Goal: Task Accomplishment & Management: Manage account settings

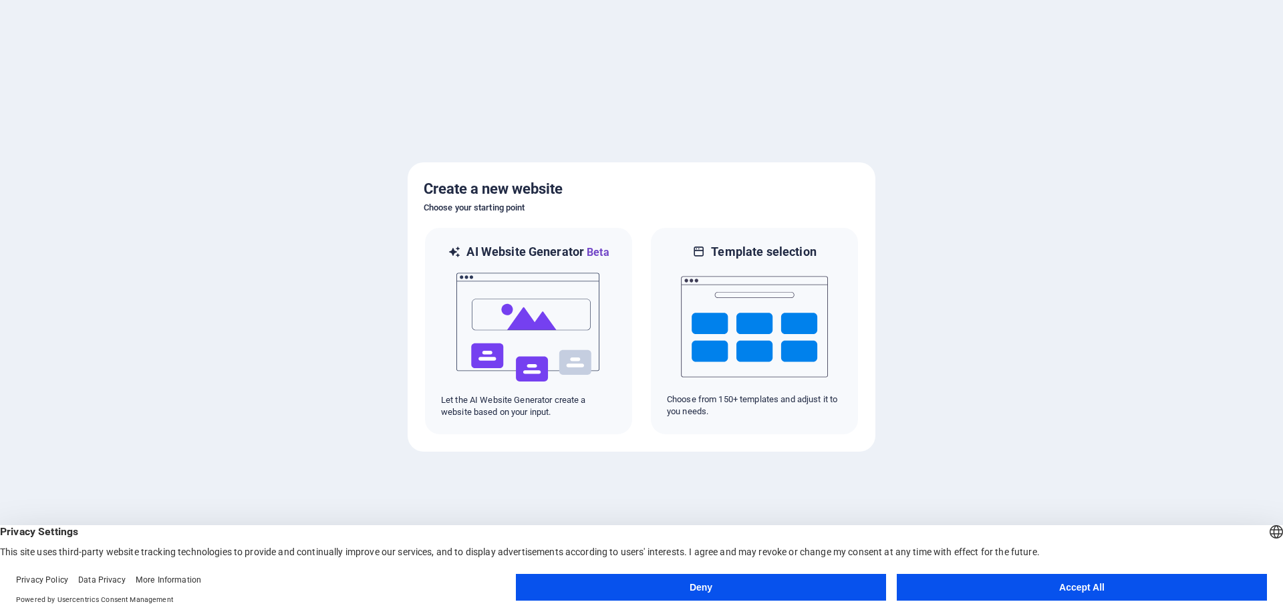
click at [1090, 581] on button "Accept All" at bounding box center [1082, 587] width 370 height 27
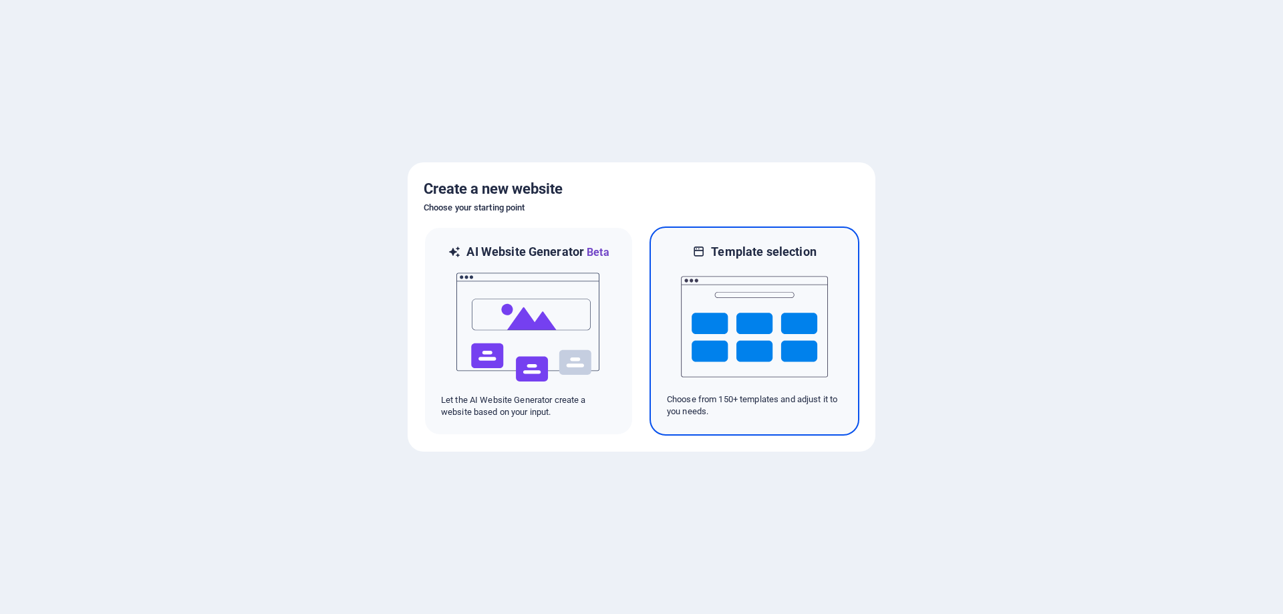
click at [726, 328] on img at bounding box center [754, 327] width 147 height 134
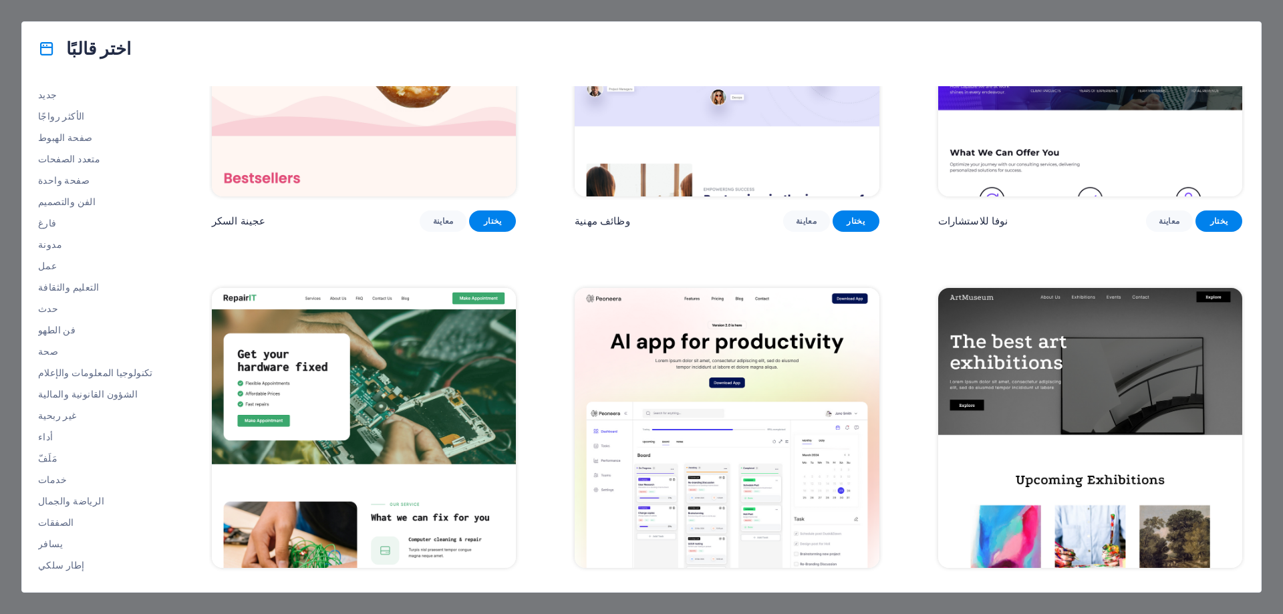
scroll to position [134, 0]
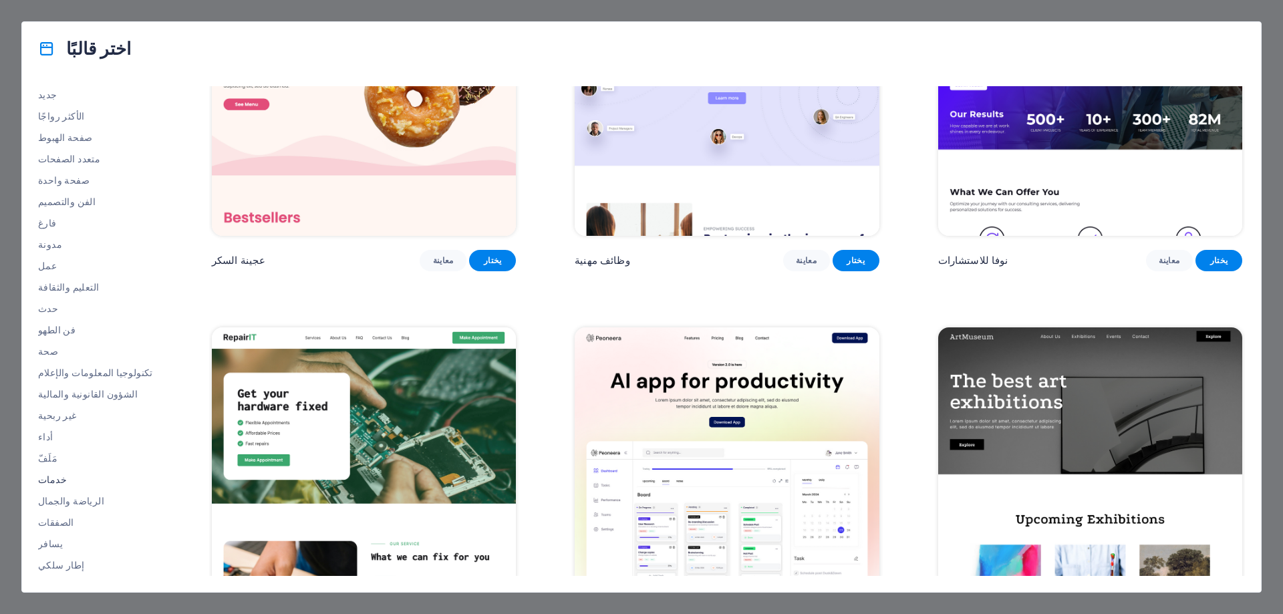
click at [44, 479] on font "خدمات" at bounding box center [52, 479] width 29 height 11
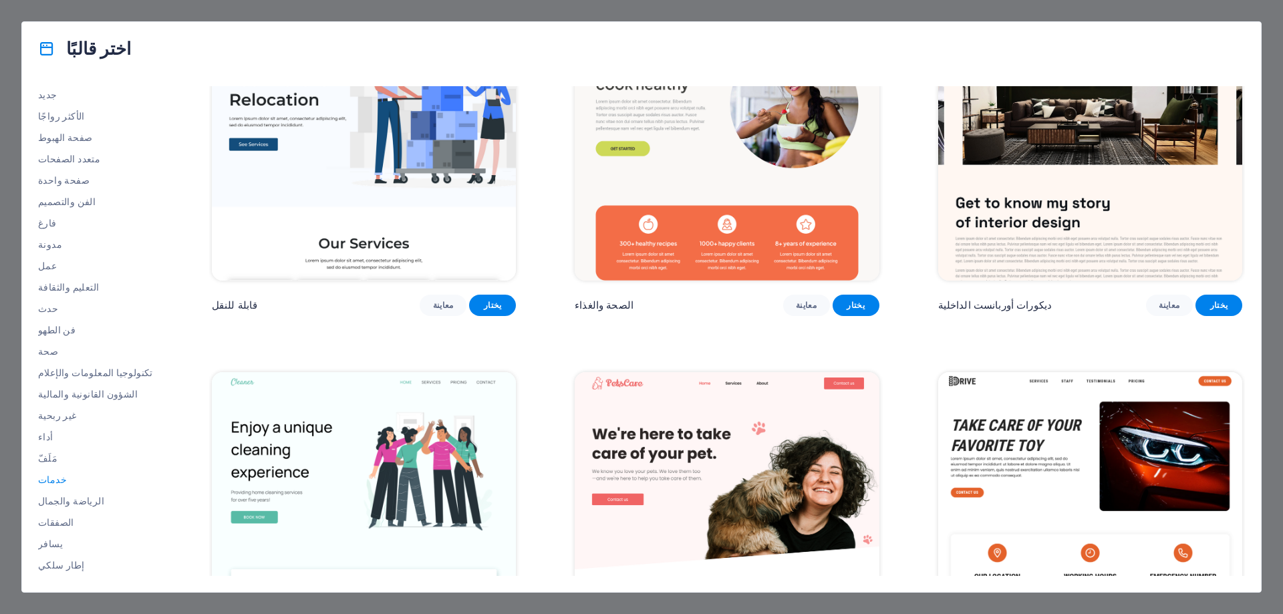
scroll to position [352, 0]
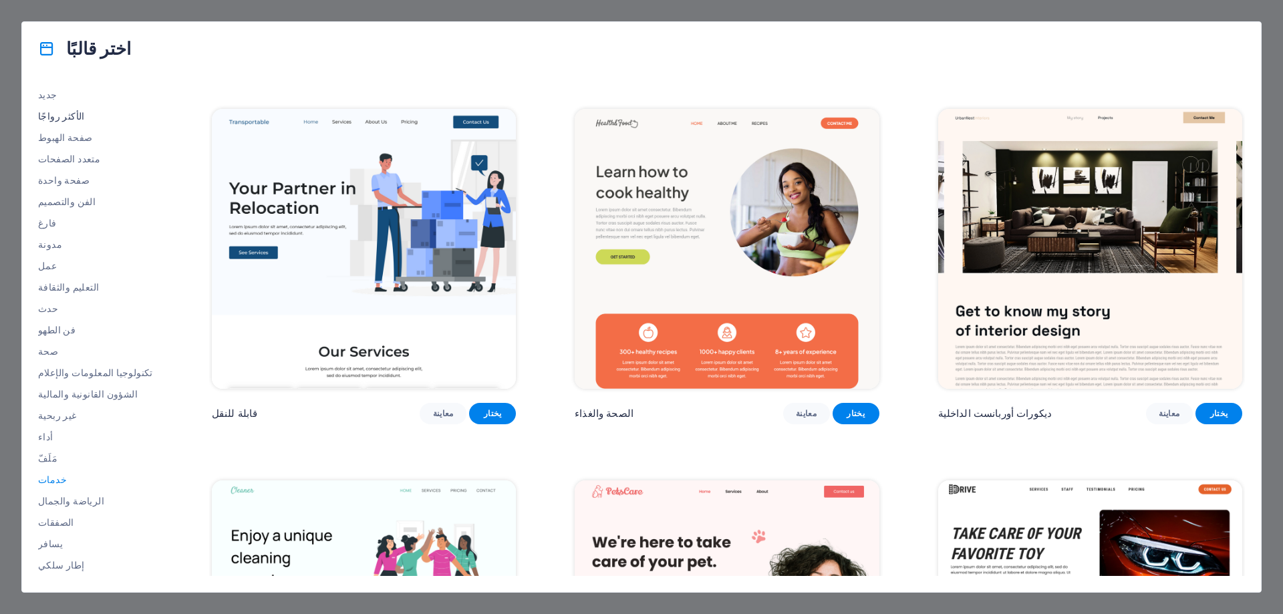
click at [61, 117] on font "الأكثر رواجًا" at bounding box center [61, 116] width 47 height 11
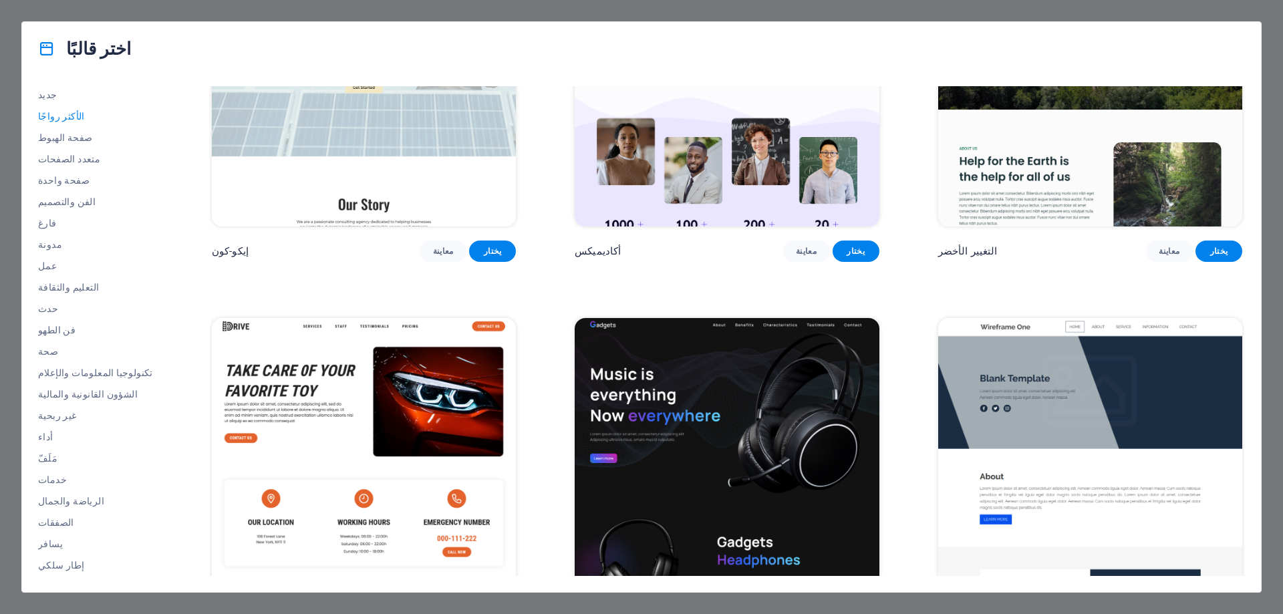
scroll to position [896, 0]
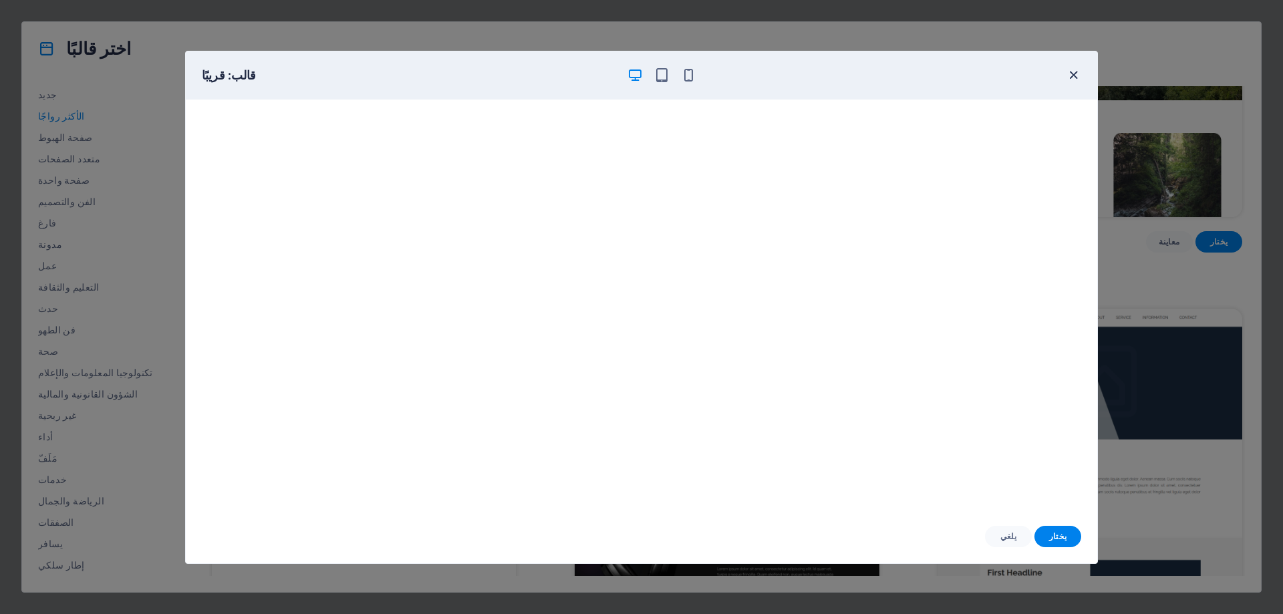
click at [1076, 75] on icon "button" at bounding box center [1073, 74] width 15 height 15
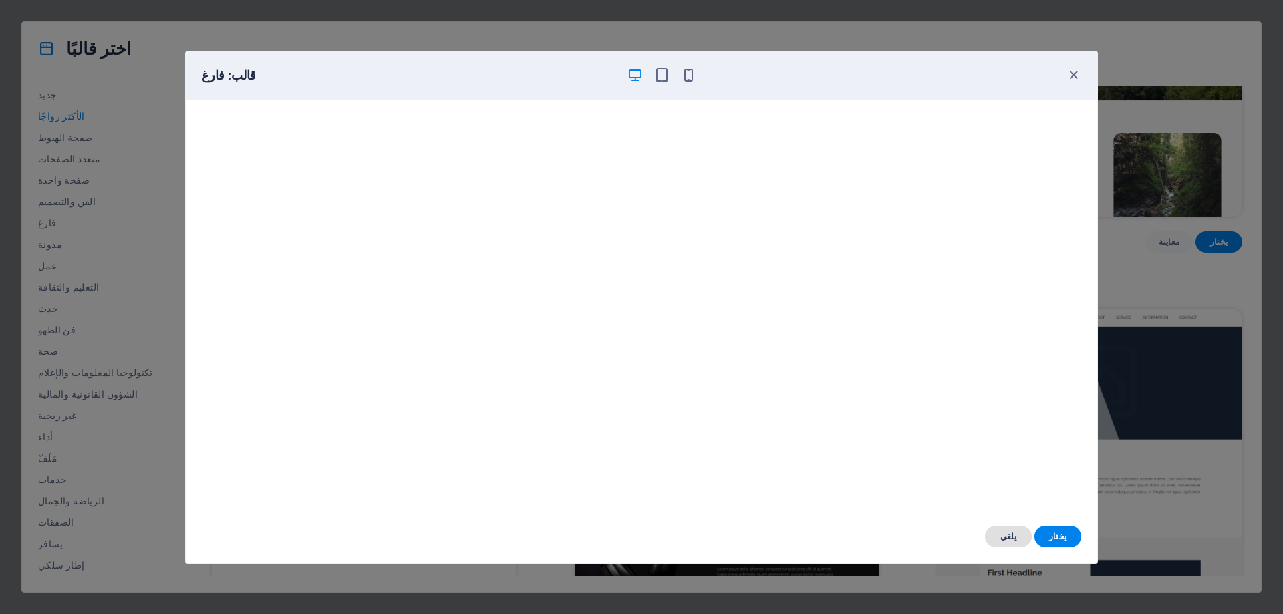
click at [1010, 536] on font "يلغي" at bounding box center [1008, 536] width 16 height 9
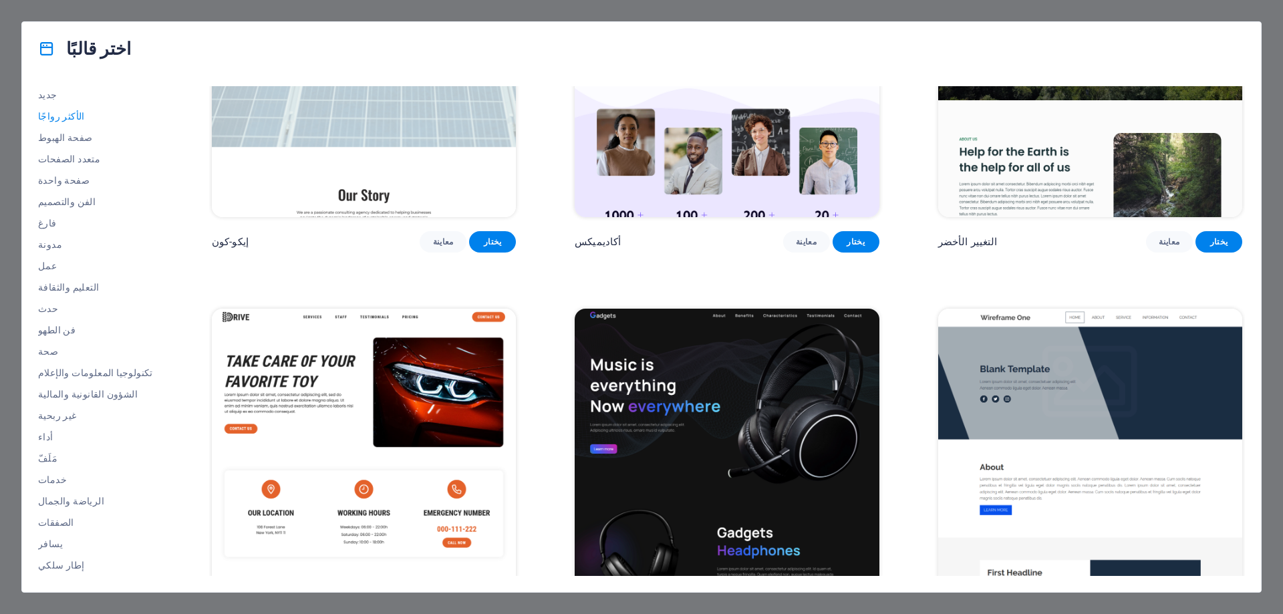
click at [796, 609] on font "معاينة" at bounding box center [806, 613] width 21 height 9
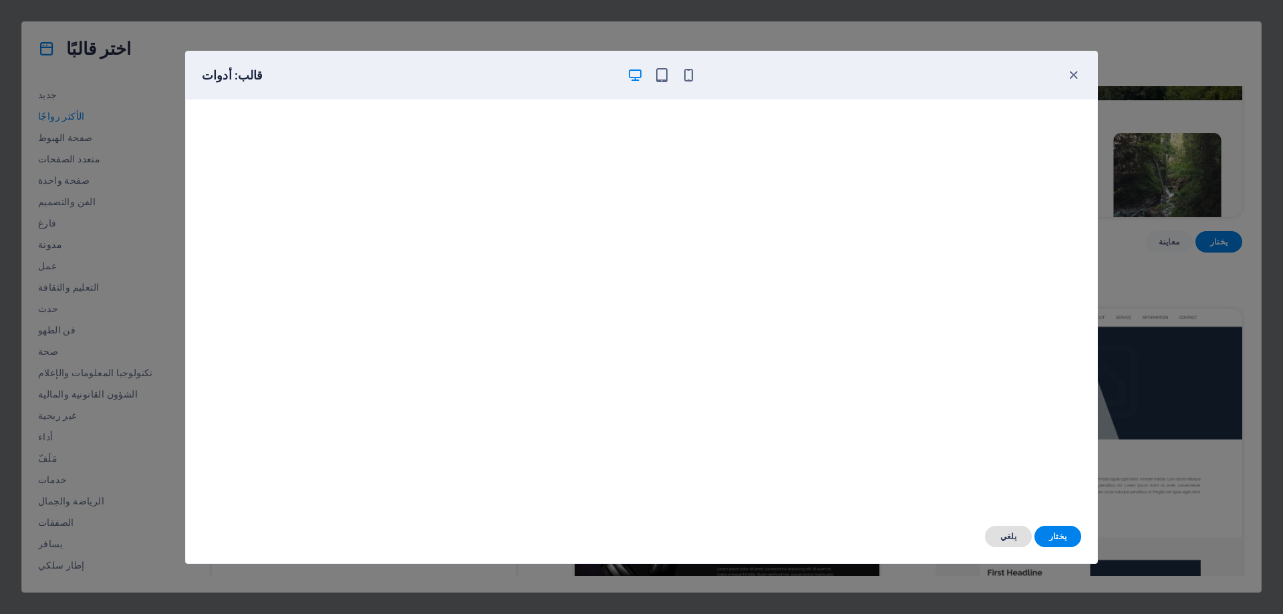
click at [1003, 537] on font "يلغي" at bounding box center [1008, 536] width 16 height 9
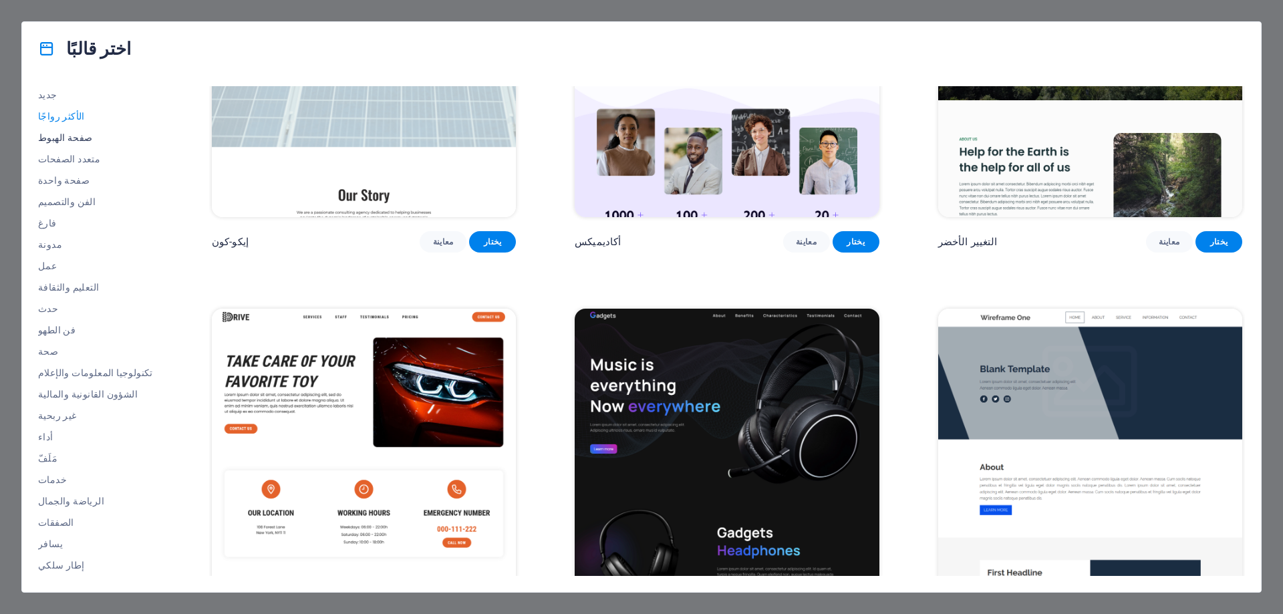
click at [64, 134] on font "صفحة الهبوط" at bounding box center [65, 137] width 54 height 11
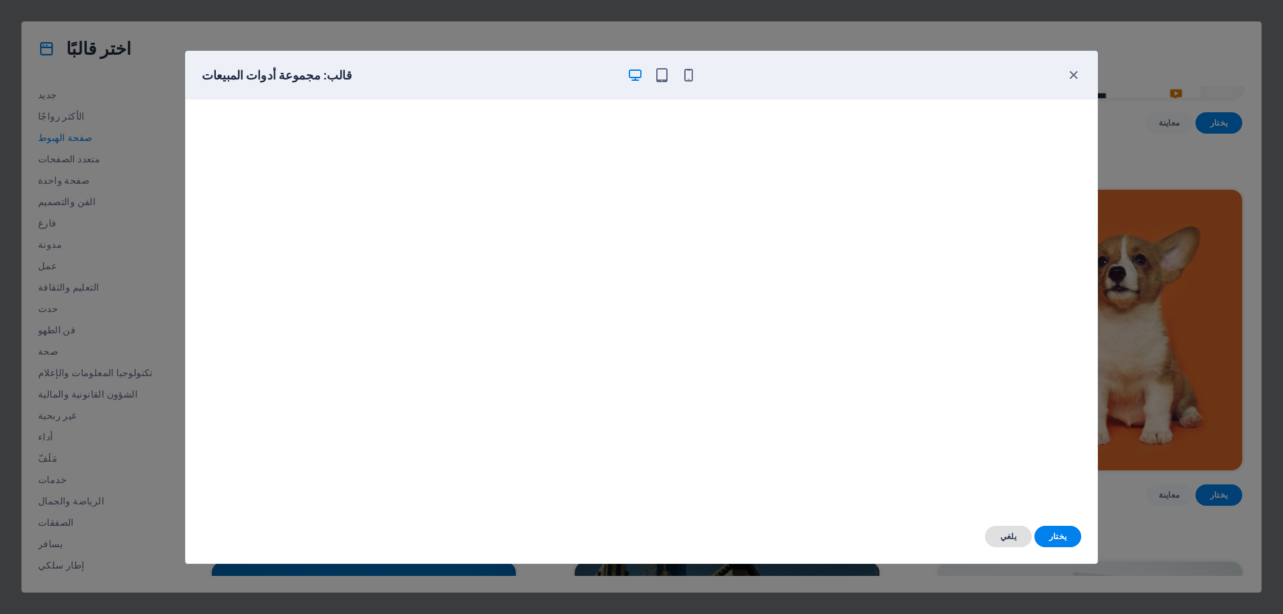
click at [1008, 536] on font "يلغي" at bounding box center [1008, 536] width 16 height 9
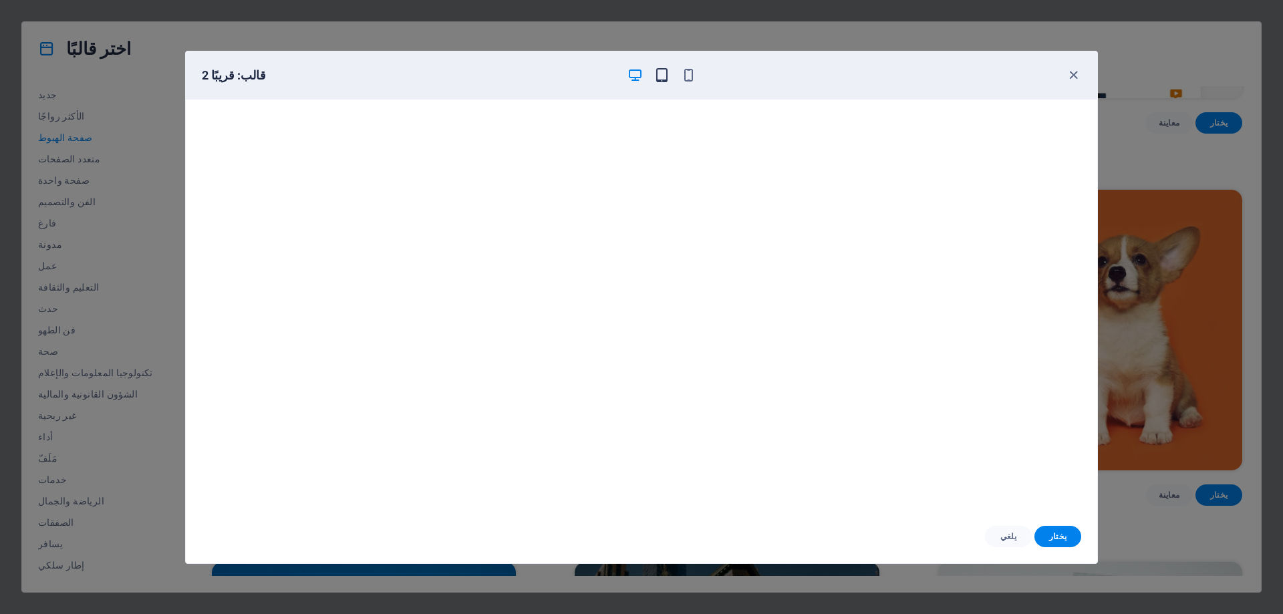
click at [659, 76] on icon "button" at bounding box center [661, 74] width 15 height 15
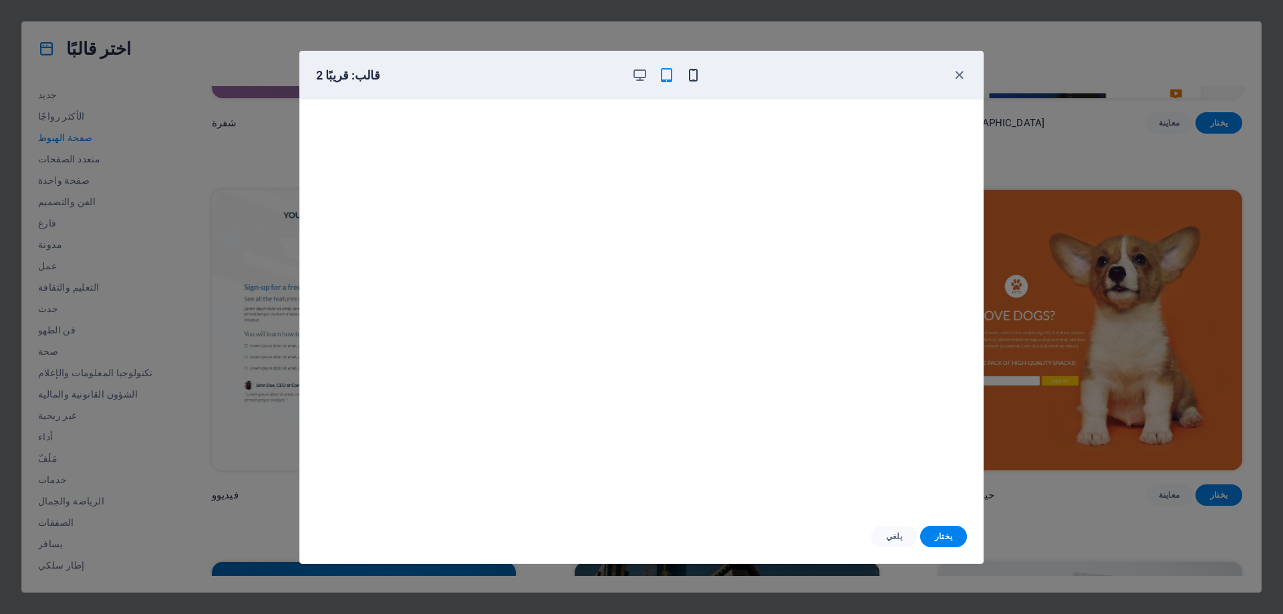
click at [691, 76] on icon "button" at bounding box center [692, 74] width 15 height 15
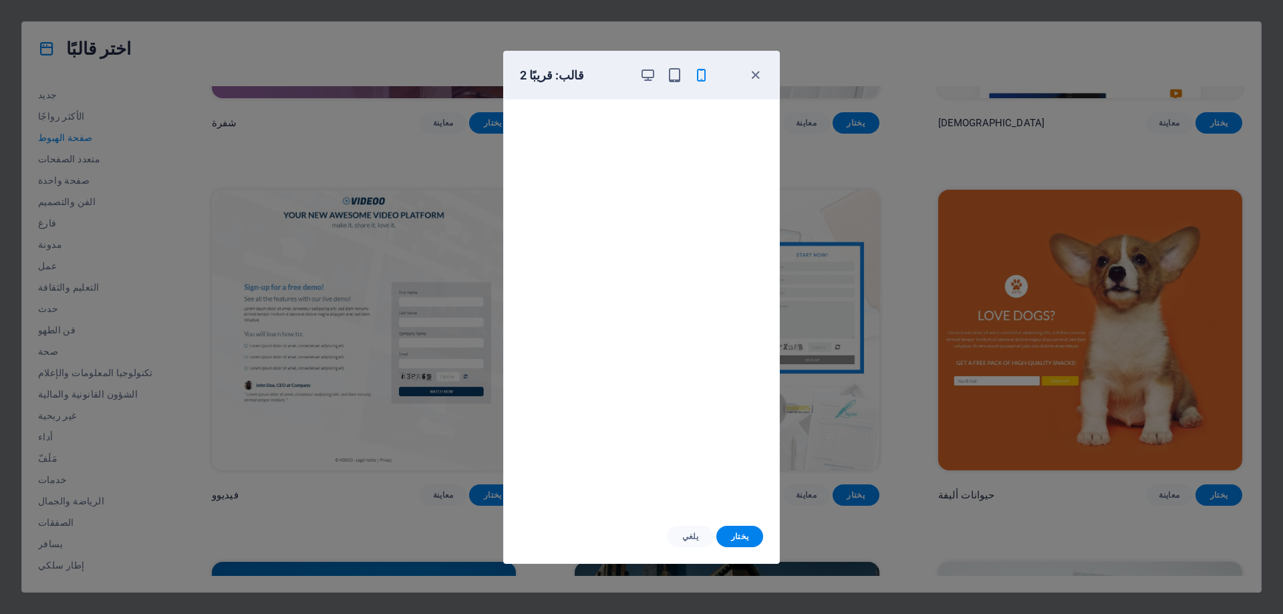
scroll to position [921, 0]
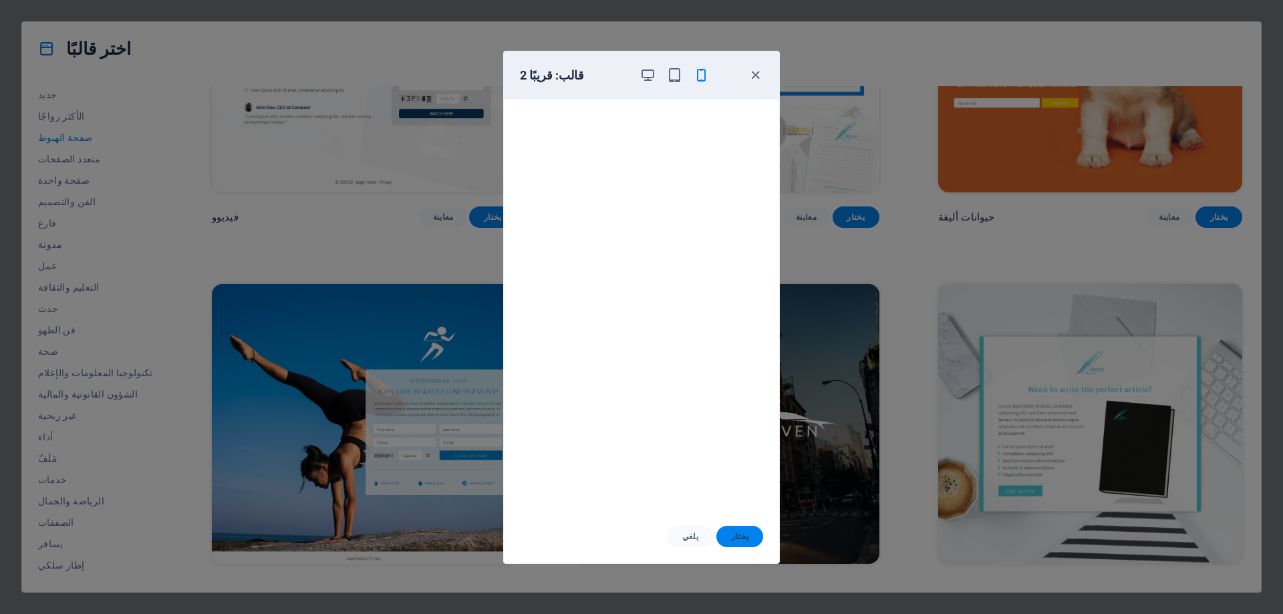
click at [734, 532] on font "يختار" at bounding box center [740, 536] width 18 height 9
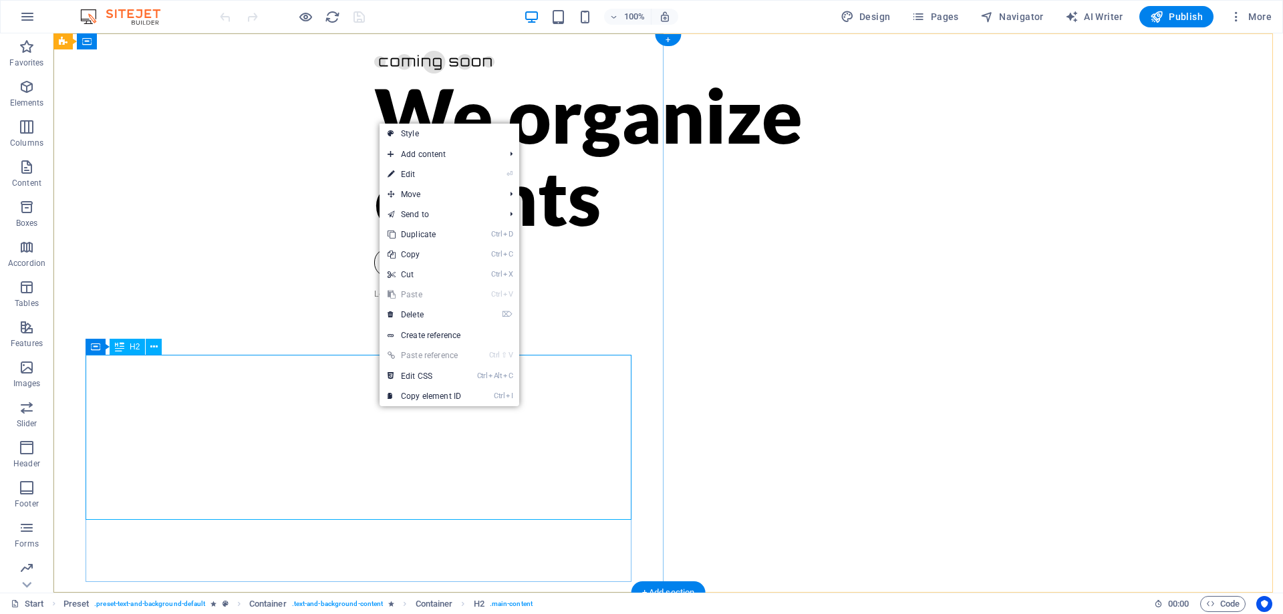
click at [374, 238] on div "We organize events" at bounding box center [668, 155] width 588 height 164
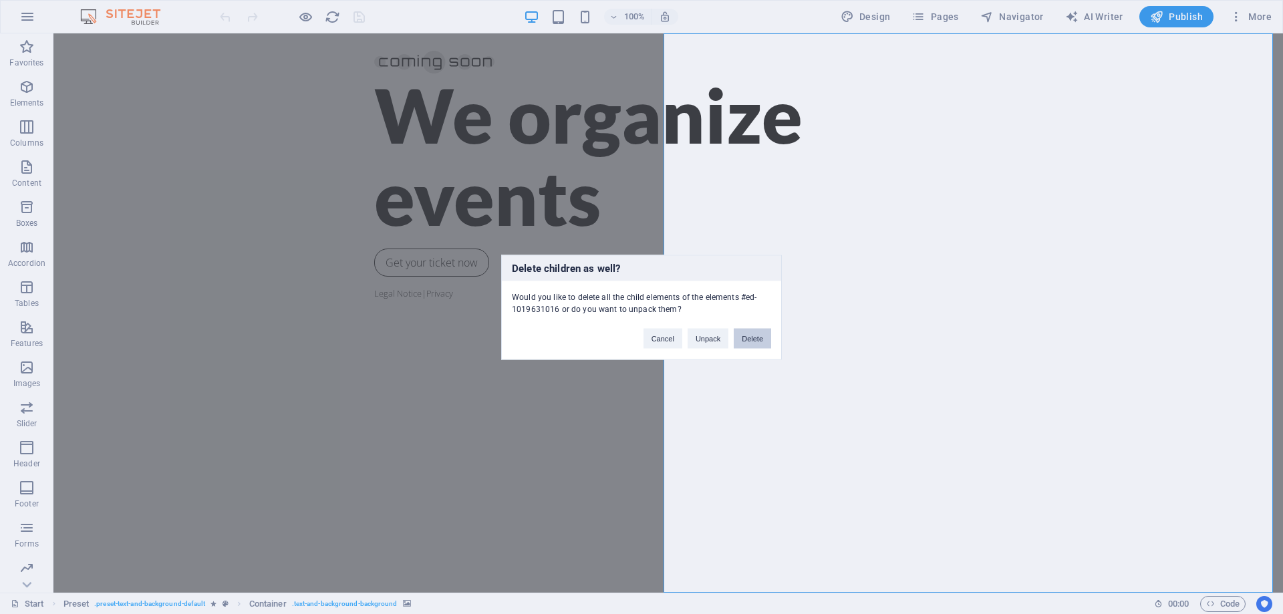
click at [758, 333] on button "Delete" at bounding box center [752, 338] width 37 height 20
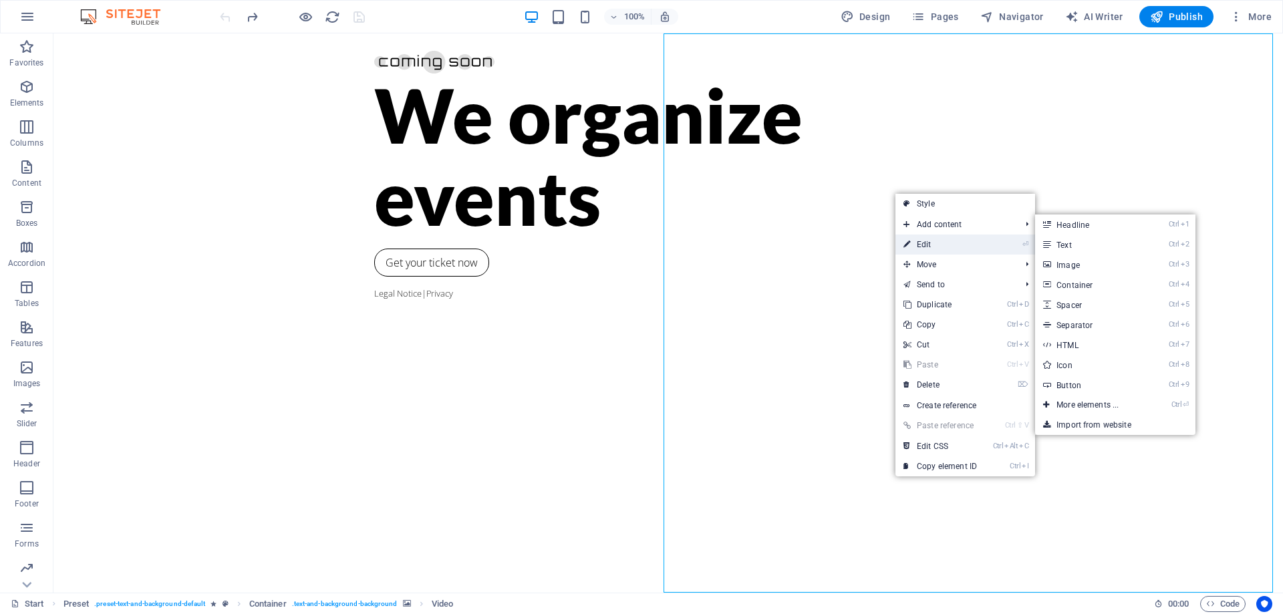
click at [939, 243] on link "⏎ Edit" at bounding box center [940, 245] width 90 height 20
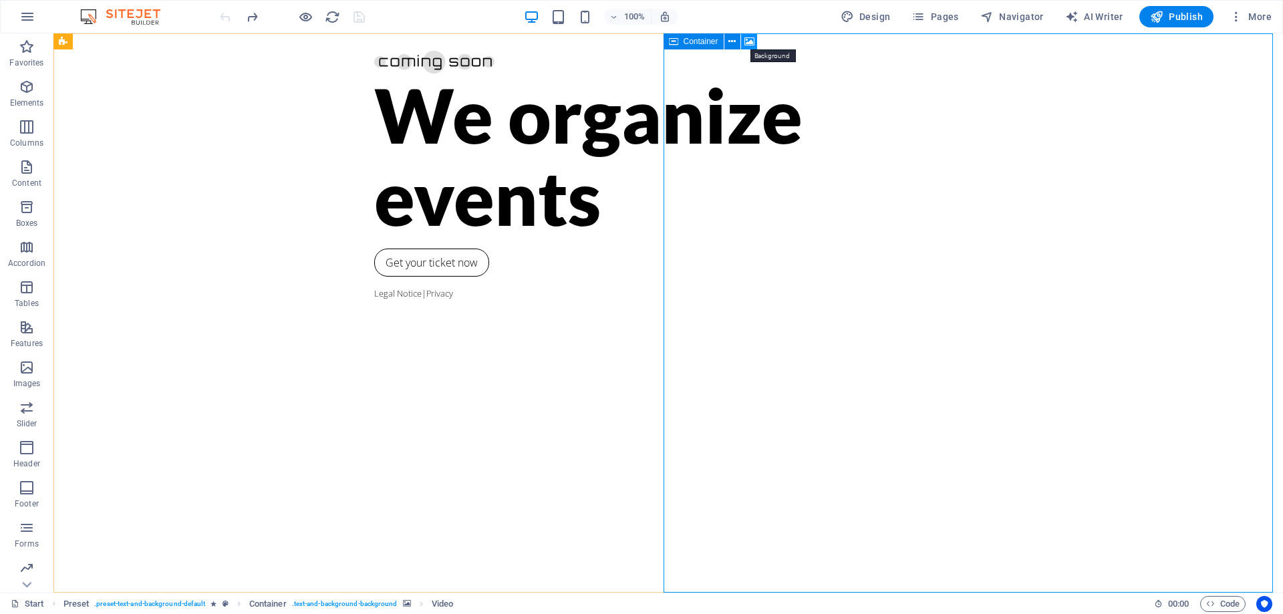
click at [750, 42] on icon at bounding box center [749, 42] width 10 height 14
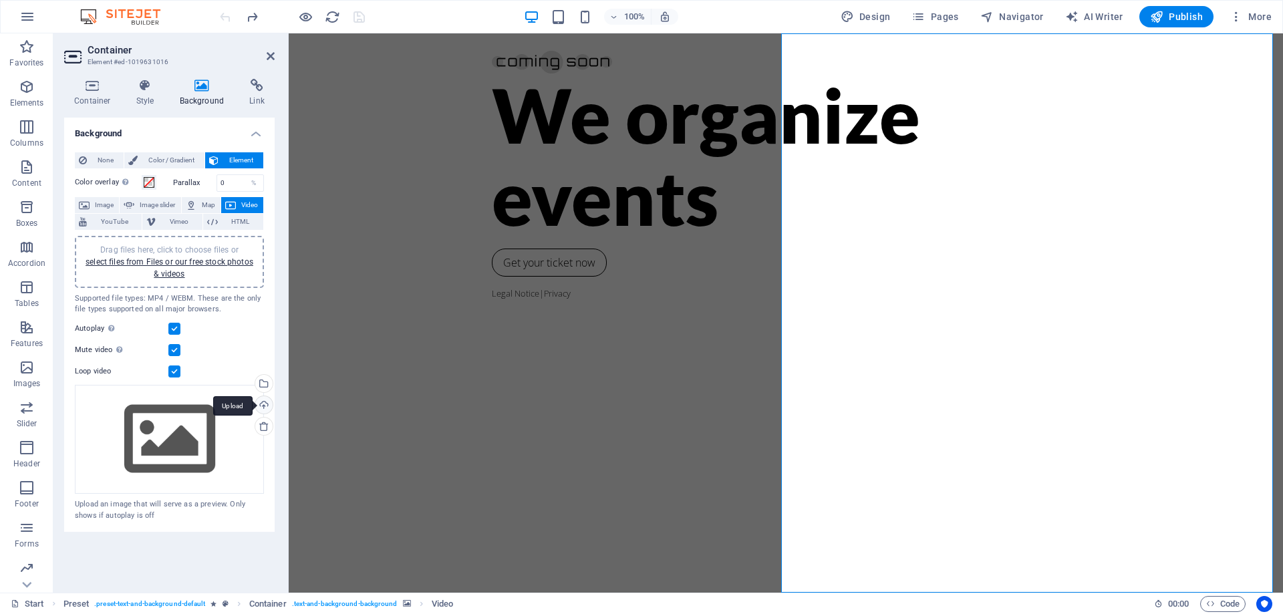
click at [261, 406] on div "Upload" at bounding box center [263, 406] width 20 height 20
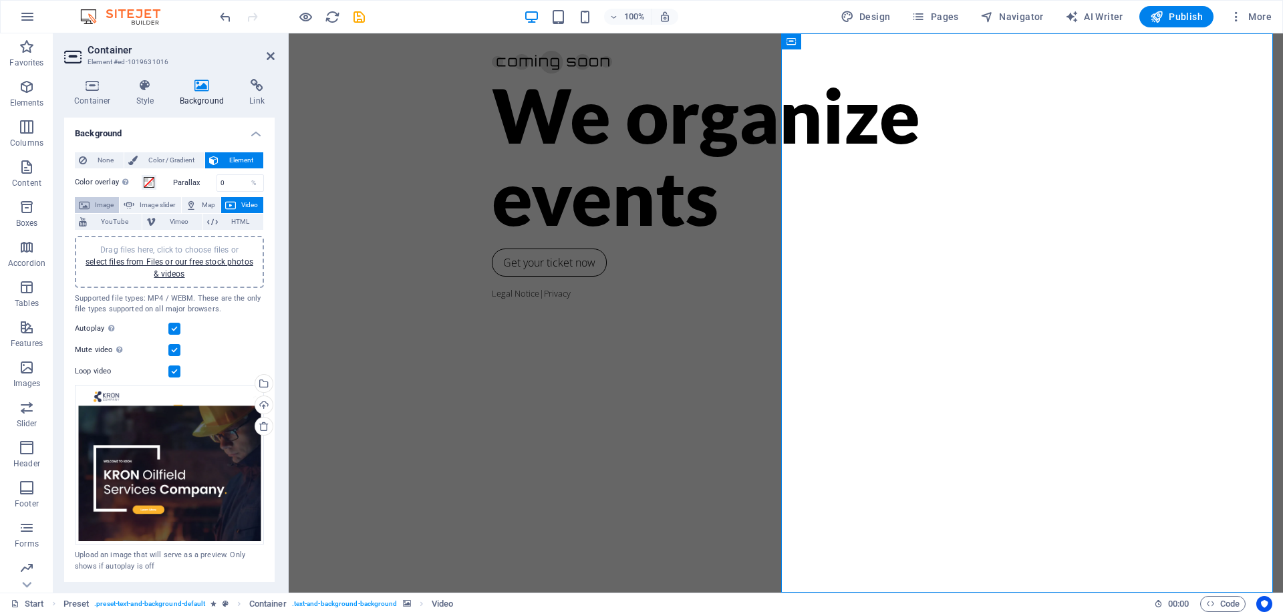
click at [104, 202] on span "Image" at bounding box center [104, 205] width 21 height 16
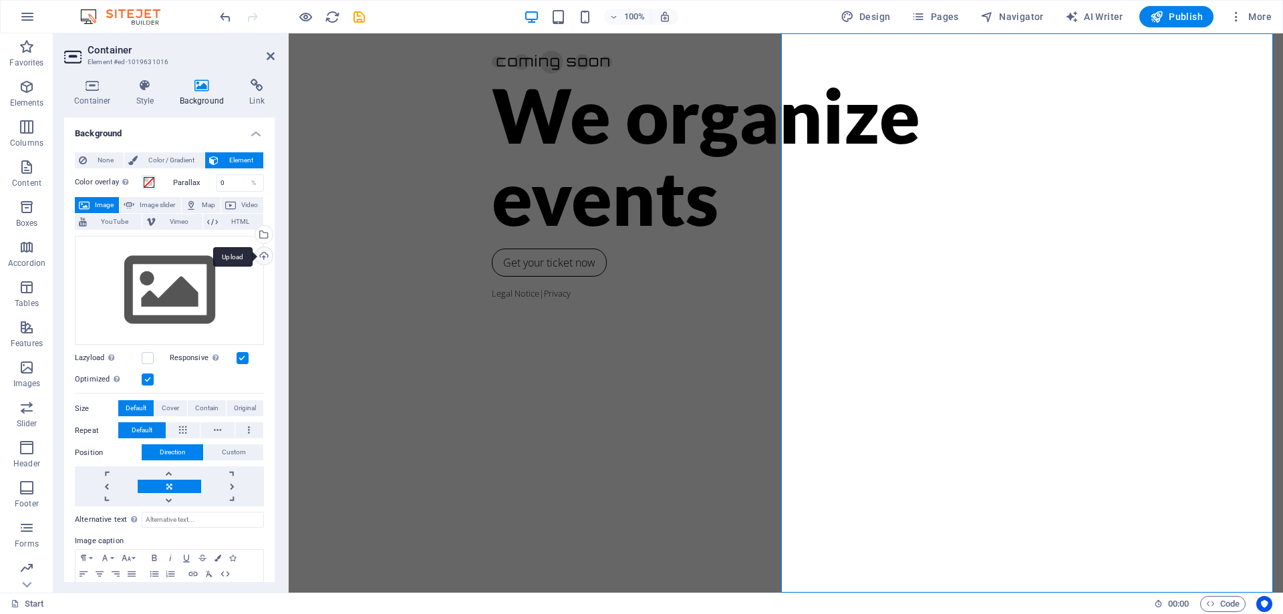
click at [259, 254] on div "Upload" at bounding box center [263, 257] width 20 height 20
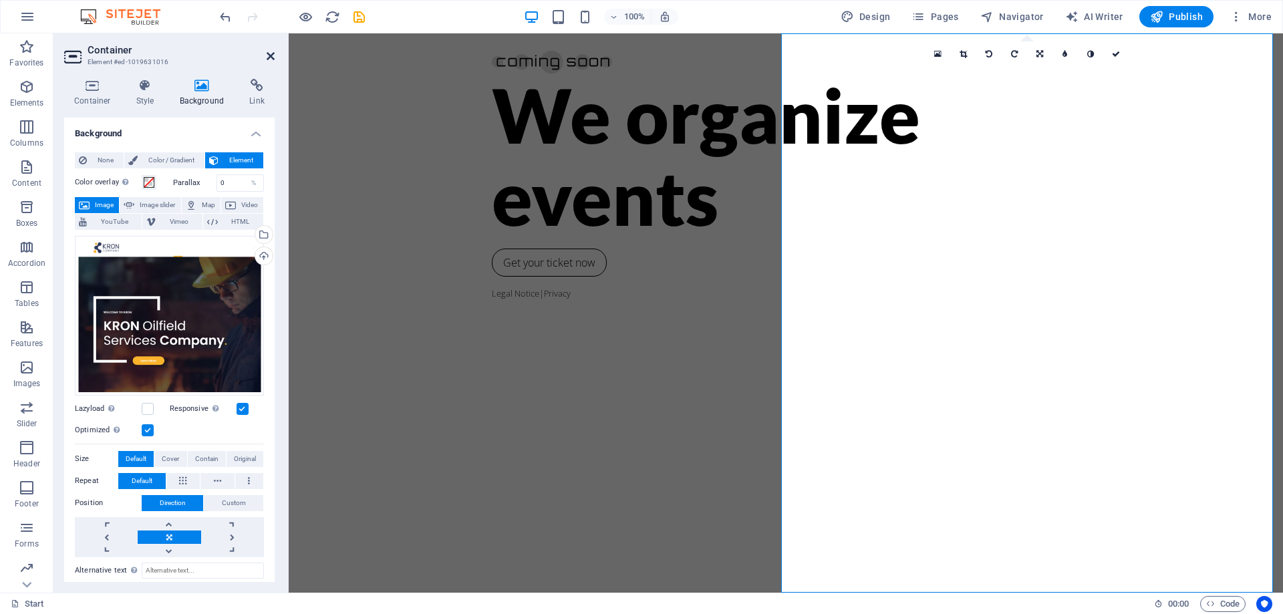
click at [271, 58] on icon at bounding box center [271, 56] width 8 height 11
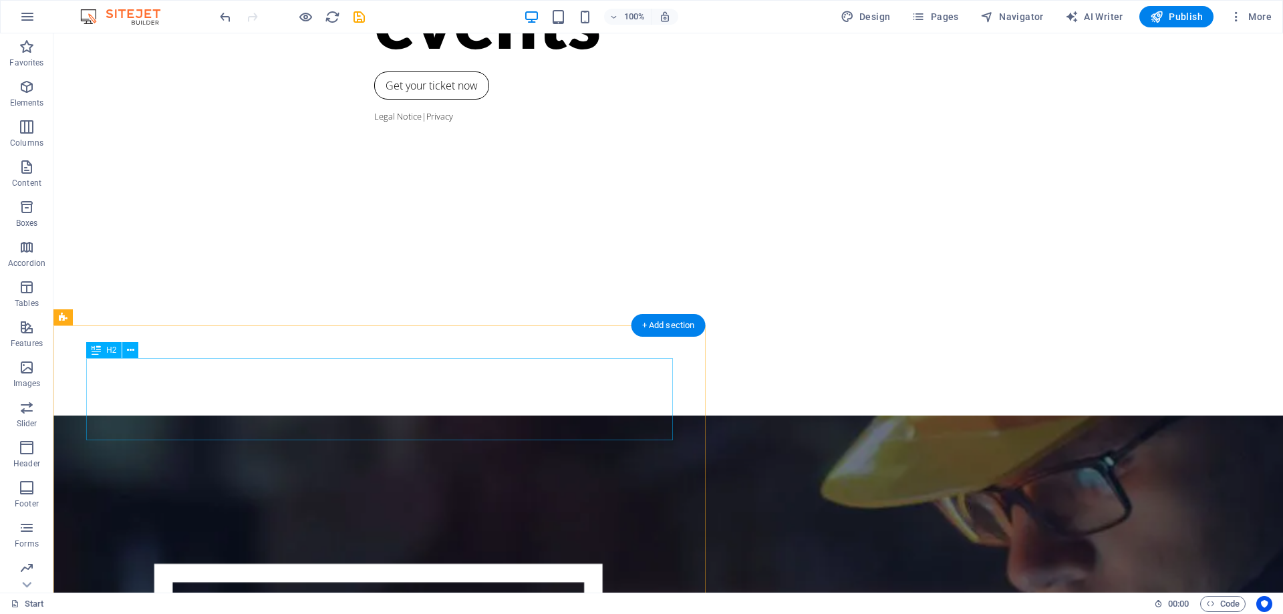
scroll to position [267, 0]
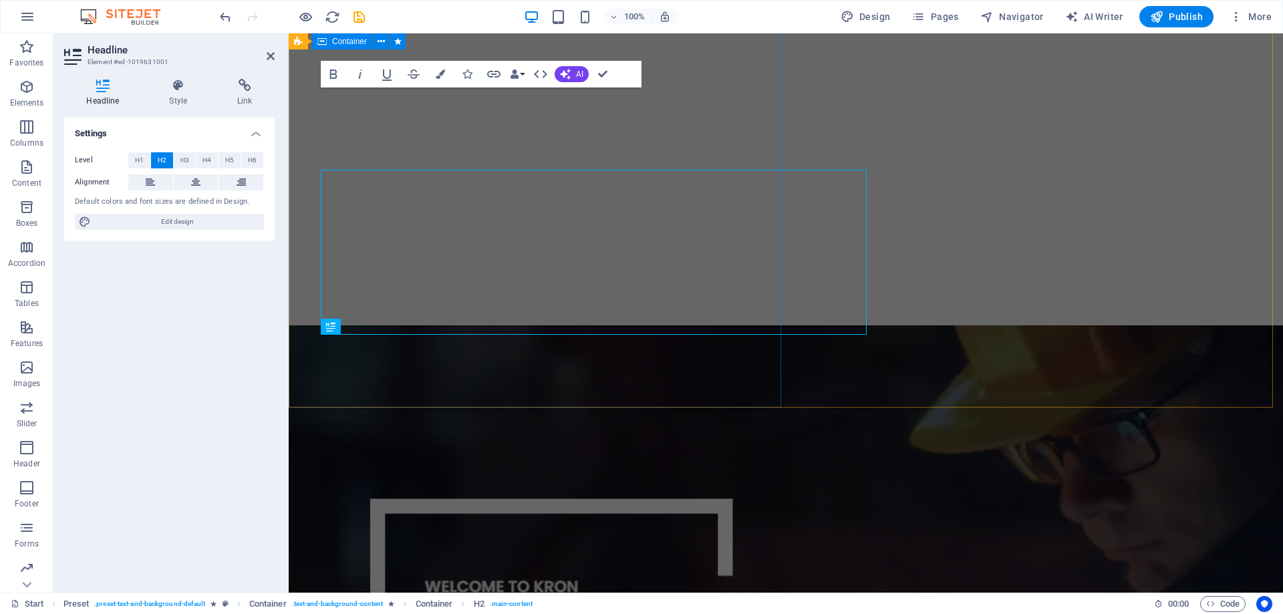
click at [299, 136] on div "We organize events Get your ticket now Legal Notice | Privacy" at bounding box center [786, 45] width 994 height 559
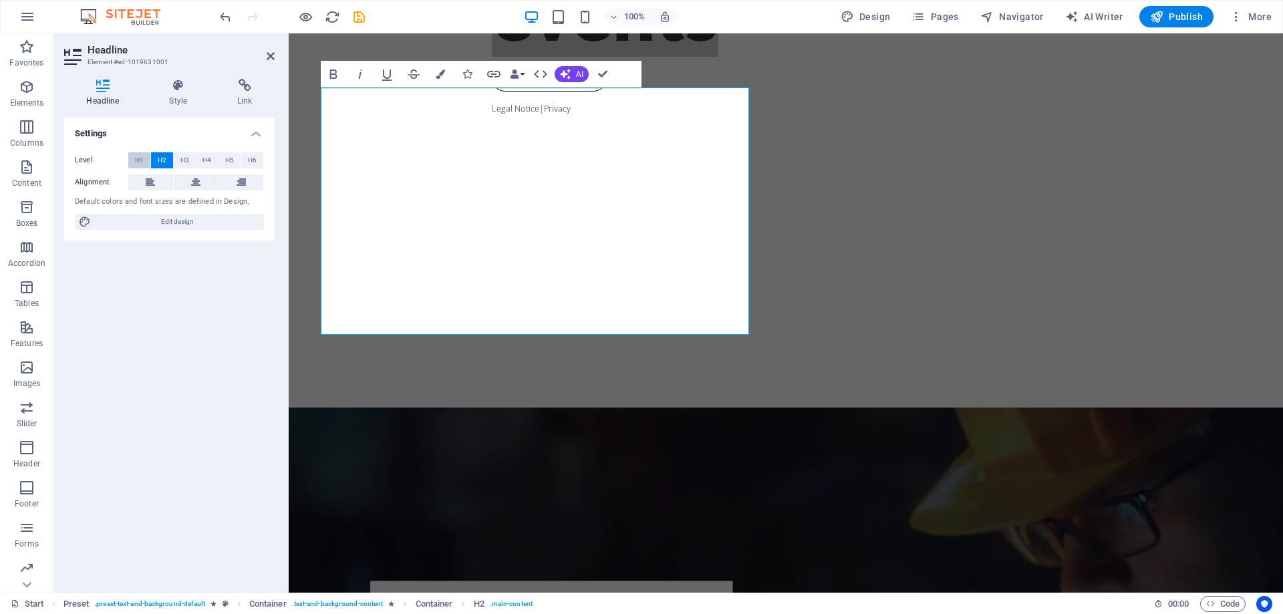
click at [136, 161] on span "H1" at bounding box center [139, 160] width 9 height 16
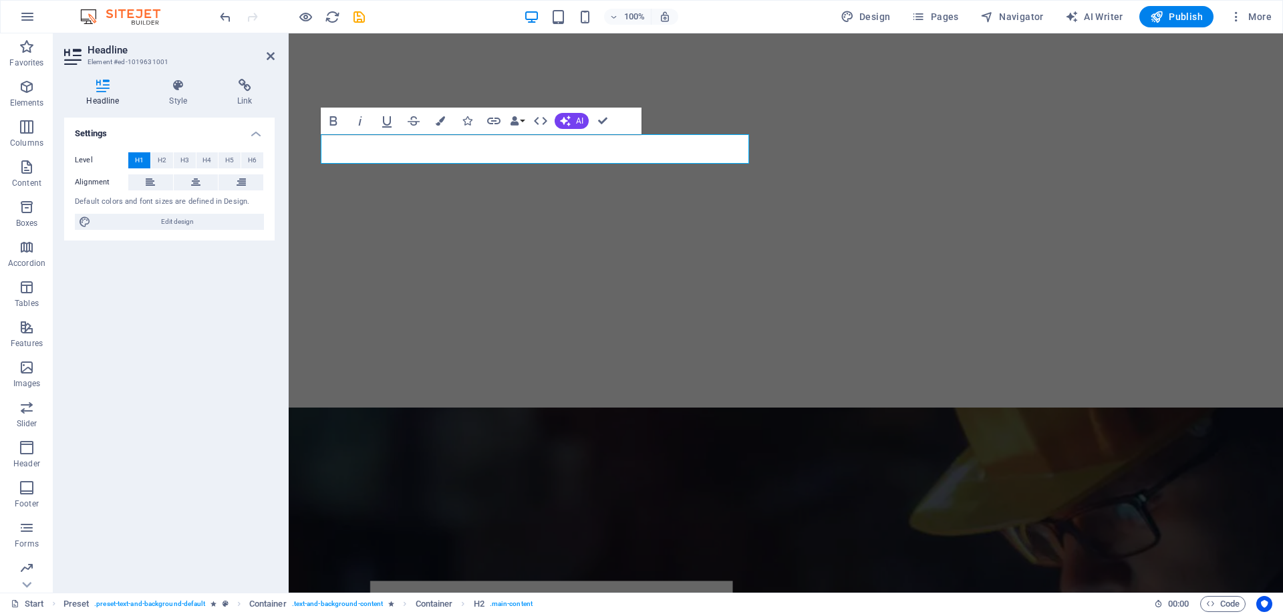
scroll to position [356, 0]
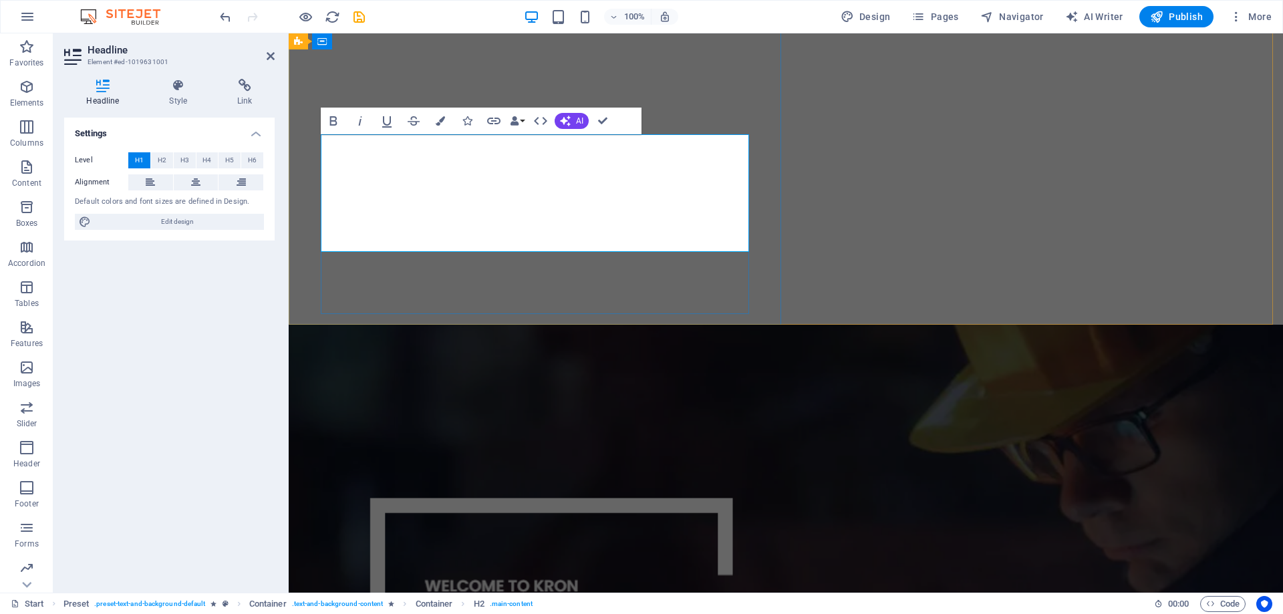
scroll to position [239, 0]
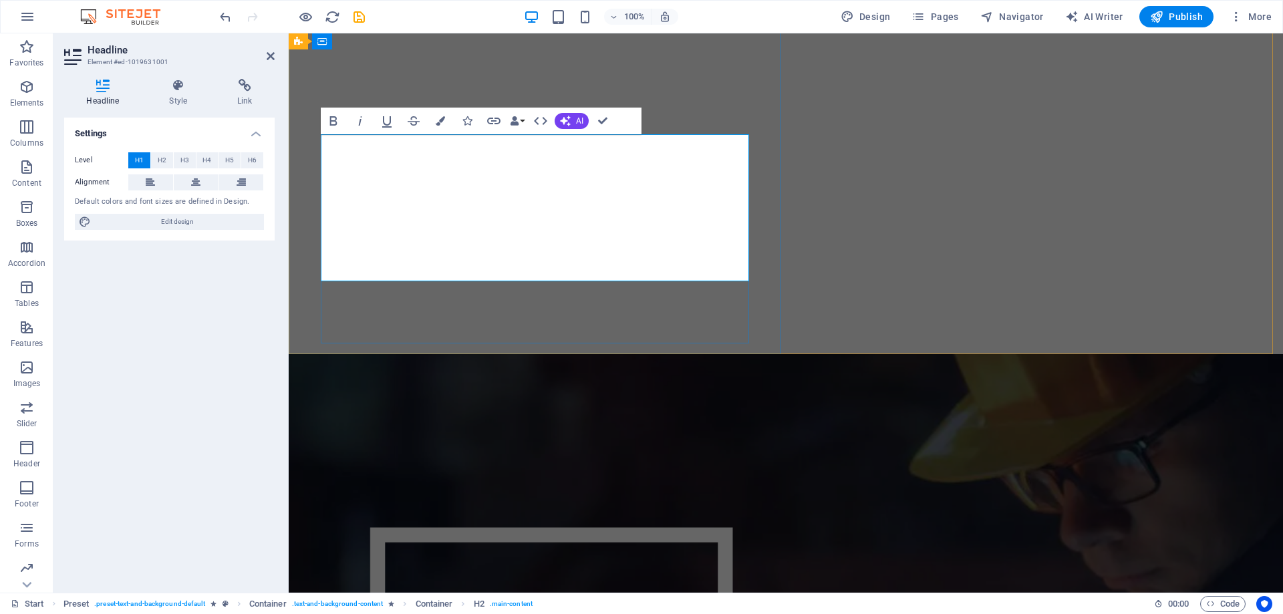
drag, startPoint x: 326, startPoint y: 176, endPoint x: 650, endPoint y: 202, distance: 325.0
click at [160, 160] on span "H2" at bounding box center [162, 160] width 9 height 16
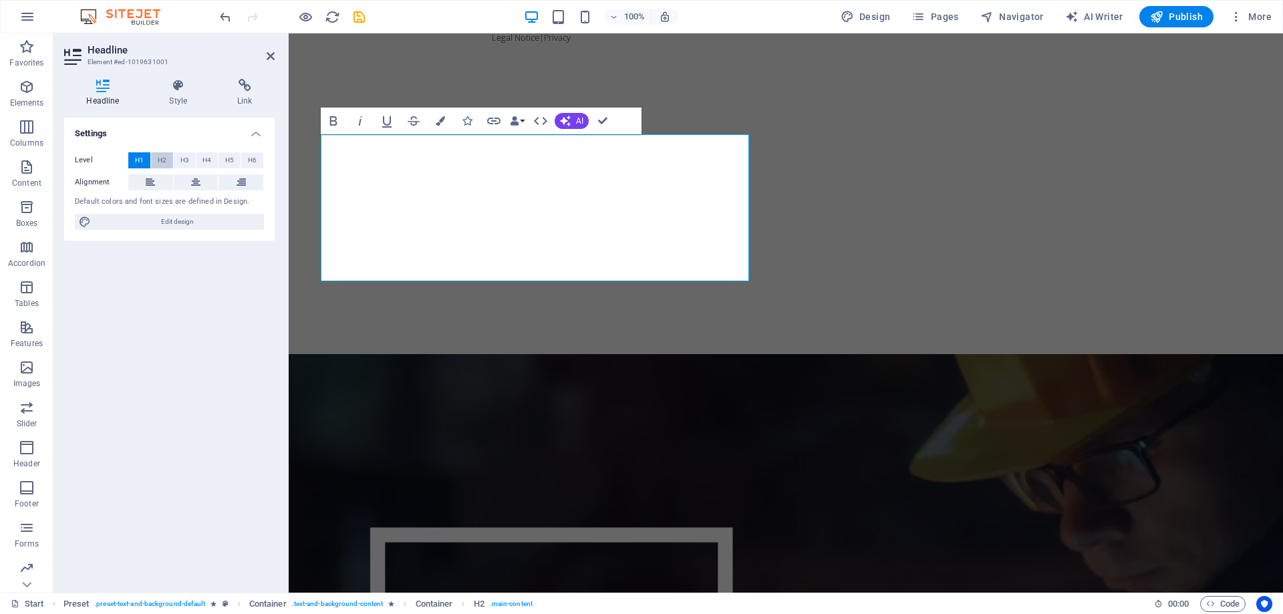
scroll to position [0, 0]
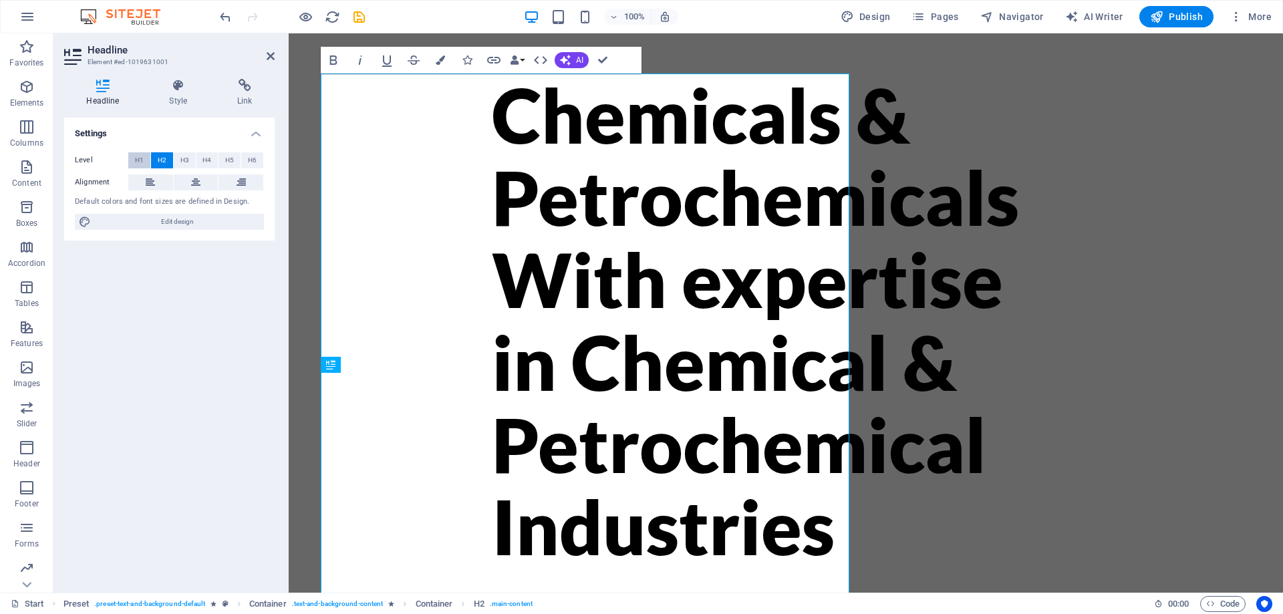
click at [134, 162] on button "H1" at bounding box center [139, 160] width 22 height 16
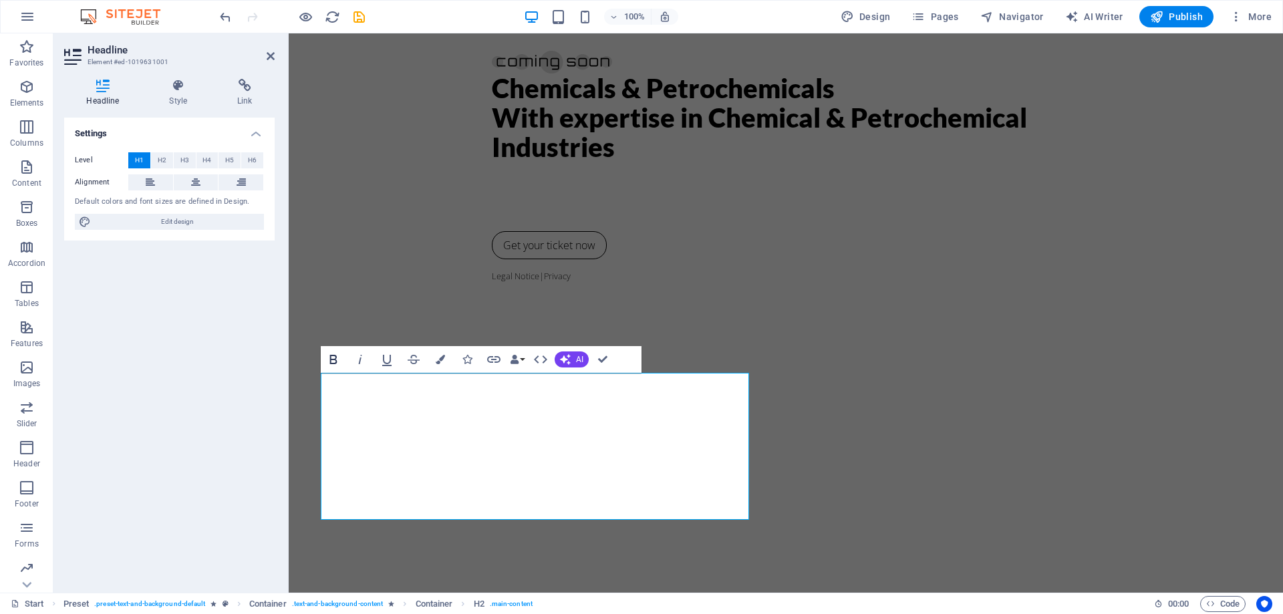
click at [335, 359] on icon "button" at bounding box center [333, 359] width 7 height 9
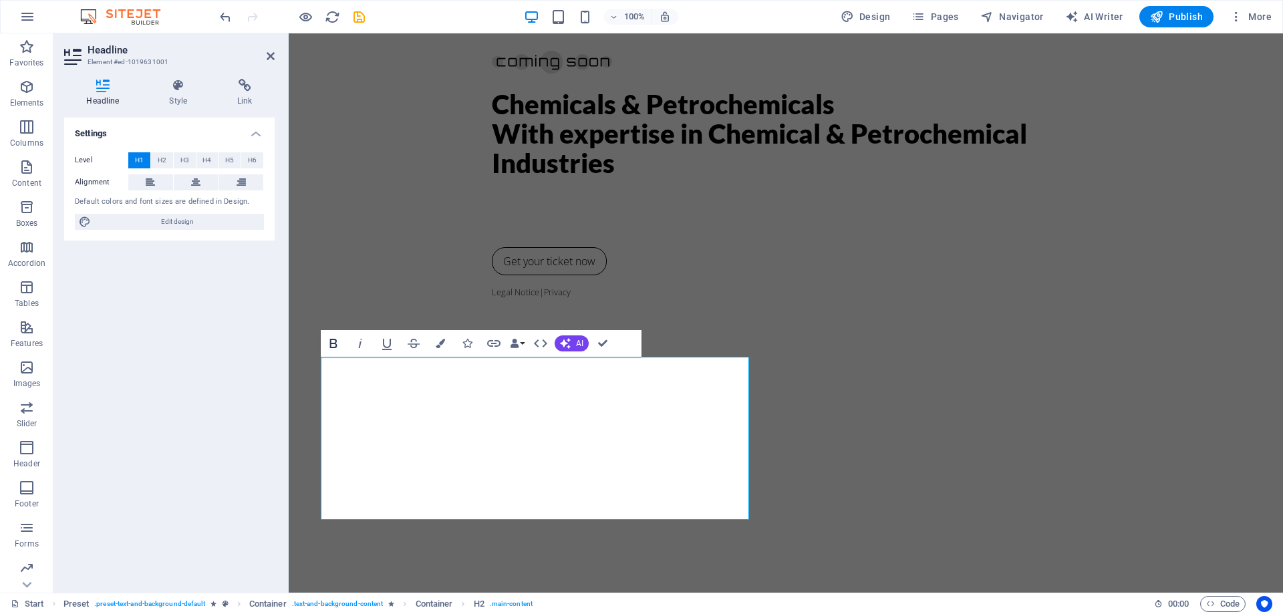
click at [333, 345] on icon "button" at bounding box center [333, 343] width 16 height 16
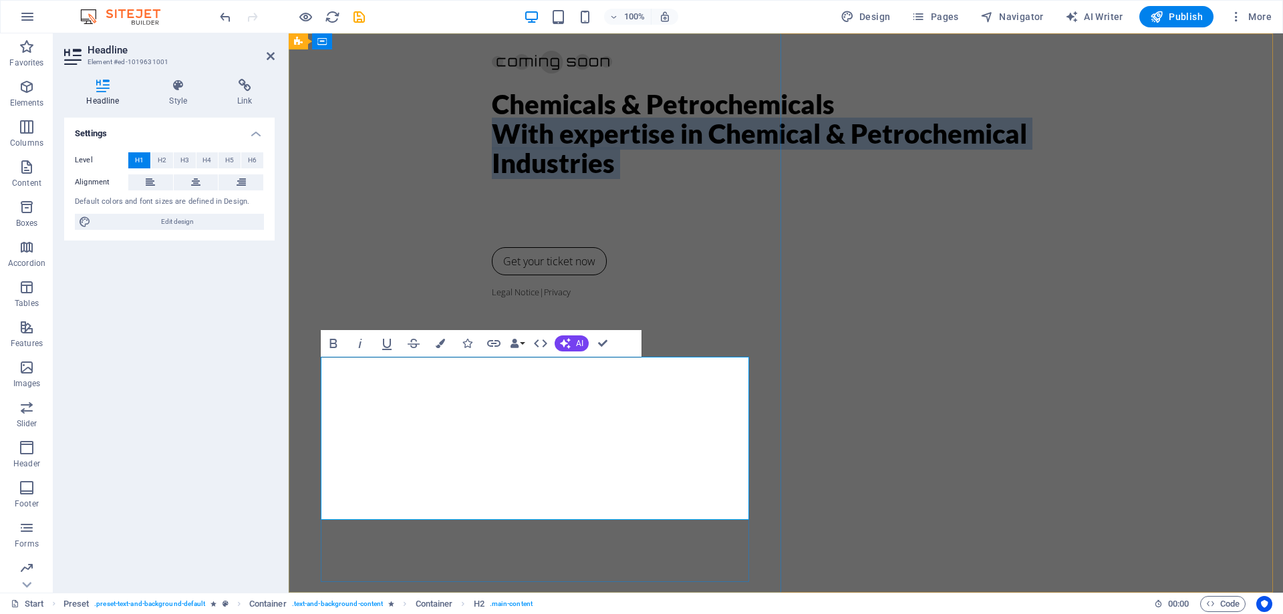
drag, startPoint x: 327, startPoint y: 416, endPoint x: 639, endPoint y: 468, distance: 315.8
click at [639, 237] on h1 "Chemicals & Petrochemicals ‌With expertise in Chemical & Petrochemical Industri…" at bounding box center [786, 163] width 588 height 147
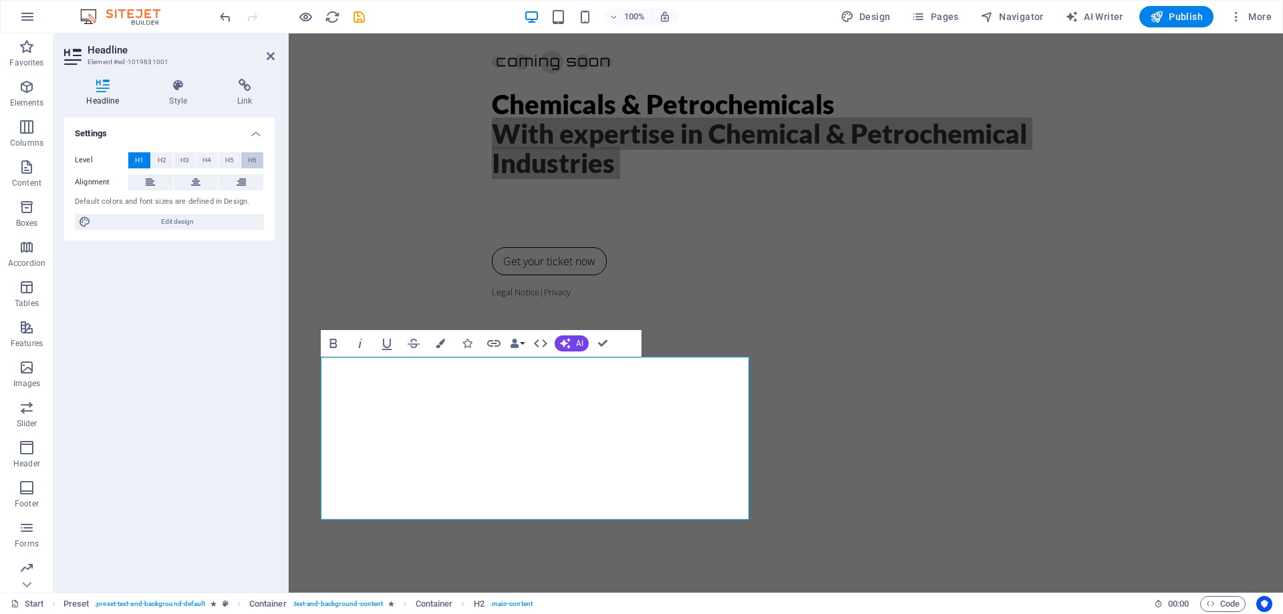
click at [248, 159] on button "H6" at bounding box center [252, 160] width 22 height 16
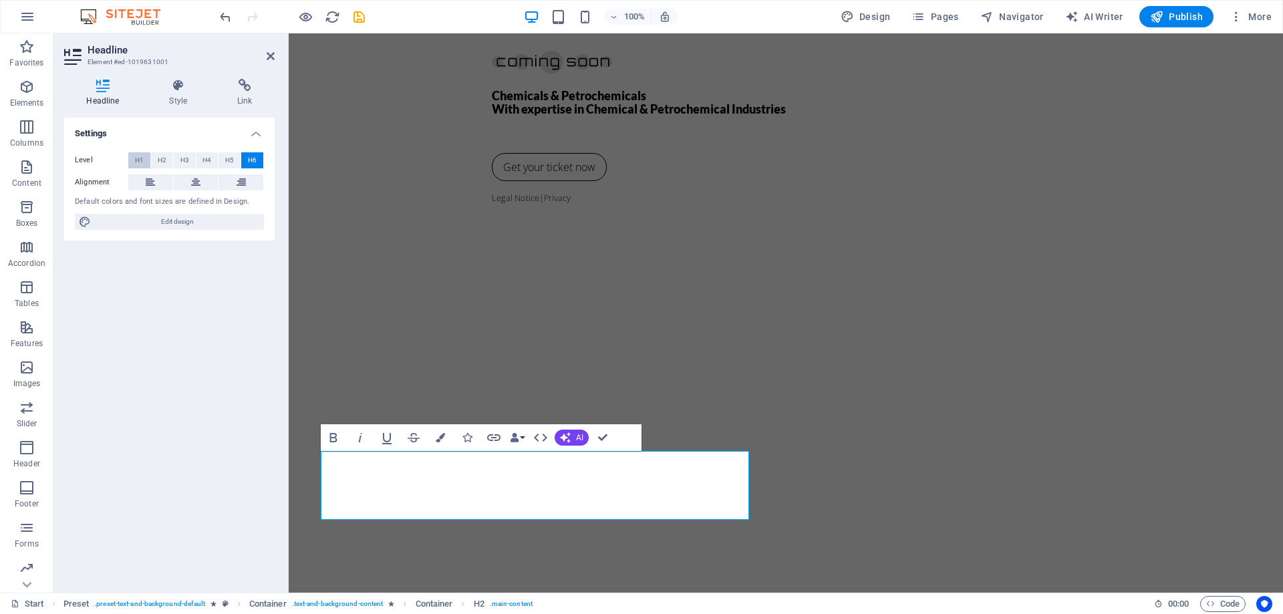
click at [140, 159] on span "H1" at bounding box center [139, 160] width 9 height 16
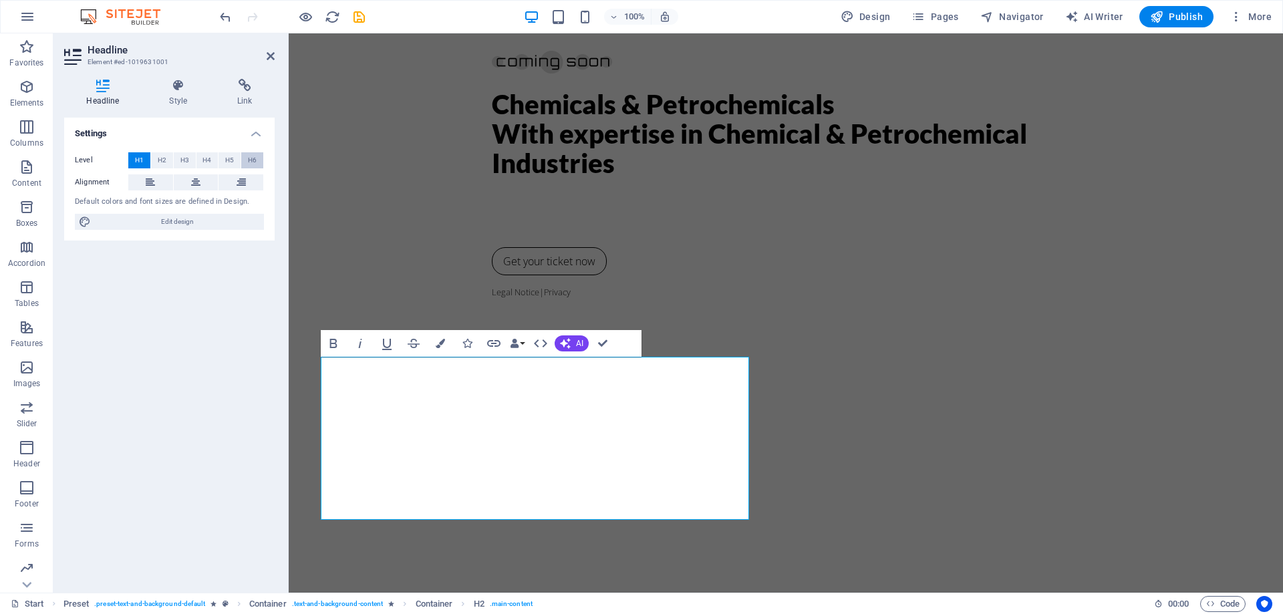
click at [255, 162] on span "H6" at bounding box center [252, 160] width 9 height 16
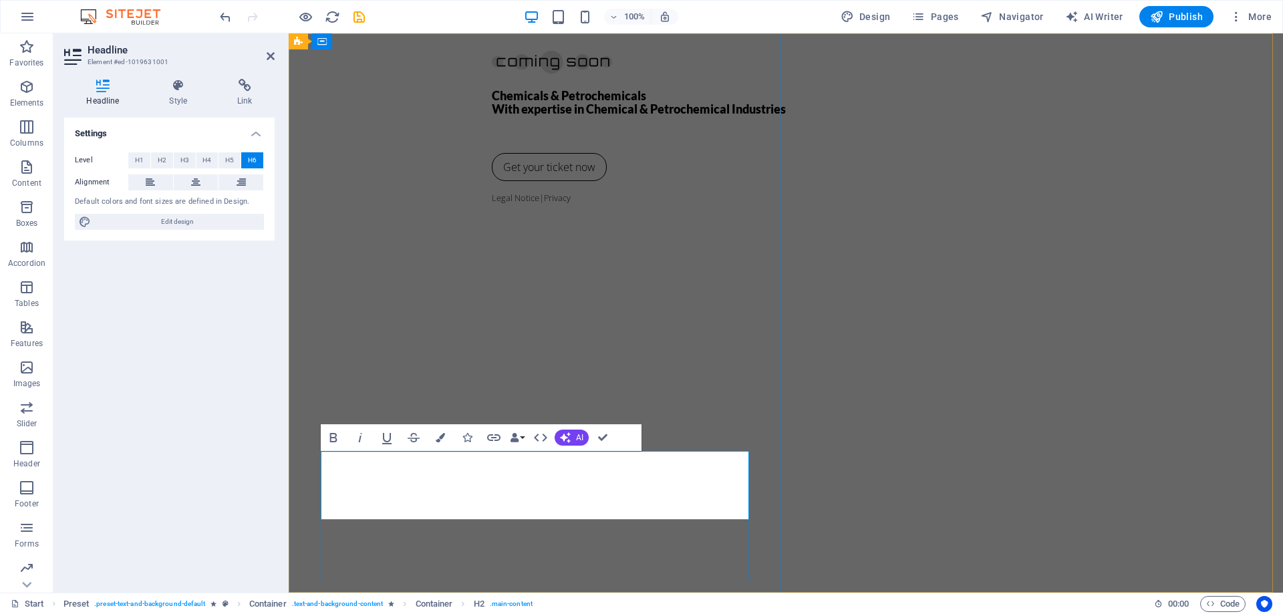
click at [492, 142] on h6 "Chemicals & Petrochemicals ‌With expertise in Chemical & Petrochemical Industri…" at bounding box center [786, 116] width 588 height 53
click at [492, 142] on div "​​​​​ Chemicals & Petrochemicals ‌With expertise in Chemical & Petrochemical In…" at bounding box center [786, 107] width 588 height 69
click at [492, 142] on h6 "Chemicals & Petrochemicals ‌With expertise in Chemical & Petrochemical Industri…" at bounding box center [786, 116] width 588 height 53
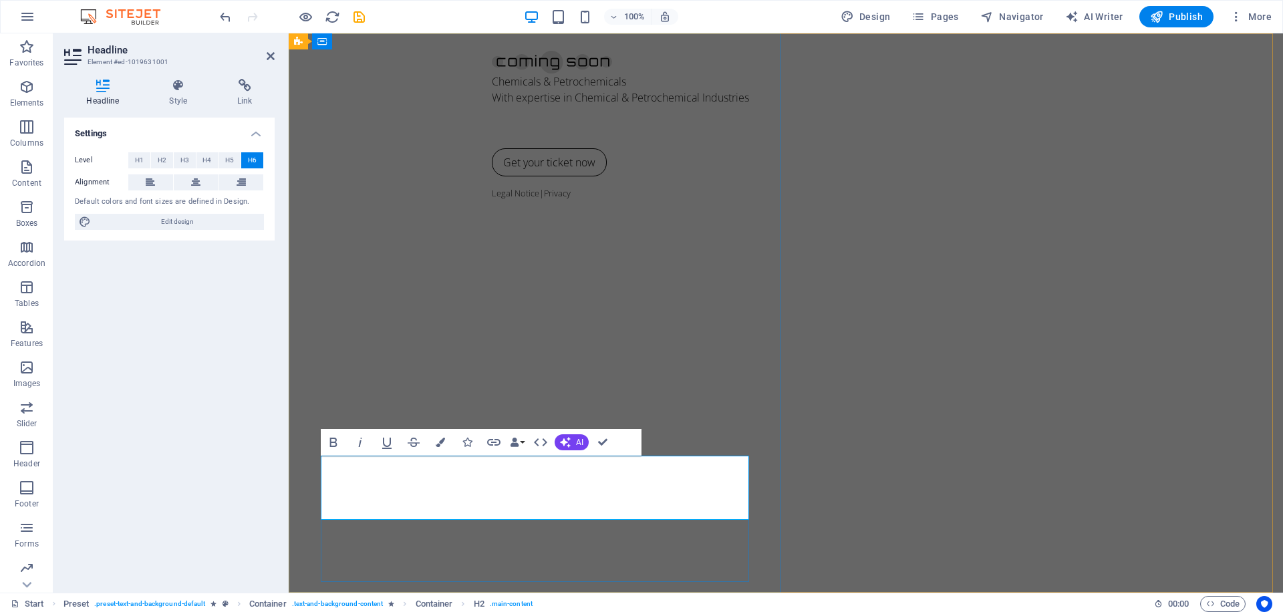
click at [492, 138] on div "Chemicals & Petrochemicals ‌With expertise in Chemical & Petrochemical Industri…" at bounding box center [786, 105] width 588 height 64
drag, startPoint x: 321, startPoint y: 479, endPoint x: 595, endPoint y: 485, distance: 274.7
click at [595, 138] on div "Chemicals & Petrochemicals ‌With expertise in Chemical & Petrochemical Industri…" at bounding box center [786, 105] width 588 height 64
click at [492, 138] on div "Chemicals & Petrochemicals ‌With expertise in Chemical & Petrochemical Industri…" at bounding box center [786, 105] width 588 height 64
drag, startPoint x: 322, startPoint y: 462, endPoint x: 460, endPoint y: 462, distance: 138.3
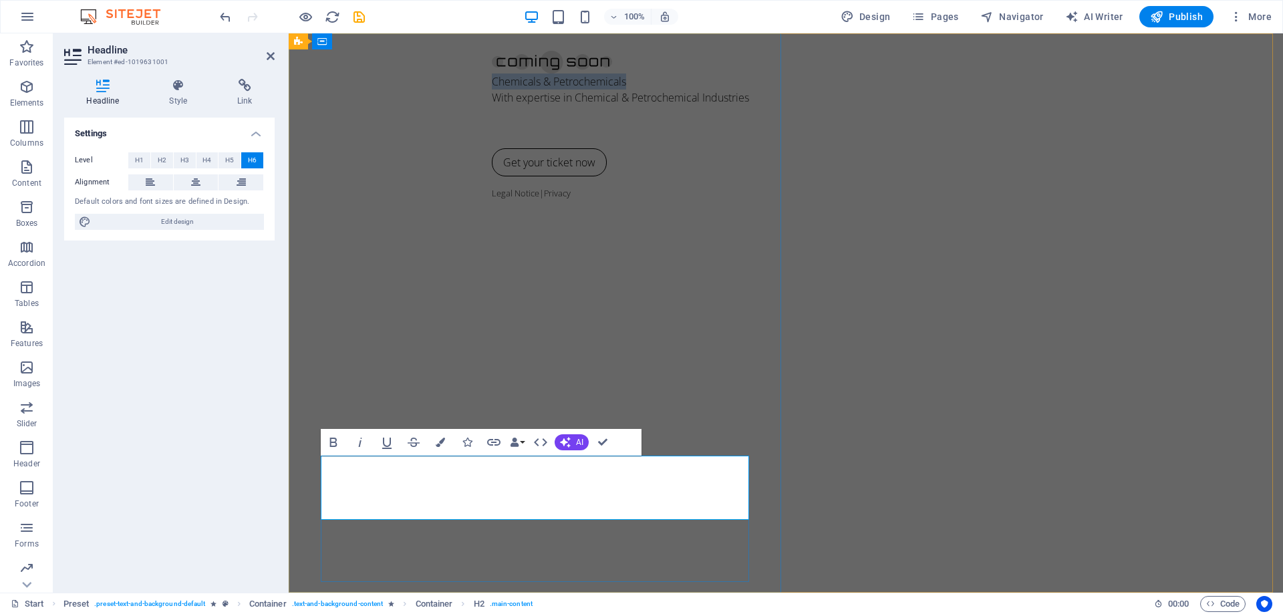
click at [492, 138] on div "Chemicals & Petrochemicals ‌With expertise in Chemical & Petrochemical Industri…" at bounding box center [786, 105] width 588 height 64
click at [334, 443] on icon "button" at bounding box center [333, 442] width 16 height 16
click at [140, 160] on span "H1" at bounding box center [139, 160] width 9 height 16
click at [492, 138] on div "Chemicals & Petrochemicals ‌With expertise in Chemical & Petrochemical Industri…" at bounding box center [786, 105] width 588 height 64
click at [587, 138] on div "Chemicals & Petrochemicals ‌With expertise in Chemical & Petrochemical Industri…" at bounding box center [786, 105] width 588 height 64
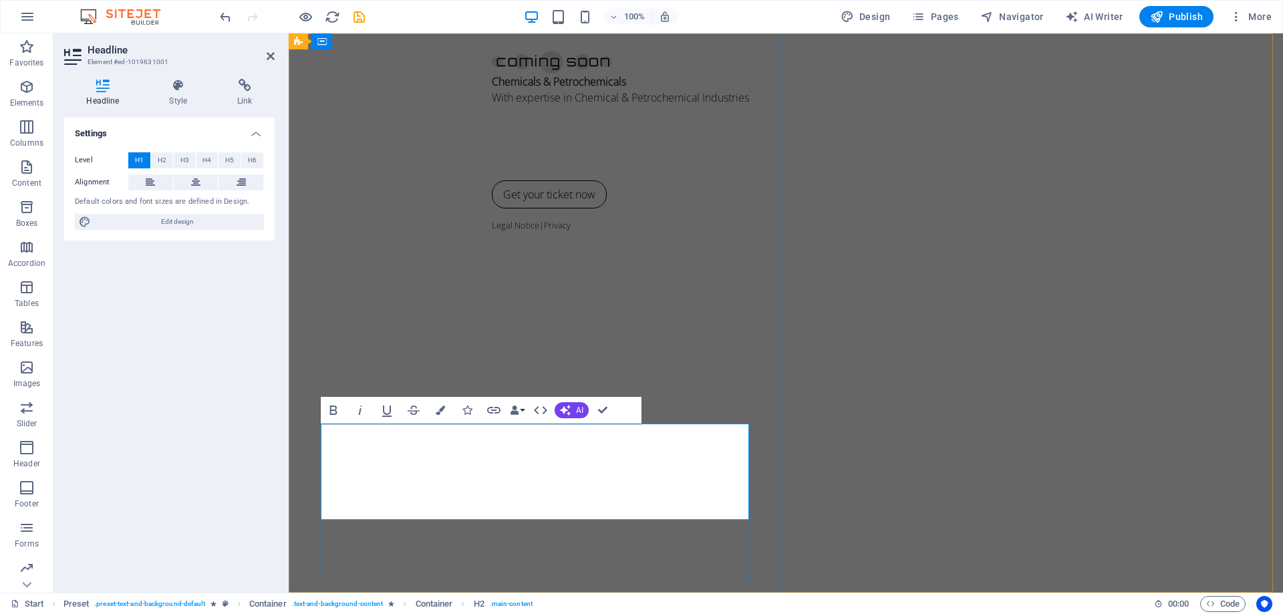
click at [492, 170] on div "Chemicals & Petrochemicals ‌With expertise in Chemical & Petrochemical Industri…" at bounding box center [786, 121] width 588 height 96
click at [621, 170] on div "Chemicals & Petrochemicals ‌With expertise in Chemical & Petrochemical Industri…" at bounding box center [786, 121] width 588 height 96
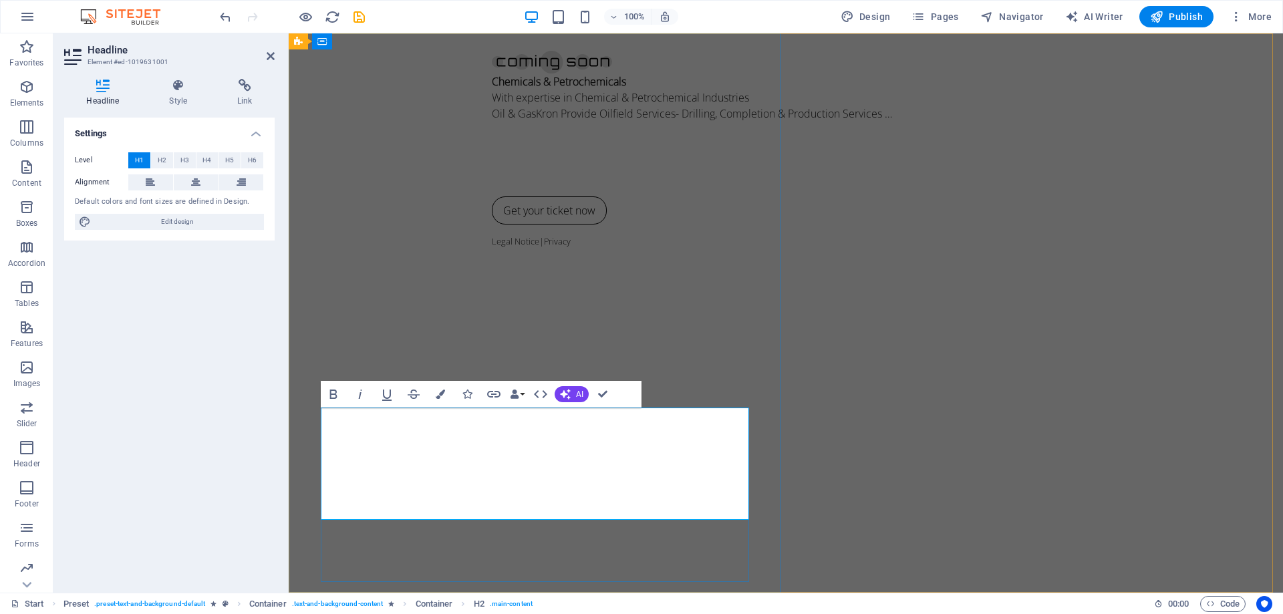
click at [492, 186] on div "Chemicals & Petrochemicals ‌With expertise in Chemical & Petrochemical Industri…" at bounding box center [786, 129] width 588 height 112
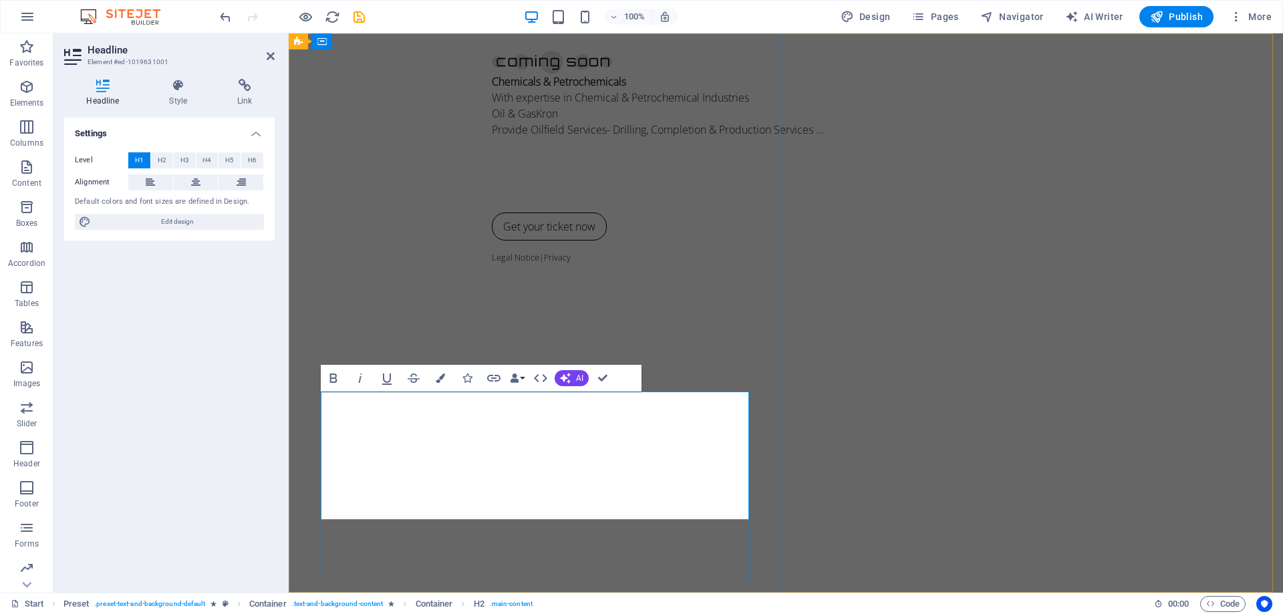
click at [492, 202] on div "Chemicals & Petrochemicals ‌With expertise in Chemical & Petrochemical Industri…" at bounding box center [786, 137] width 588 height 128
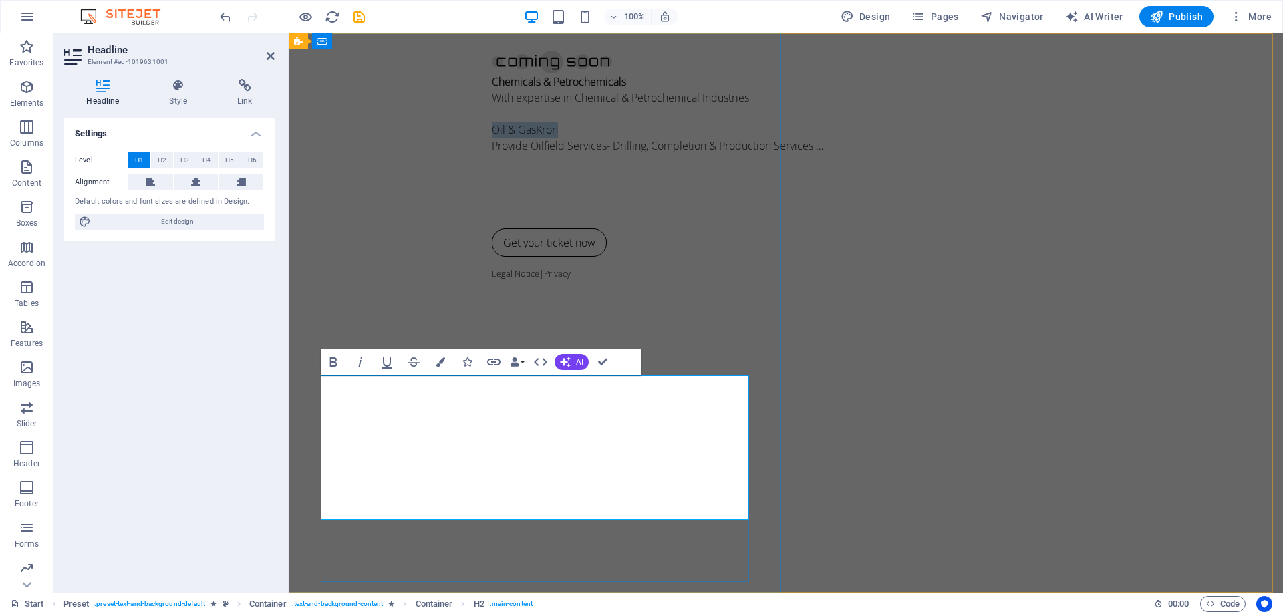
drag, startPoint x: 321, startPoint y: 428, endPoint x: 408, endPoint y: 430, distance: 86.2
click at [492, 218] on div "Chemicals & Petrochemicals ‌With expertise in Chemical & Petrochemical Industri…" at bounding box center [786, 145] width 588 height 144
click at [333, 361] on icon "button" at bounding box center [333, 362] width 16 height 16
click at [667, 218] on div "Chemicals & Petrochemicals ‌With expertise in Chemical & Petrochemical Industri…" at bounding box center [786, 145] width 588 height 144
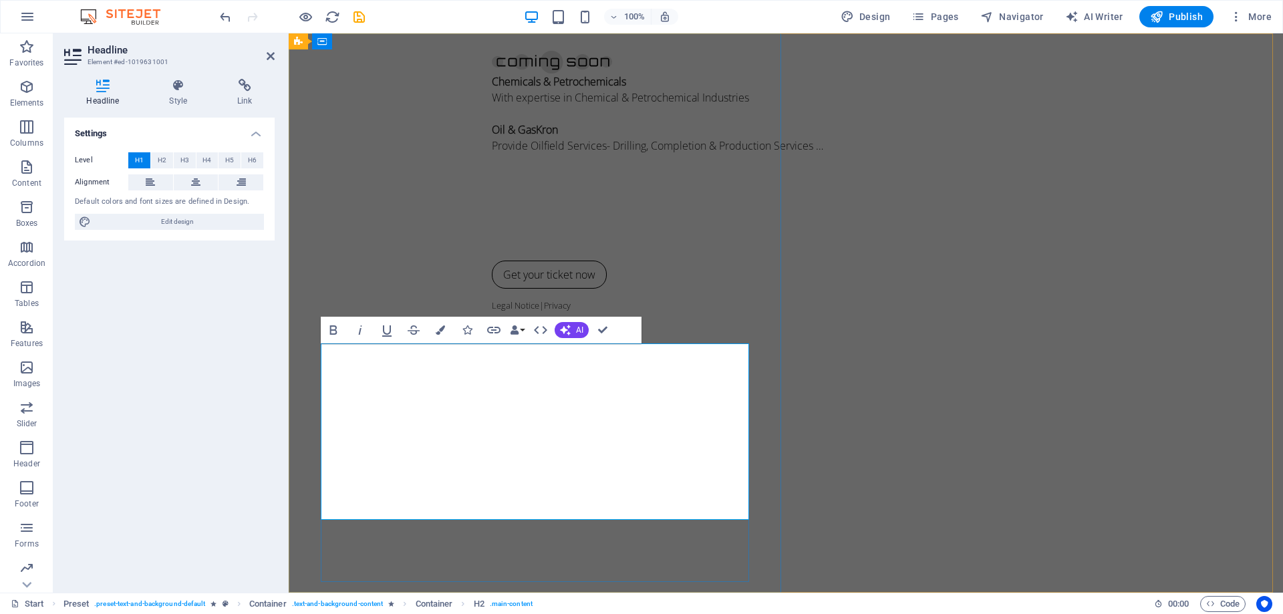
click at [492, 250] on div "Chemicals & Petrochemicals ‌With expertise in Chemical & Petrochemical Industri…" at bounding box center [786, 161] width 588 height 176
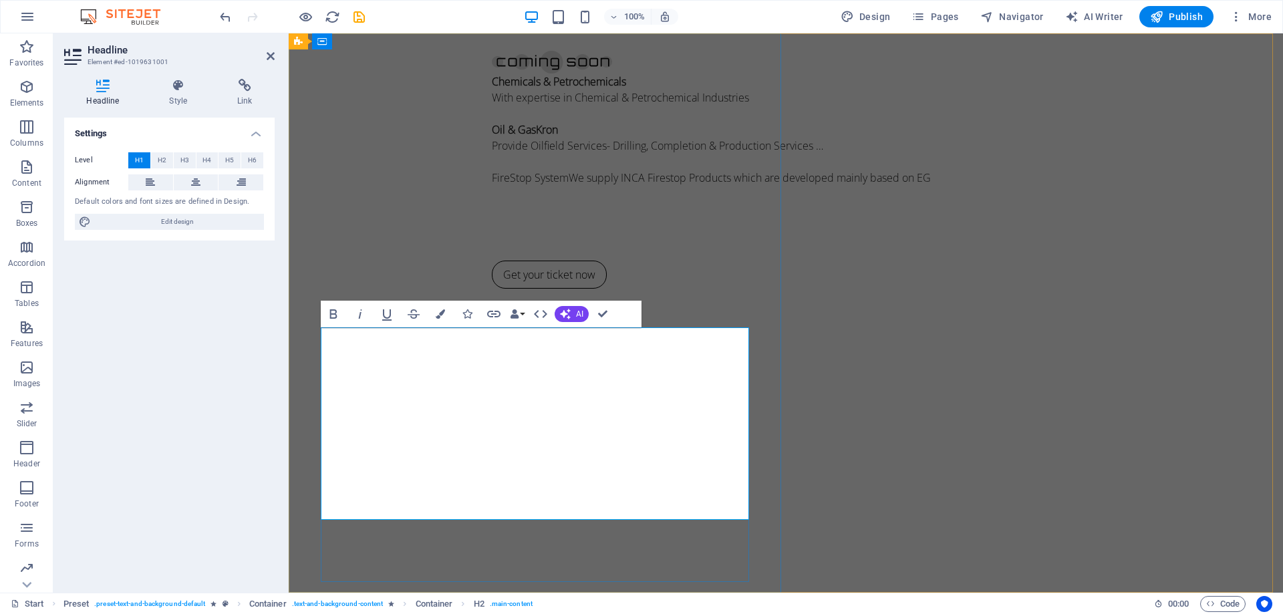
click at [492, 250] on div "Chemicals & Petrochemicals ‌With expertise in Chemical & Petrochemical Industri…" at bounding box center [786, 161] width 588 height 176
drag, startPoint x: 321, startPoint y: 432, endPoint x: 418, endPoint y: 432, distance: 96.9
click at [492, 266] on div "Chemicals & Petrochemicals ‌With expertise in Chemical & Petrochemical Industri…" at bounding box center [786, 169] width 588 height 192
click at [335, 315] on icon "button" at bounding box center [333, 314] width 16 height 16
click at [492, 266] on div "Chemicals & Petrochemicals ‌With expertise in Chemical & Petrochemical Industri…" at bounding box center [786, 169] width 588 height 192
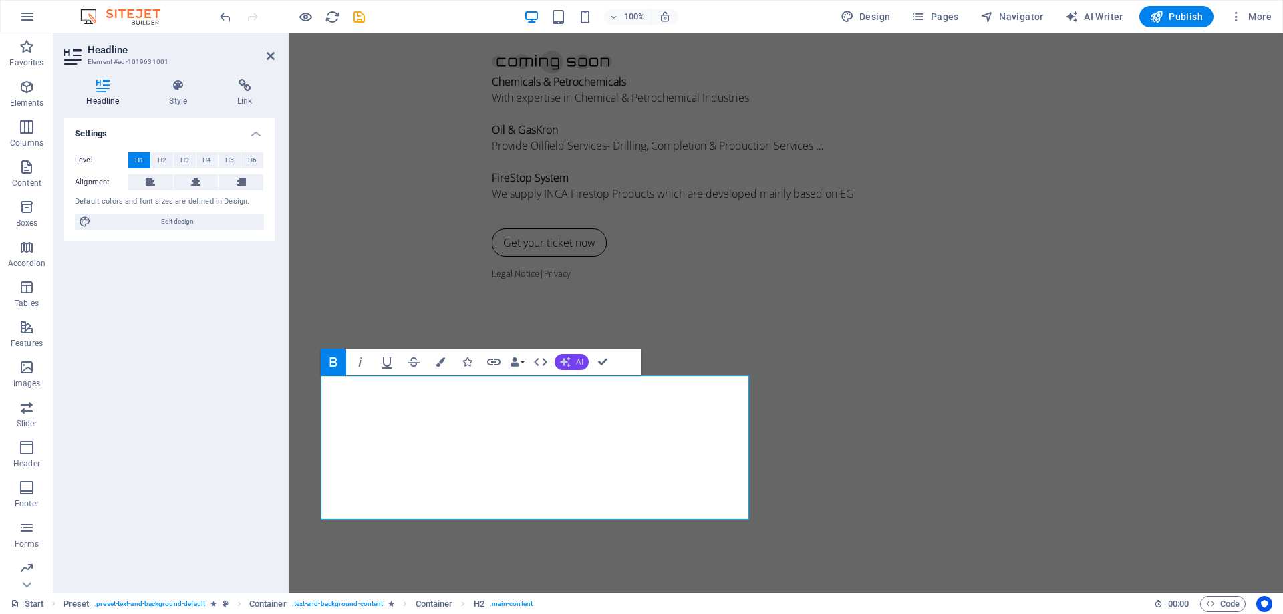
click at [563, 363] on icon "button" at bounding box center [565, 362] width 11 height 11
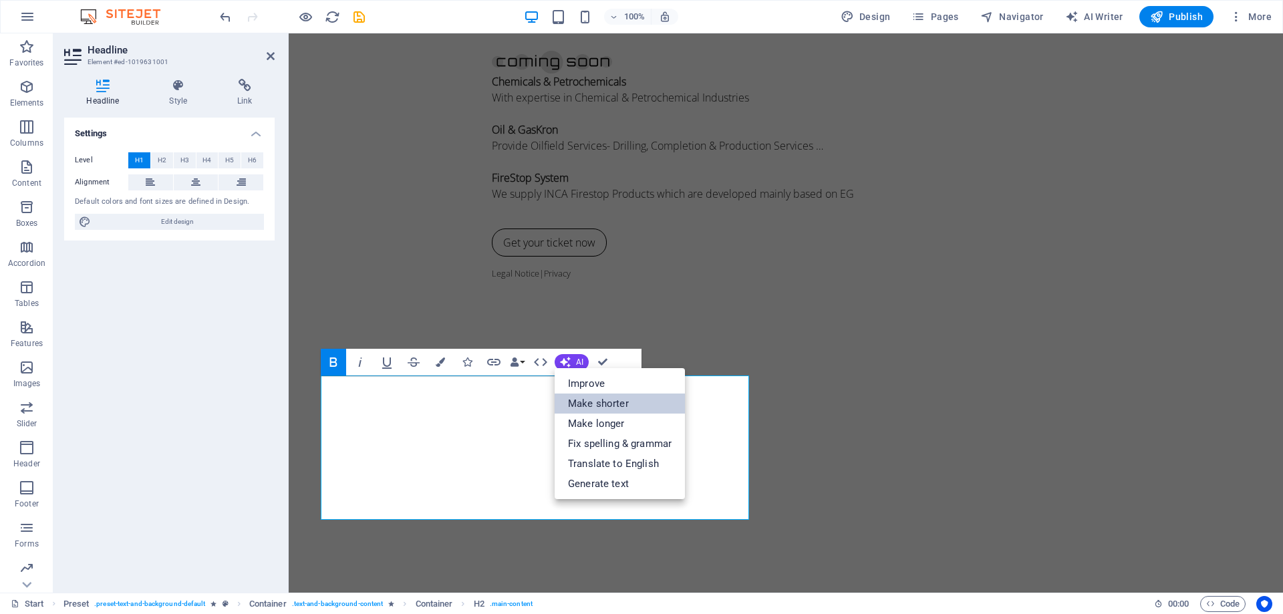
click at [590, 404] on link "Make shorter" at bounding box center [620, 404] width 130 height 20
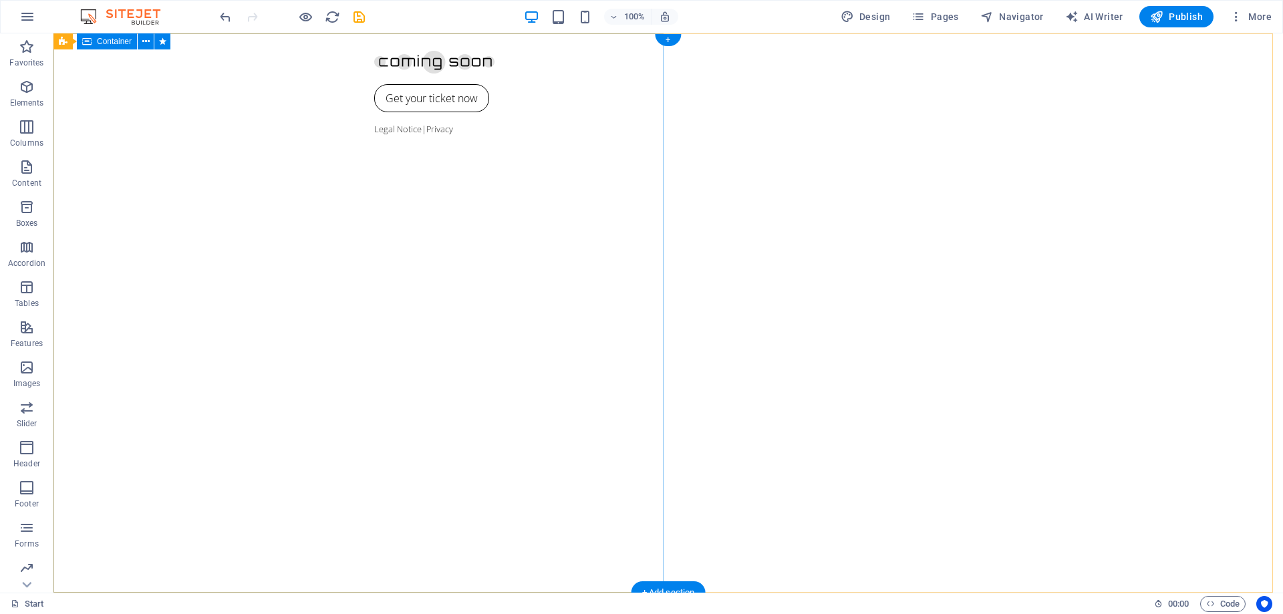
click at [232, 383] on div "Get your ticket now Legal Notice | Privacy" at bounding box center [667, 312] width 1229 height 559
click at [217, 375] on div "Get your ticket now Legal Notice | Privacy" at bounding box center [667, 312] width 1229 height 559
click at [126, 496] on div "Get your ticket now Legal Notice | Privacy" at bounding box center [667, 312] width 1229 height 559
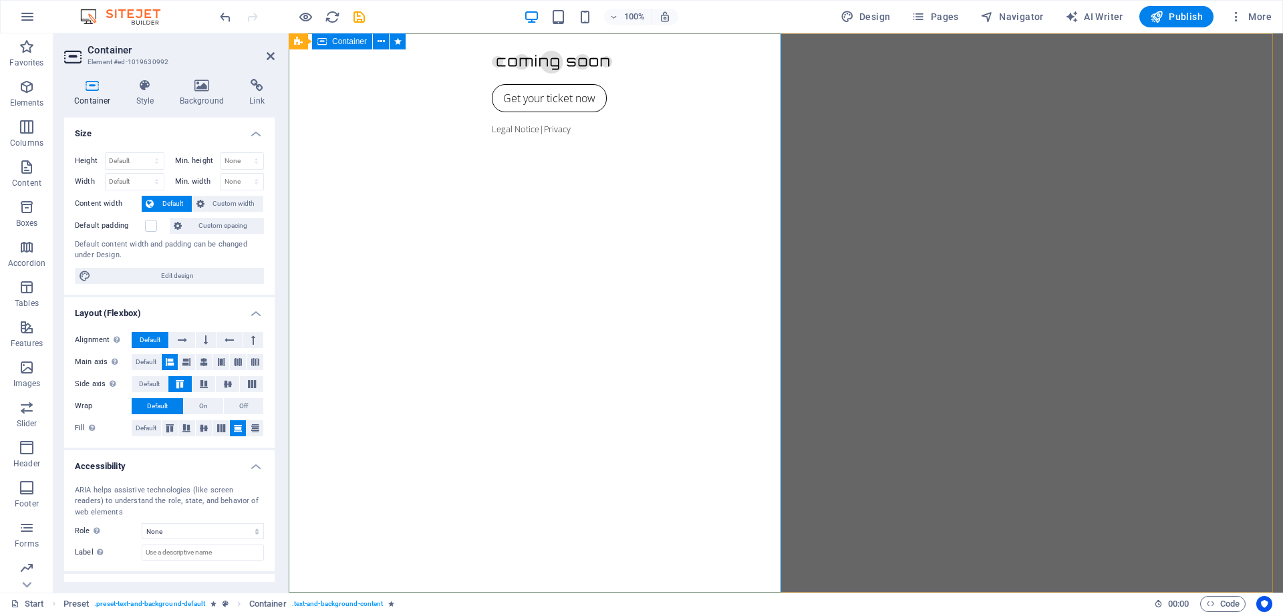
click at [572, 402] on div "Get your ticket now Legal Notice | Privacy" at bounding box center [786, 312] width 994 height 559
click at [271, 51] on icon at bounding box center [271, 56] width 8 height 11
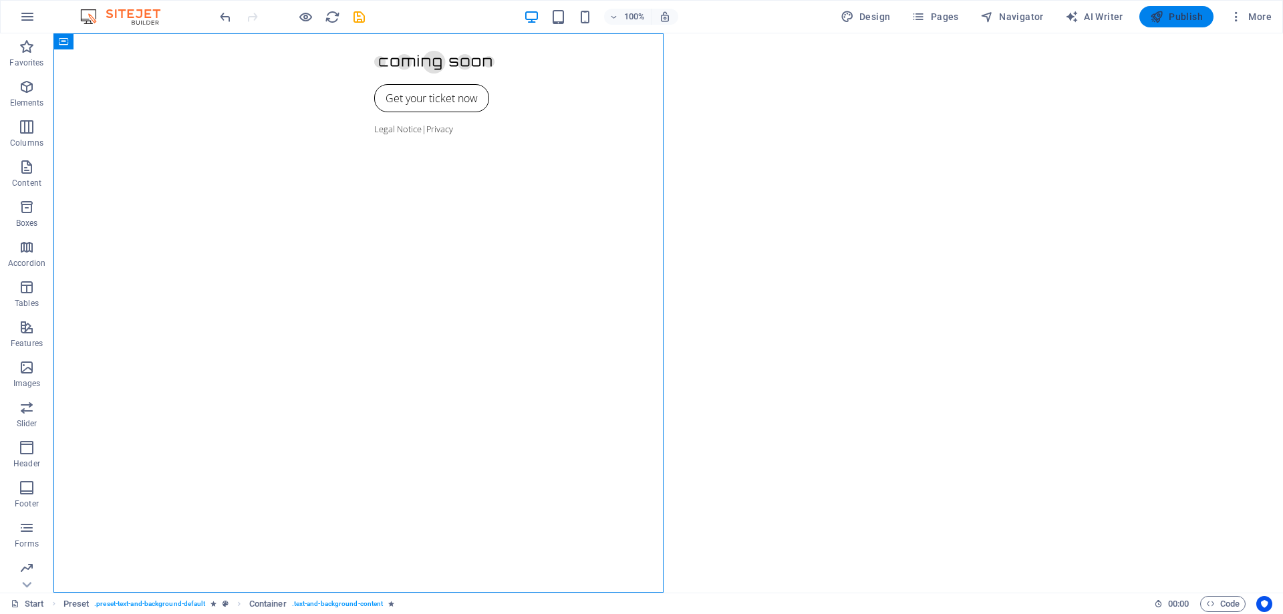
click at [1166, 13] on span "Publish" at bounding box center [1176, 16] width 53 height 13
checkbox input "false"
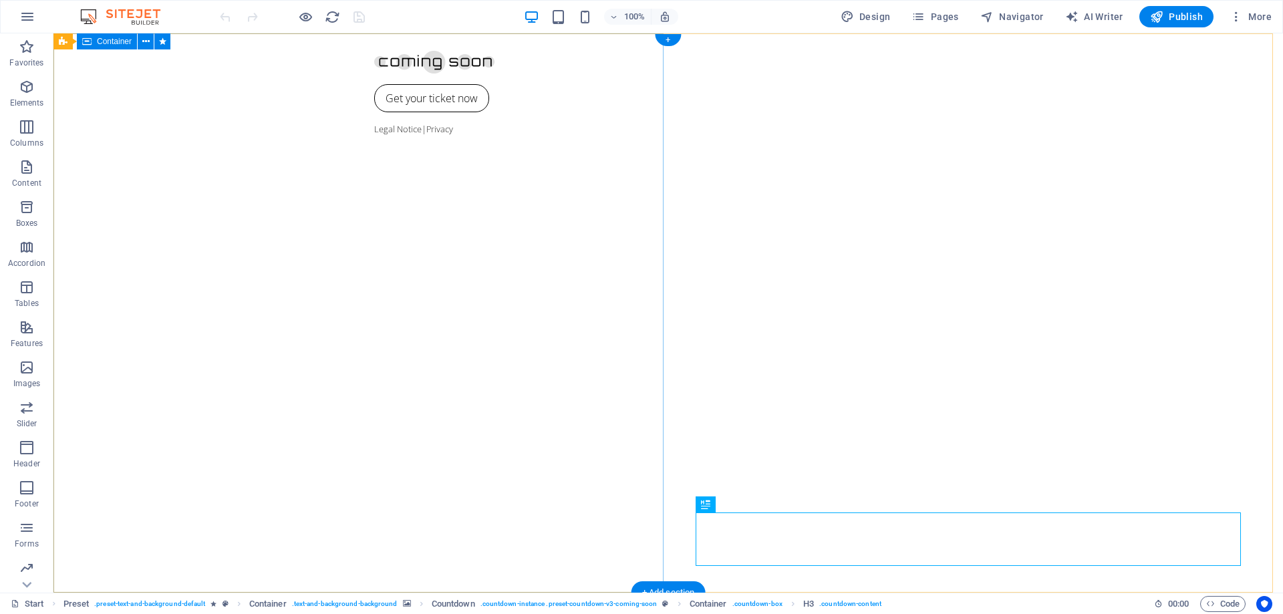
click at [108, 447] on div "Get your ticket now Legal Notice | Privacy" at bounding box center [667, 312] width 1229 height 559
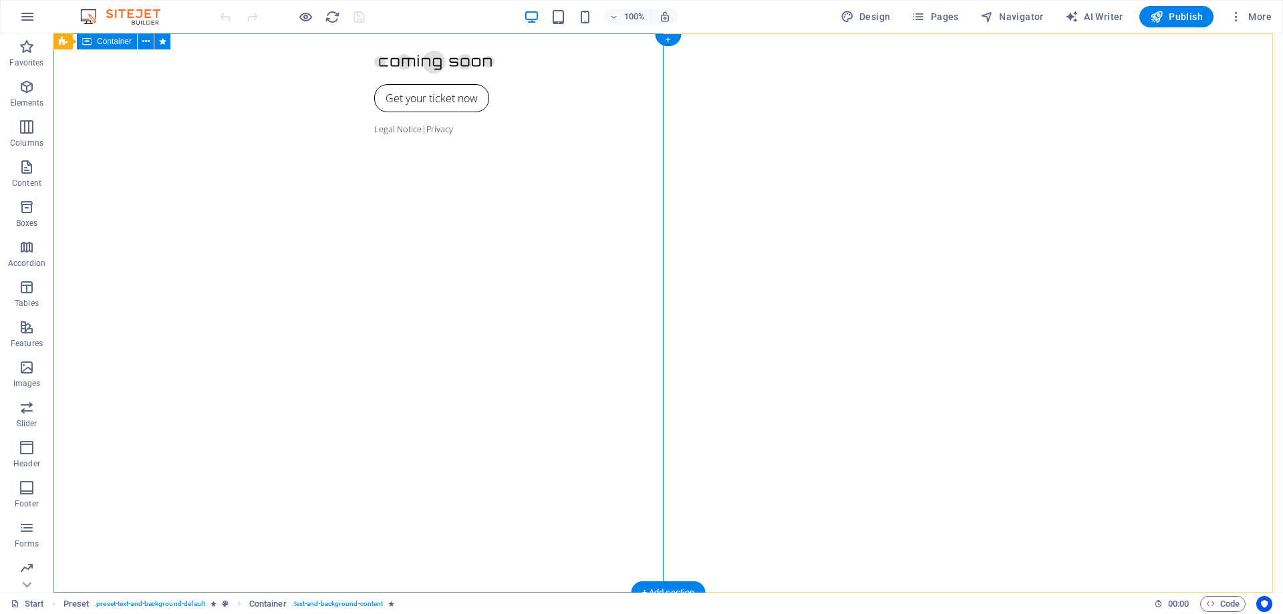
click at [175, 354] on div "Get your ticket now Legal Notice | Privacy" at bounding box center [667, 312] width 1229 height 559
click at [222, 325] on div "Get your ticket now Legal Notice | Privacy" at bounding box center [667, 312] width 1229 height 559
click at [224, 377] on div "Get your ticket now Legal Notice | Privacy" at bounding box center [667, 312] width 1229 height 559
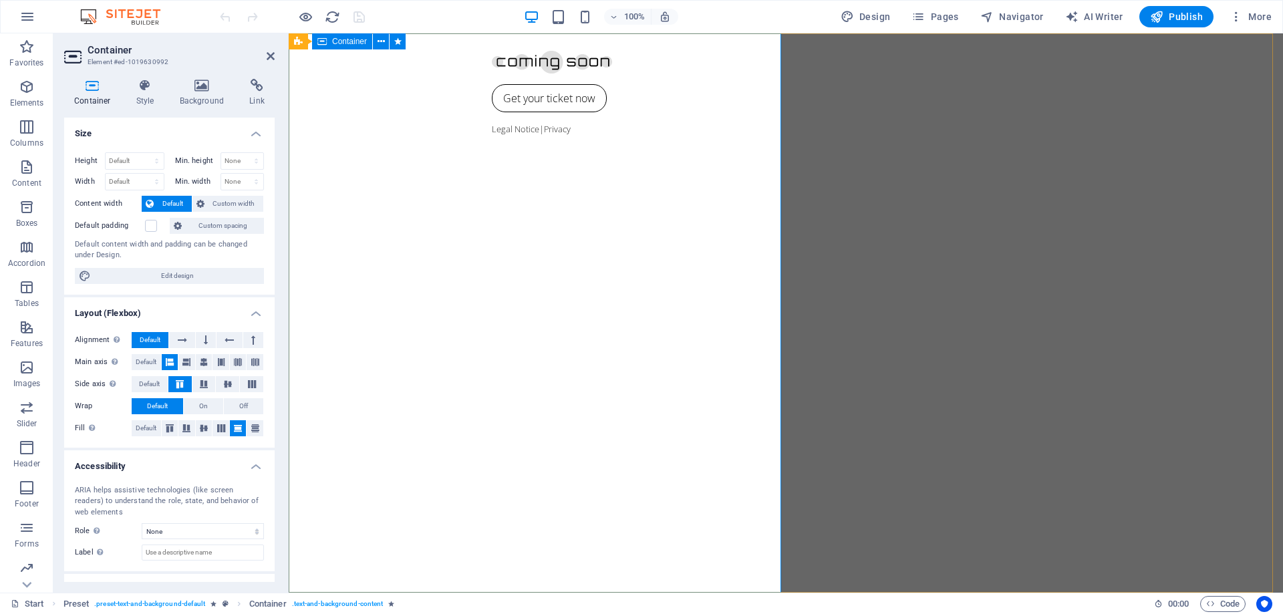
click at [372, 397] on div "Get your ticket now Legal Notice | Privacy" at bounding box center [786, 312] width 994 height 559
click at [357, 408] on div "Get your ticket now Legal Notice | Privacy" at bounding box center [786, 312] width 994 height 559
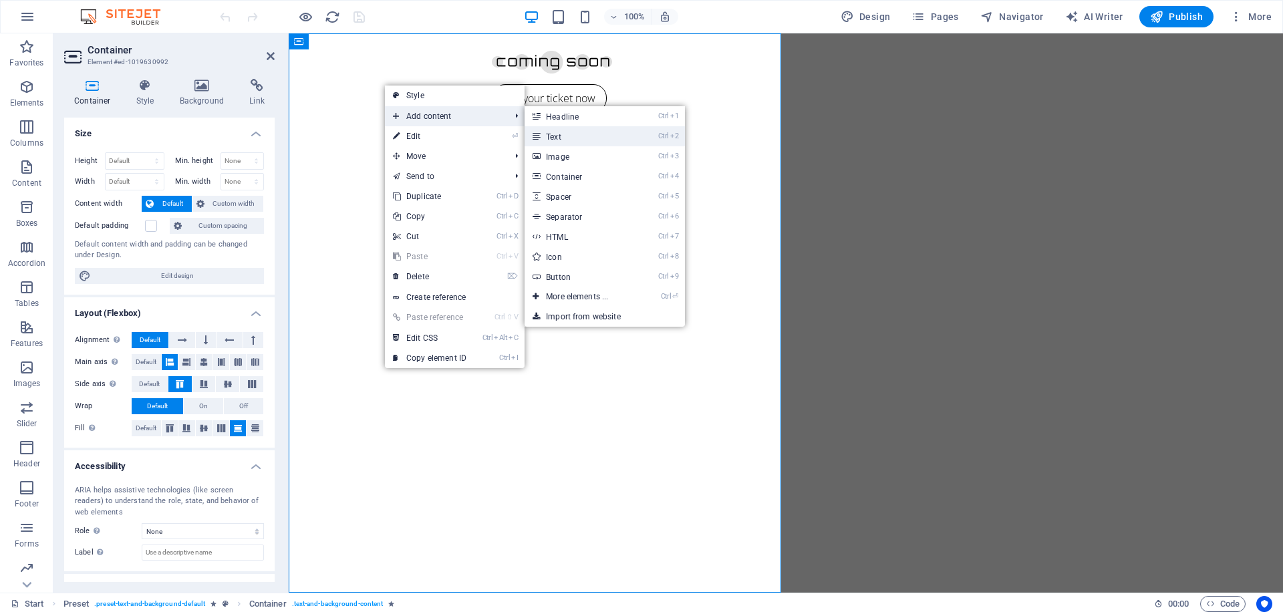
click at [566, 137] on link "Ctrl 2 Text" at bounding box center [579, 136] width 110 height 20
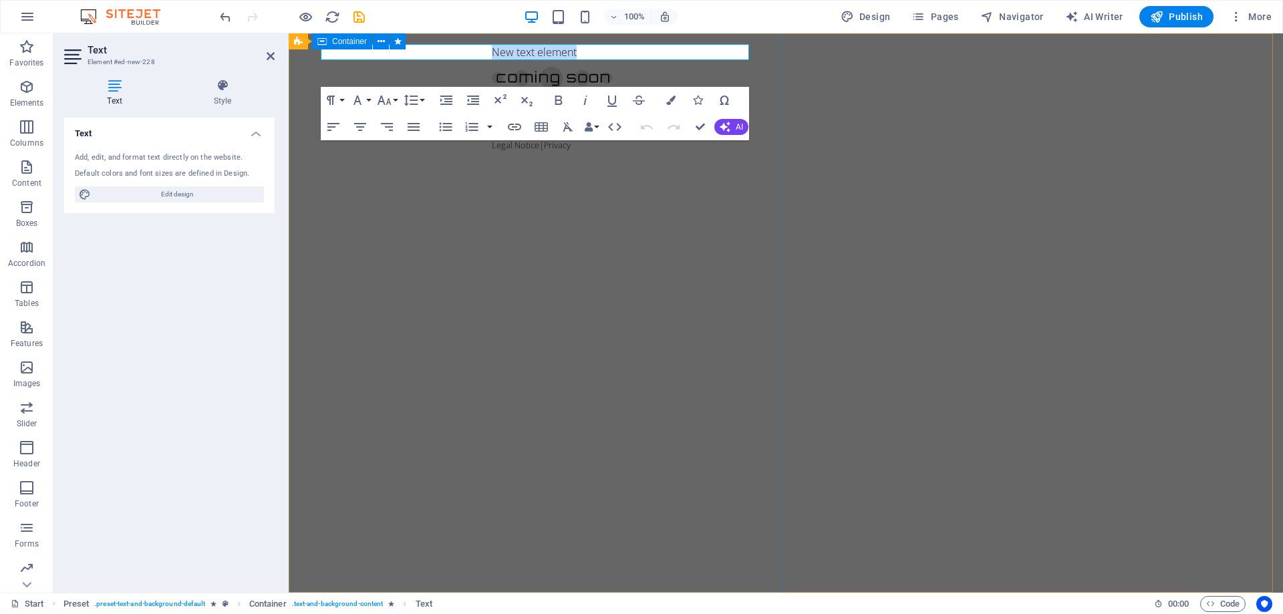
click at [521, 219] on div "New text element Get your ticket now Legal Notice | Privacy" at bounding box center [786, 312] width 994 height 559
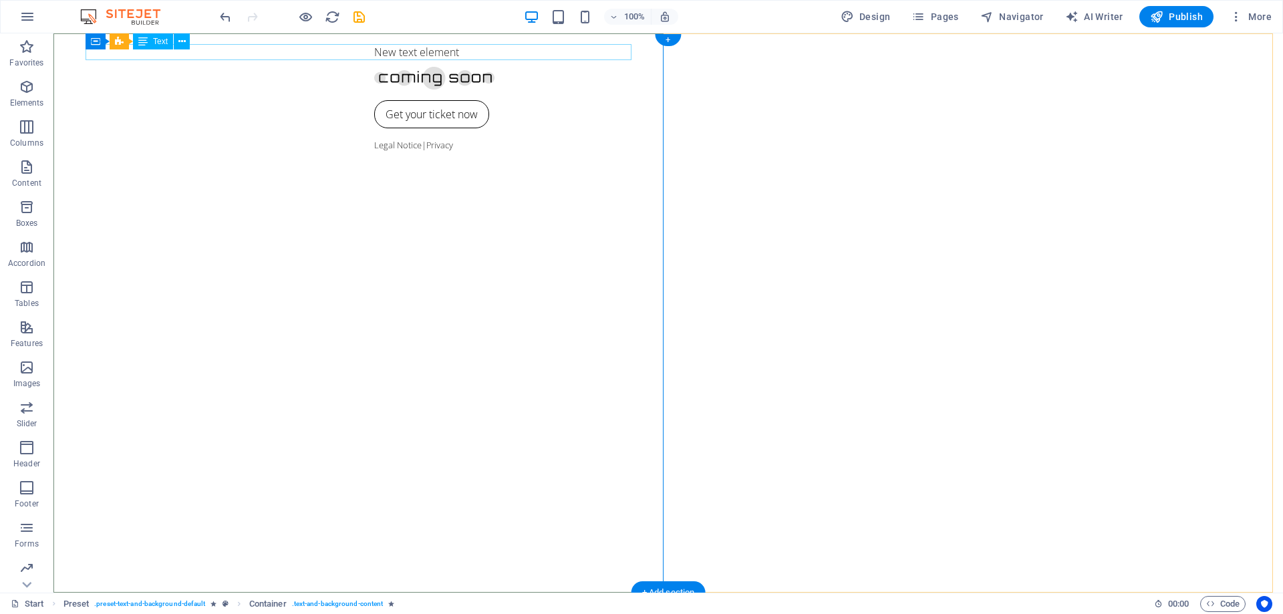
click at [374, 55] on div "New text element" at bounding box center [668, 52] width 588 height 16
drag, startPoint x: 148, startPoint y: 77, endPoint x: 144, endPoint y: 134, distance: 57.6
click at [374, 53] on div "New text element" at bounding box center [668, 52] width 588 height 16
click at [224, 101] on div "New text element Get your ticket now Legal Notice | Privacy" at bounding box center [667, 312] width 1229 height 559
click at [374, 57] on div at bounding box center [668, 58] width 588 height 29
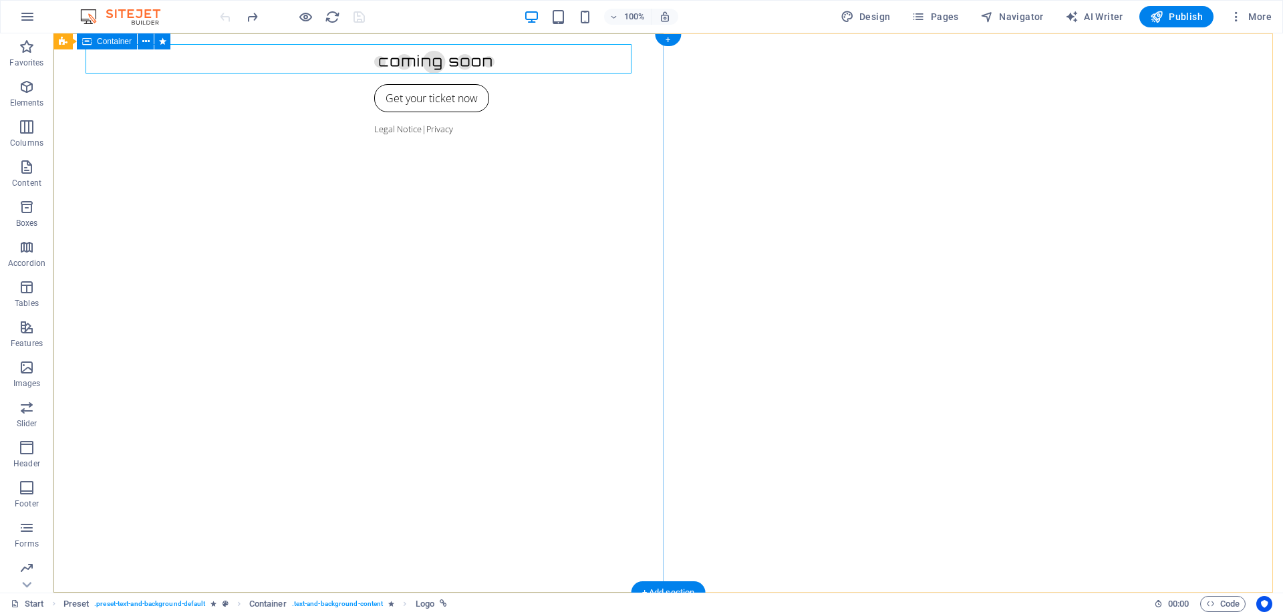
click at [231, 112] on div "Get your ticket now Legal Notice | Privacy" at bounding box center [667, 312] width 1229 height 559
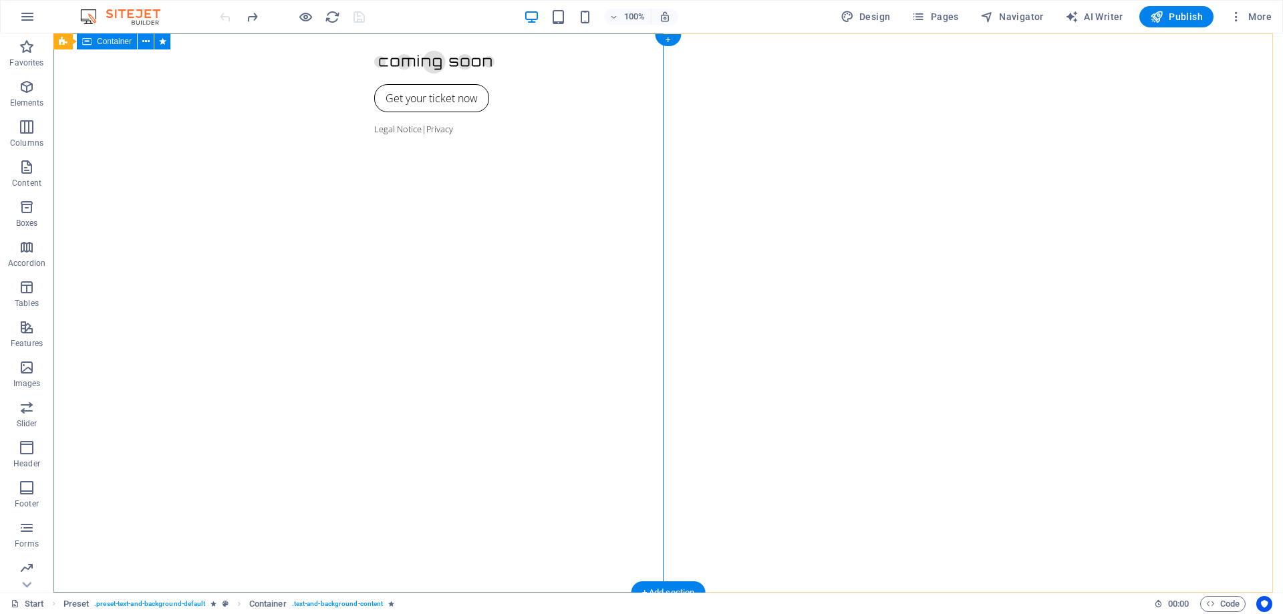
drag, startPoint x: 136, startPoint y: 261, endPoint x: 166, endPoint y: 294, distance: 44.0
click at [136, 262] on div "Get your ticket now Legal Notice | Privacy" at bounding box center [667, 312] width 1229 height 559
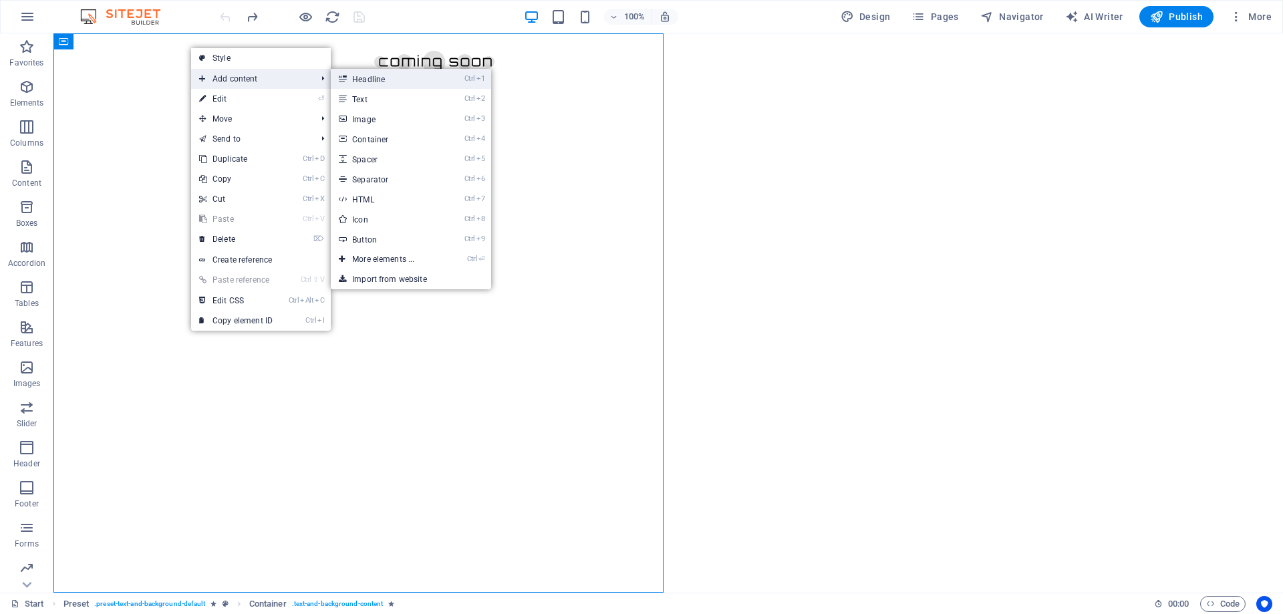
click at [389, 76] on link "Ctrl 1 Headline" at bounding box center [386, 79] width 110 height 20
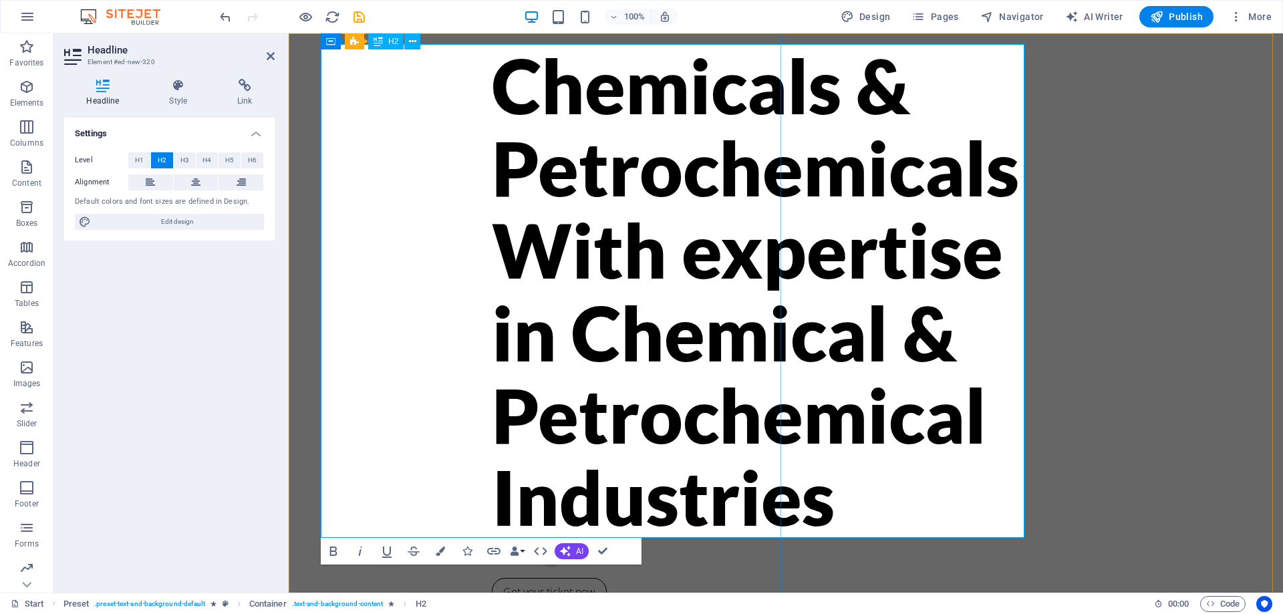
click at [492, 77] on h2 "Chemicals & PetrochemicalsWith expertise in Chemical & Petrochemical Industries" at bounding box center [786, 291] width 588 height 494
click at [492, 115] on h2 "Chemicals & PetrochemicalsWith expertise in Chemical & Petrochemical Industries" at bounding box center [786, 291] width 588 height 494
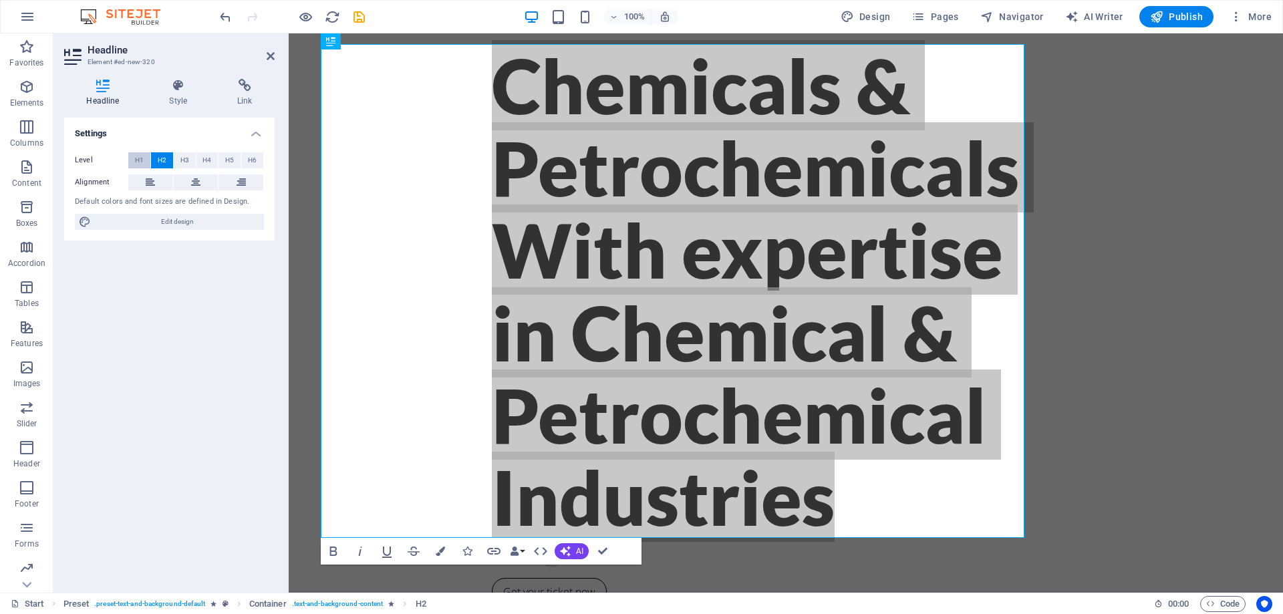
click at [136, 158] on span "H1" at bounding box center [139, 160] width 9 height 16
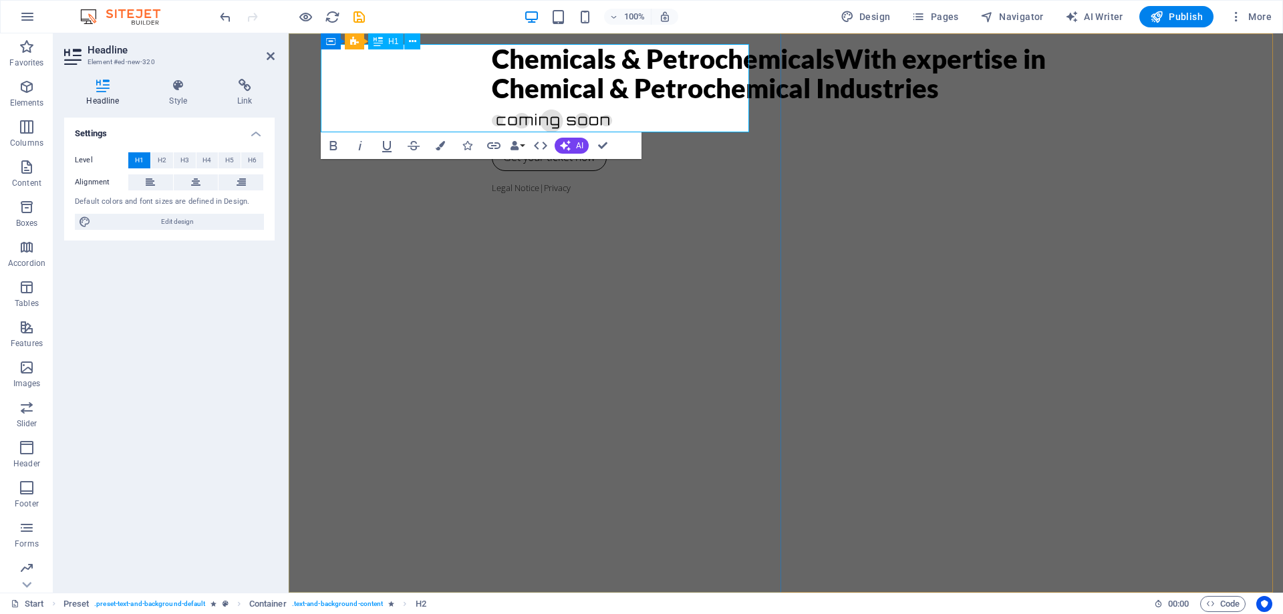
click at [492, 71] on h1 "Chemicals & PetrochemicalsWith expertise in Chemical & Petrochemical Industries" at bounding box center [786, 73] width 588 height 59
click at [667, 66] on h1 "Chemicals & PetrochemicalsWith expertise in Chemical & Petrochemical Industries" at bounding box center [786, 73] width 588 height 59
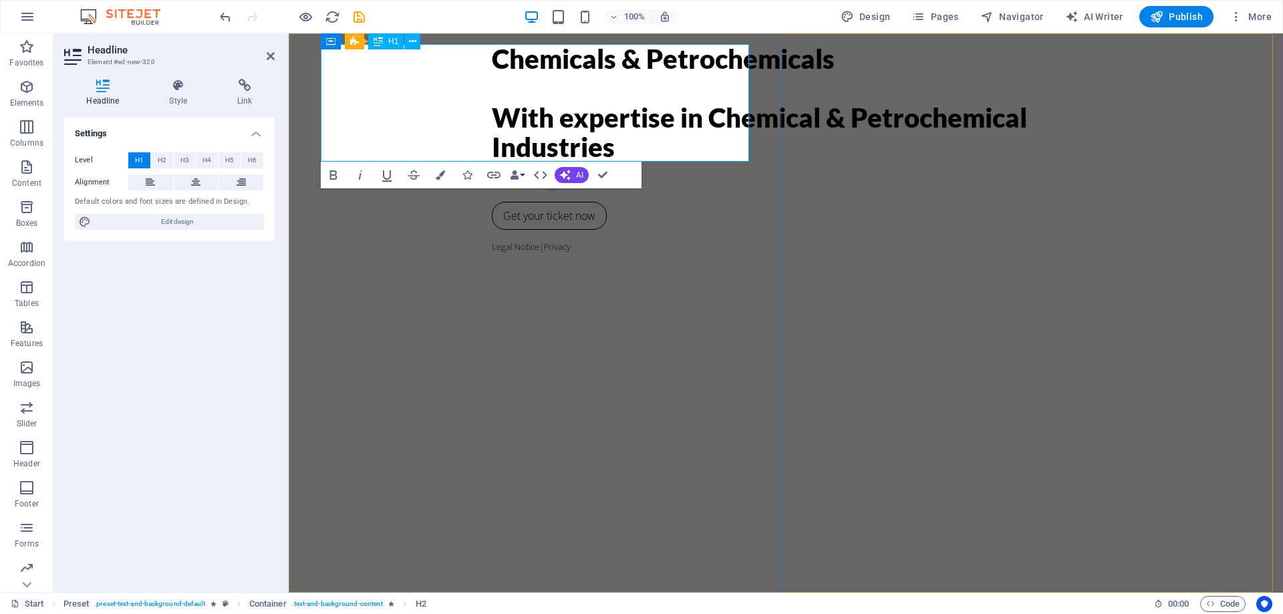
click at [492, 116] on h1 "Chemicals & Petrochemicals ‌ ‌With expertise in Chemical & Petrochemical Indust…" at bounding box center [786, 103] width 588 height 118
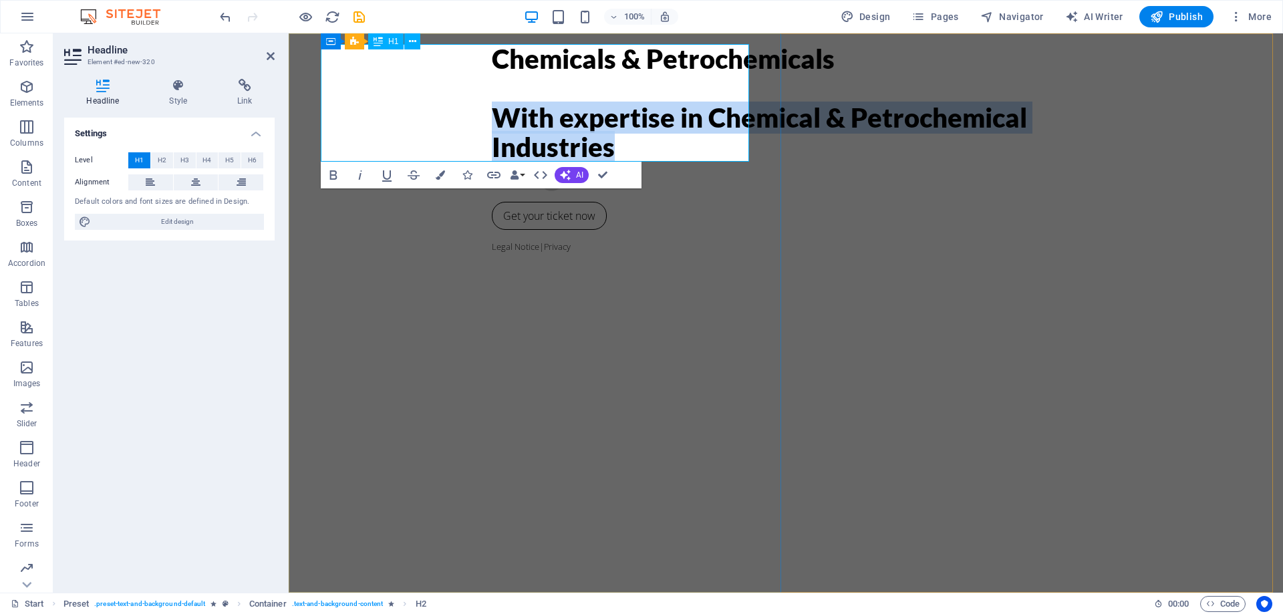
click at [492, 116] on h1 "Chemicals & Petrochemicals ‌ ‌With expertise in Chemical & Petrochemical Indust…" at bounding box center [786, 103] width 588 height 118
click at [390, 44] on span "H1" at bounding box center [393, 41] width 10 height 8
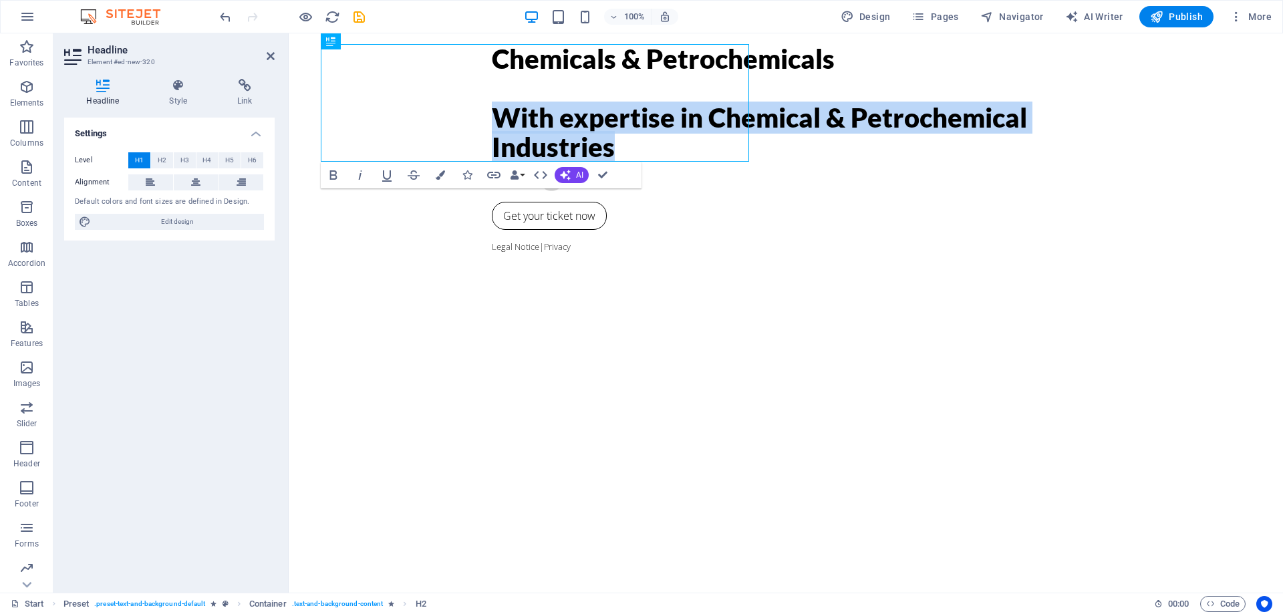
drag, startPoint x: 669, startPoint y: 73, endPoint x: 376, endPoint y: 100, distance: 294.5
click at [387, 39] on div "H1" at bounding box center [385, 41] width 35 height 16
click at [492, 116] on h1 "Chemicals & Petrochemicals ‌ ‌With expertise in Chemical & Petrochemical Indust…" at bounding box center [786, 103] width 588 height 118
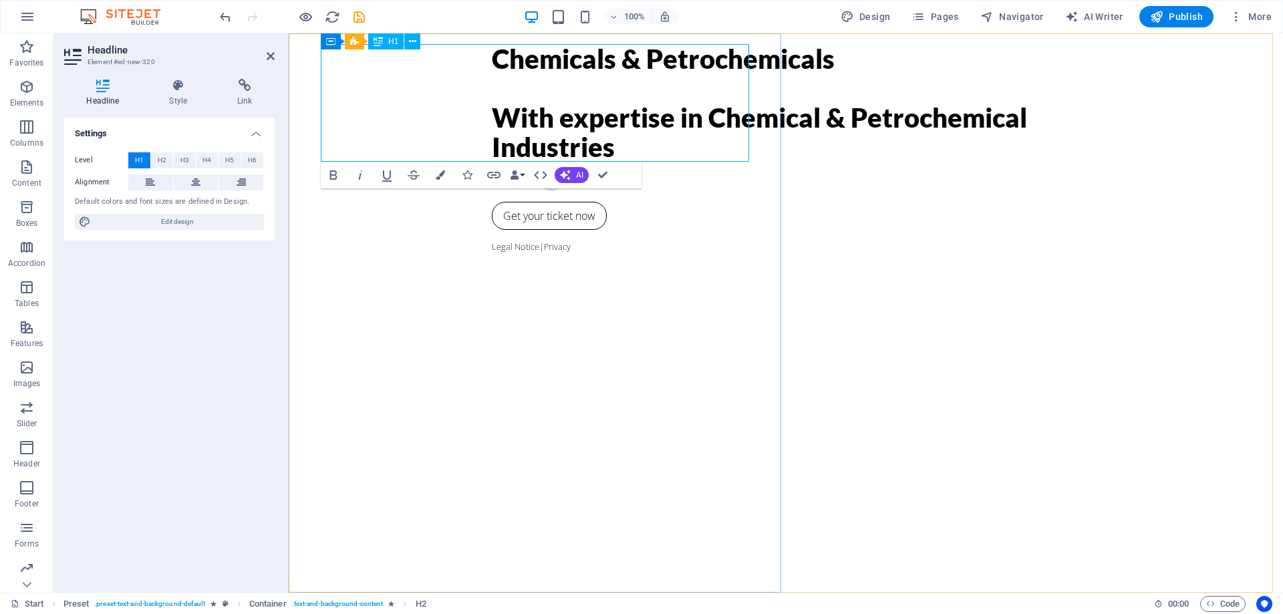
click at [492, 125] on h1 "Chemicals & Petrochemicals ‌ ‌With expertise in Chemical & Petrochemical Indust…" at bounding box center [786, 103] width 588 height 118
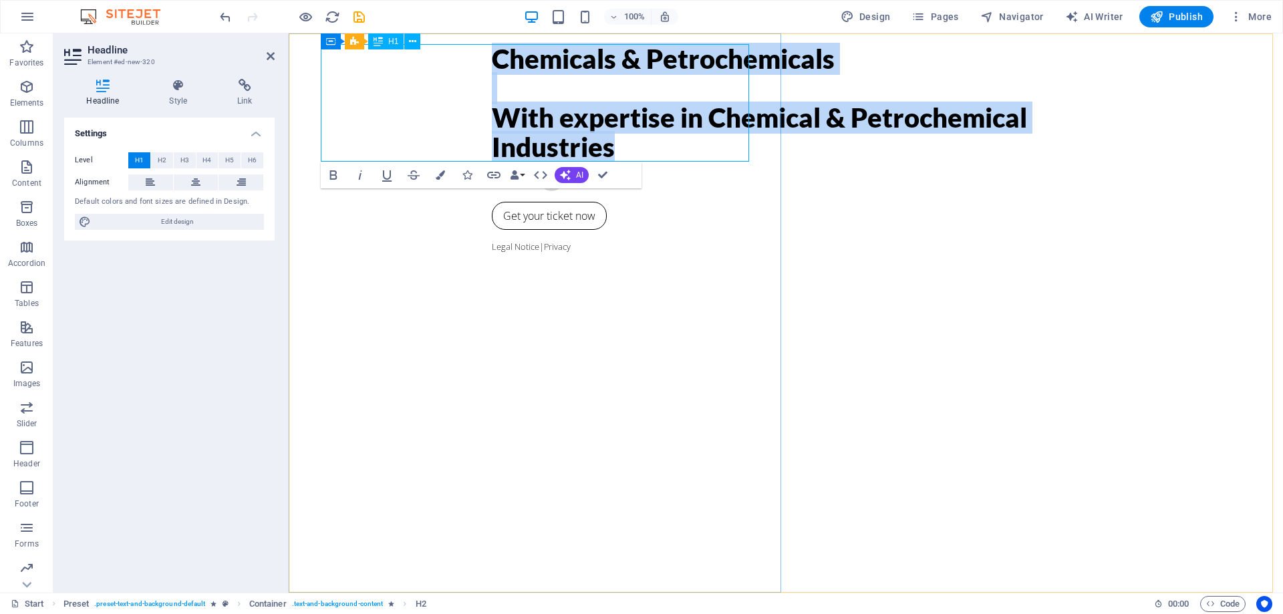
drag, startPoint x: 446, startPoint y: 125, endPoint x: 436, endPoint y: 59, distance: 66.8
click at [492, 59] on h1 "Chemicals & Petrochemicals ‌ ‌With expertise in Chemical & Petrochemical Indust…" at bounding box center [786, 103] width 588 height 118
drag, startPoint x: 467, startPoint y: 54, endPoint x: 405, endPoint y: 132, distance: 99.3
click at [492, 132] on h1 "Chemicals & Petrochemicals ‌ ‌With expertise in Chemical & Petrochemical Indust…" at bounding box center [786, 103] width 588 height 118
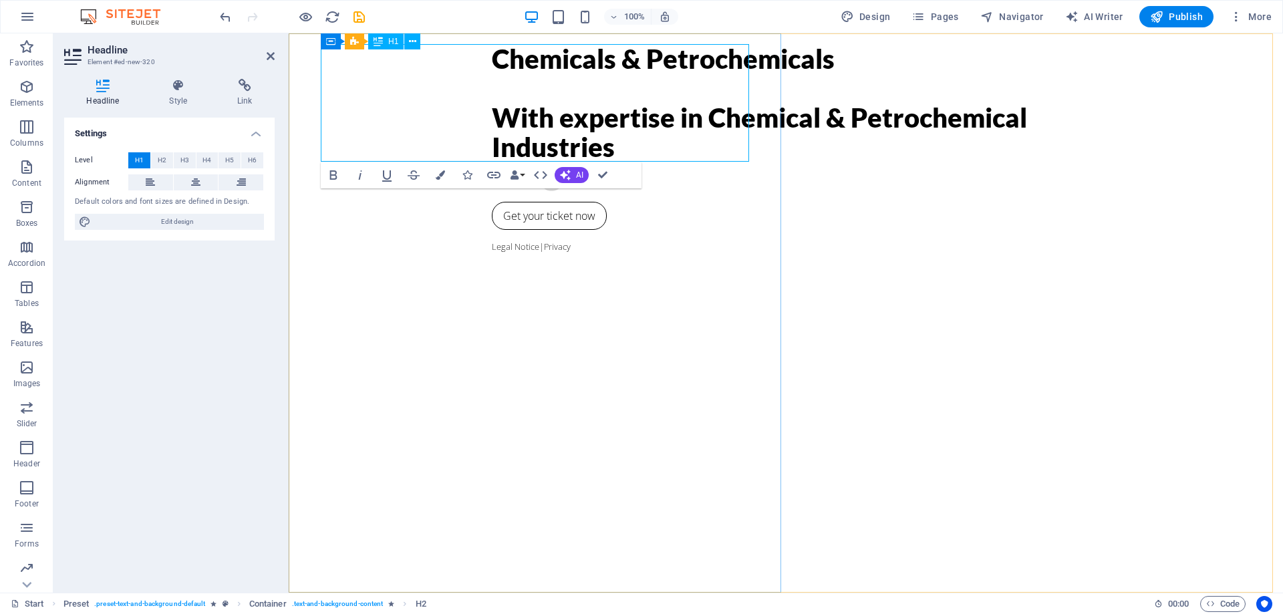
click at [492, 142] on h1 "Chemicals & Petrochemicals ‌ ‌With expertise in Chemical & Petrochemical Indust…" at bounding box center [786, 103] width 588 height 118
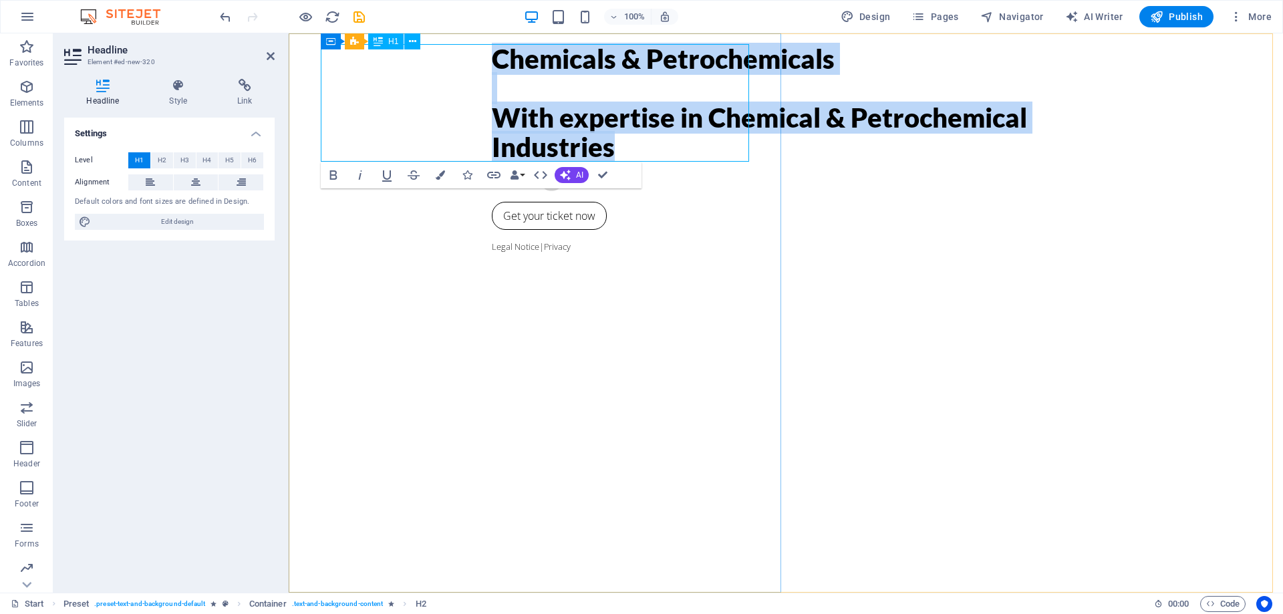
drag, startPoint x: 430, startPoint y: 142, endPoint x: 423, endPoint y: 59, distance: 83.1
click at [492, 59] on h1 "Chemicals & Petrochemicals ‌ ‌With expertise in Chemical & Petrochemical Indust…" at bounding box center [786, 103] width 588 height 118
click at [565, 175] on icon "button" at bounding box center [565, 175] width 11 height 11
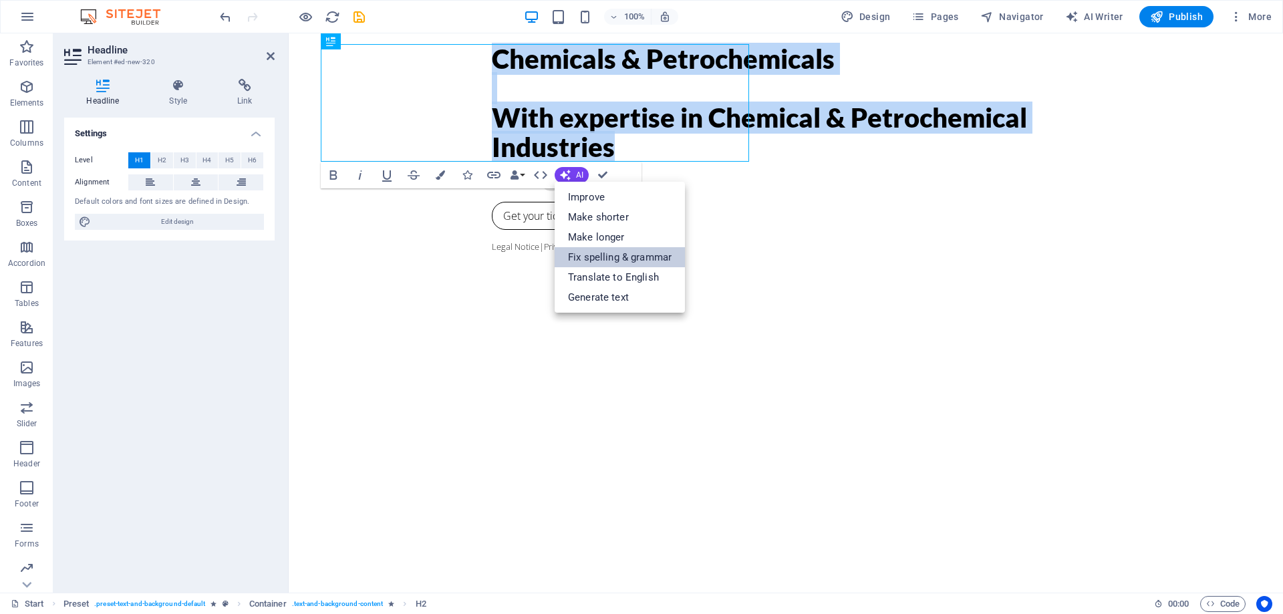
click at [579, 257] on link "Fix spelling & grammar" at bounding box center [620, 257] width 130 height 20
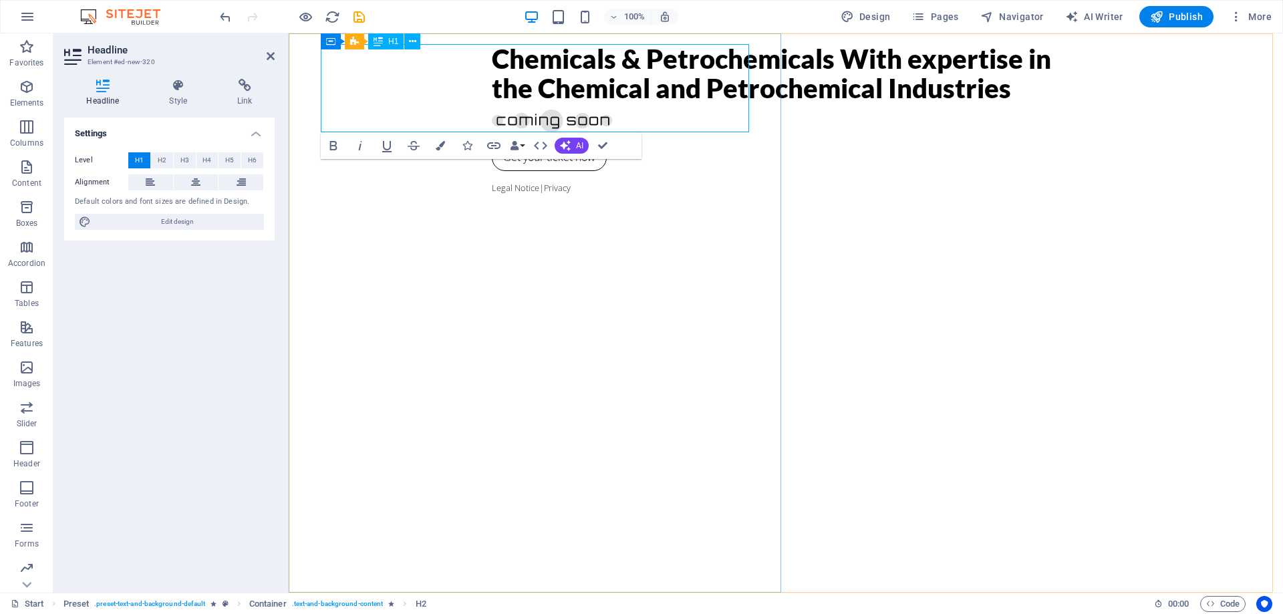
click at [673, 57] on h1 "Chemicals & Petrochemicals With expertise in the Chemical and Petrochemical Ind…" at bounding box center [786, 73] width 588 height 59
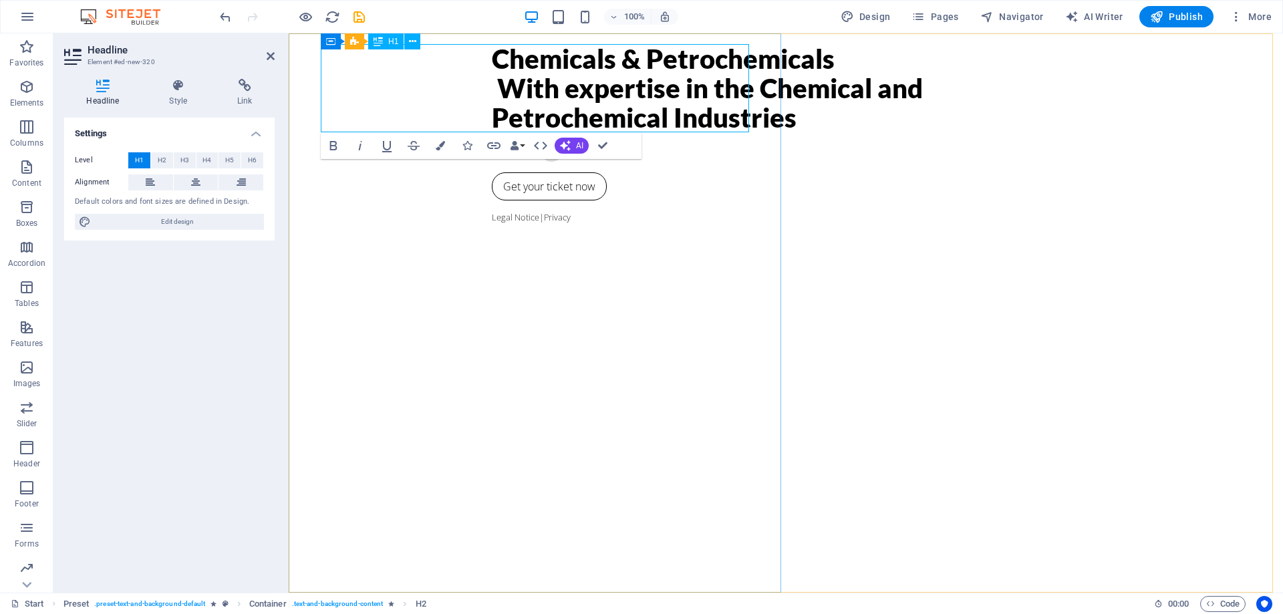
click at [500, 59] on h1 "Chemicals & Petrochemicals ‌ With expertise in the Chemical and Petrochemical I…" at bounding box center [786, 88] width 588 height 88
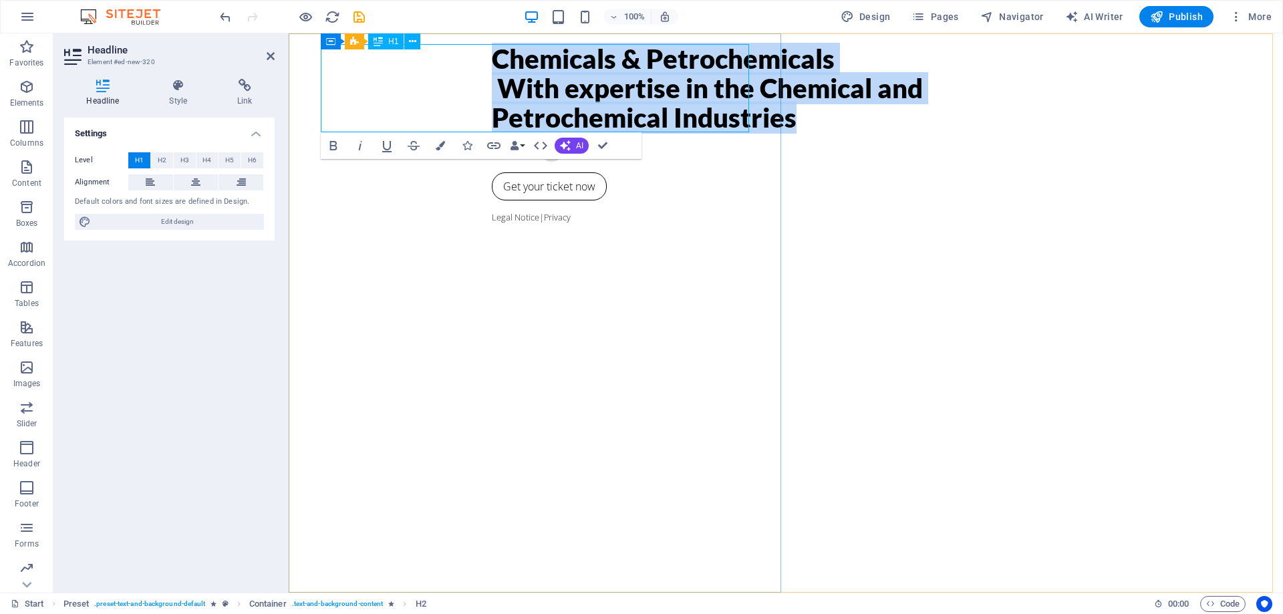
drag, startPoint x: 500, startPoint y: 59, endPoint x: 500, endPoint y: 100, distance: 40.8
click at [500, 100] on h1 "Chemicals & Petrochemicals ‌ With expertise in the Chemical and Petrochemical I…" at bounding box center [786, 88] width 588 height 88
drag, startPoint x: 506, startPoint y: 95, endPoint x: 478, endPoint y: 121, distance: 38.3
click at [492, 121] on h1 "Chemicals & Petrochemicals ‌ With expertise in the Chemical and Petrochemical I…" at bounding box center [786, 88] width 588 height 88
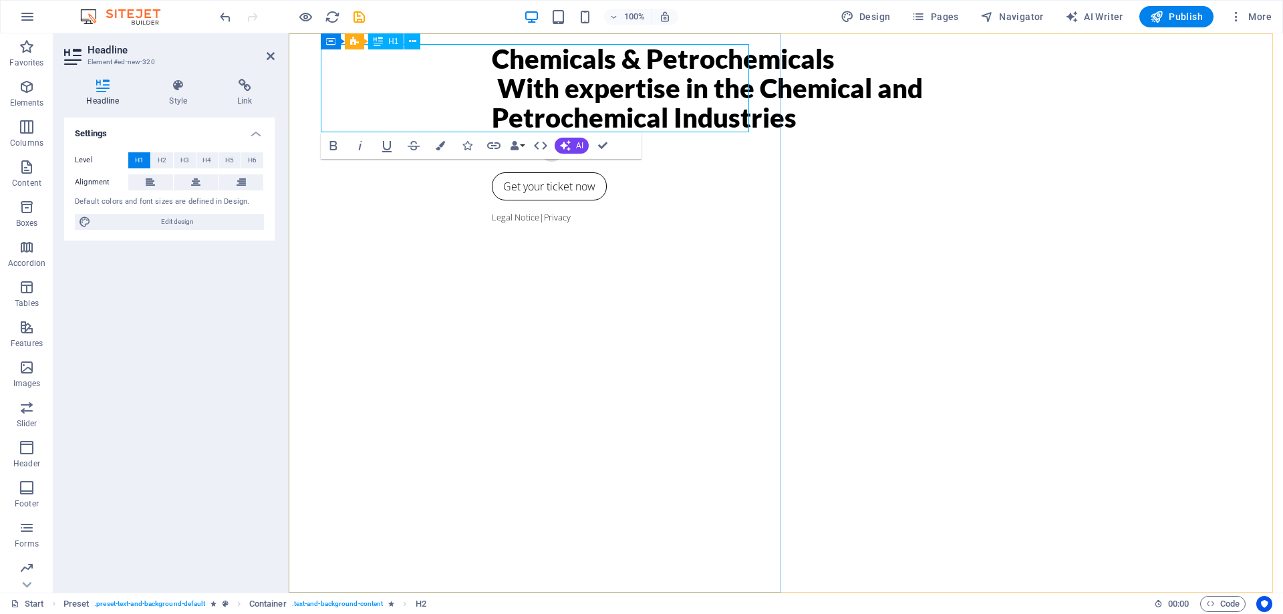
click at [492, 117] on h1 "Chemicals & Petrochemicals ‌ With expertise in the Chemical and Petrochemical I…" at bounding box center [786, 88] width 588 height 88
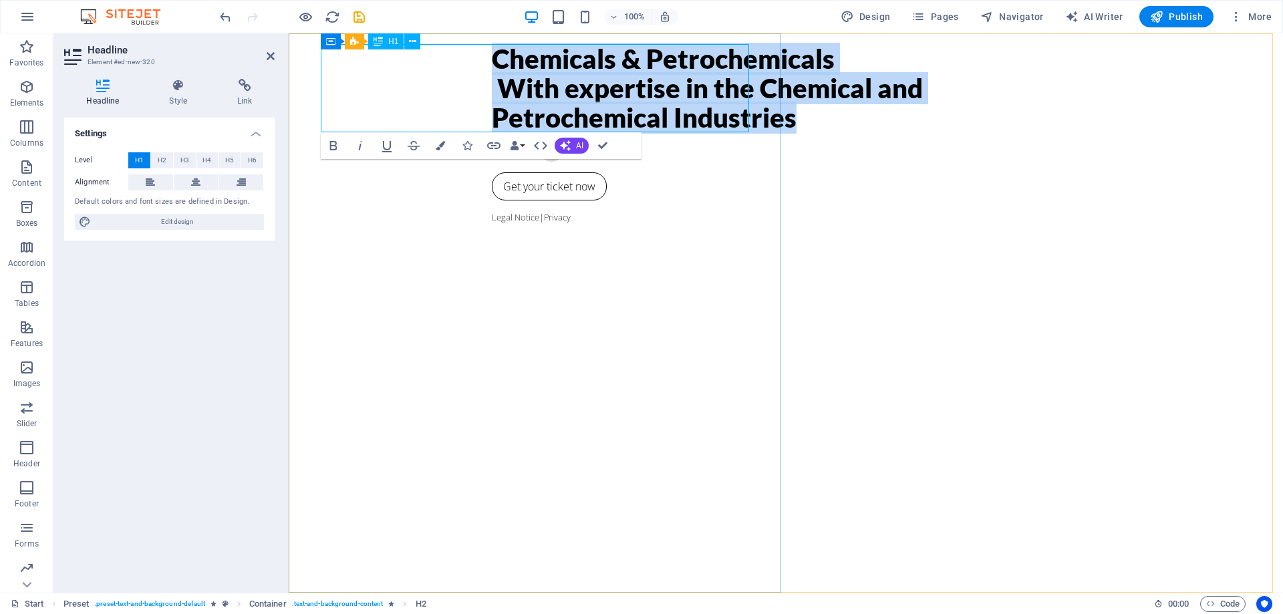
drag, startPoint x: 478, startPoint y: 117, endPoint x: 478, endPoint y: 49, distance: 67.5
click at [492, 49] on h1 "Chemicals & Petrochemicals ‌ With expertise in the Chemical and Petrochemical I…" at bounding box center [786, 88] width 588 height 88
click at [523, 148] on button "Data Bindings" at bounding box center [517, 145] width 19 height 27
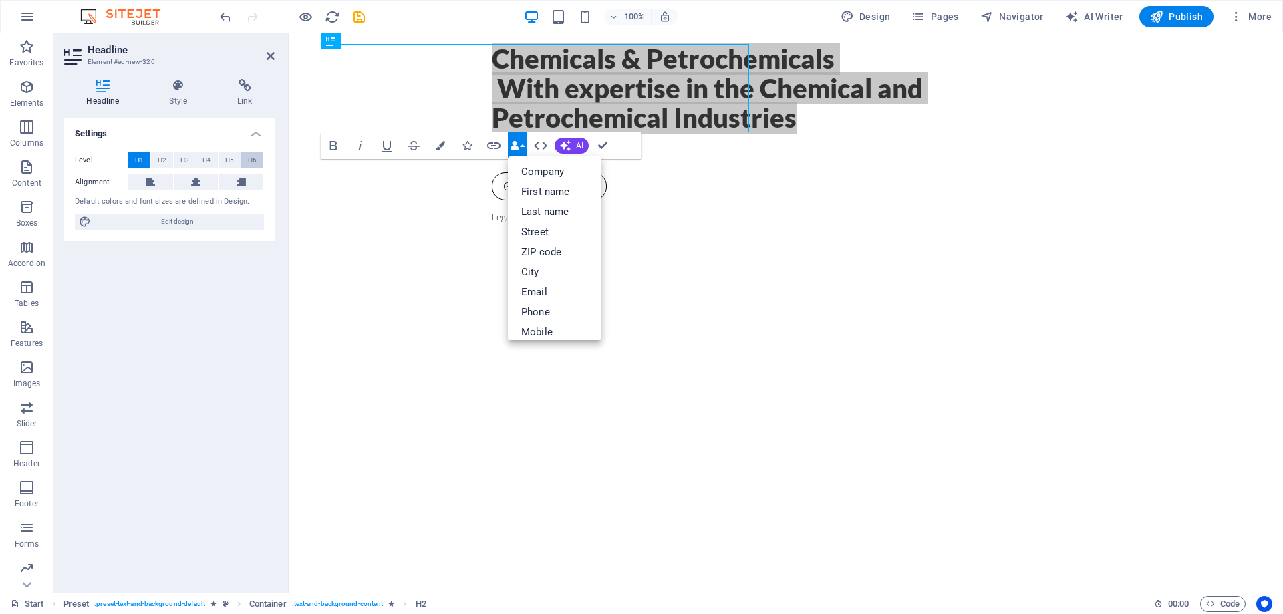
click at [257, 156] on button "H6" at bounding box center [252, 160] width 22 height 16
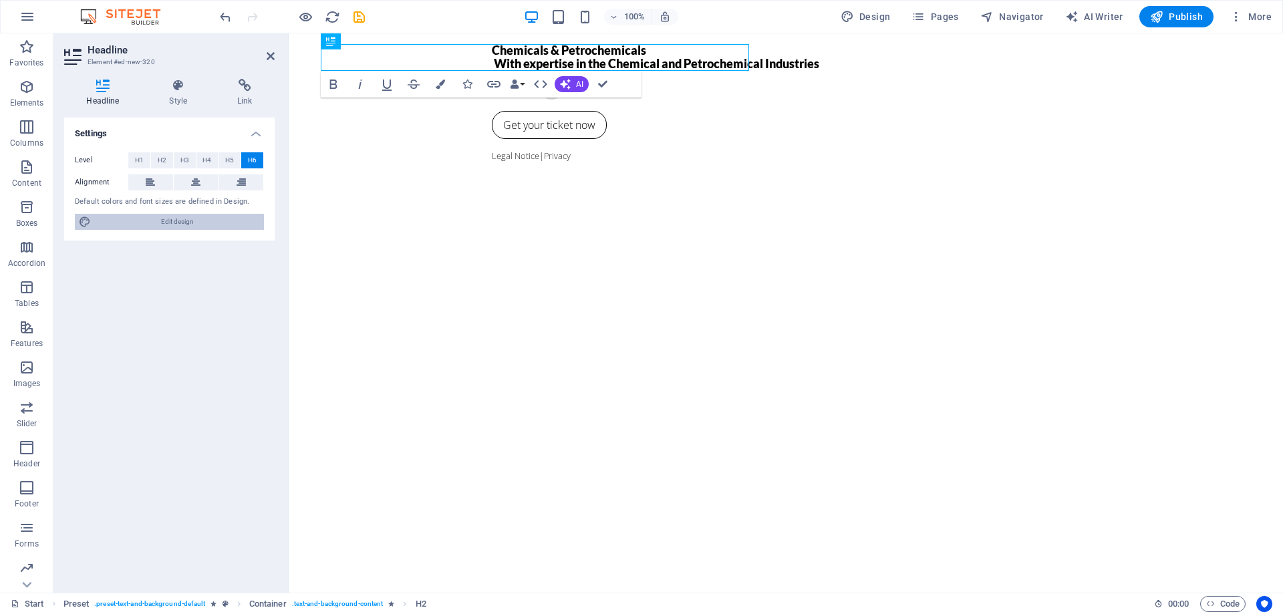
drag, startPoint x: 177, startPoint y: 223, endPoint x: 320, endPoint y: 192, distance: 146.2
click at [177, 223] on span "Edit design" at bounding box center [177, 222] width 165 height 16
select select "px"
select select "300"
select select "px"
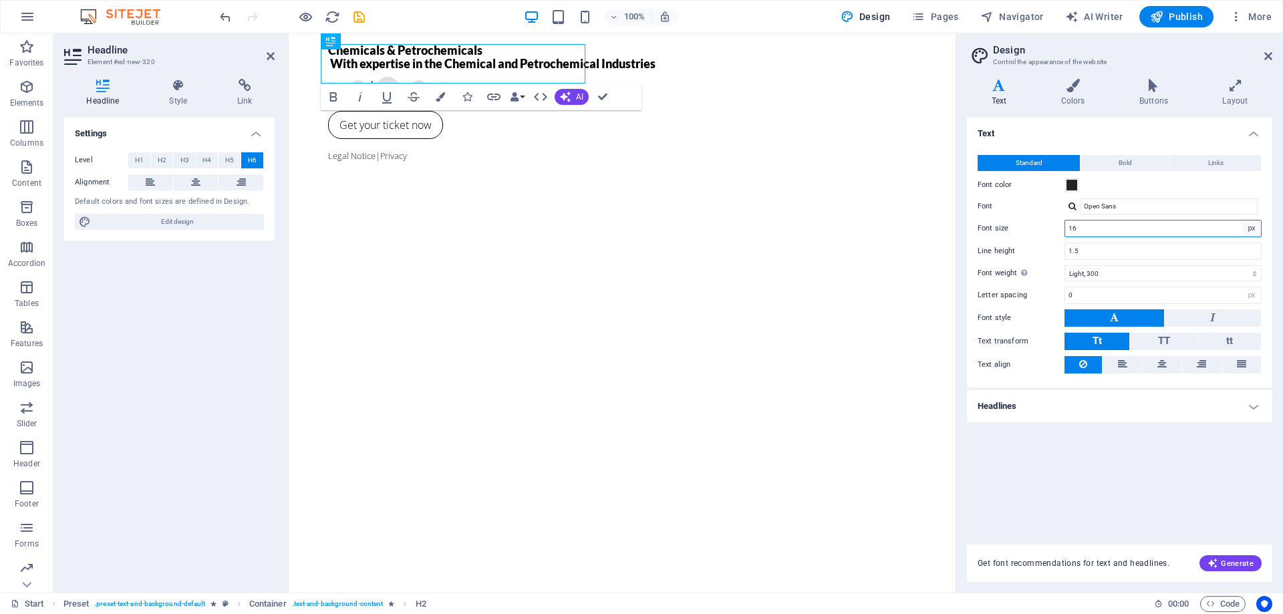
click at [1247, 229] on select "rem px" at bounding box center [1251, 228] width 19 height 16
click at [1130, 227] on input "16" at bounding box center [1163, 228] width 196 height 16
type input "12"
click at [1267, 53] on icon at bounding box center [1268, 56] width 8 height 11
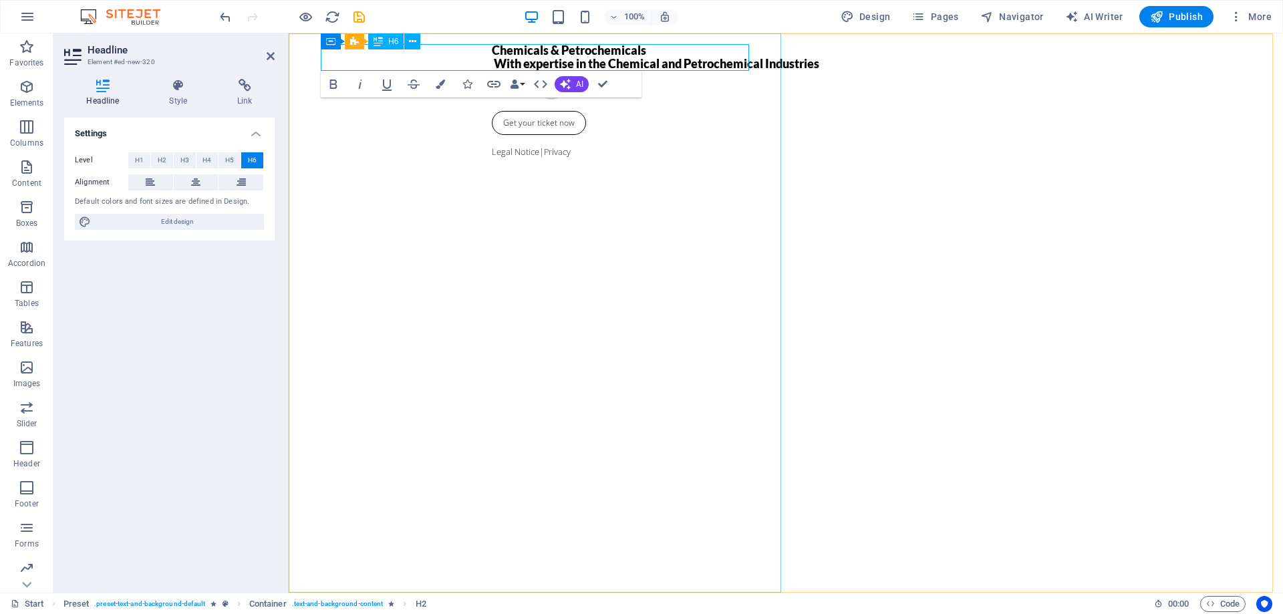
click at [492, 49] on h6 "Chemicals & Petrochemicals ‌ With expertise in the Chemical and Petrochemical I…" at bounding box center [786, 57] width 588 height 27
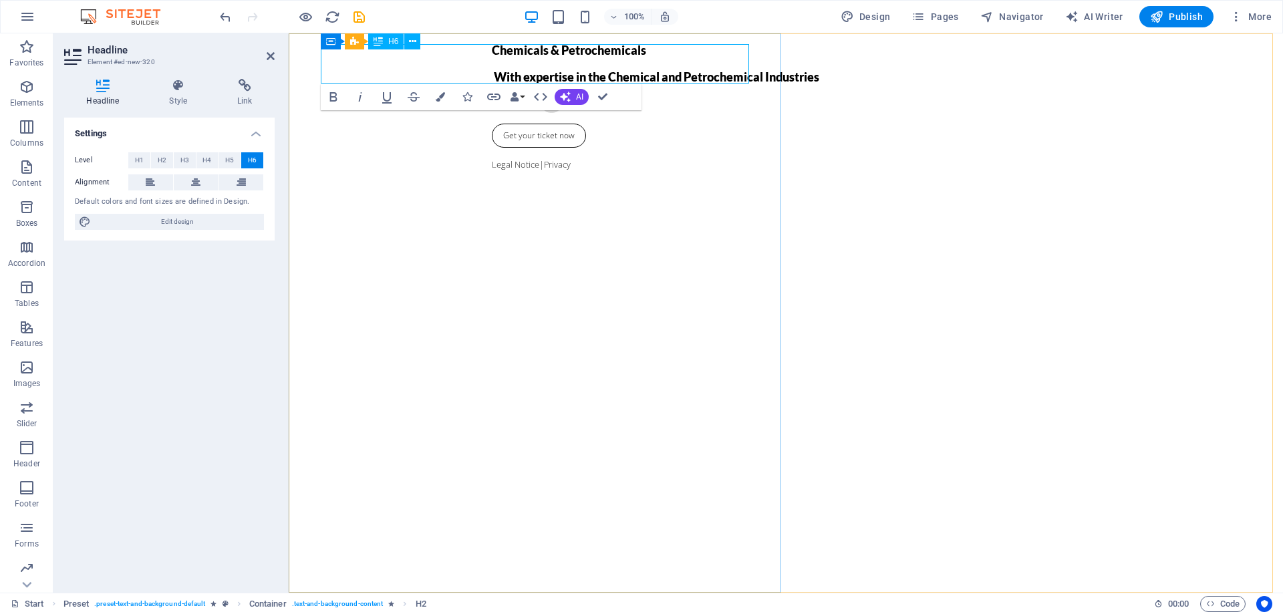
click at [492, 70] on h6 "Chemicals & Petrochemicals ‌ ‌ With expertise in the Chemical and Petrochemical…" at bounding box center [786, 63] width 588 height 39
click at [335, 94] on icon "button" at bounding box center [333, 96] width 7 height 9
click at [333, 99] on icon "button" at bounding box center [333, 97] width 16 height 16
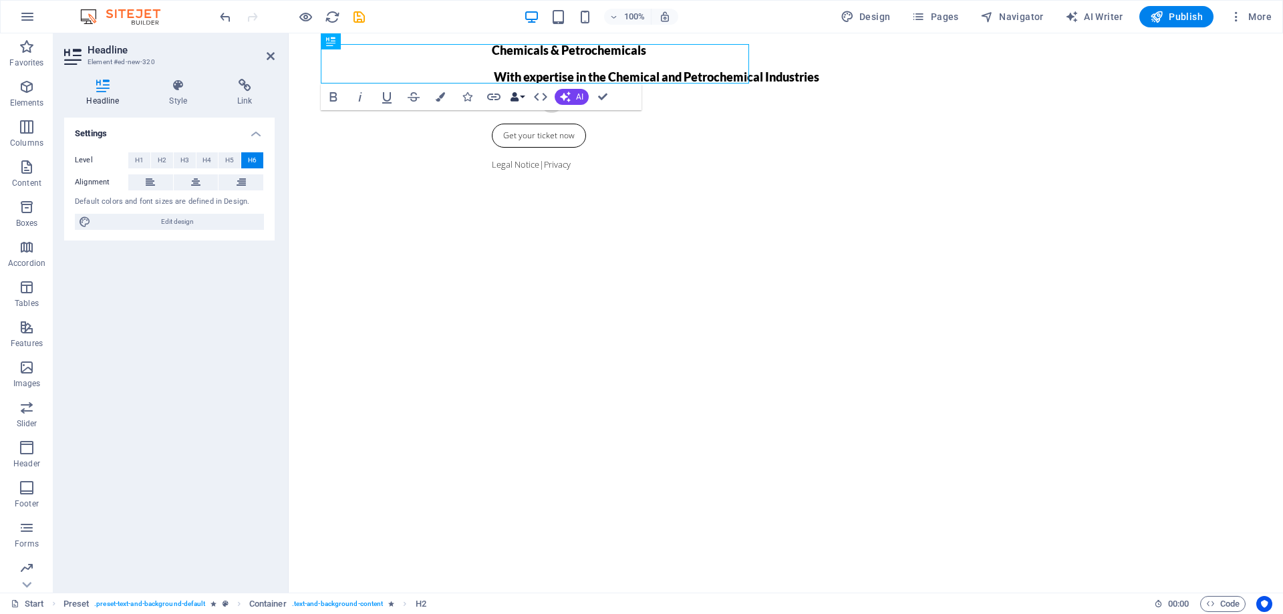
click at [522, 96] on button "Data Bindings" at bounding box center [517, 97] width 19 height 27
click at [520, 97] on button "Data Bindings" at bounding box center [517, 97] width 19 height 27
click at [176, 218] on span "Edit design" at bounding box center [177, 222] width 165 height 16
select select "px"
select select "300"
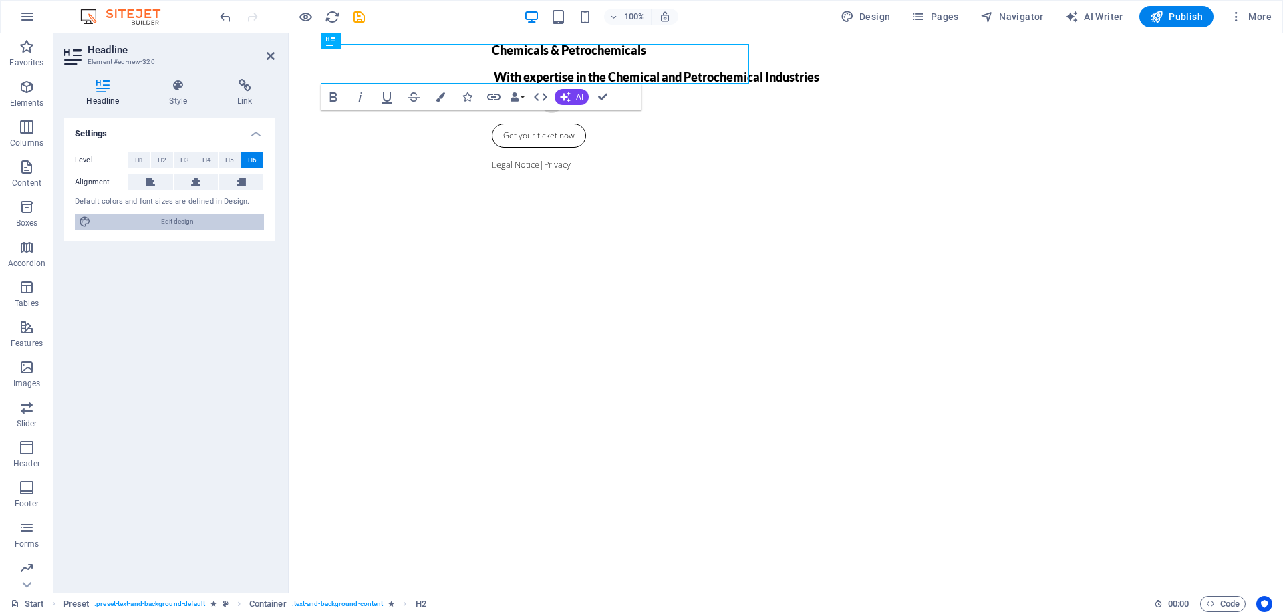
select select "px"
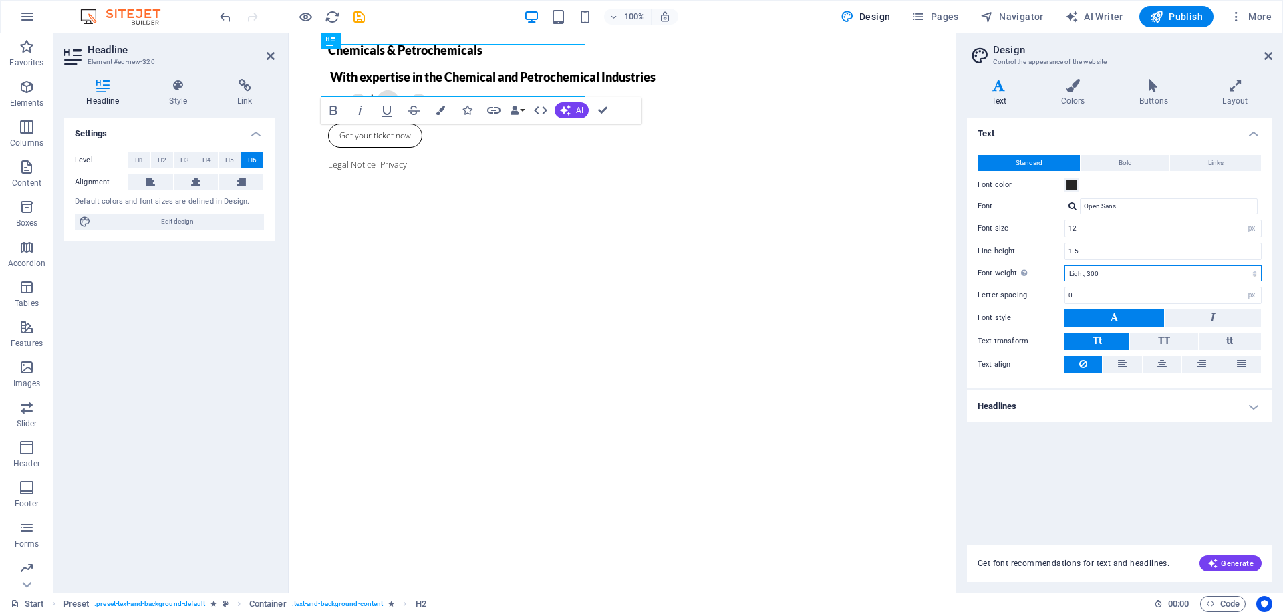
click at [1249, 274] on select "Thin, 100 Extra-light, 200 Light, 300 Regular, 400 Medium, 500 Semi-bold, 600 B…" at bounding box center [1162, 273] width 197 height 16
select select "100"
click at [1064, 265] on select "Thin, 100 Extra-light, 200 Light, 300 Regular, 400 Medium, 500 Semi-bold, 600 B…" at bounding box center [1162, 273] width 197 height 16
click at [1149, 339] on button "TT" at bounding box center [1163, 341] width 67 height 17
click at [1096, 337] on span "Tt" at bounding box center [1096, 341] width 9 height 12
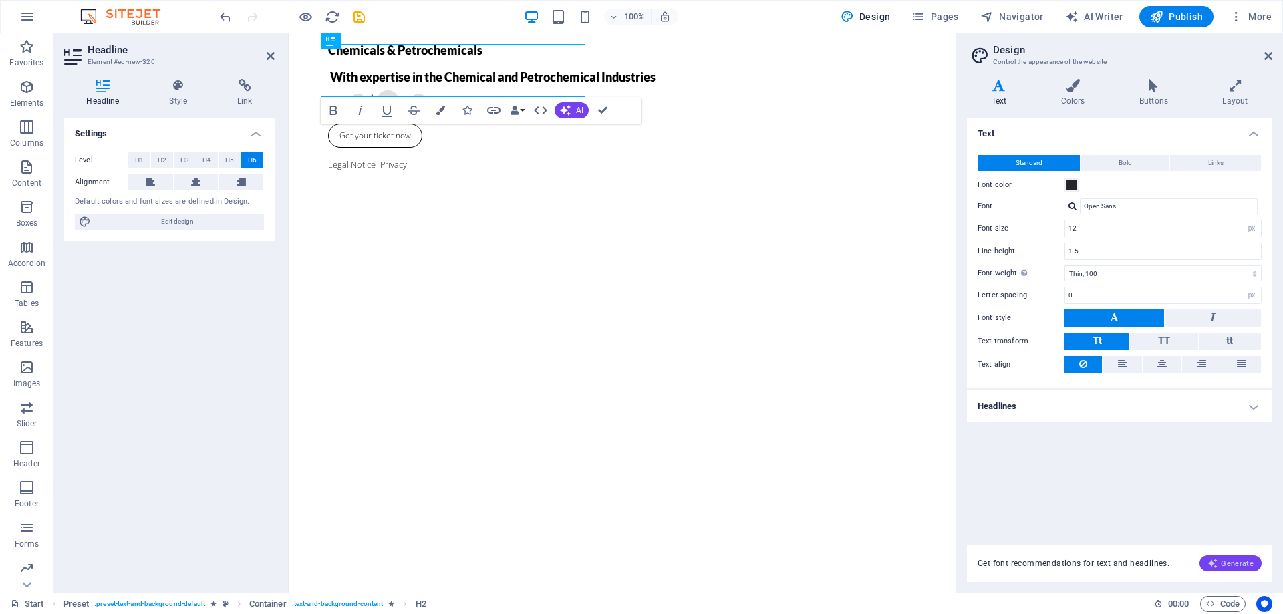
click at [1233, 557] on button "Generate" at bounding box center [1230, 563] width 62 height 16
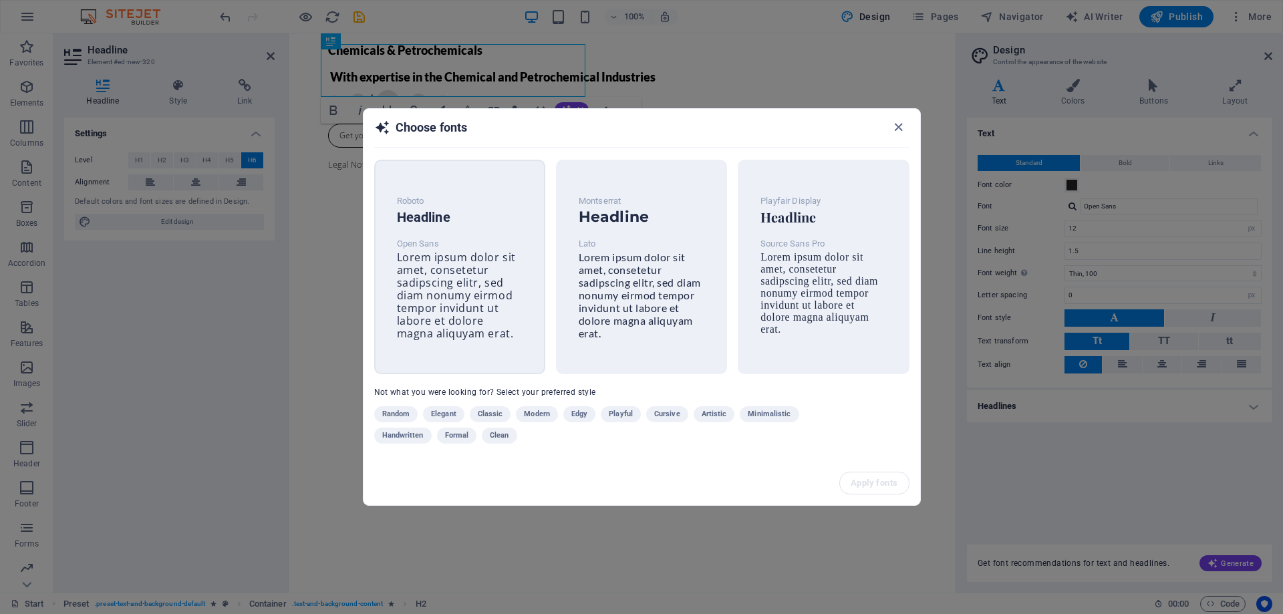
click at [471, 275] on span "Lorem ipsum dolor sit amet, consetetur sadipscing elitr, sed diam nonumy eirmod…" at bounding box center [456, 295] width 119 height 91
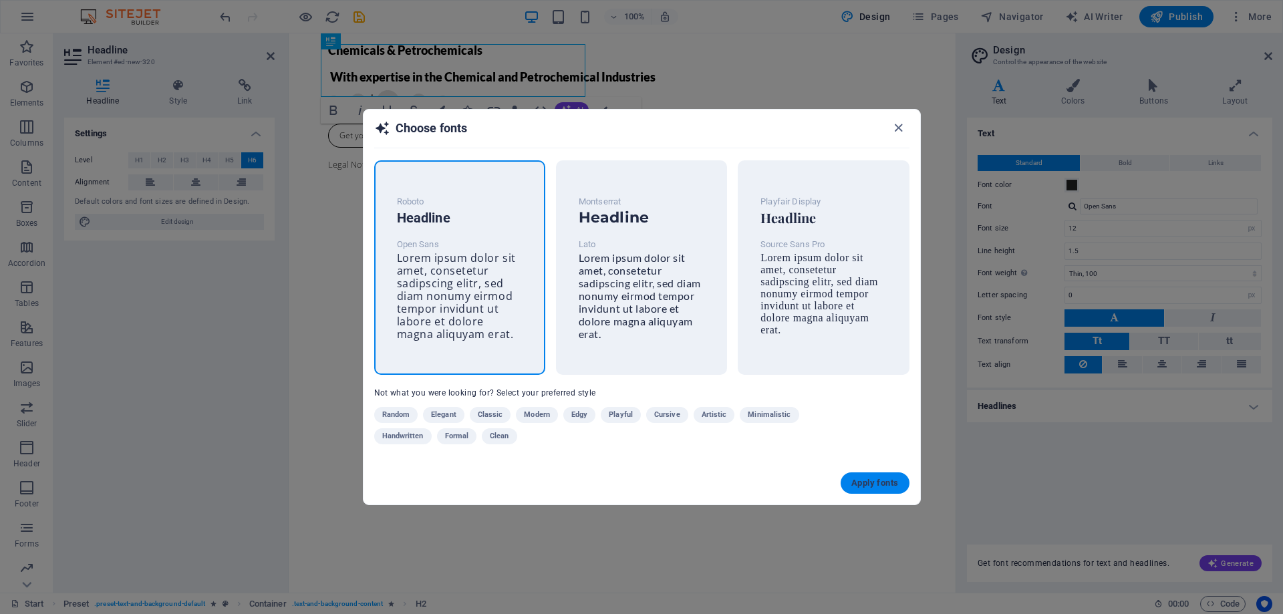
click at [863, 483] on span "Apply fonts" at bounding box center [874, 483] width 47 height 11
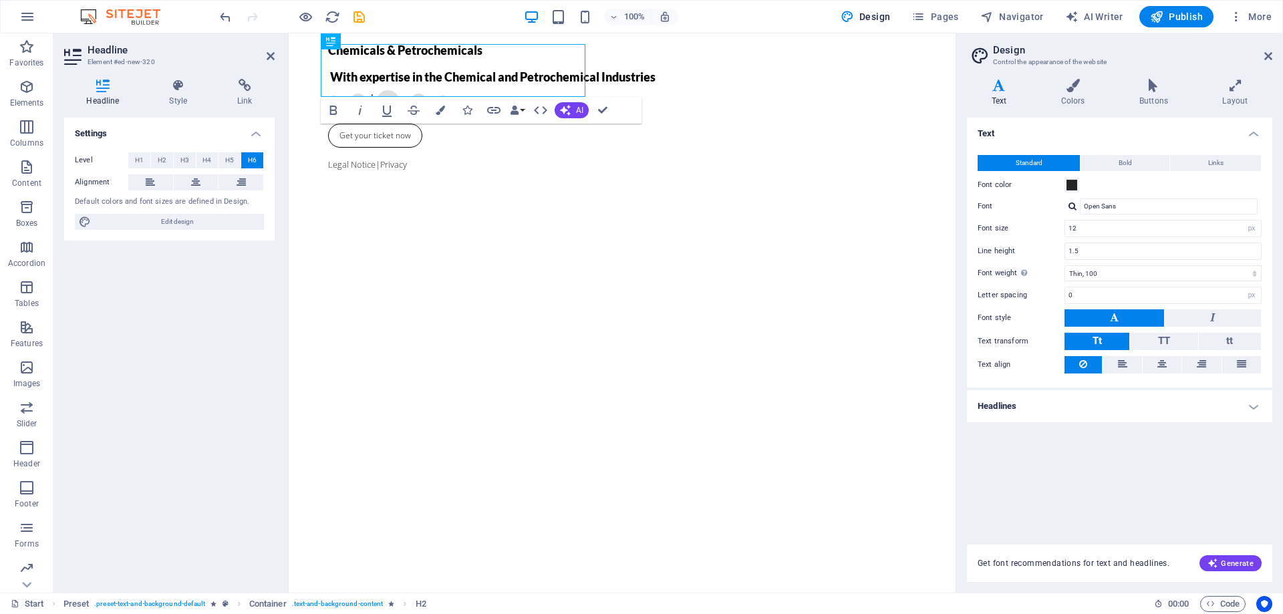
type input "16"
type input "1.6"
select select "400"
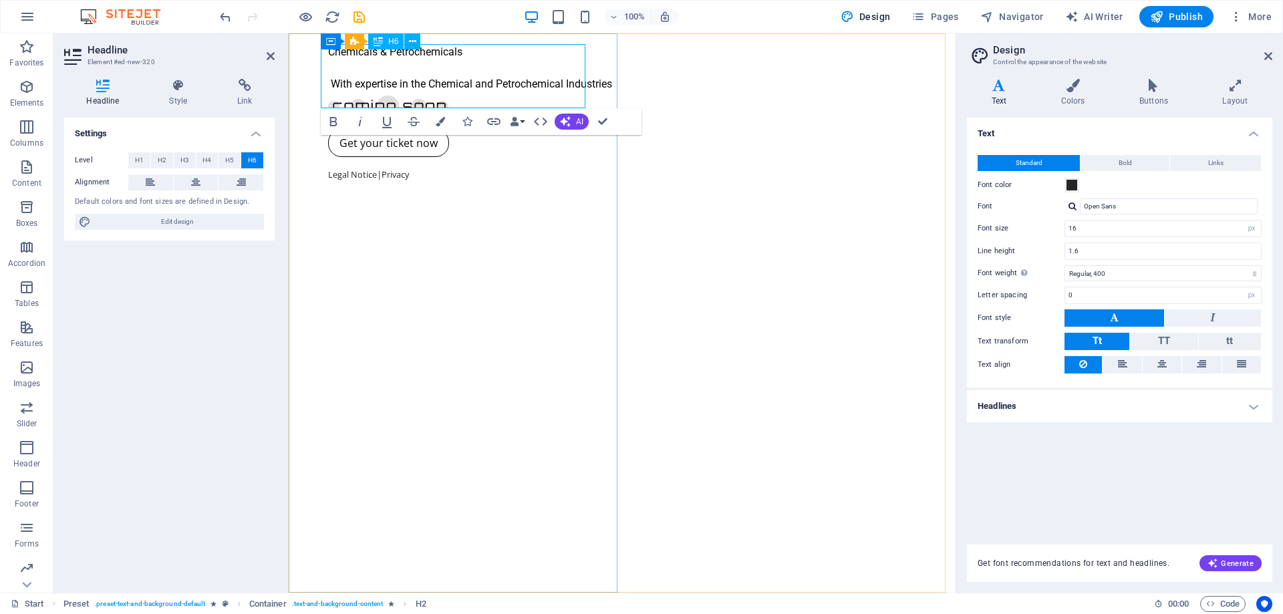
click at [400, 92] on h6 "Chemicals & Petrochemicals ‌ ‌ With expertise in the Chemical and Petrochemical…" at bounding box center [622, 68] width 588 height 48
click at [361, 69] on h6 "Chemicals & Petrochemicals ‌ ‌ With expertise in the Chemical and Petrochemical…" at bounding box center [622, 68] width 588 height 48
click at [333, 66] on h6 "Chemicals & Petrochemicals ‌ ‌ With expertise in the Chemical and Petrochemical…" at bounding box center [622, 68] width 588 height 48
click at [442, 88] on h6 "Chemicals & Petrochemicals ‌ ‌ With expertise in the Chemical and Petrochemical…" at bounding box center [622, 68] width 588 height 48
drag, startPoint x: 1269, startPoint y: 57, endPoint x: 979, endPoint y: 23, distance: 291.9
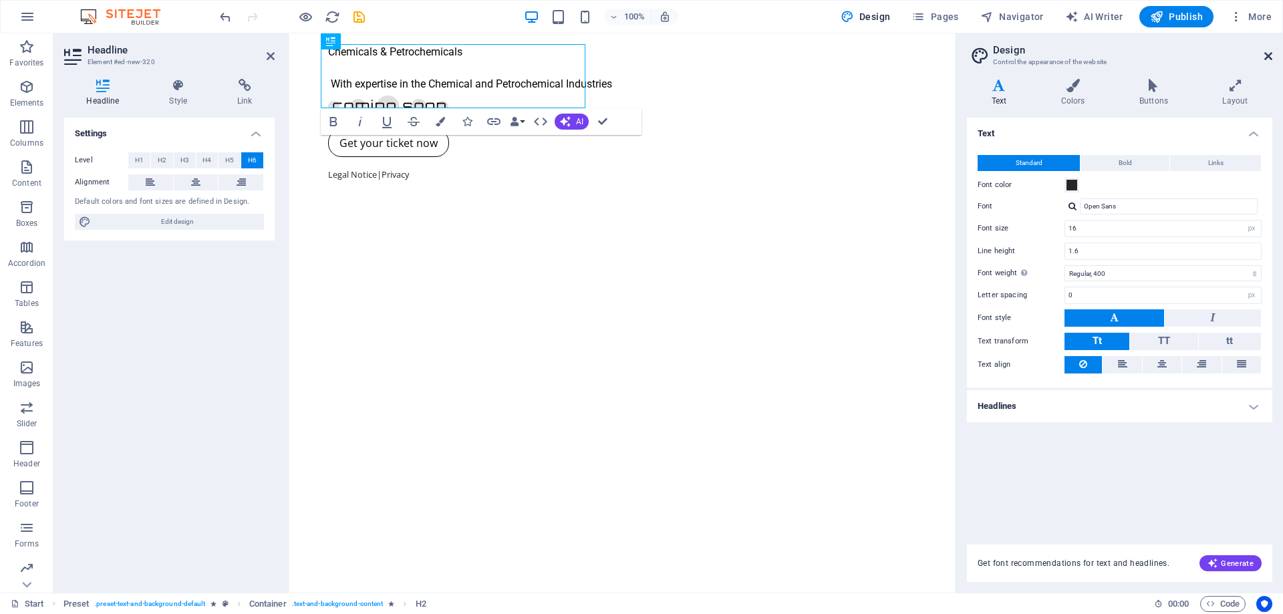
click at [1269, 57] on icon at bounding box center [1268, 56] width 8 height 11
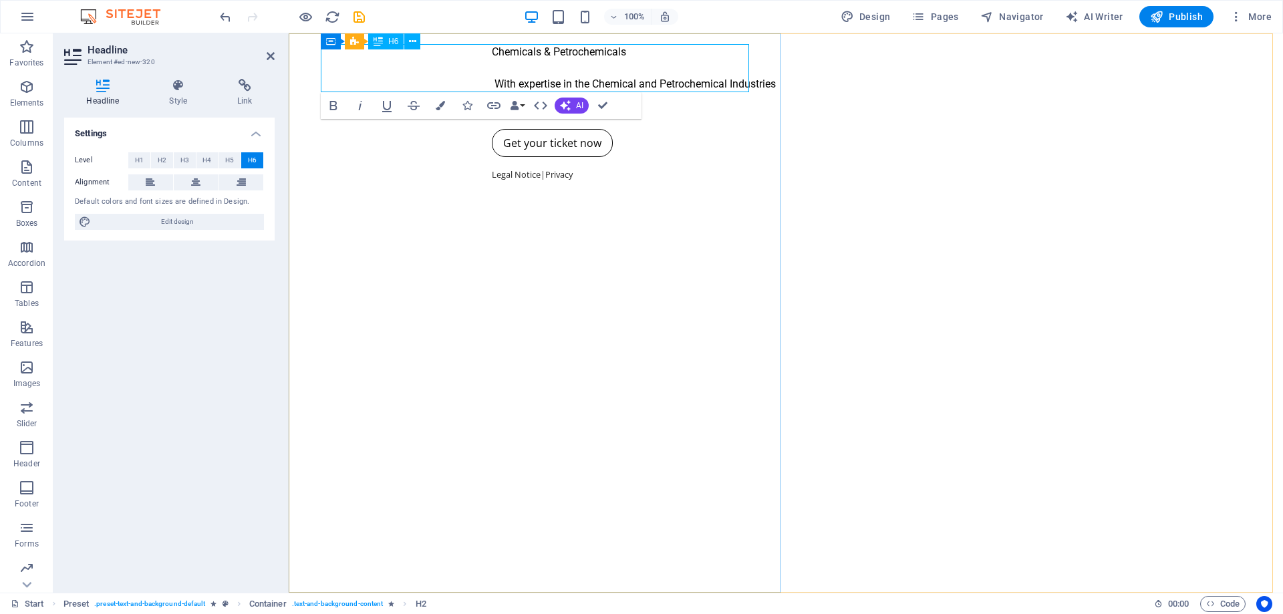
click at [492, 71] on h6 "Chemicals & Petrochemicals ‌ ‌ With expertise in the Chemical and Petrochemical…" at bounding box center [786, 68] width 588 height 48
click at [492, 82] on h6 "Chemicals & Petrochemicals ​ ‌ With expertise in the Chemical and Petrochemical…" at bounding box center [786, 68] width 588 height 48
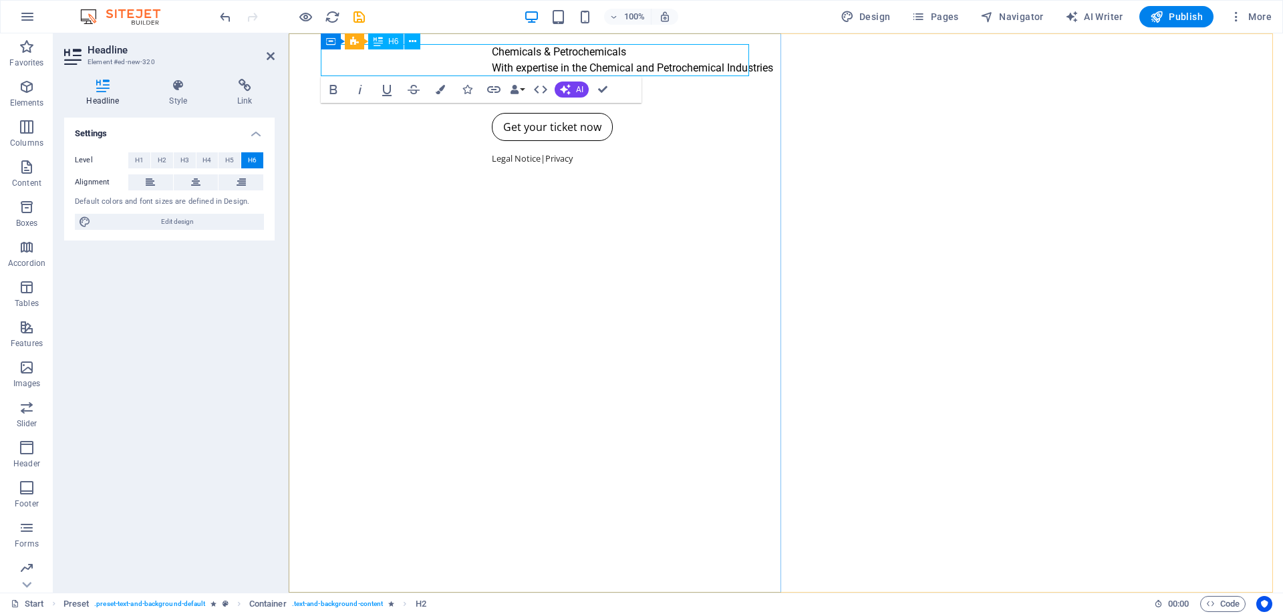
click at [492, 66] on h6 "Chemicals & Petrochemicals With expertise in the Chemical and Petrochemical Ind…" at bounding box center [786, 60] width 588 height 32
click at [335, 88] on icon "button" at bounding box center [333, 90] width 16 height 16
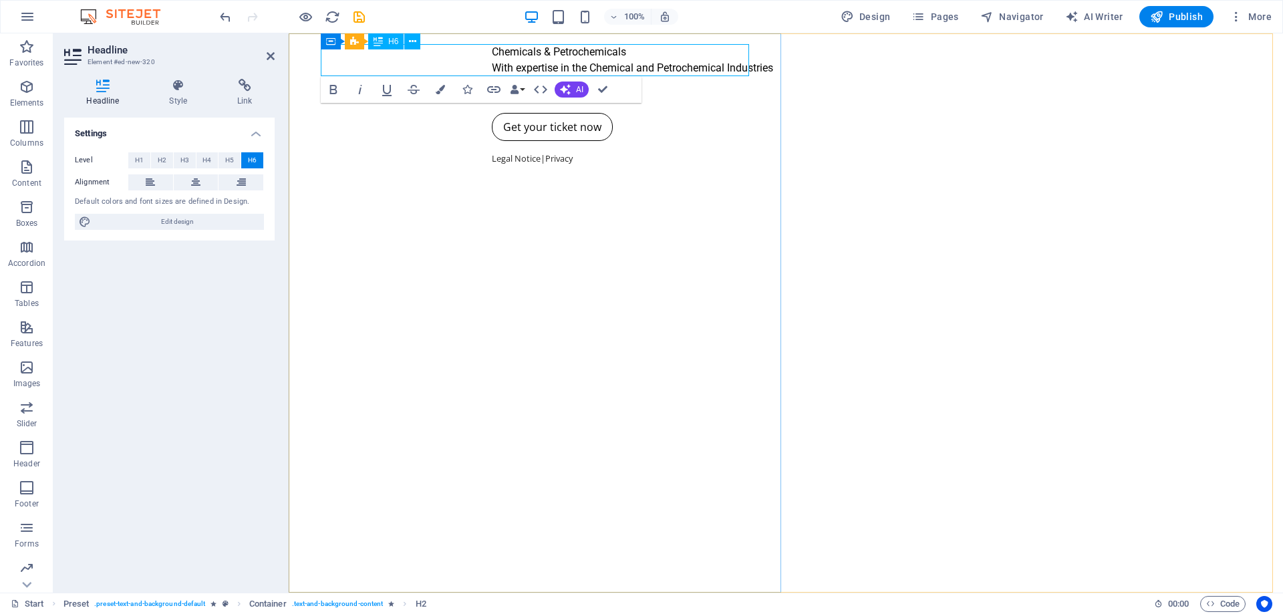
click at [492, 52] on h6 "Chemicals & Petrochemicals With expertise in the Chemical and Petrochemical Ind…" at bounding box center [786, 60] width 588 height 32
click at [334, 88] on icon "button" at bounding box center [333, 90] width 16 height 16
click at [499, 55] on h6 "Chemicals & Petrochemicals With expertise in the Chemical and Petrochemical Ind…" at bounding box center [786, 60] width 588 height 32
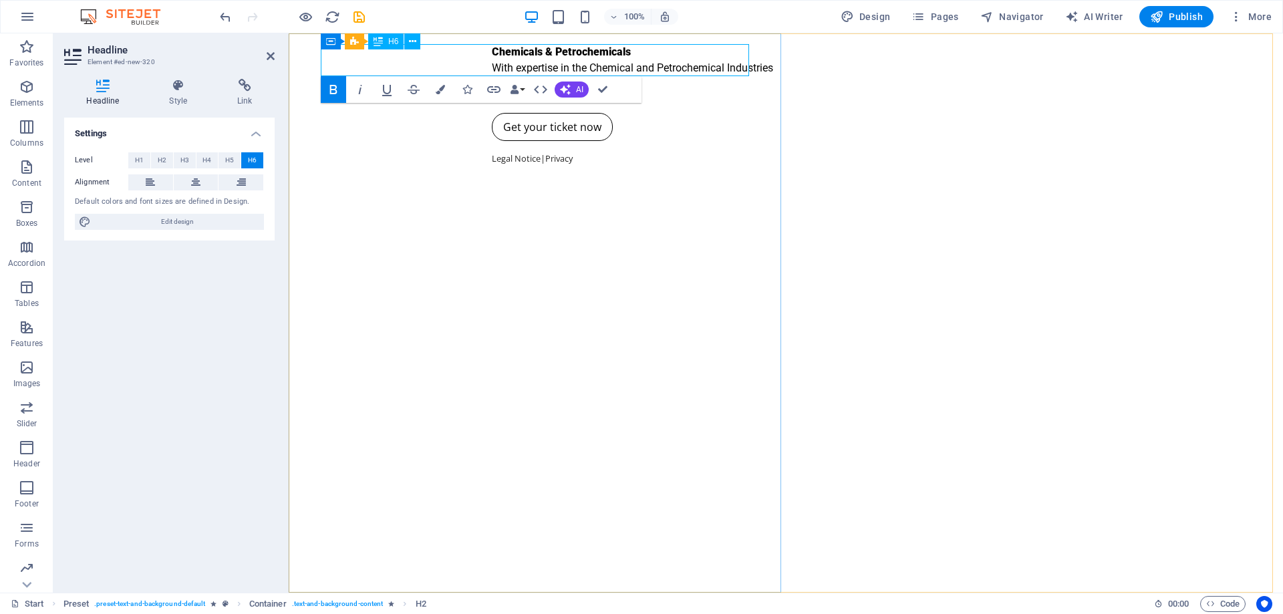
click at [625, 65] on h6 "Chemicals & Petrochemicals With expertise in the Chemical and Petrochemical Ind…" at bounding box center [786, 60] width 588 height 32
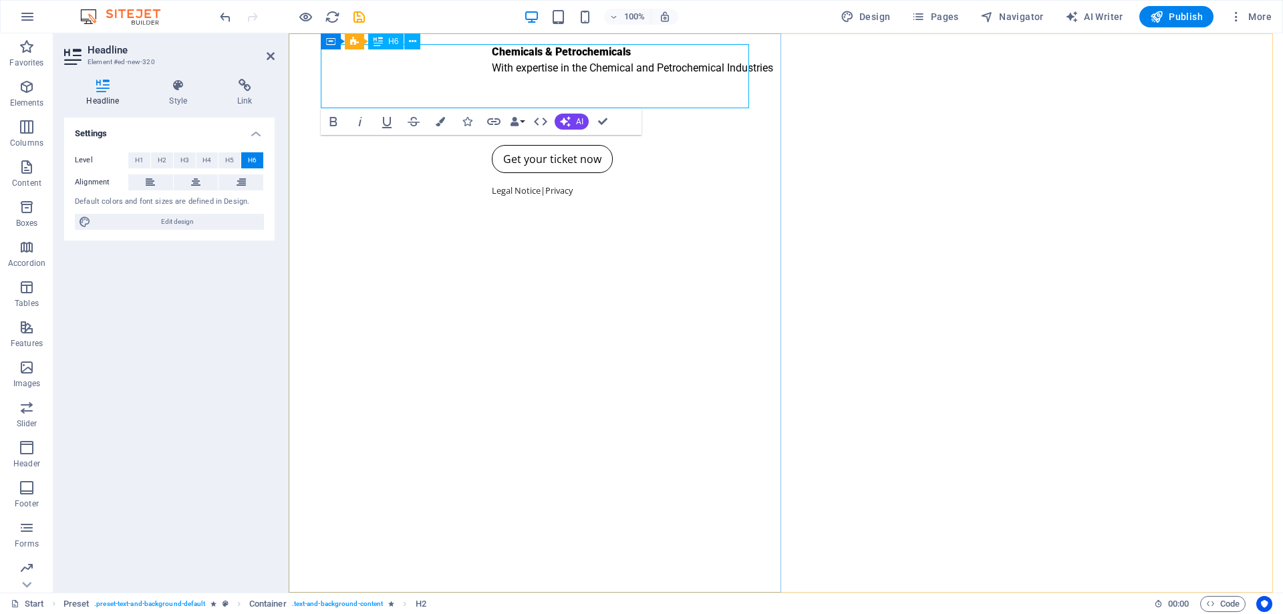
click at [492, 94] on h6 "Chemicals & Petrochemicals With expertise in the Chemical and Petrochemical Ind…" at bounding box center [786, 76] width 588 height 64
click at [591, 62] on h6 "Chemicals & Petrochemicals With expertise in the Chemical and Petrochemical Ind…" at bounding box center [786, 76] width 588 height 64
click at [492, 98] on h6 "Chemicals & Petrochemicals With expertise in the Chemical and Petrochemical Ind…" at bounding box center [786, 76] width 588 height 64
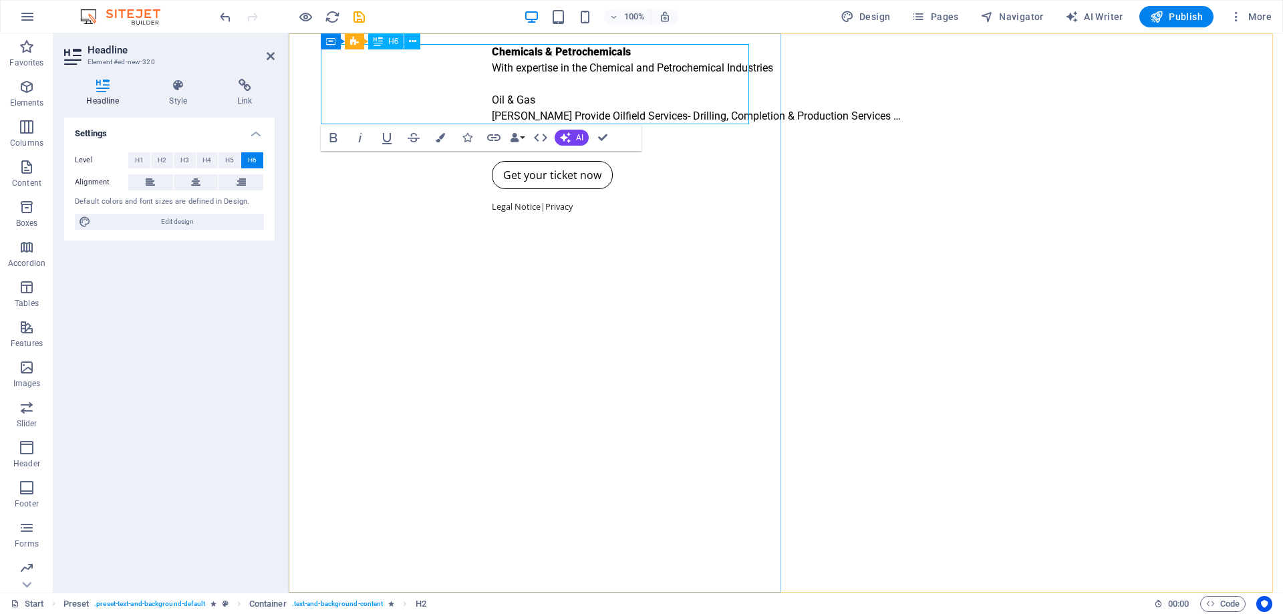
click at [649, 109] on h6 "Chemicals & Petrochemicals With expertise in the Chemical and Petrochemical Ind…" at bounding box center [786, 84] width 588 height 80
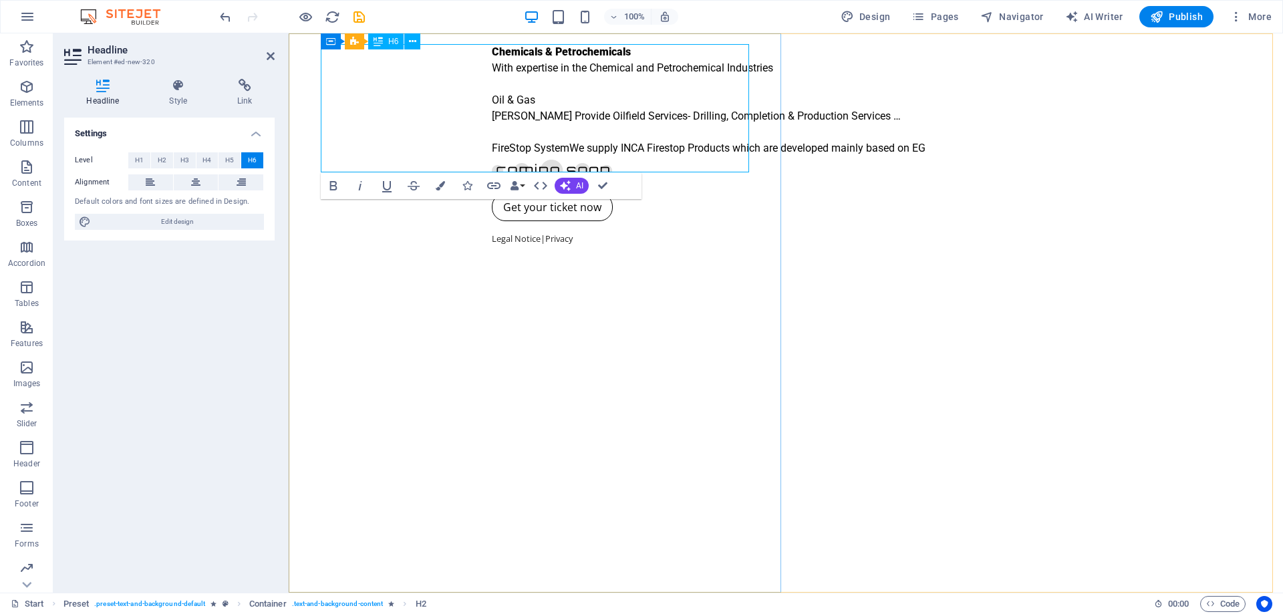
click at [492, 151] on h6 "Chemicals & Petrochemicals With expertise in the Chemical and Petrochemical Ind…" at bounding box center [786, 100] width 588 height 112
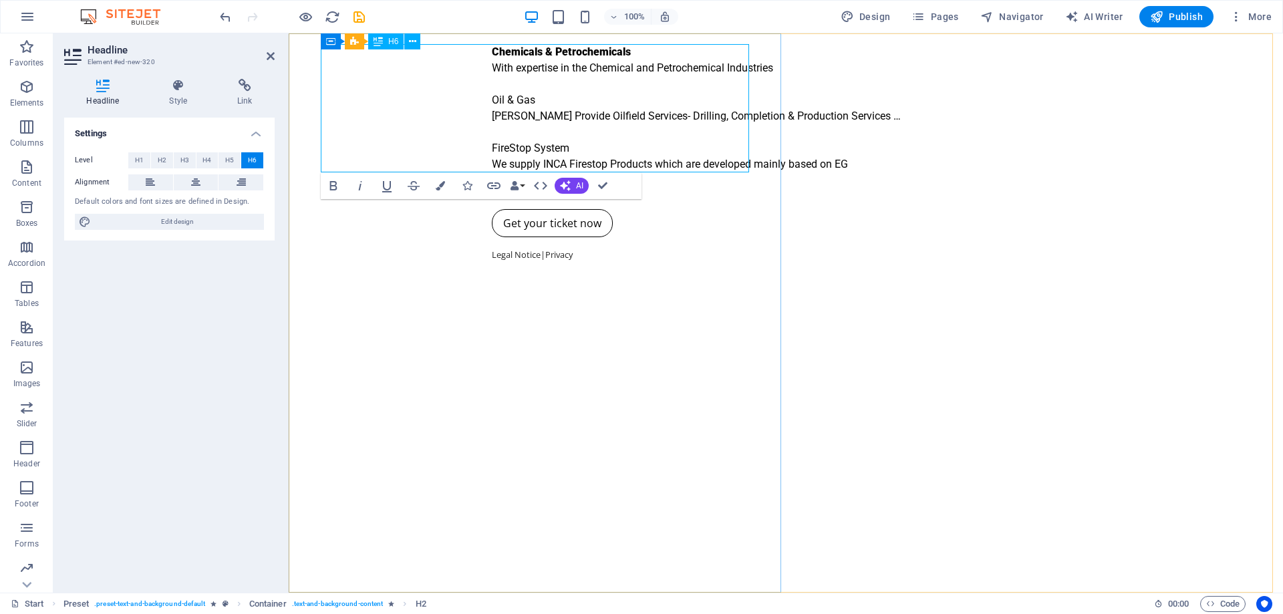
click at [492, 146] on h6 "Chemicals & Petrochemicals With expertise in the Chemical and Petrochemical Ind…" at bounding box center [786, 108] width 588 height 128
click at [333, 186] on icon "button" at bounding box center [333, 185] width 7 height 9
click at [492, 101] on h6 "Chemicals & Petrochemicals With expertise in the Chemical and Petrochemical Ind…" at bounding box center [786, 108] width 588 height 128
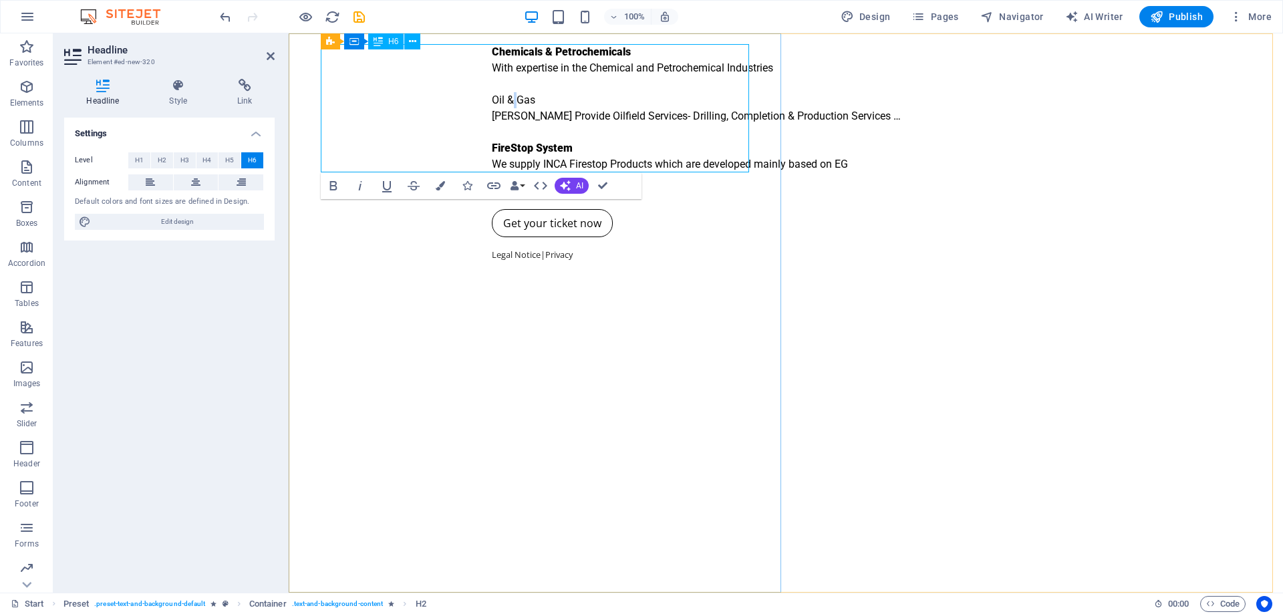
click at [492, 101] on h6 "Chemicals & Petrochemicals With expertise in the Chemical and Petrochemical Ind…" at bounding box center [786, 108] width 588 height 128
click at [334, 182] on icon "button" at bounding box center [333, 185] width 7 height 9
click at [504, 136] on h6 "Chemicals & Petrochemicals With expertise in the Chemical and Petrochemical Ind…" at bounding box center [786, 108] width 588 height 128
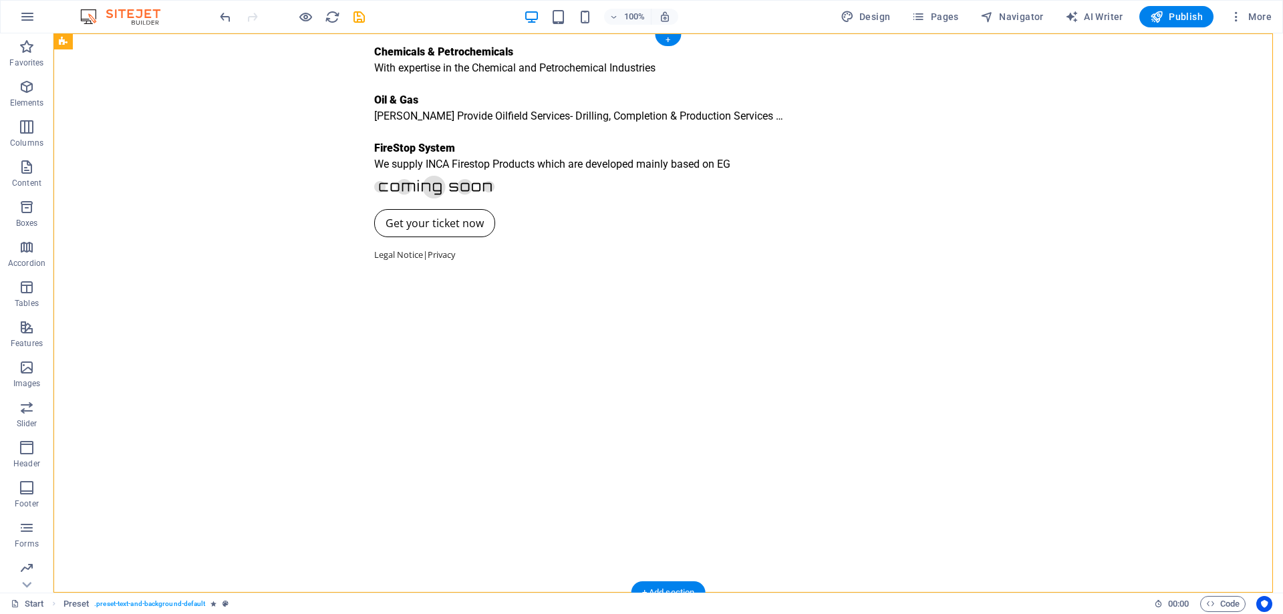
drag, startPoint x: 388, startPoint y: 71, endPoint x: 351, endPoint y: 148, distance: 85.5
click at [313, 199] on div "Chemicals & Petrochemicals With expertise in the Chemical and Petrochemical Ind…" at bounding box center [667, 312] width 1229 height 559
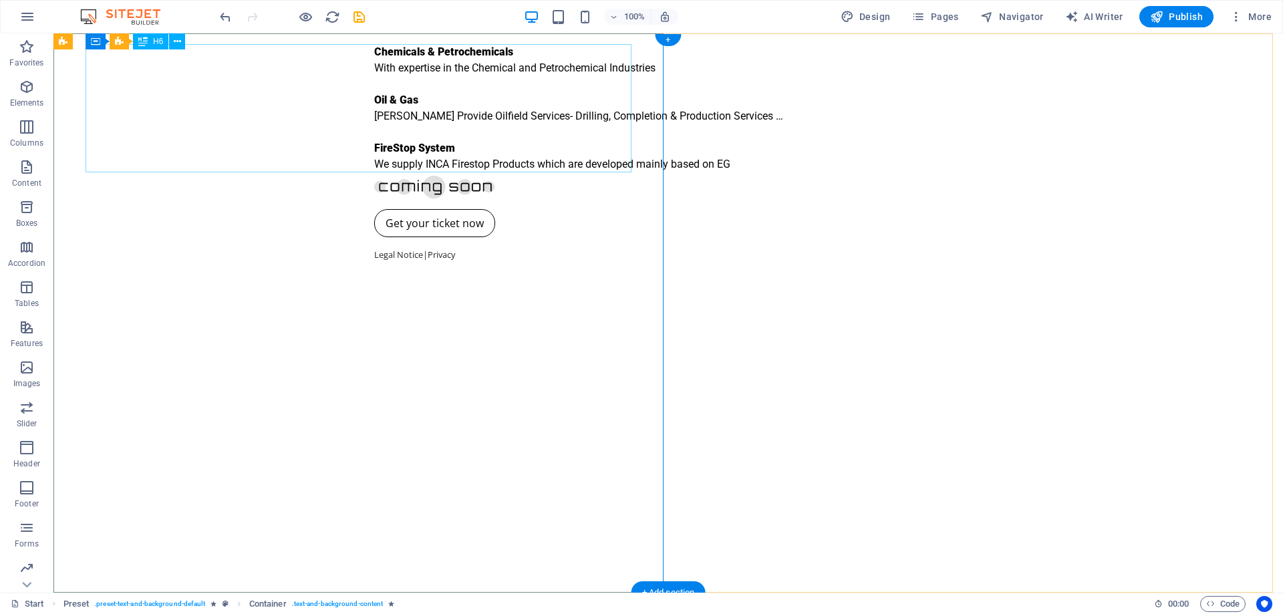
click at [374, 81] on div "Chemicals & Petrochemicals With expertise in the Chemical and Petrochemical Ind…" at bounding box center [668, 108] width 588 height 128
click at [374, 96] on div "Chemicals & Petrochemicals With expertise in the Chemical and Petrochemical Ind…" at bounding box center [668, 108] width 588 height 128
click at [413, 200] on div "Chemicals & Petrochemicals With expertise in the Chemical and Petrochemical Ind…" at bounding box center [667, 312] width 1229 height 559
click at [374, 198] on div at bounding box center [668, 185] width 588 height 26
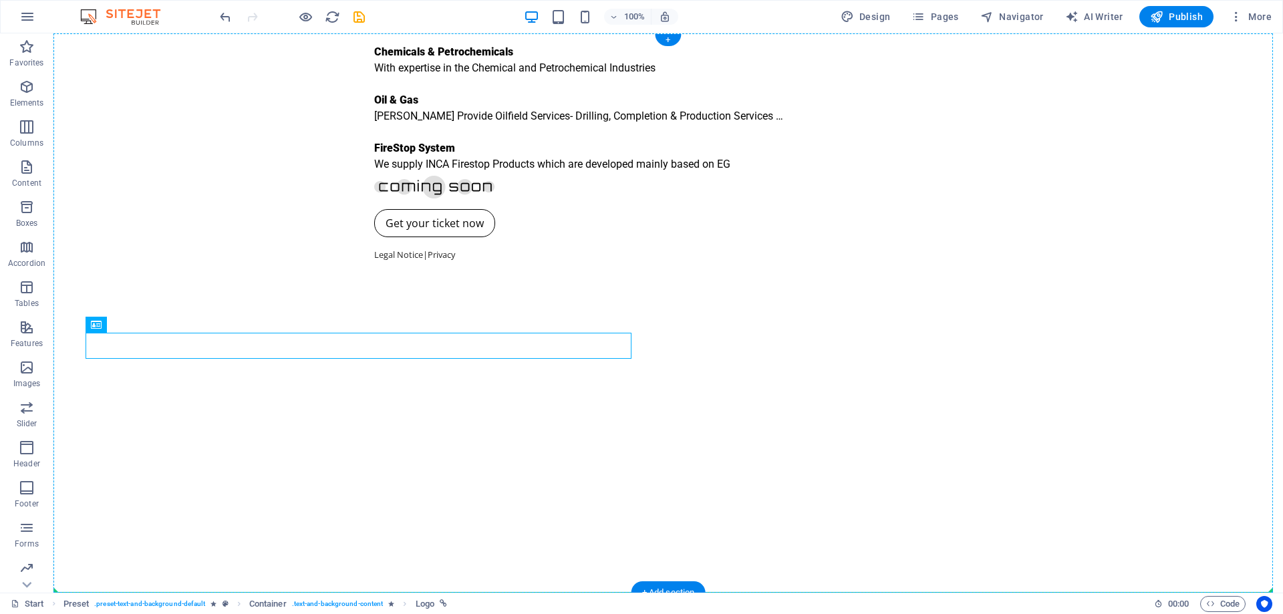
drag, startPoint x: 123, startPoint y: 343, endPoint x: 138, endPoint y: 463, distance: 120.6
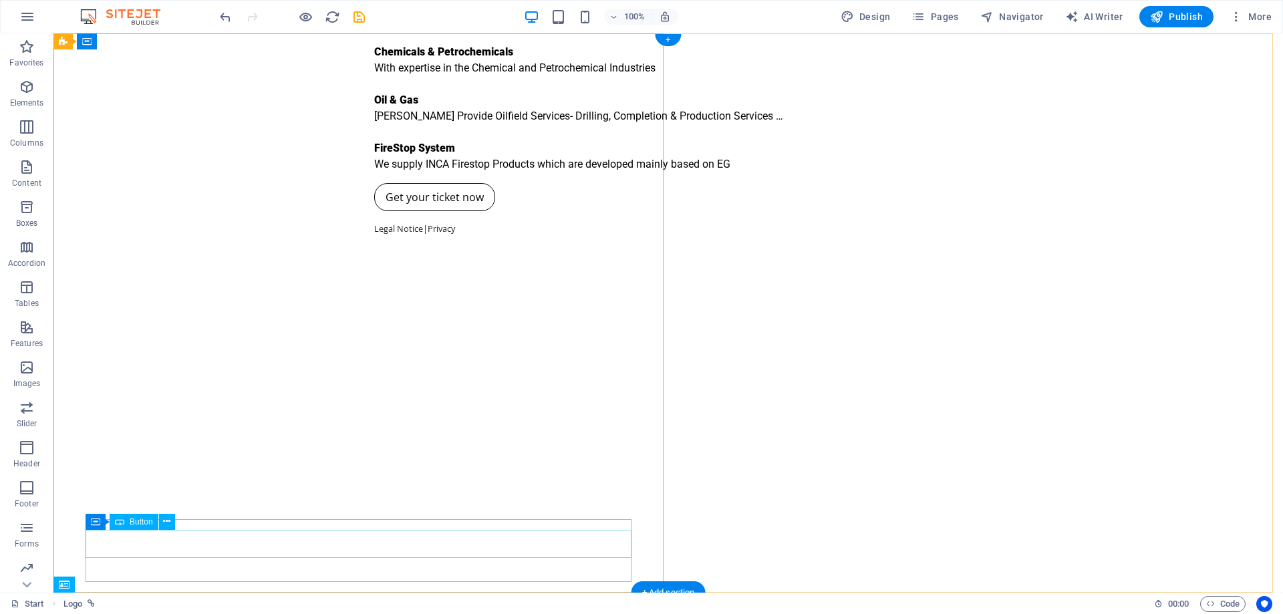
click at [374, 211] on div "Get your ticket now" at bounding box center [668, 197] width 588 height 28
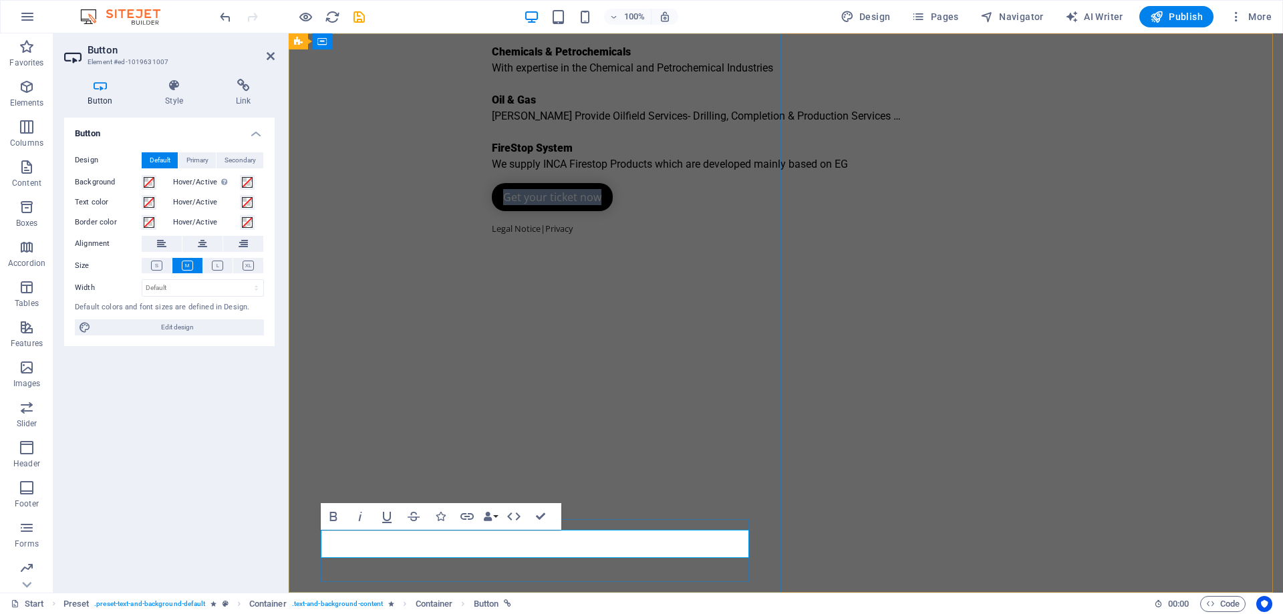
click at [492, 211] on link "Get your ticket now" at bounding box center [552, 197] width 121 height 28
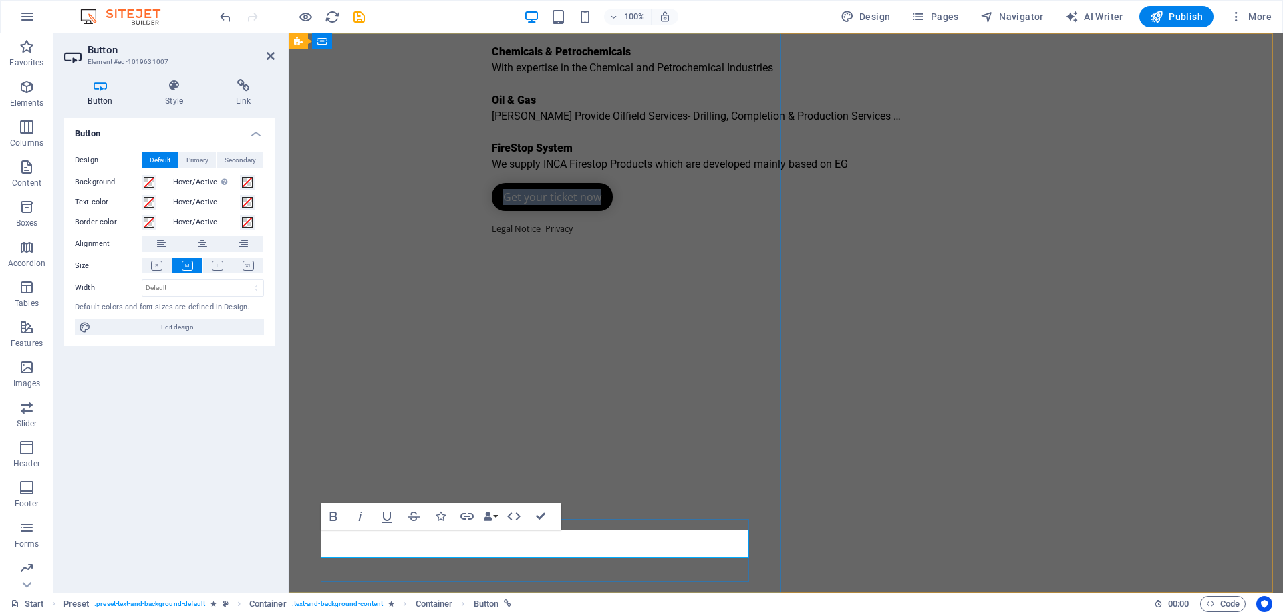
click at [492, 211] on link "Get your ticket now" at bounding box center [552, 197] width 121 height 28
drag, startPoint x: 331, startPoint y: 540, endPoint x: 458, endPoint y: 542, distance: 127.6
click at [492, 211] on div "Get your ticket now" at bounding box center [786, 197] width 588 height 28
copy link "Get your ticket now"
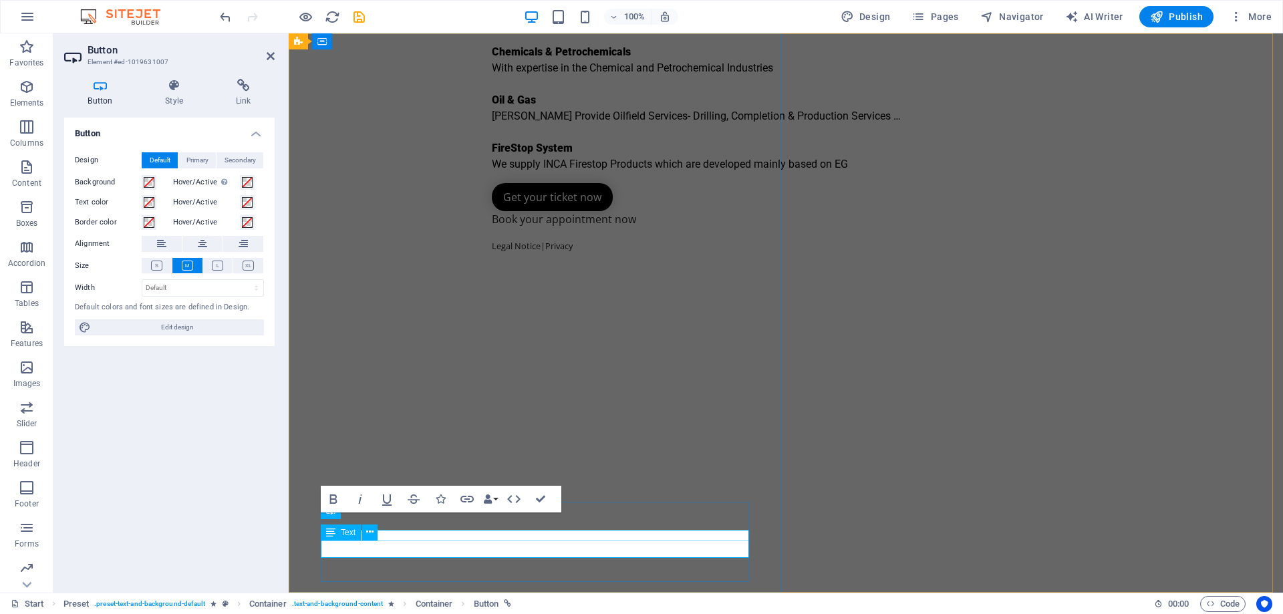
scroll to position [0, 7]
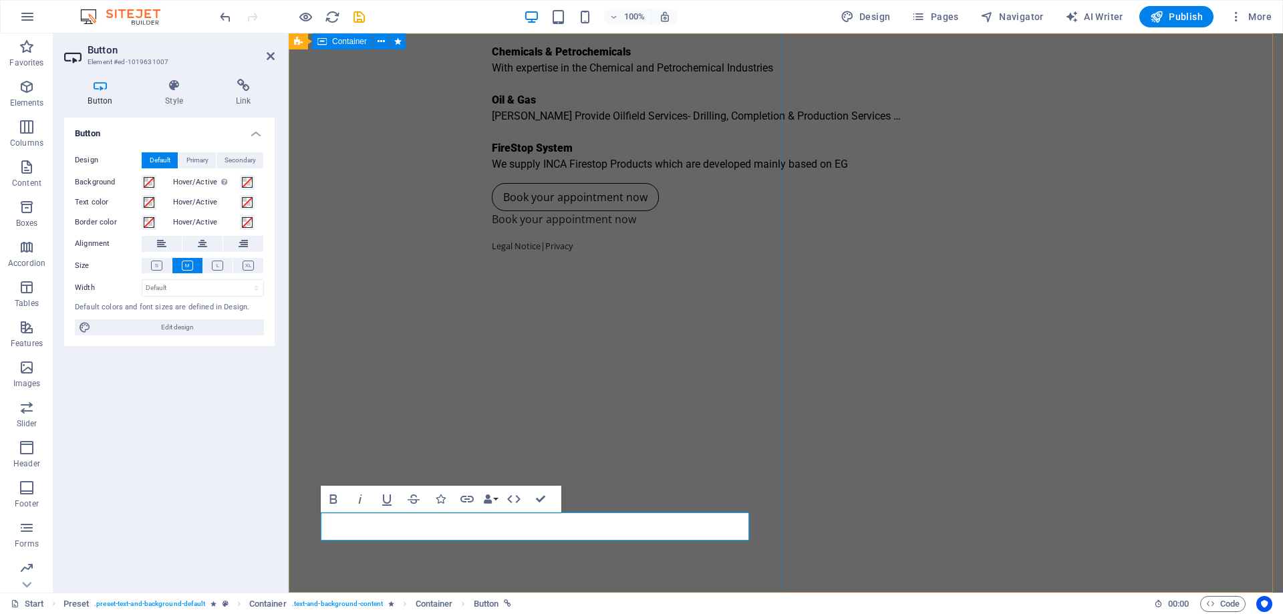
click at [496, 347] on div "Chemicals & Petrochemicals With expertise in the Chemical and Petrochemical Ind…" at bounding box center [786, 312] width 994 height 559
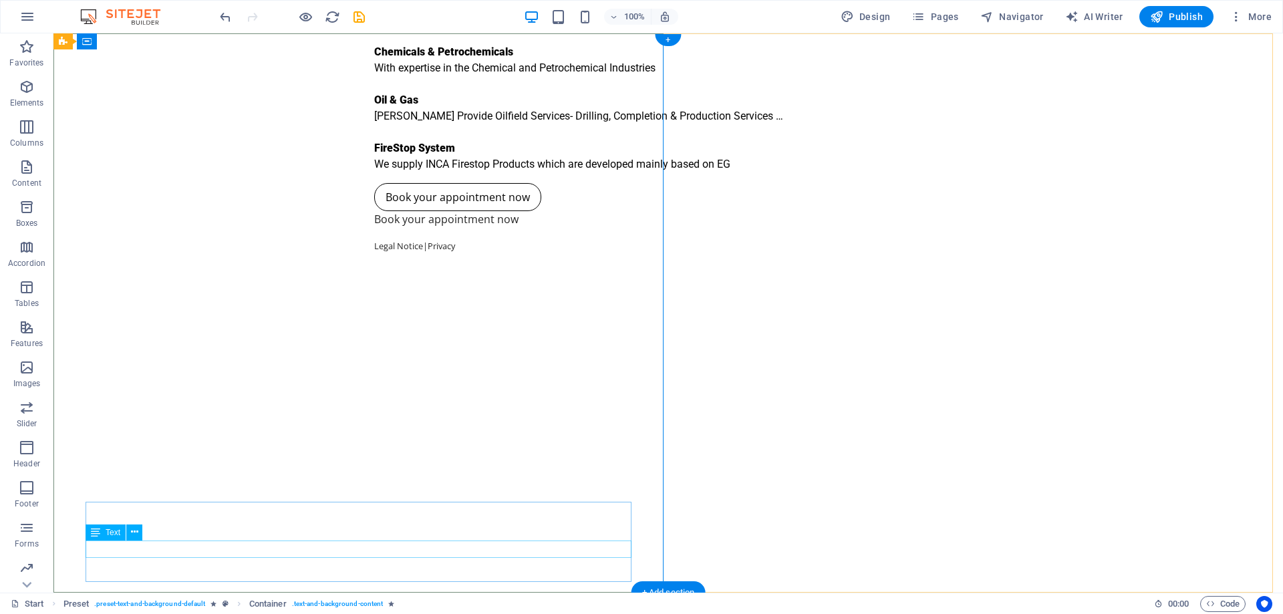
click at [374, 228] on div "Book your appointment now" at bounding box center [668, 219] width 588 height 17
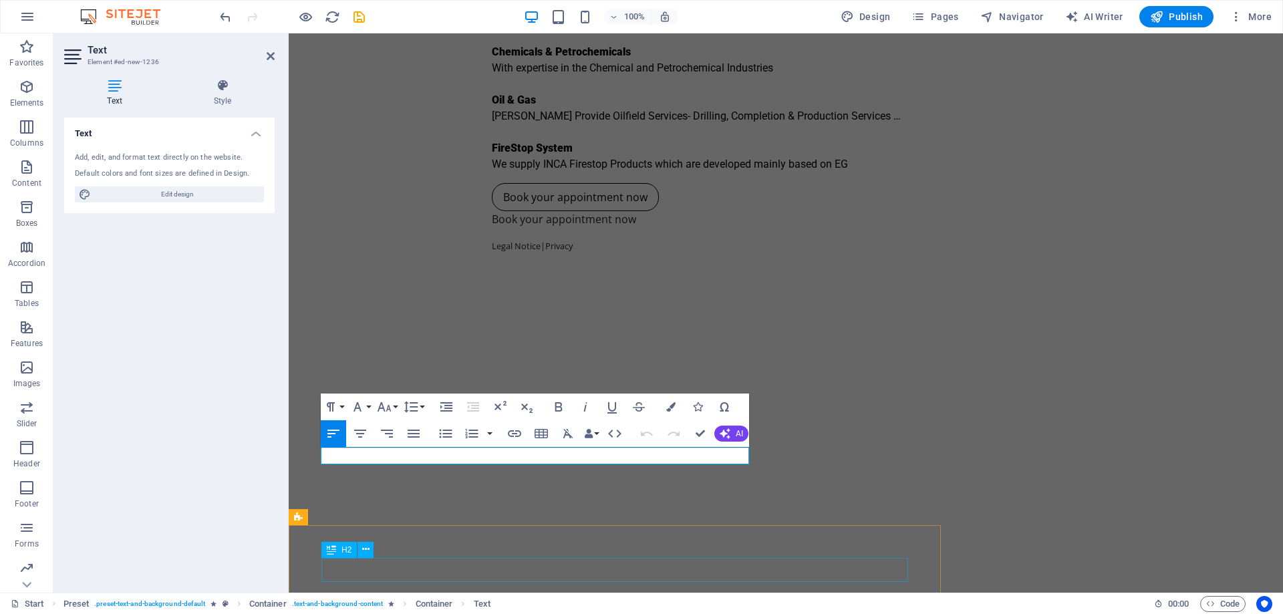
scroll to position [134, 0]
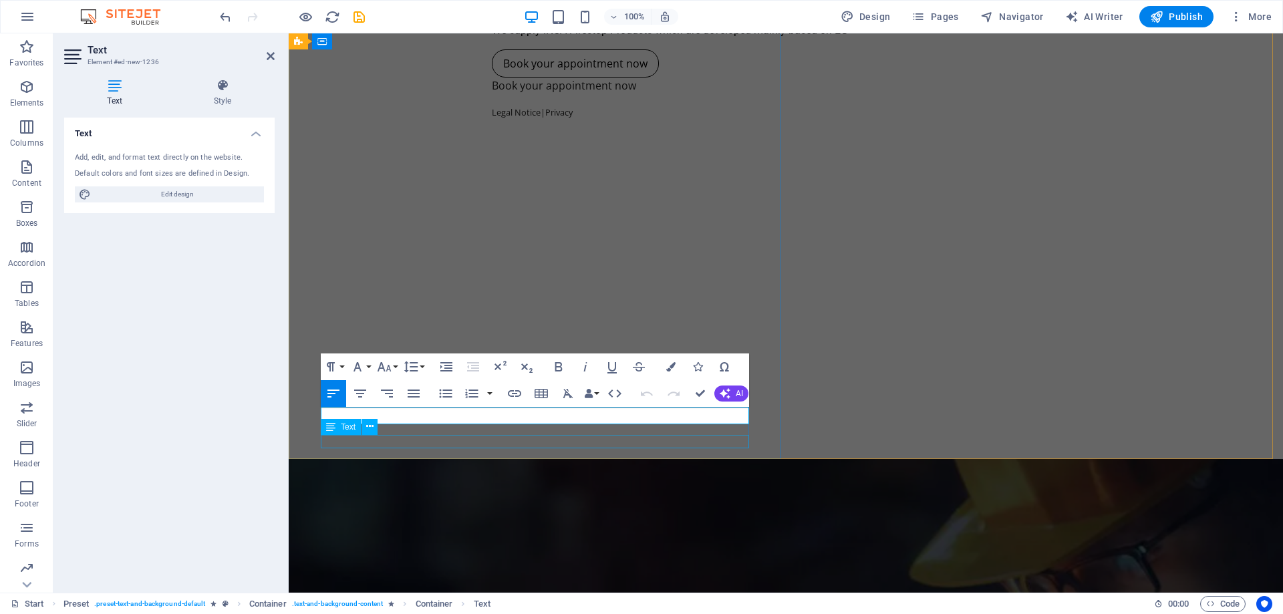
click at [523, 119] on div "Legal Notice | Privacy" at bounding box center [786, 112] width 588 height 13
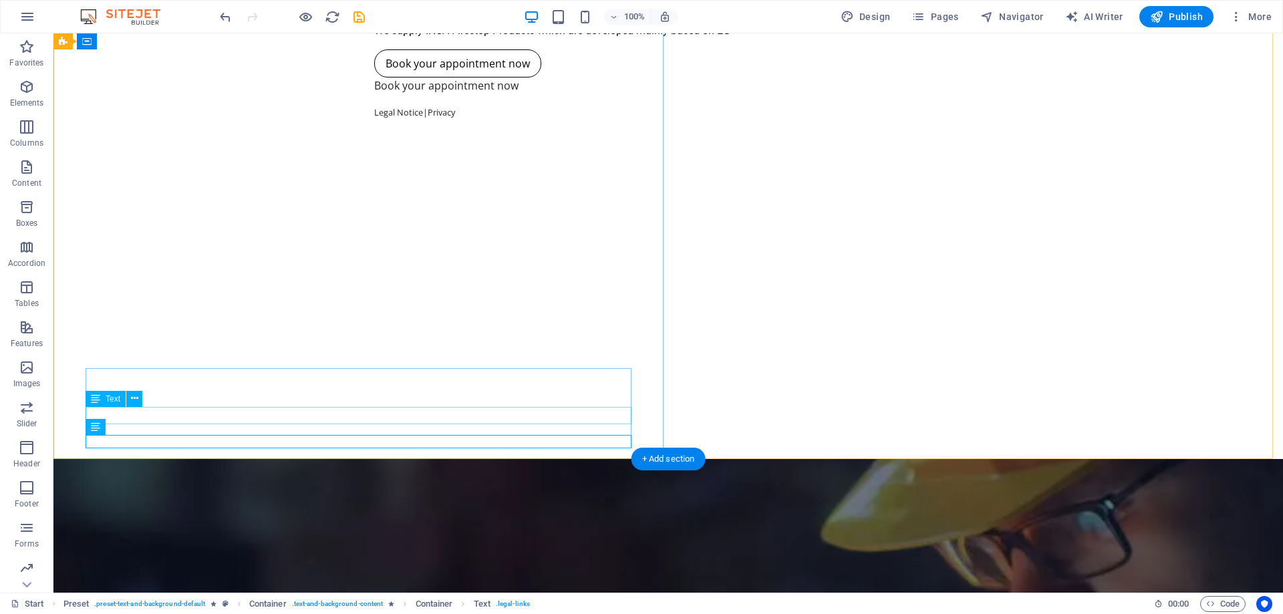
click at [374, 95] on div "Book your appointment now" at bounding box center [668, 85] width 588 height 17
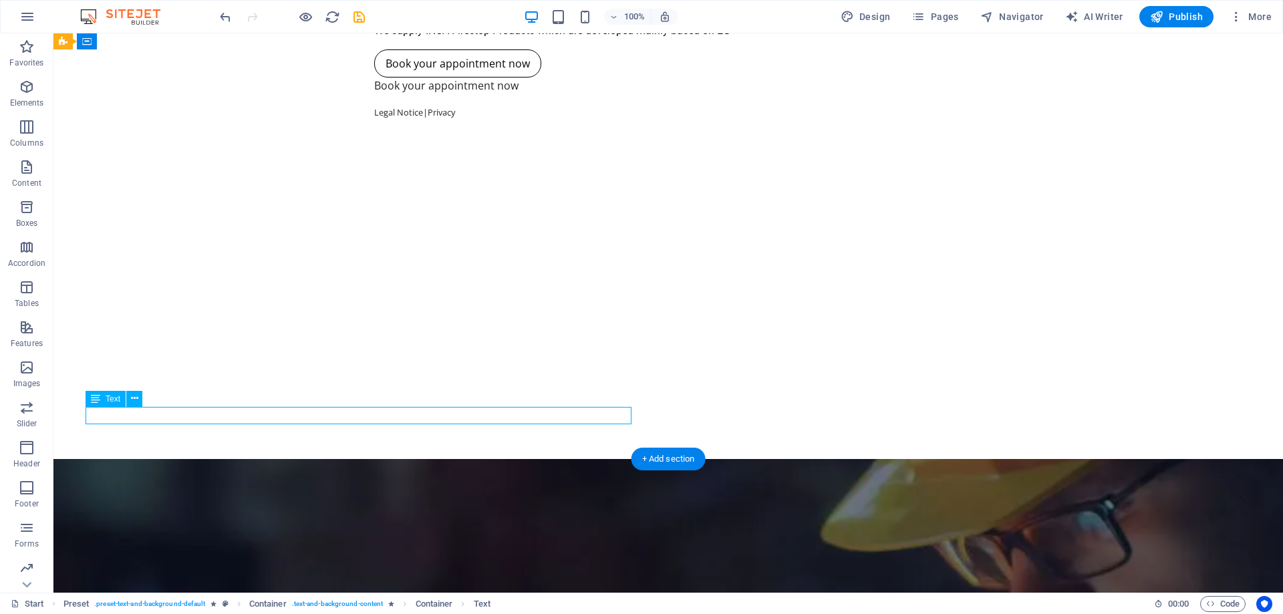
click at [374, 95] on div "Book your appointment now" at bounding box center [668, 85] width 588 height 17
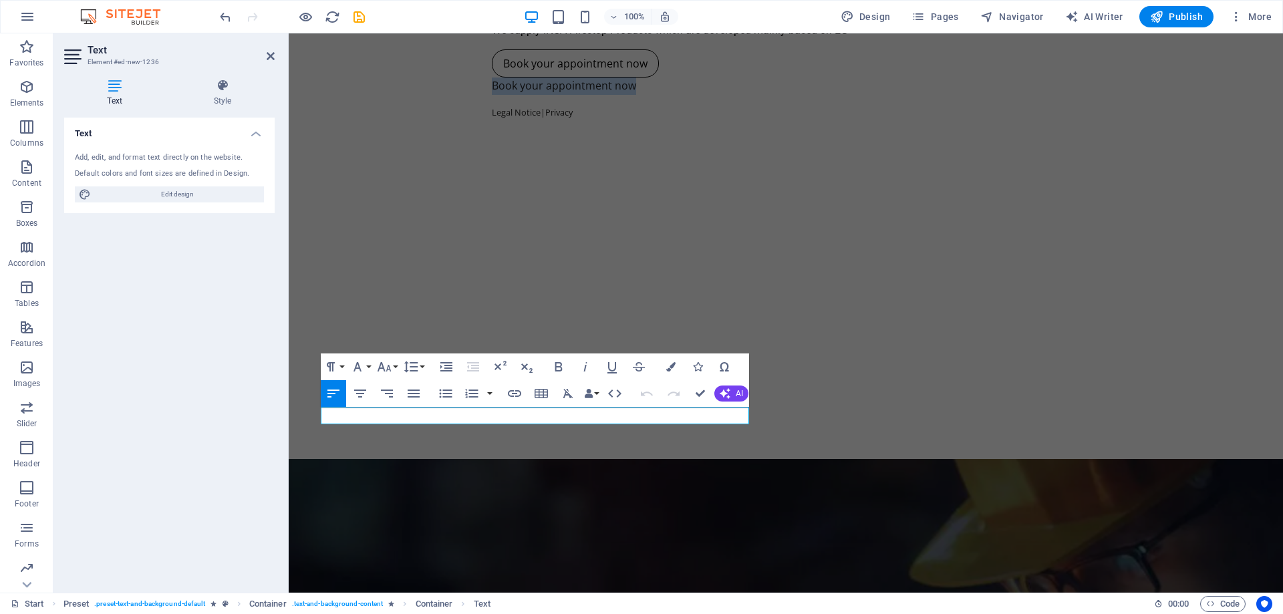
drag, startPoint x: 484, startPoint y: 410, endPoint x: 248, endPoint y: 402, distance: 236.0
click at [462, 271] on div "Chemicals & Petrochemicals With expertise in the Chemical and Petrochemical Ind…" at bounding box center [786, 179] width 994 height 559
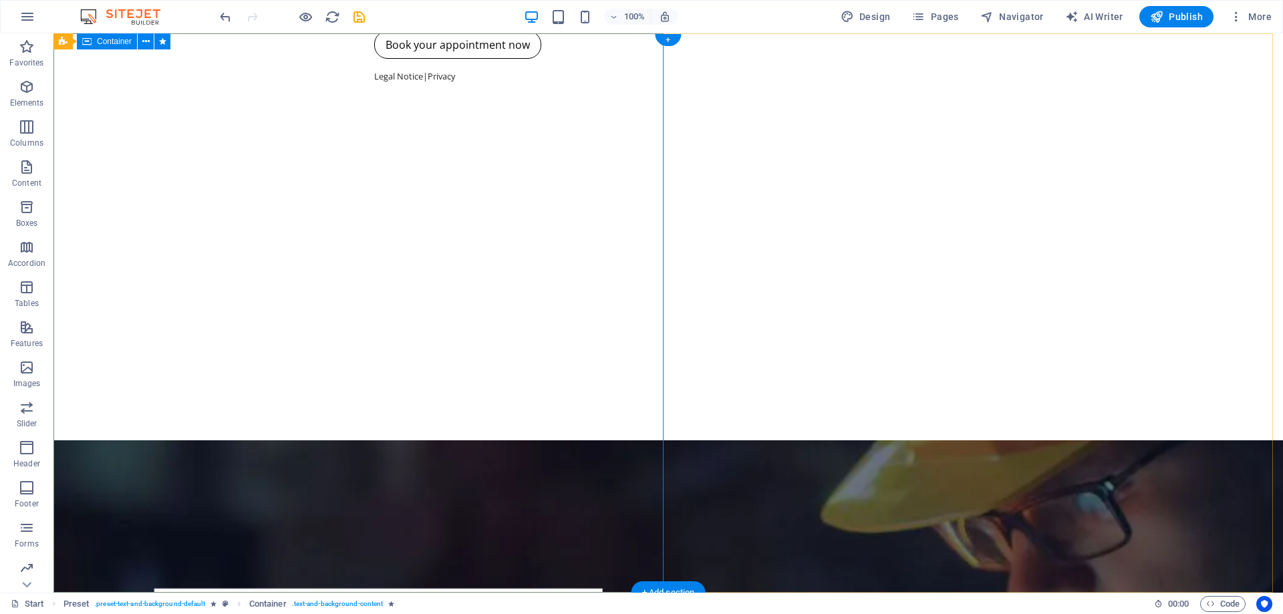
scroll to position [267, 0]
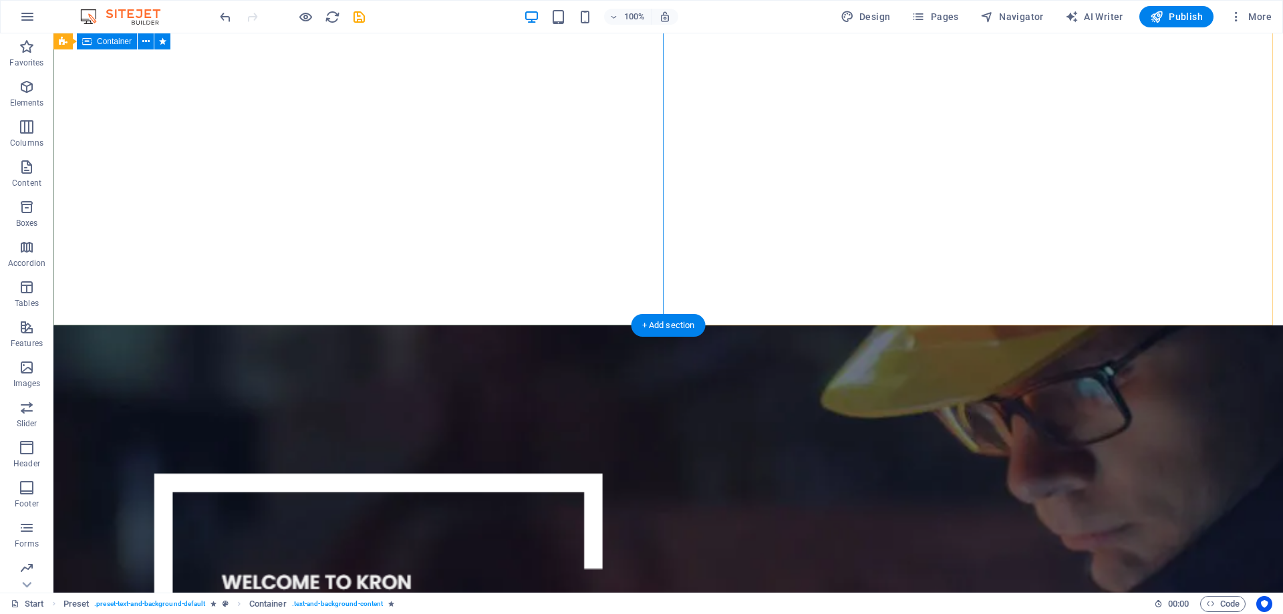
click at [356, 123] on div "Chemicals & Petrochemicals With expertise in the Chemical and Petrochemical Ind…" at bounding box center [667, 45] width 1229 height 559
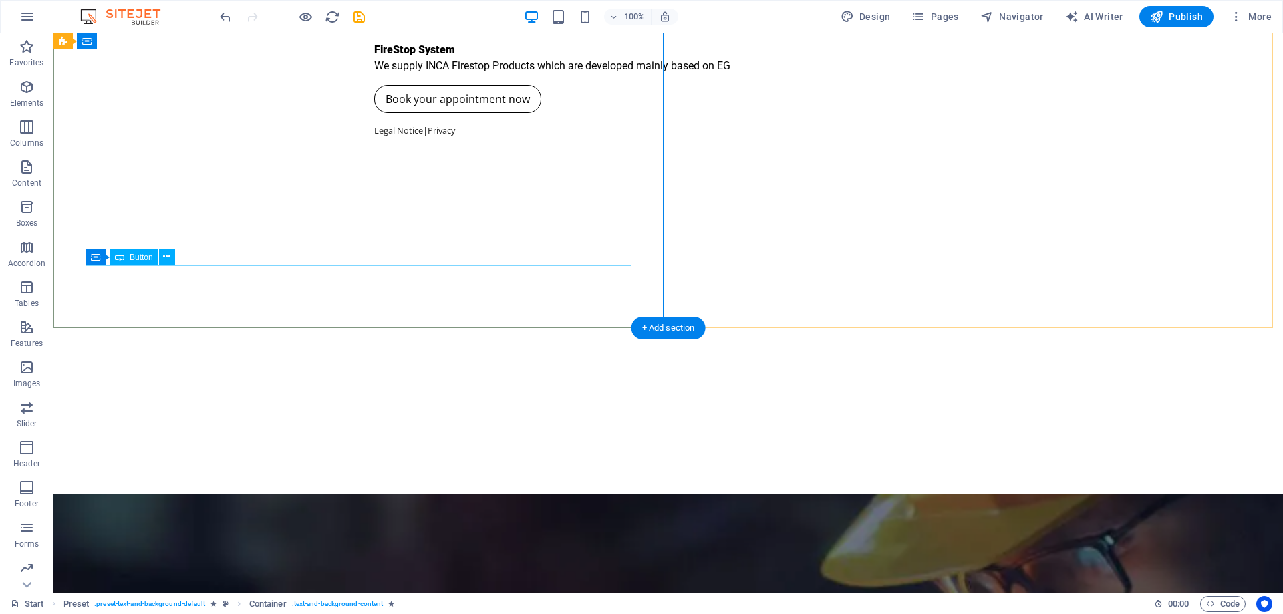
scroll to position [0, 0]
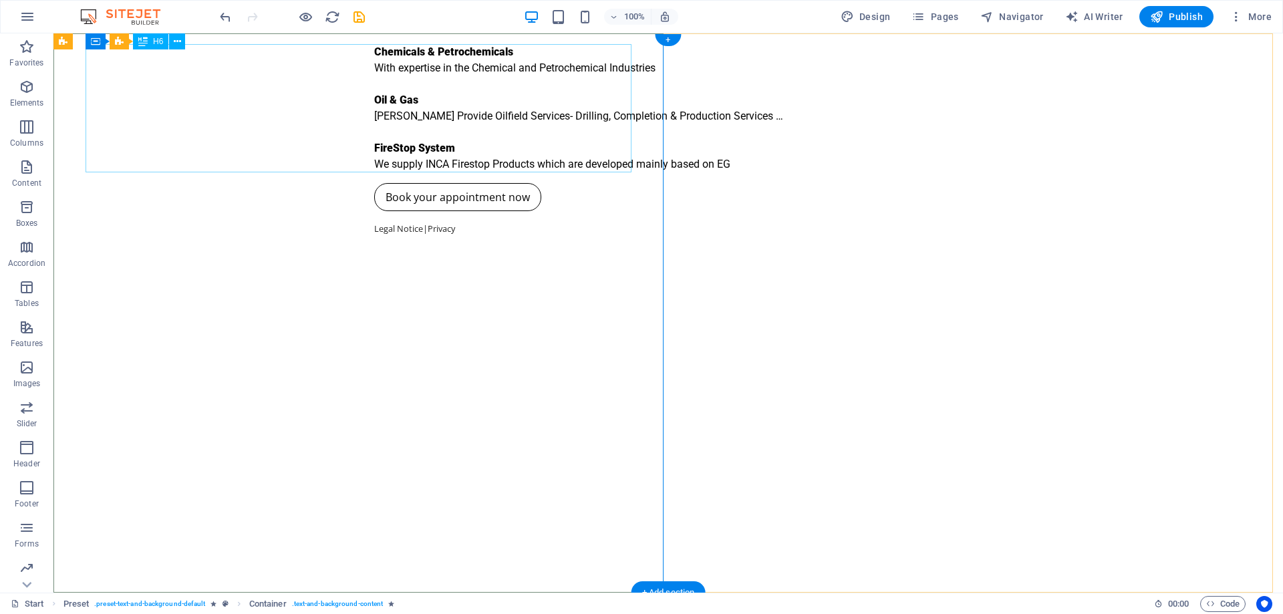
click at [374, 52] on div "Chemicals & Petrochemicals With expertise in the Chemical and Petrochemical Ind…" at bounding box center [668, 108] width 588 height 128
drag, startPoint x: 139, startPoint y: 80, endPoint x: 81, endPoint y: 102, distance: 62.4
click at [374, 58] on div "Chemicals & Petrochemicals With expertise in the Chemical and Petrochemical Ind…" at bounding box center [668, 108] width 588 height 128
click at [177, 40] on icon at bounding box center [177, 42] width 7 height 14
click at [141, 42] on button at bounding box center [146, 41] width 16 height 16
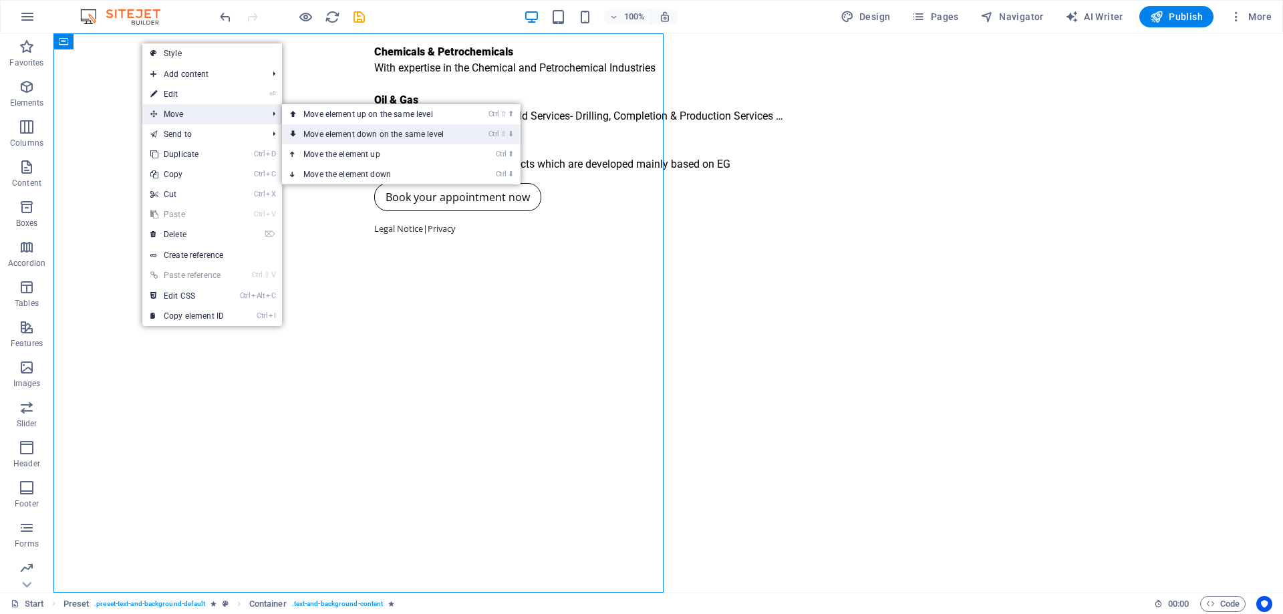
click at [332, 133] on link "Ctrl ⇧ ⬇ Move element down on the same level" at bounding box center [376, 134] width 188 height 20
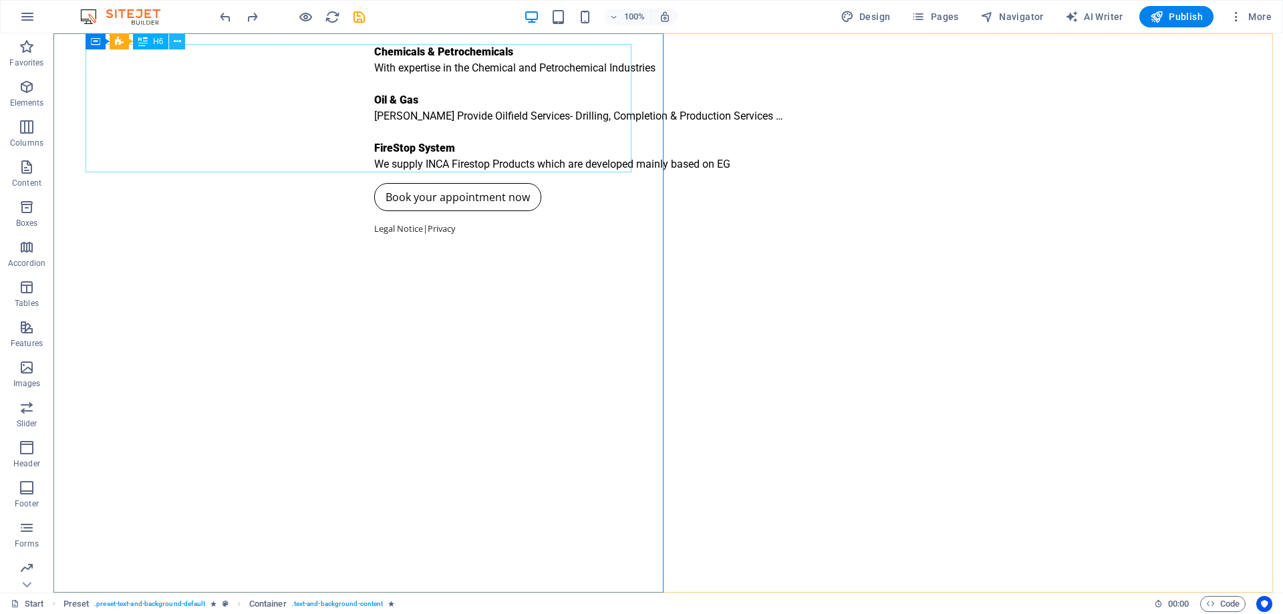
click at [179, 41] on icon at bounding box center [177, 42] width 7 height 14
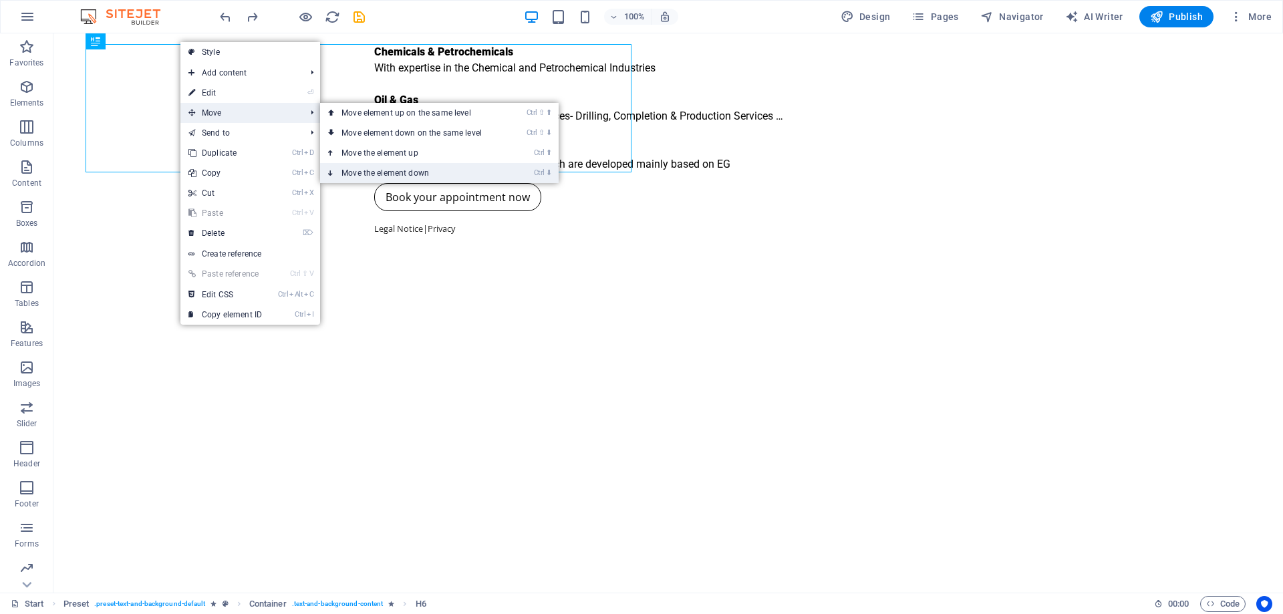
click at [369, 170] on link "Ctrl ⬇ Move the element down" at bounding box center [414, 173] width 188 height 20
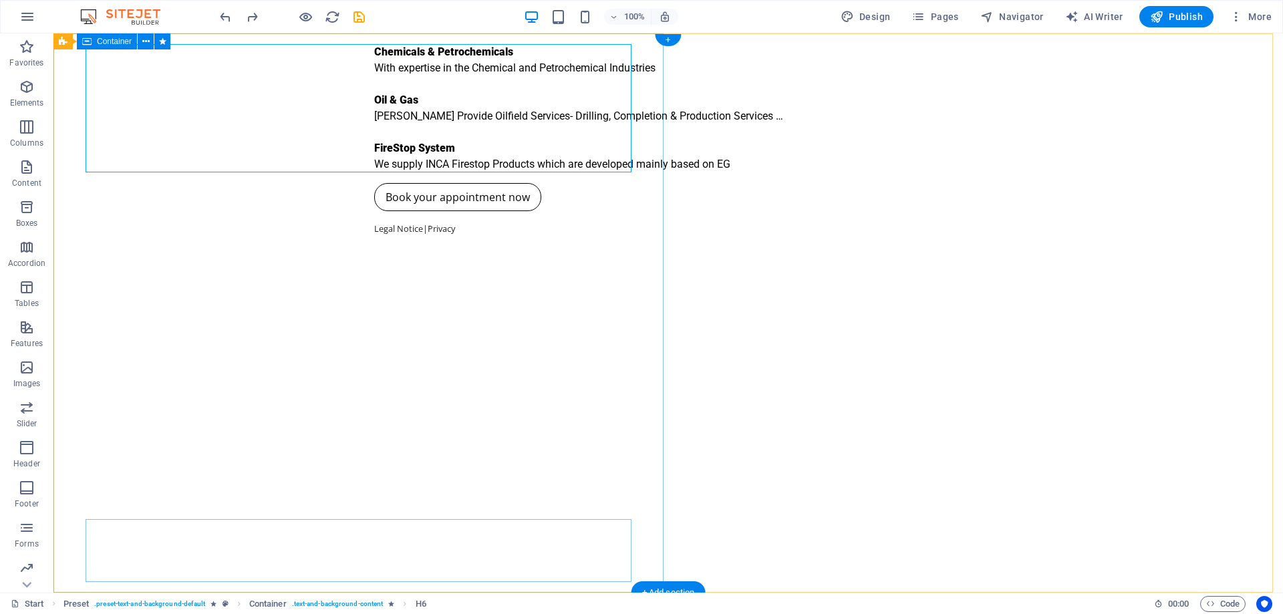
click at [293, 307] on div "Chemicals & Petrochemicals With expertise in the Chemical and Petrochemical Ind…" at bounding box center [667, 312] width 1229 height 559
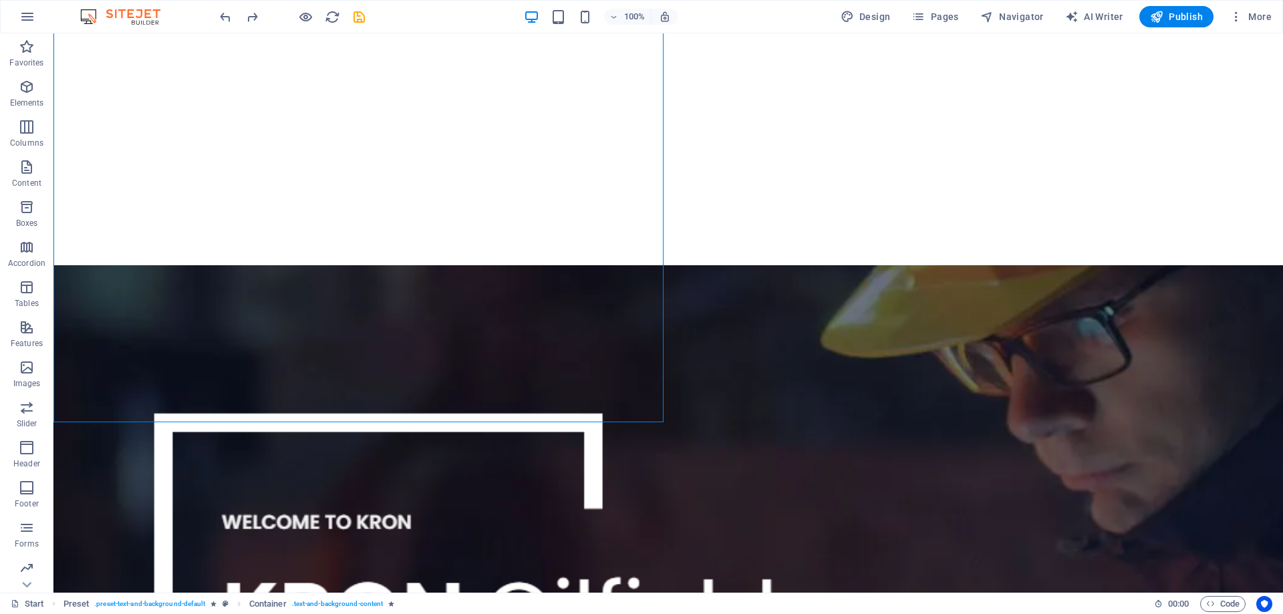
scroll to position [127, 0]
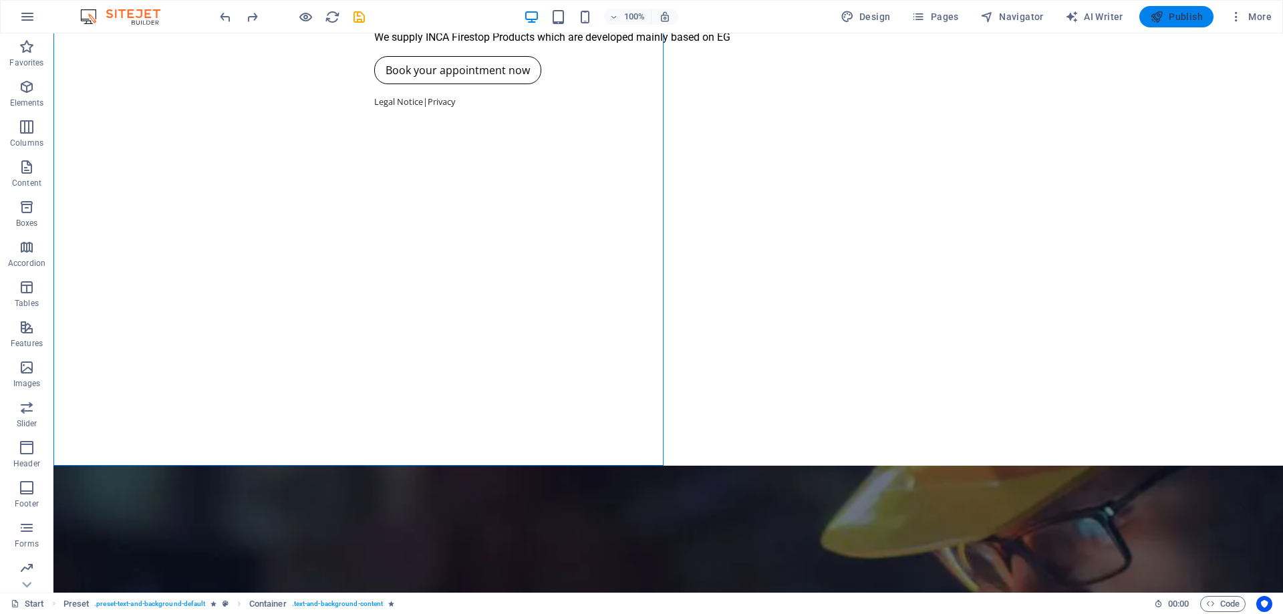
drag, startPoint x: 1175, startPoint y: 13, endPoint x: 815, endPoint y: 9, distance: 359.5
click at [1175, 13] on span "Publish" at bounding box center [1176, 16] width 53 height 13
checkbox input "false"
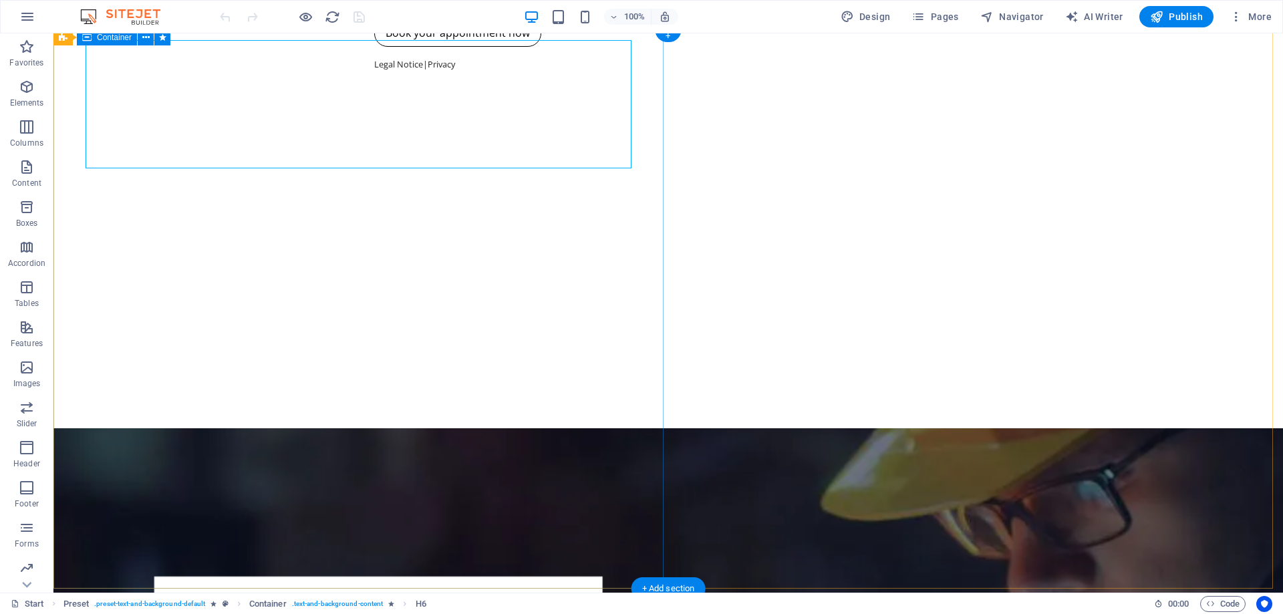
scroll to position [327, 0]
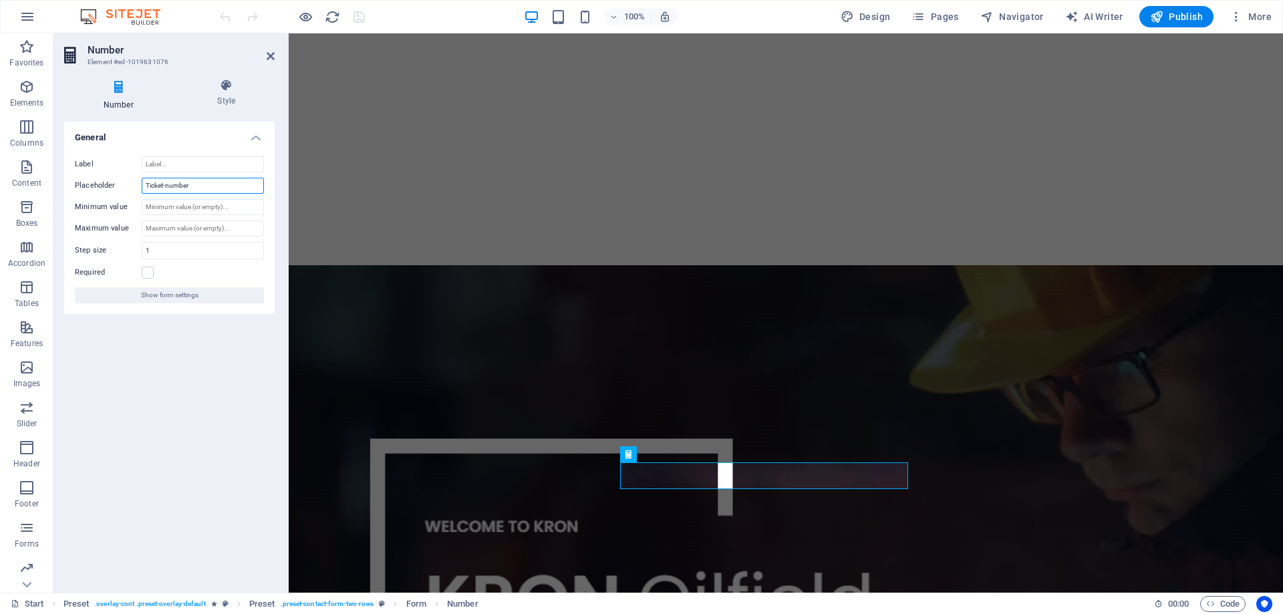
drag, startPoint x: 222, startPoint y: 186, endPoint x: 120, endPoint y: 187, distance: 102.2
click at [120, 187] on div "Placeholder Ticket-number" at bounding box center [169, 186] width 189 height 16
type input "’×لاهمث آعةثق"
drag, startPoint x: 208, startPoint y: 182, endPoint x: 142, endPoint y: 178, distance: 65.6
click at [142, 178] on input "’×لاهمث آعةثق" at bounding box center [203, 186] width 122 height 16
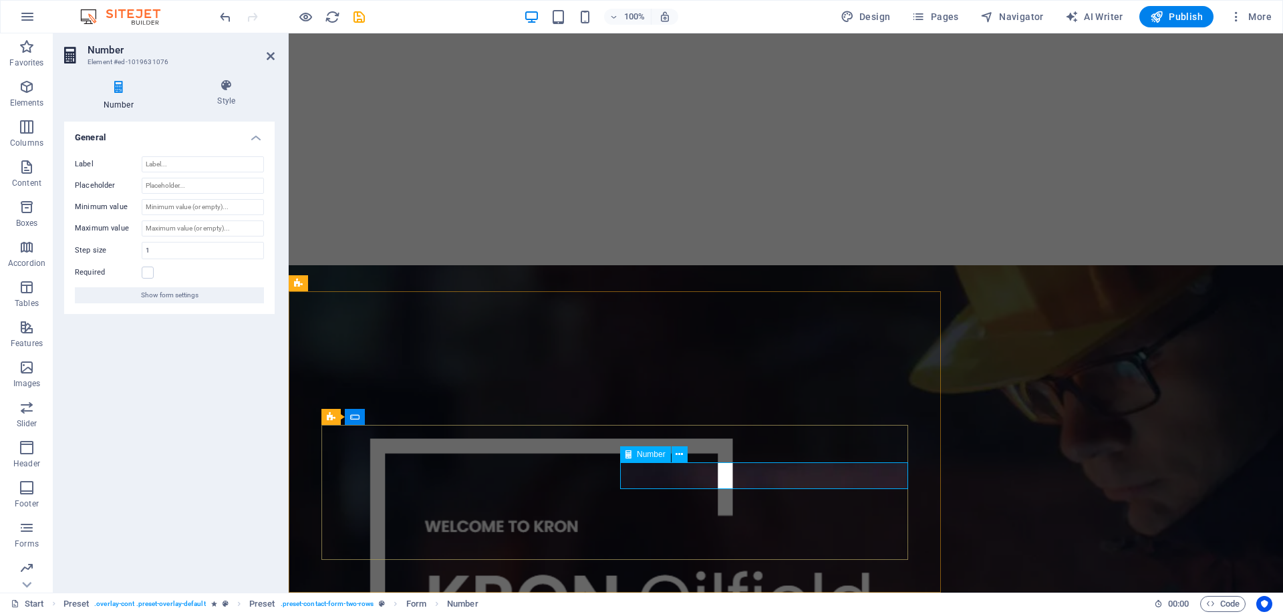
drag, startPoint x: 649, startPoint y: 475, endPoint x: 619, endPoint y: 478, distance: 30.2
click at [206, 182] on input "Placeholder" at bounding box center [203, 186] width 122 height 16
click at [166, 186] on input "Your mobile number" at bounding box center [203, 186] width 122 height 16
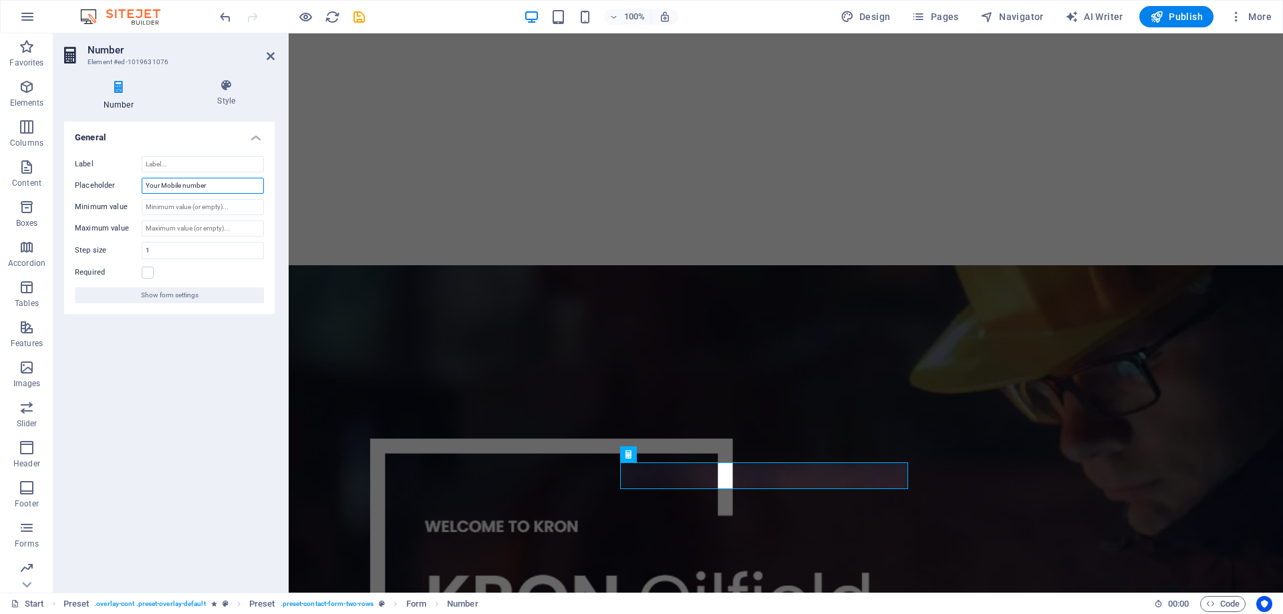
click at [185, 186] on input "Your Mobile number" at bounding box center [203, 186] width 122 height 16
type input "Your Mobile Number"
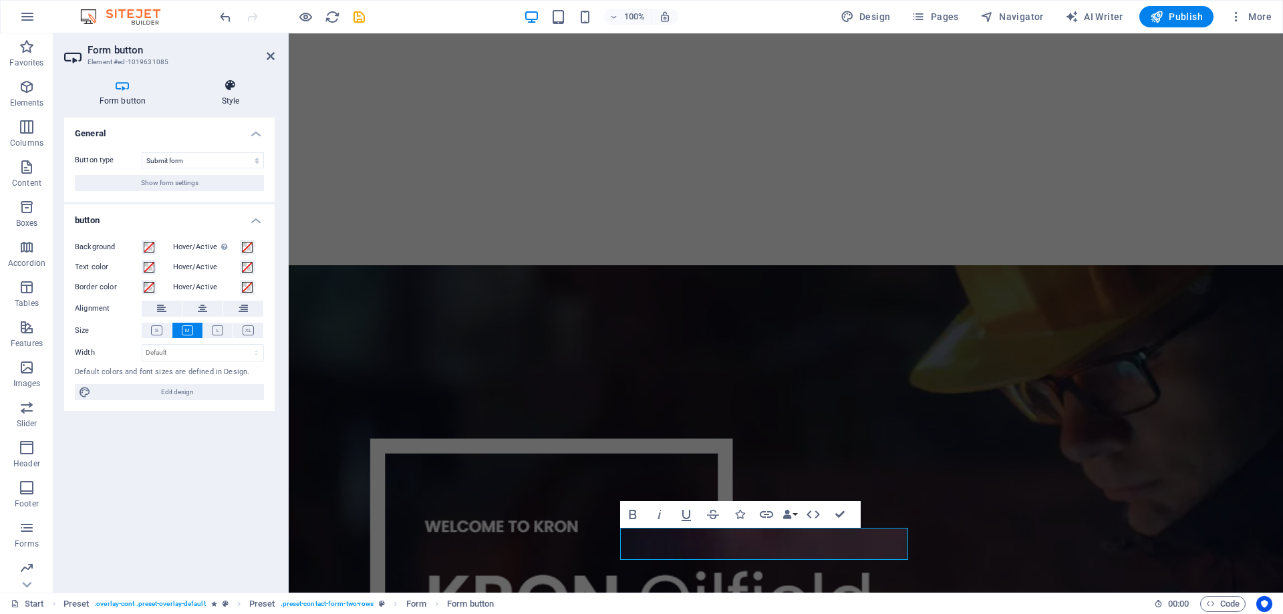
click at [235, 97] on h4 "Style" at bounding box center [230, 93] width 88 height 28
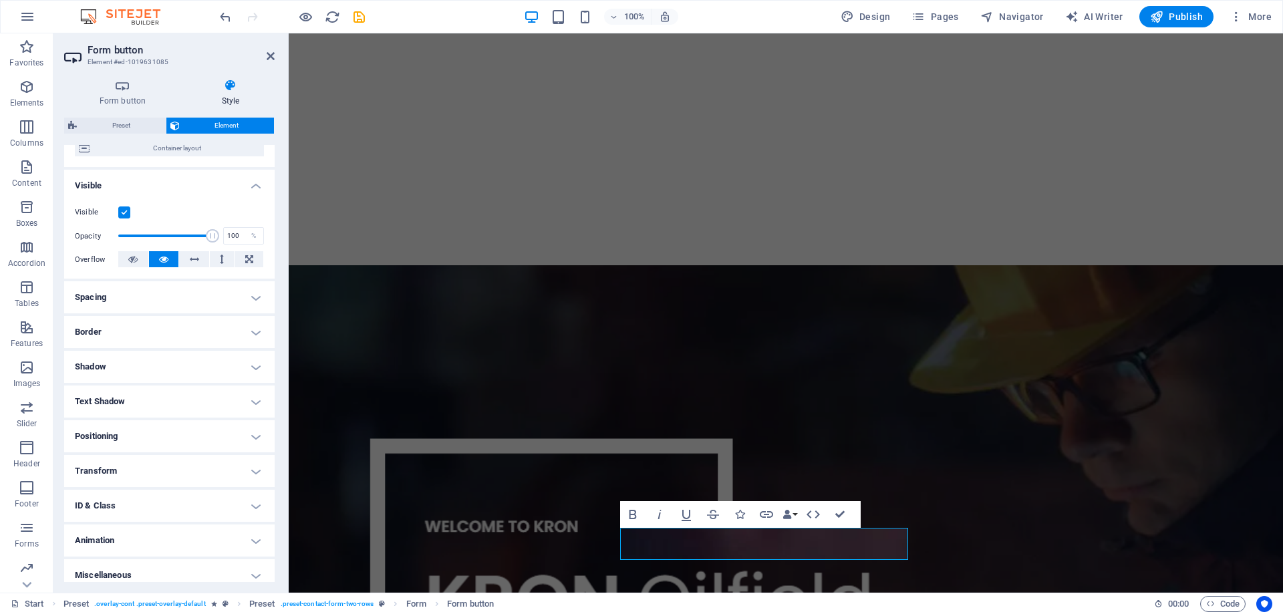
scroll to position [128, 0]
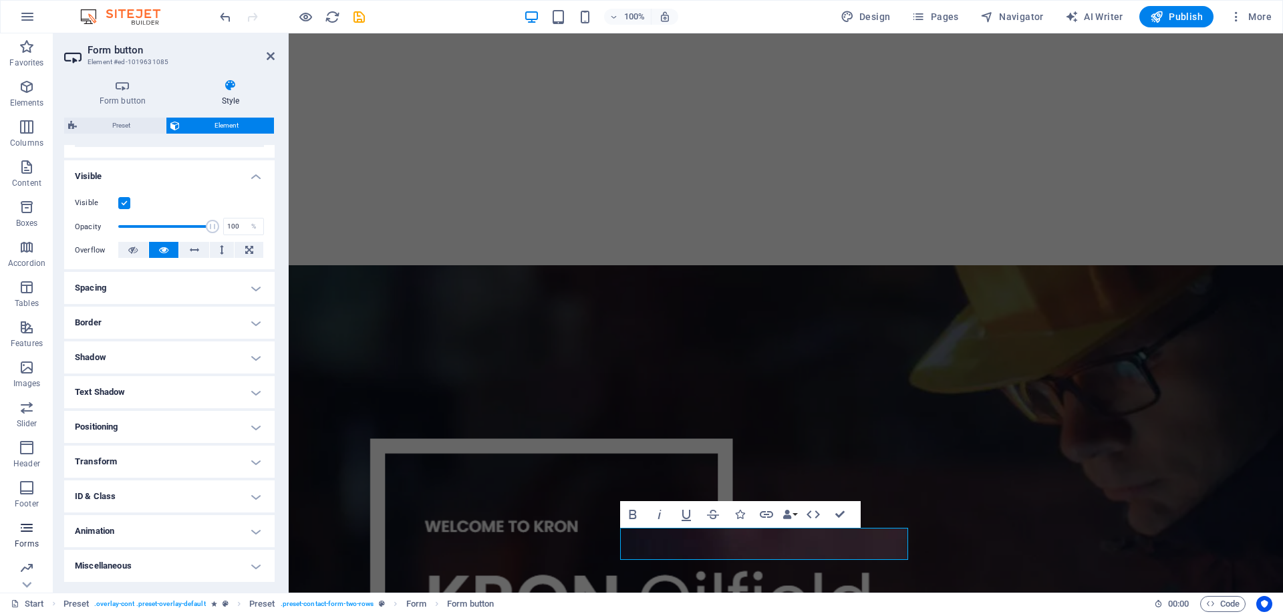
click at [27, 523] on icon "button" at bounding box center [27, 528] width 16 height 16
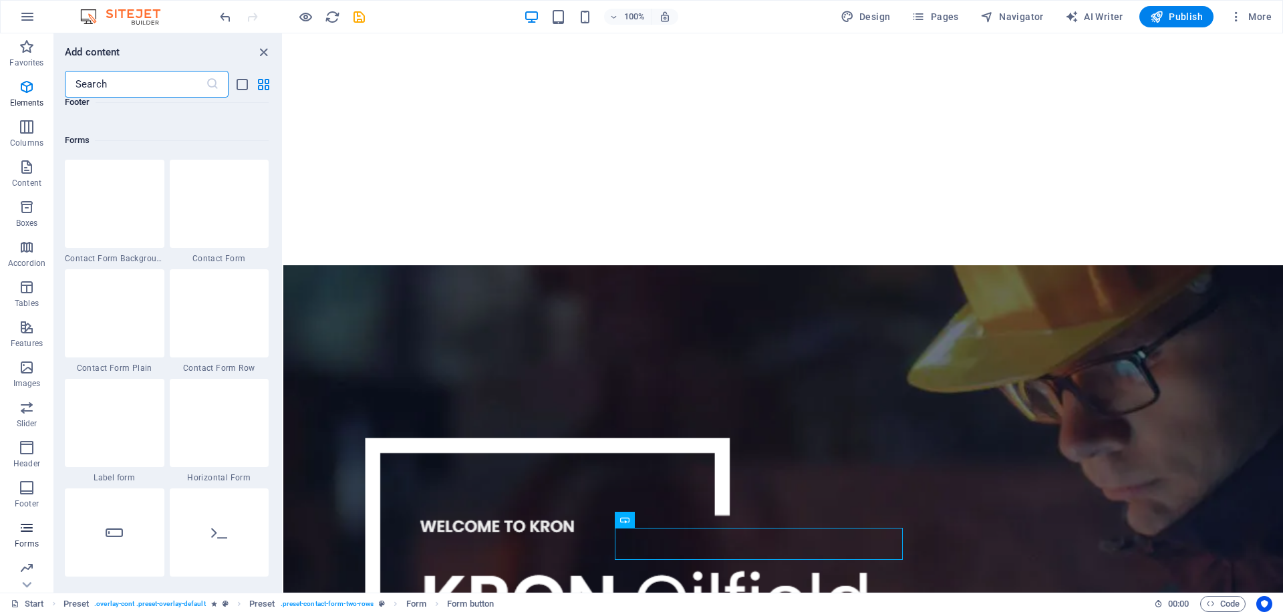
scroll to position [9754, 0]
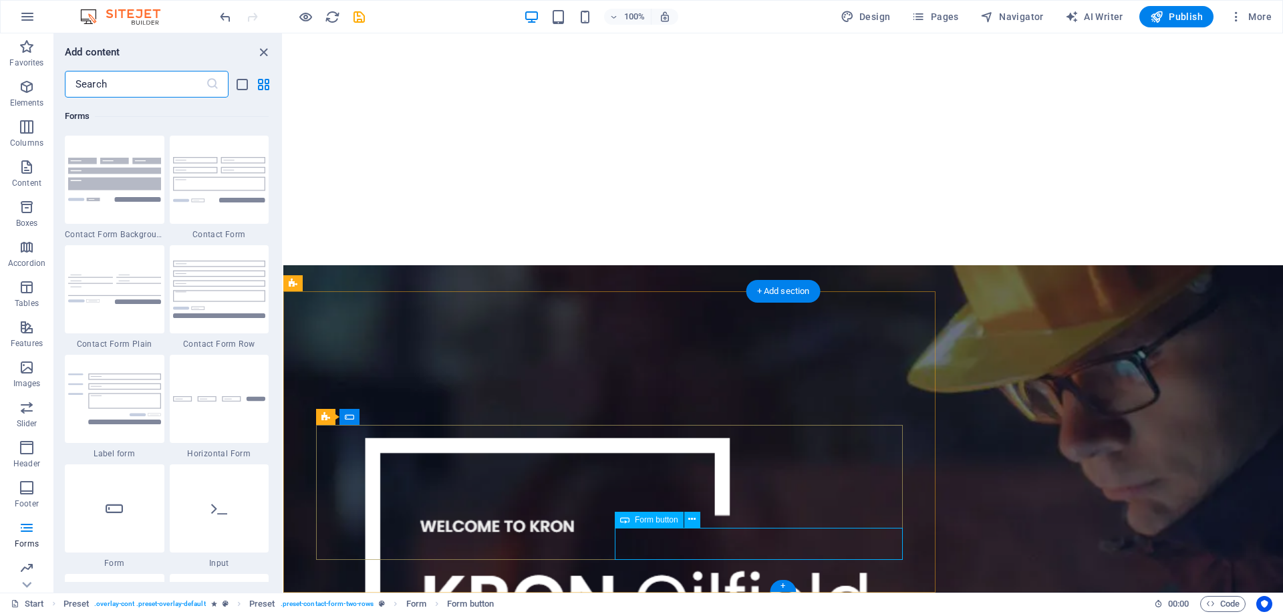
click at [687, 518] on button at bounding box center [692, 520] width 16 height 16
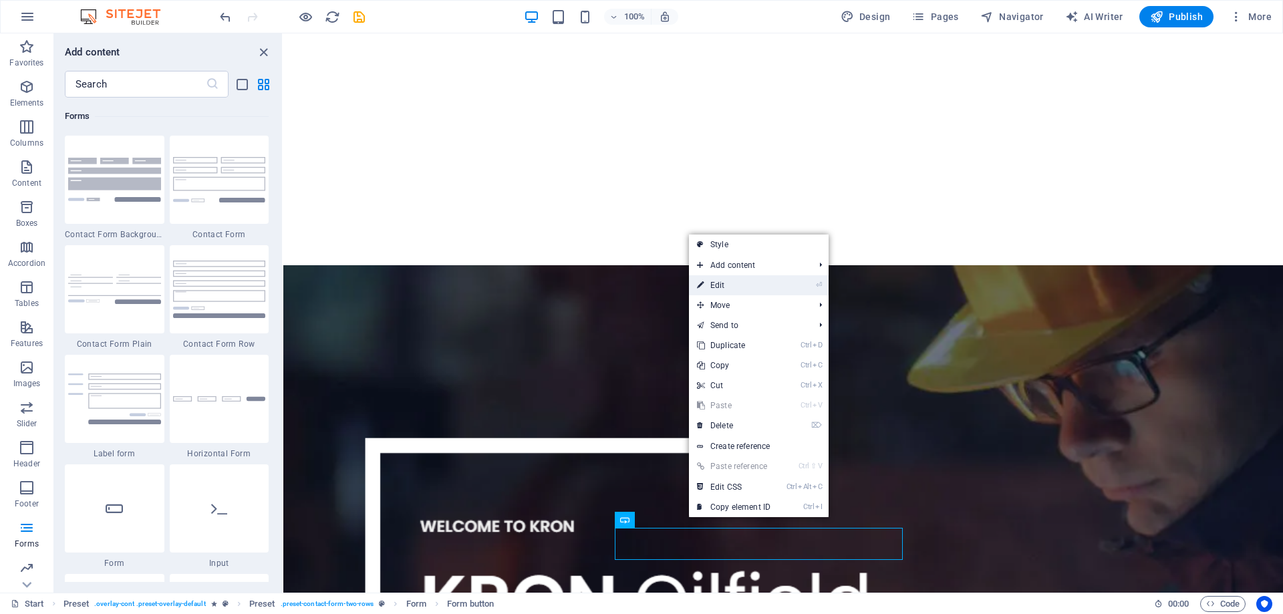
drag, startPoint x: 724, startPoint y: 285, endPoint x: 418, endPoint y: 251, distance: 308.5
click at [724, 285] on link "⏎ Edit" at bounding box center [734, 285] width 90 height 20
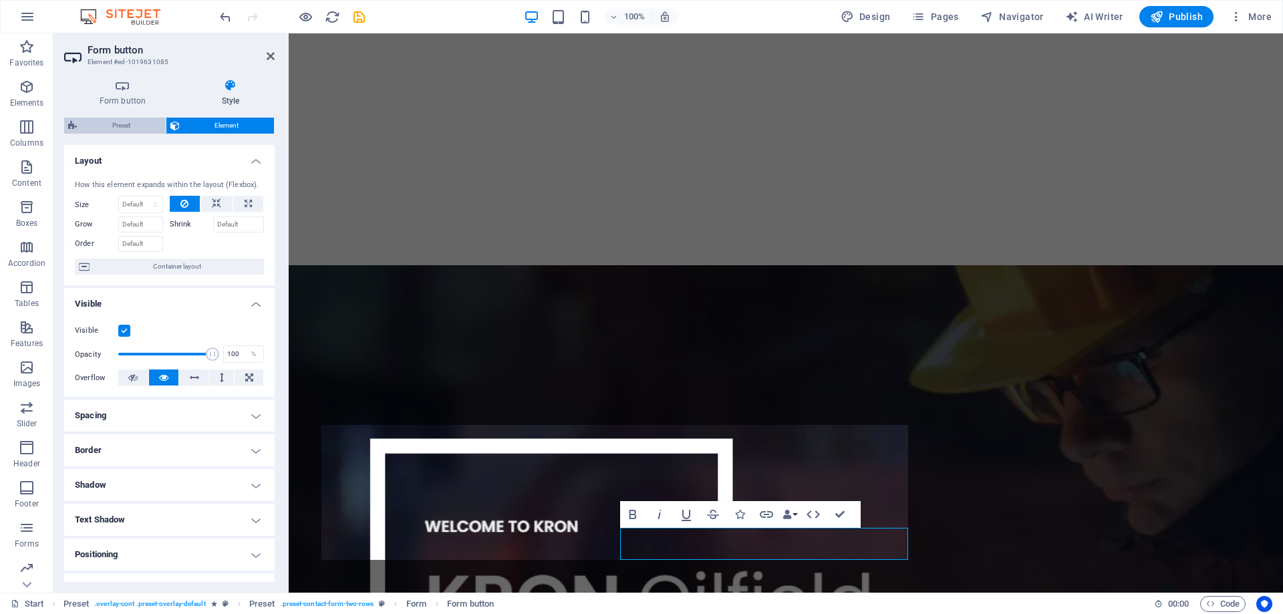
click at [124, 126] on span "Preset" at bounding box center [121, 126] width 81 height 16
select select "px"
select select "rem"
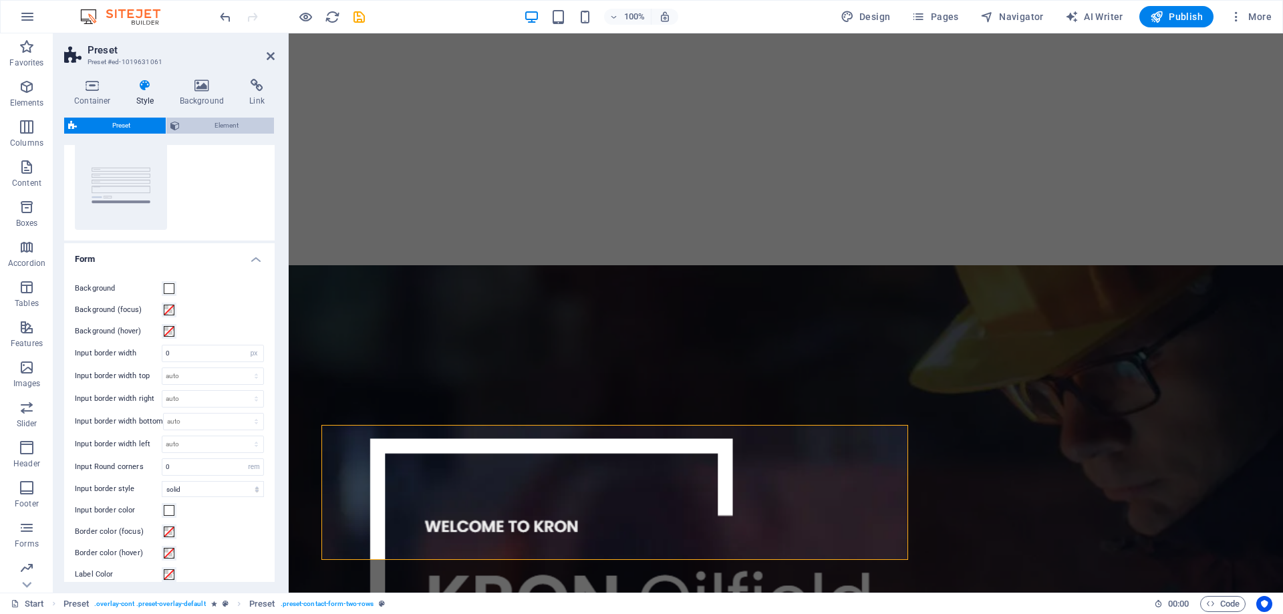
scroll to position [0, 0]
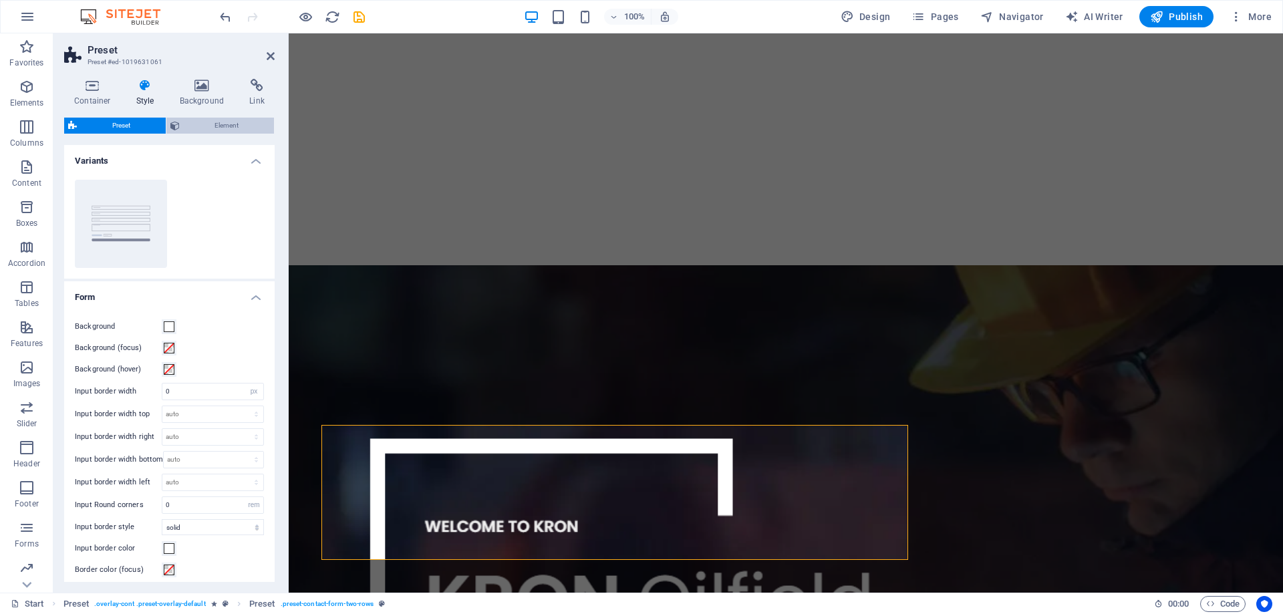
click at [214, 124] on span "Element" at bounding box center [227, 126] width 87 height 16
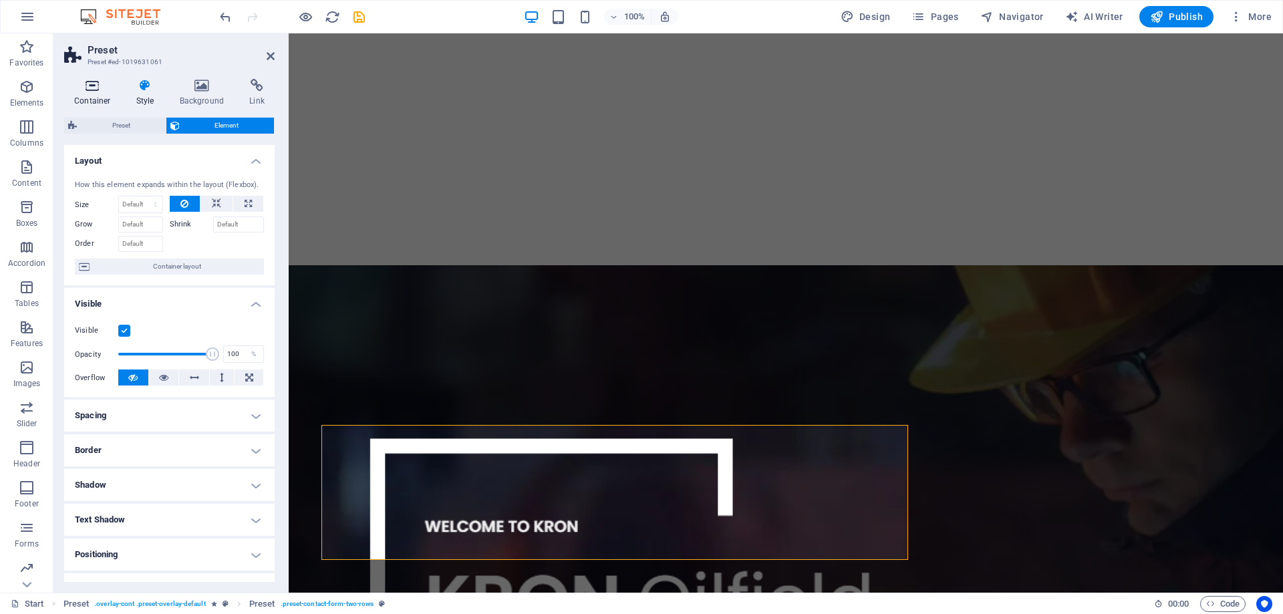
click at [81, 91] on icon at bounding box center [92, 85] width 57 height 13
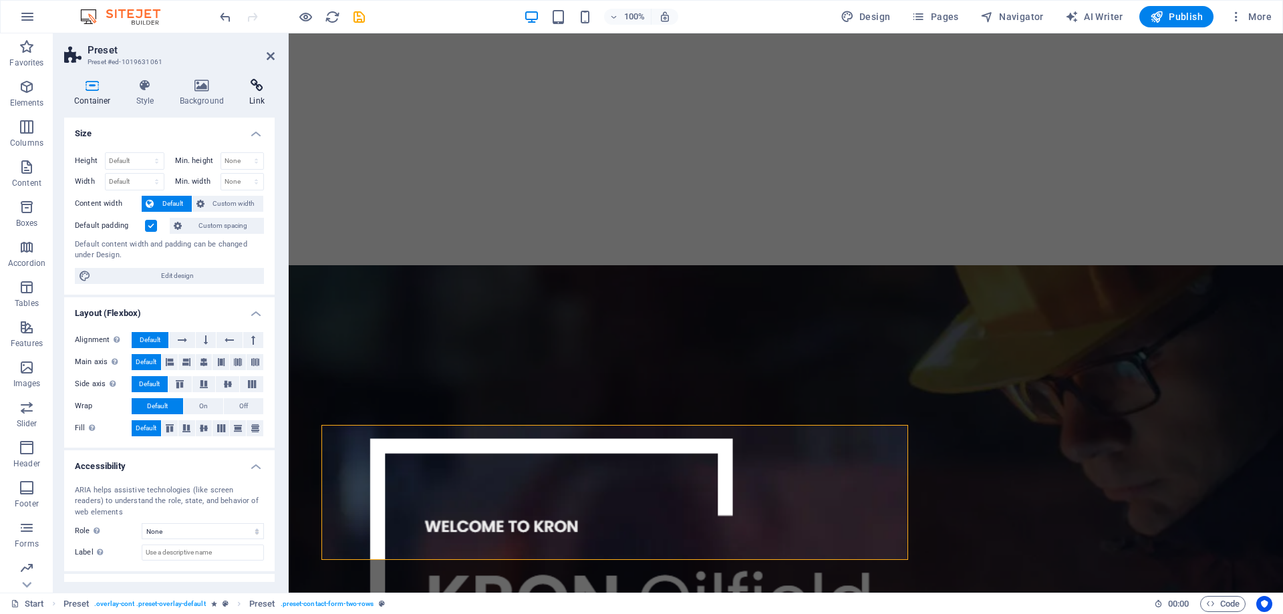
click at [256, 90] on icon at bounding box center [256, 85] width 35 height 13
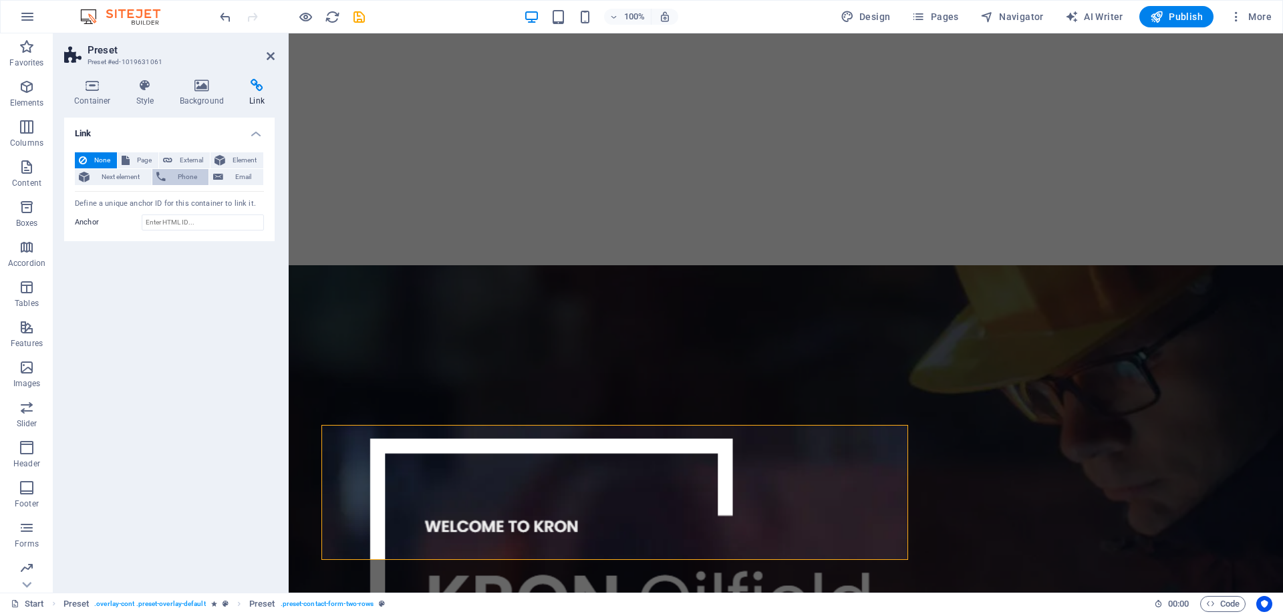
click at [179, 174] on span "Phone" at bounding box center [187, 177] width 35 height 16
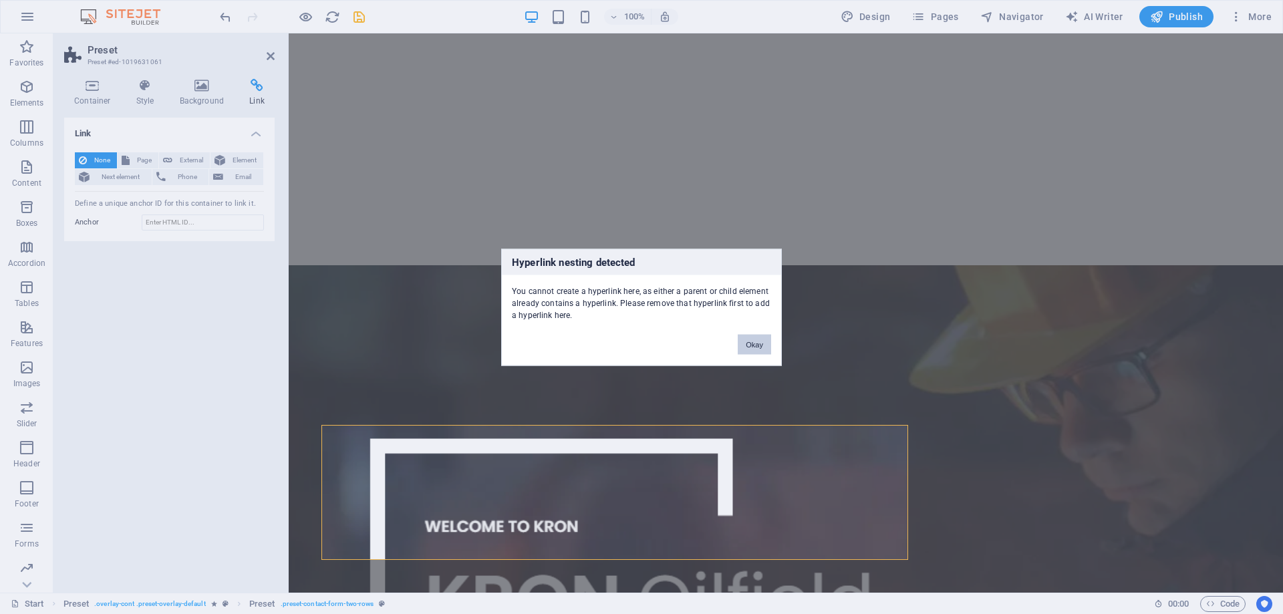
click at [744, 339] on button "Okay" at bounding box center [754, 344] width 33 height 20
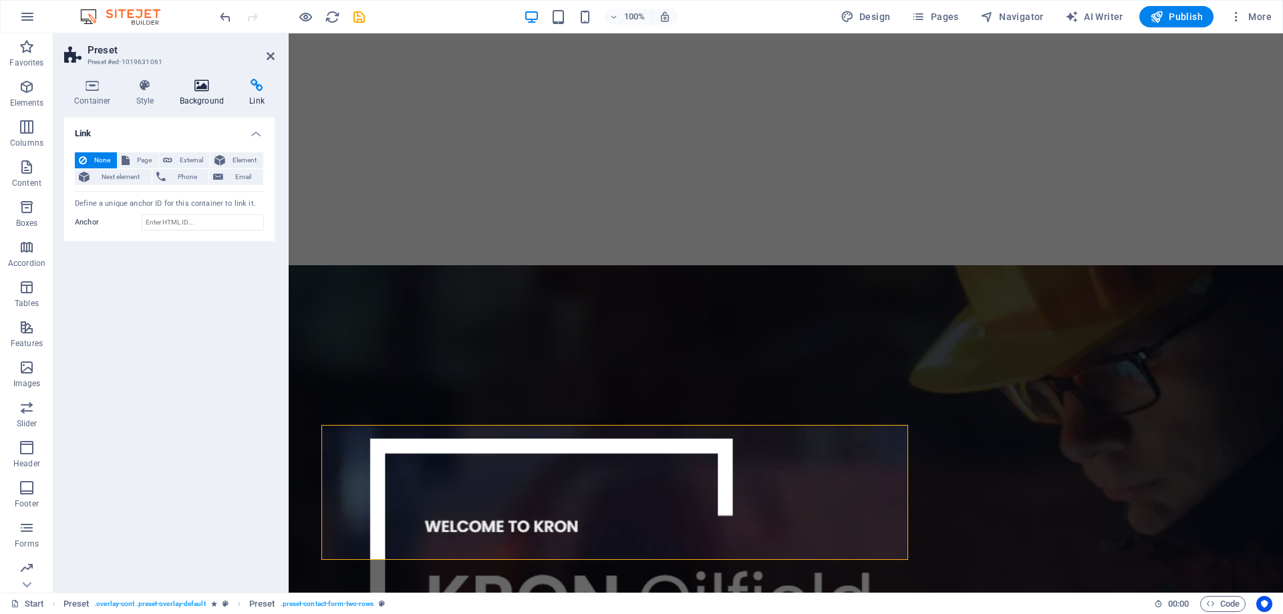
click at [194, 96] on h4 "Background" at bounding box center [205, 93] width 70 height 28
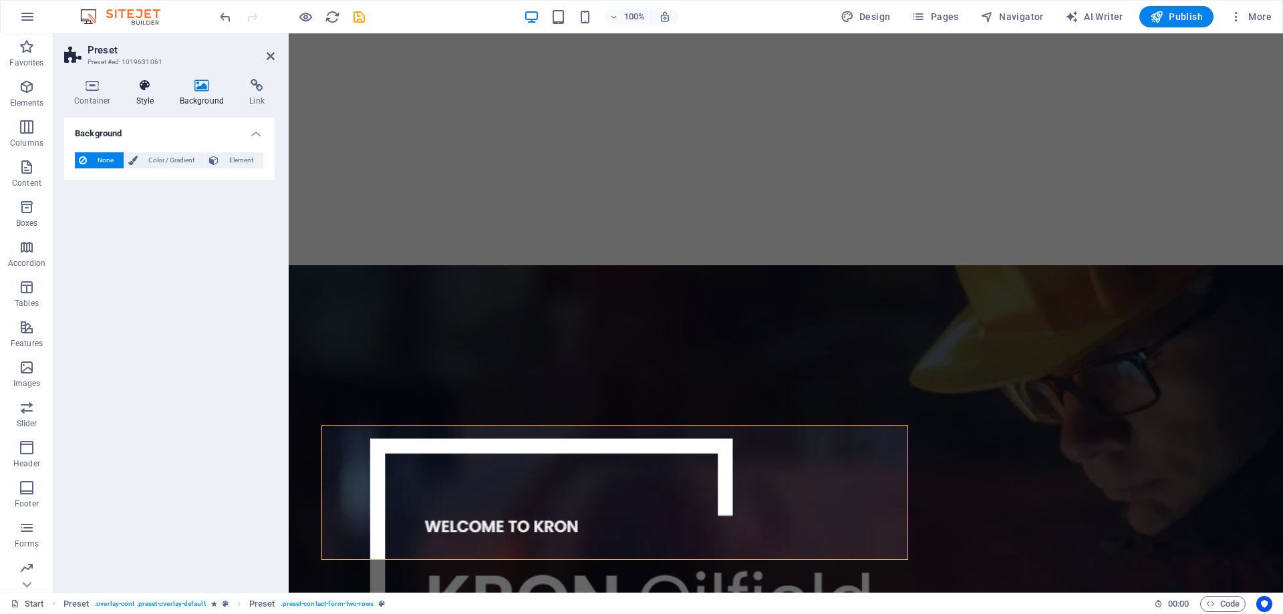
click at [154, 96] on h4 "Style" at bounding box center [147, 93] width 43 height 28
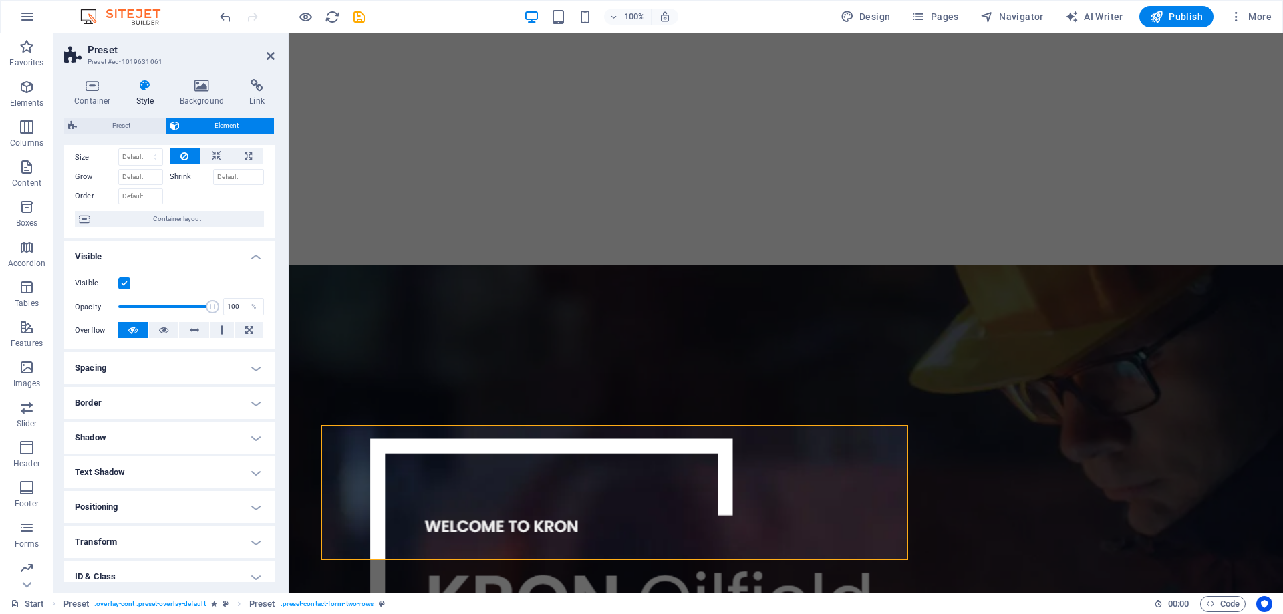
scroll to position [128, 0]
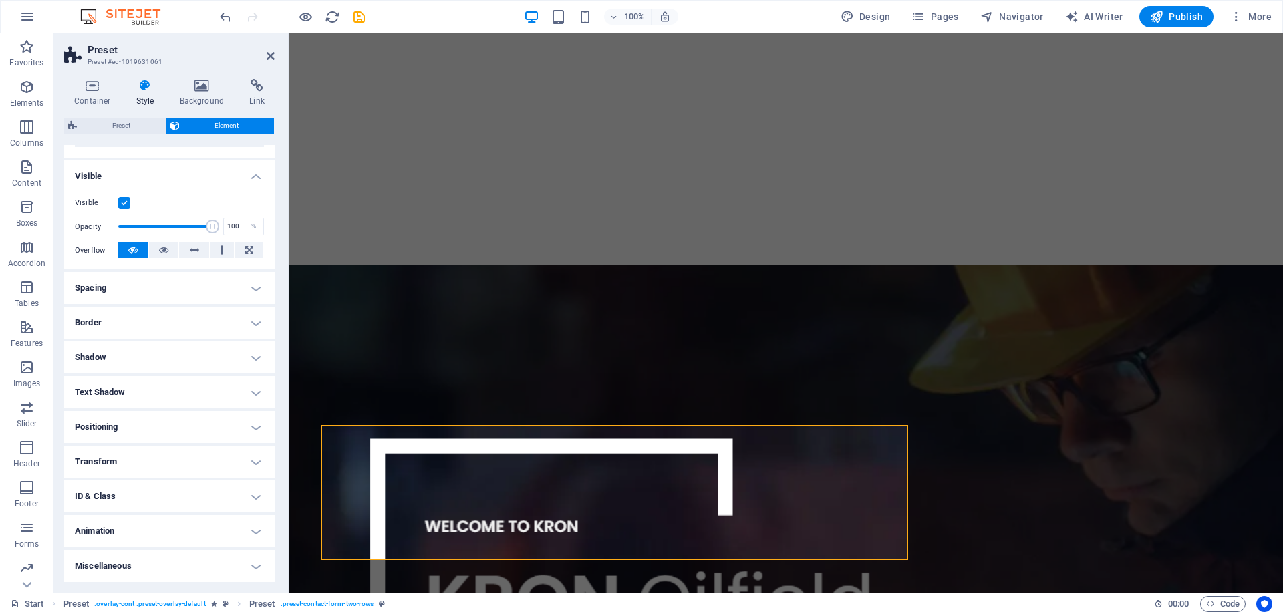
click at [160, 283] on h4 "Spacing" at bounding box center [169, 288] width 210 height 32
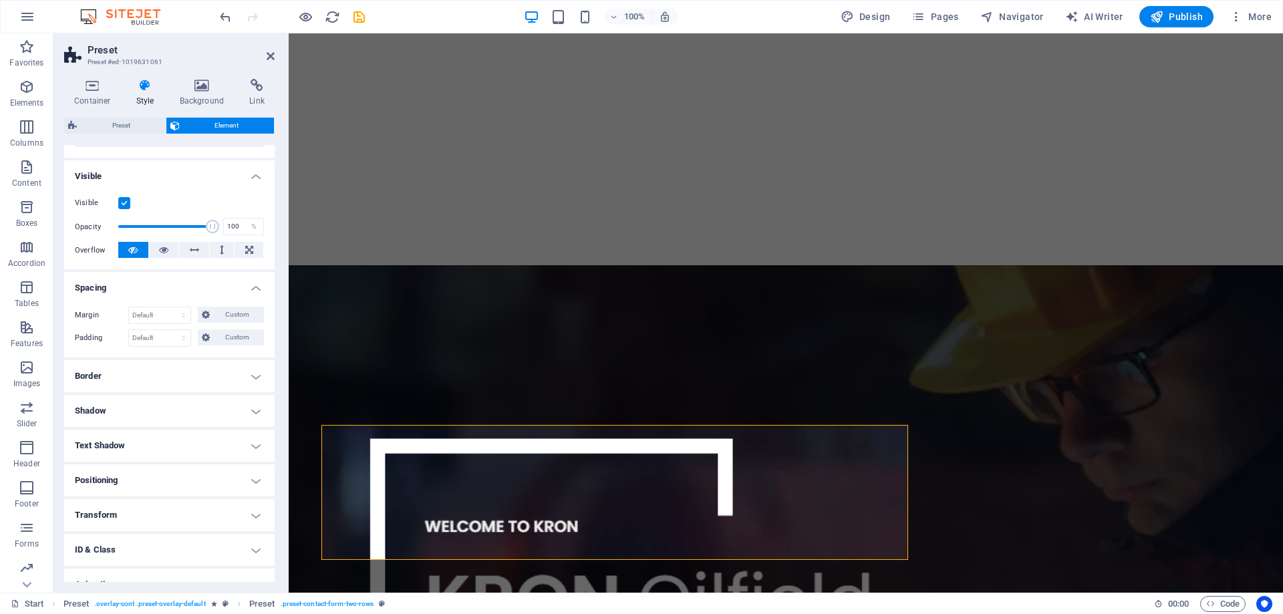
click at [141, 377] on h4 "Border" at bounding box center [169, 376] width 210 height 32
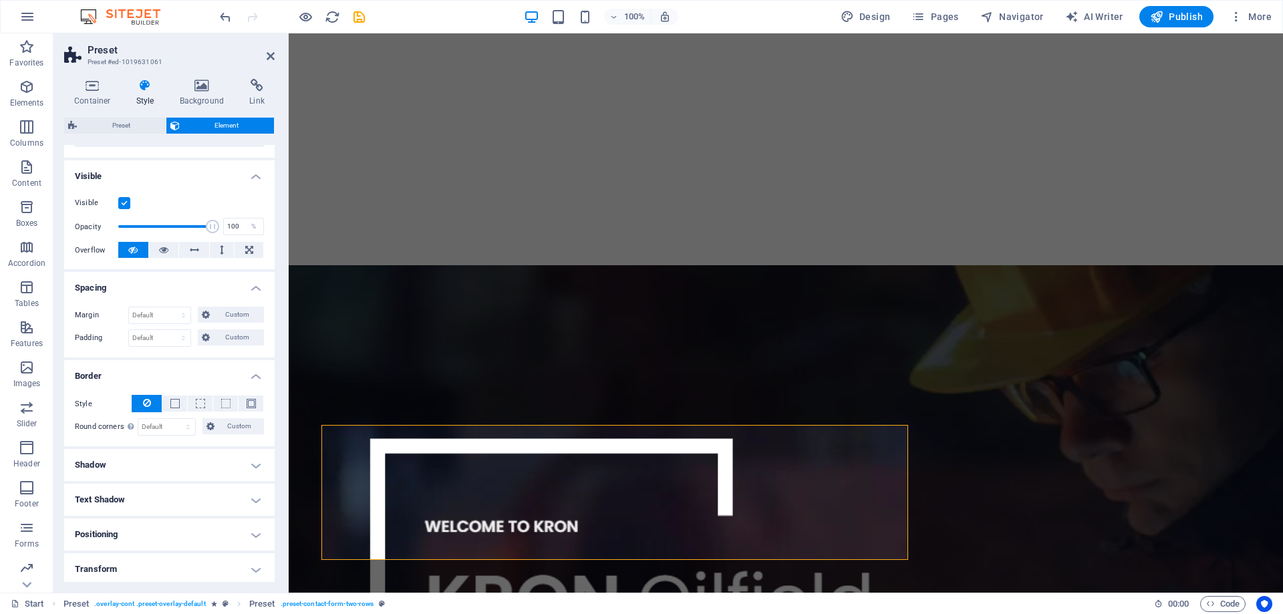
scroll to position [235, 0]
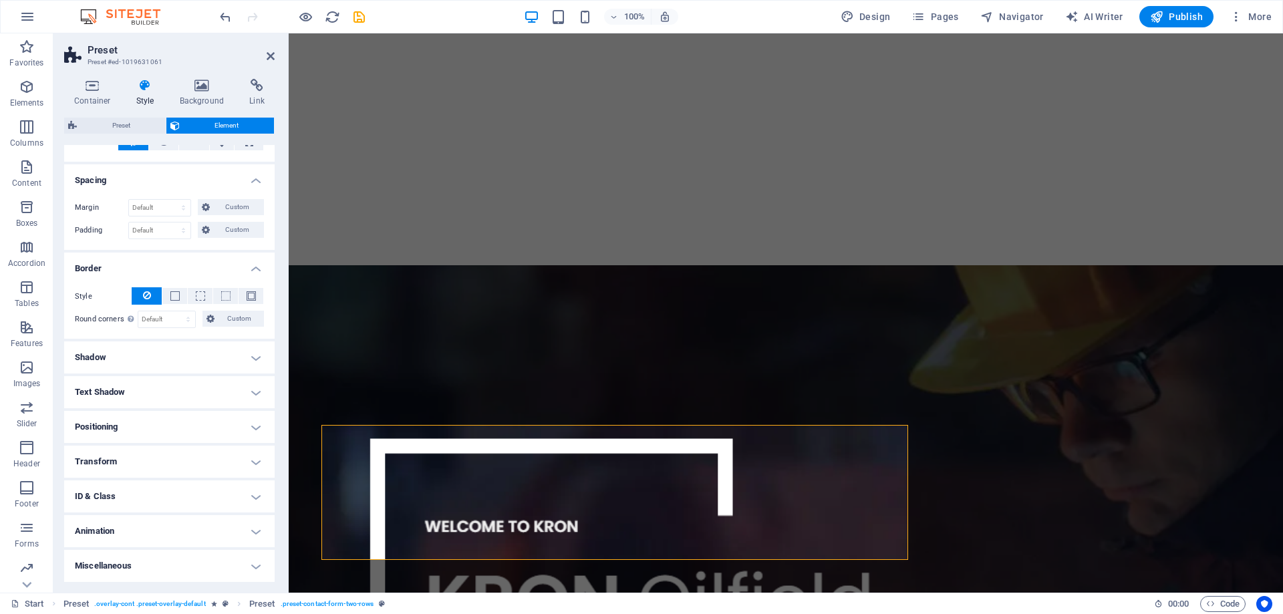
click at [172, 356] on h4 "Shadow" at bounding box center [169, 357] width 210 height 32
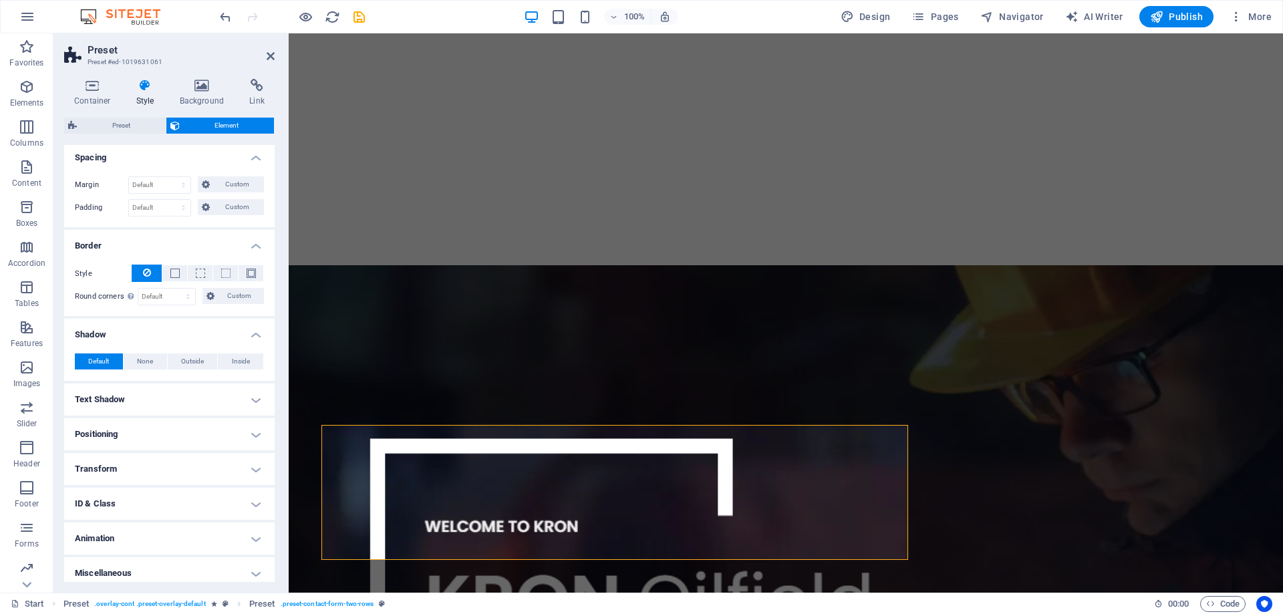
scroll to position [265, 0]
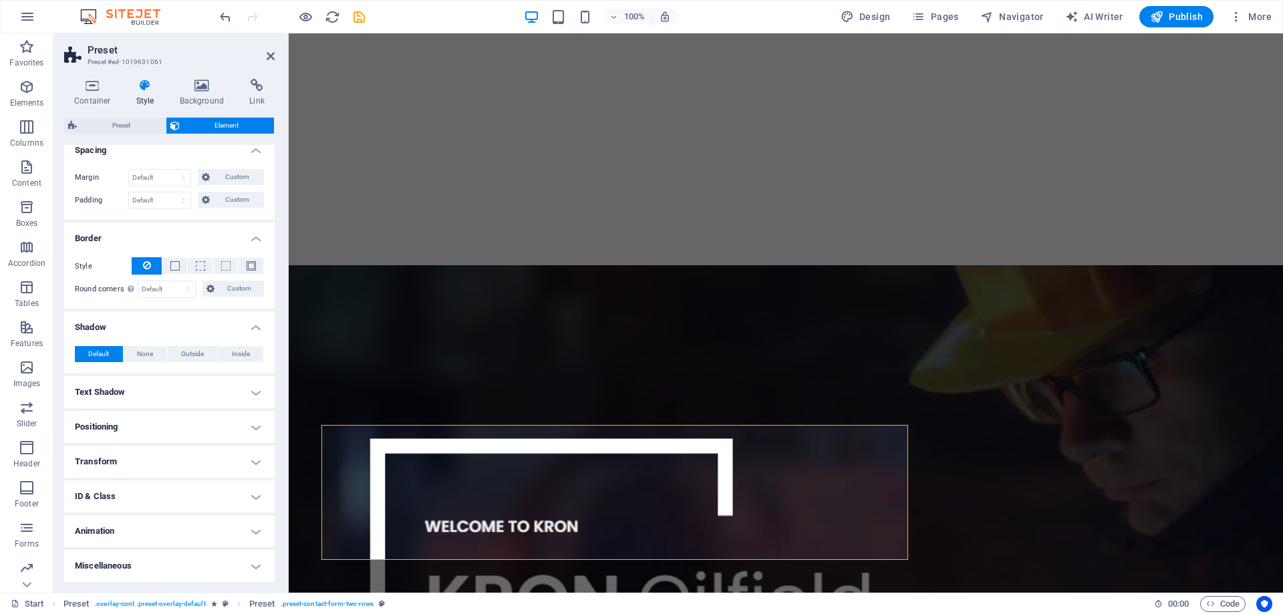
click at [173, 388] on h4 "Text Shadow" at bounding box center [169, 392] width 210 height 32
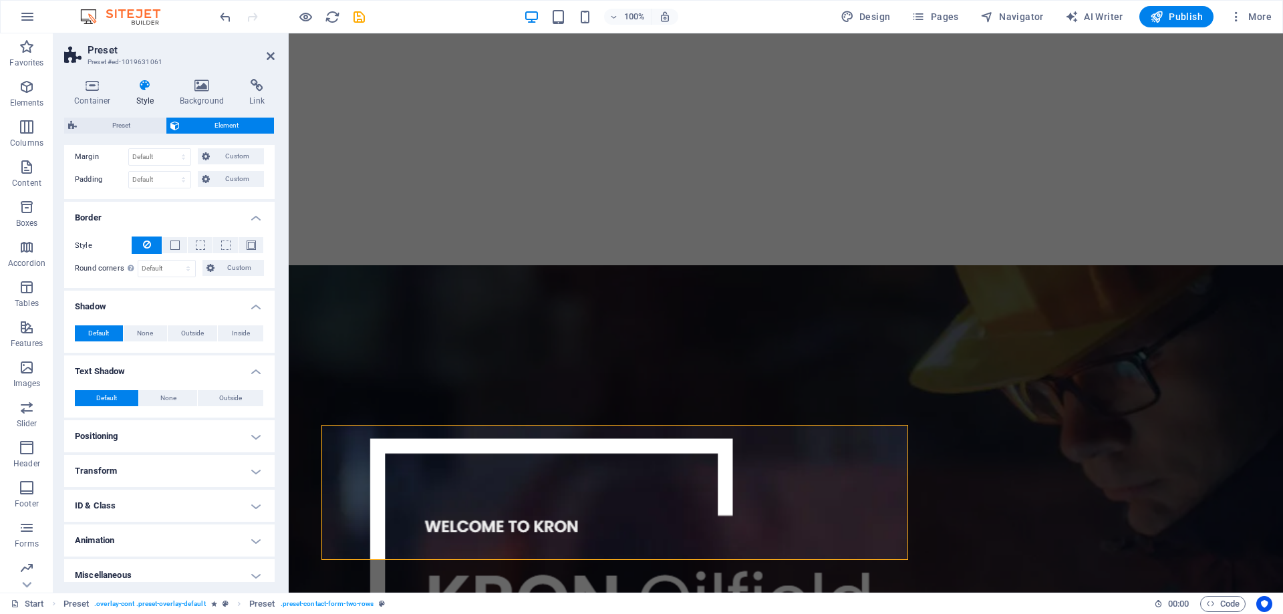
scroll to position [295, 0]
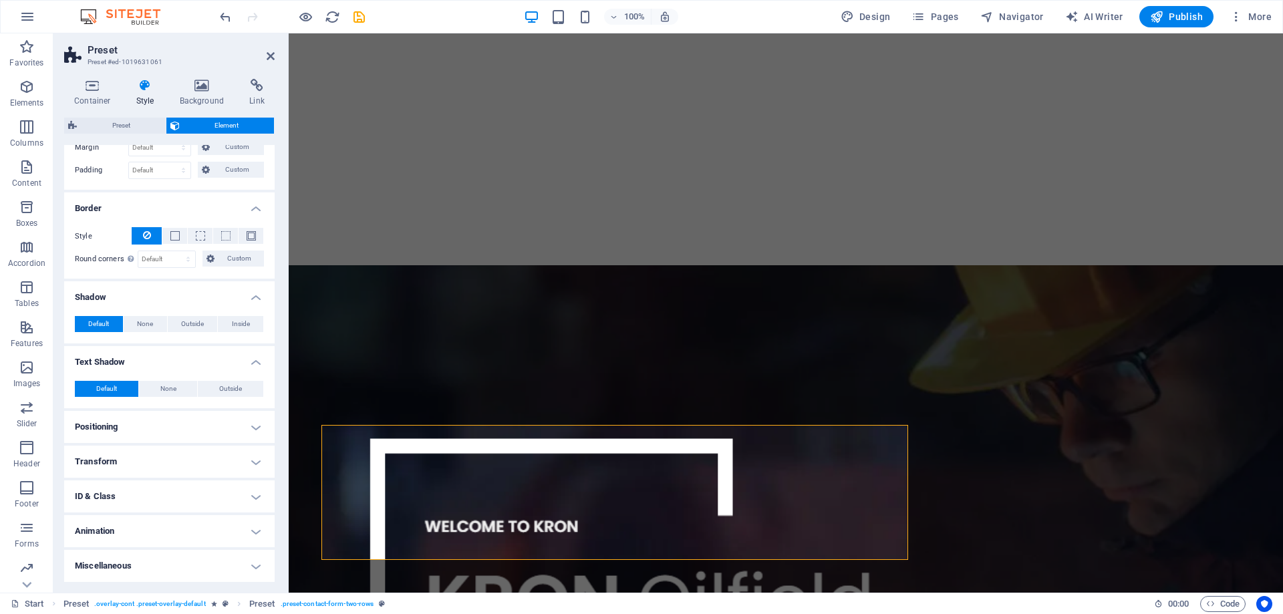
click at [166, 427] on h4 "Positioning" at bounding box center [169, 427] width 210 height 32
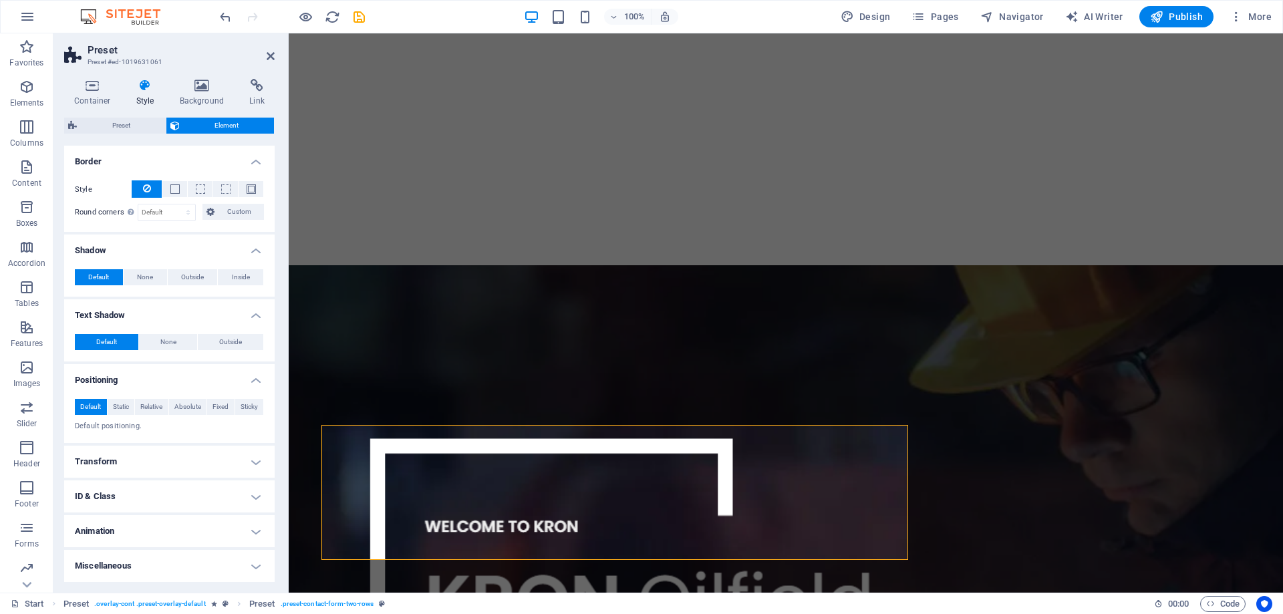
click at [168, 467] on h4 "Transform" at bounding box center [169, 462] width 210 height 32
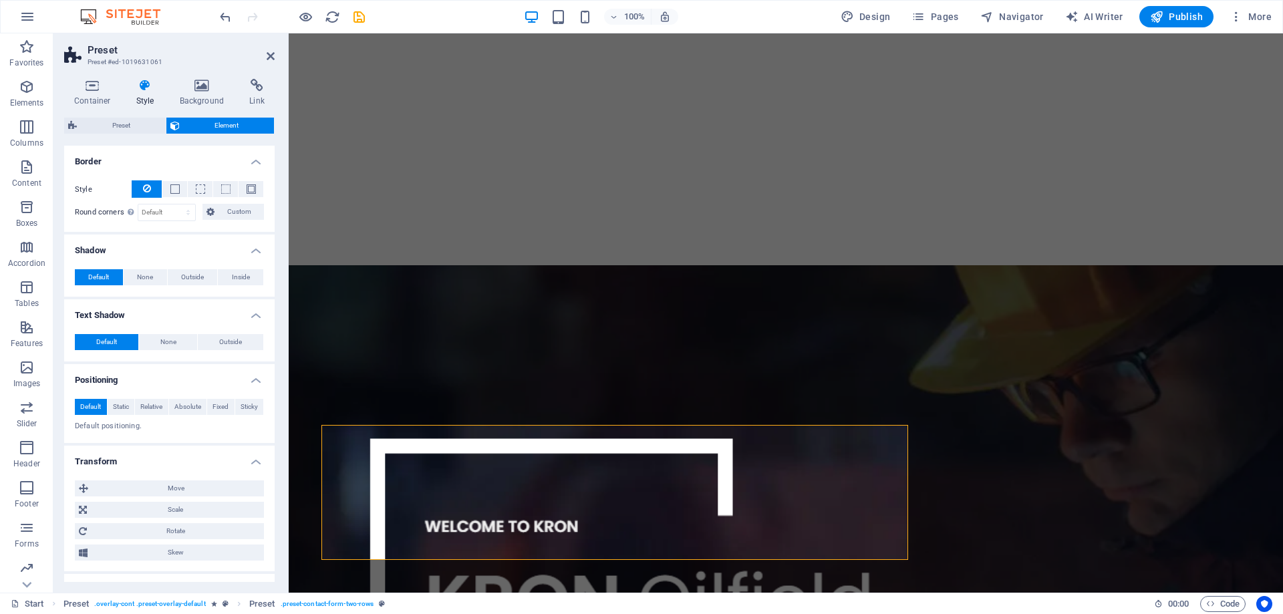
scroll to position [436, 0]
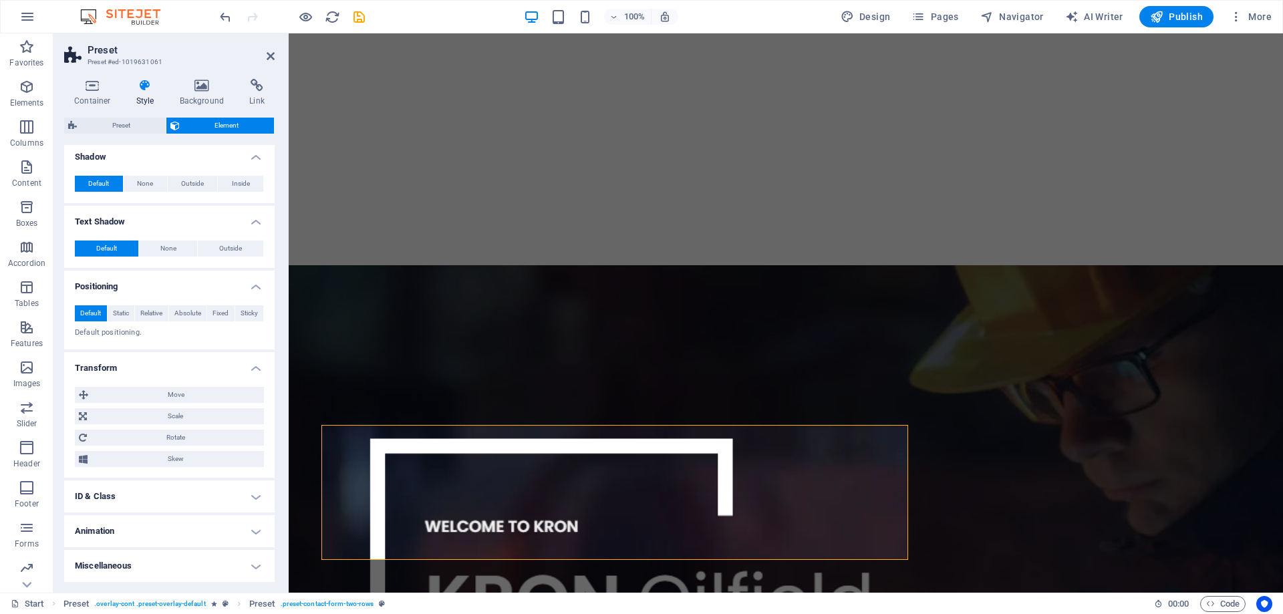
click at [156, 488] on h4 "ID & Class" at bounding box center [169, 496] width 210 height 32
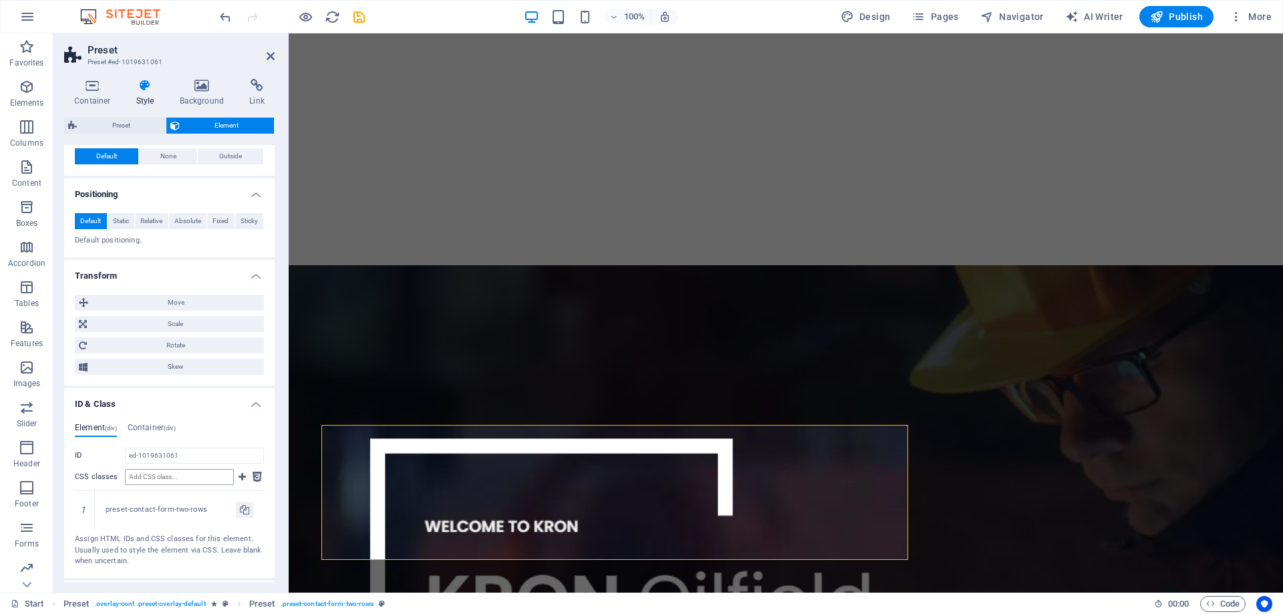
scroll to position [593, 0]
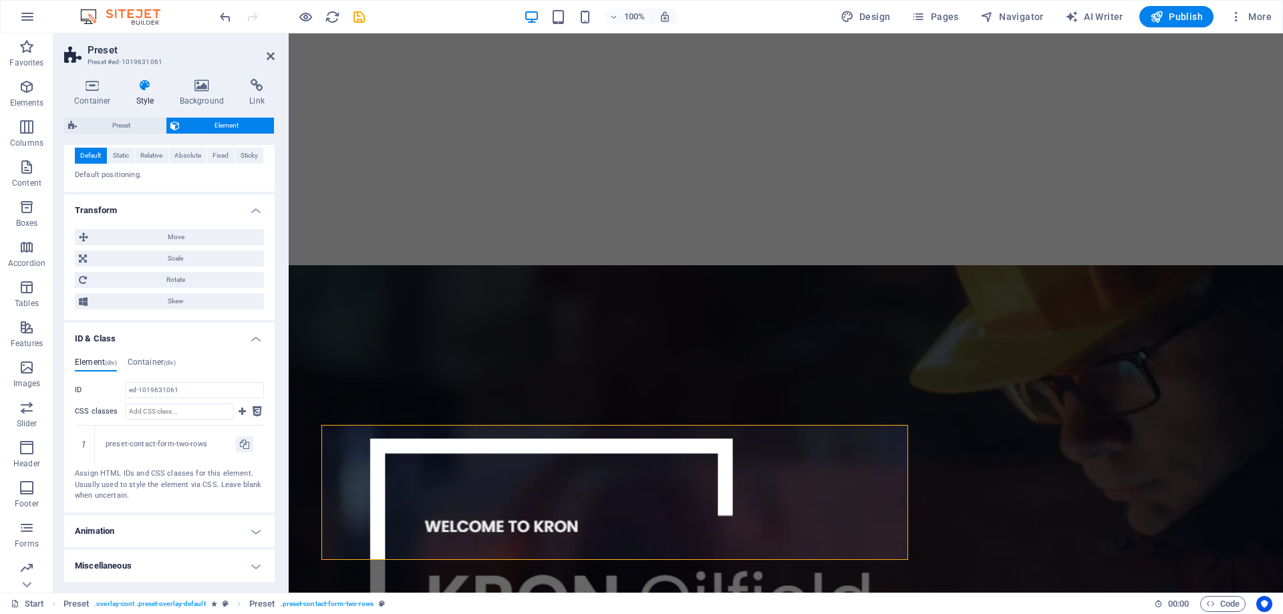
click at [170, 528] on h4 "Animation" at bounding box center [169, 531] width 210 height 32
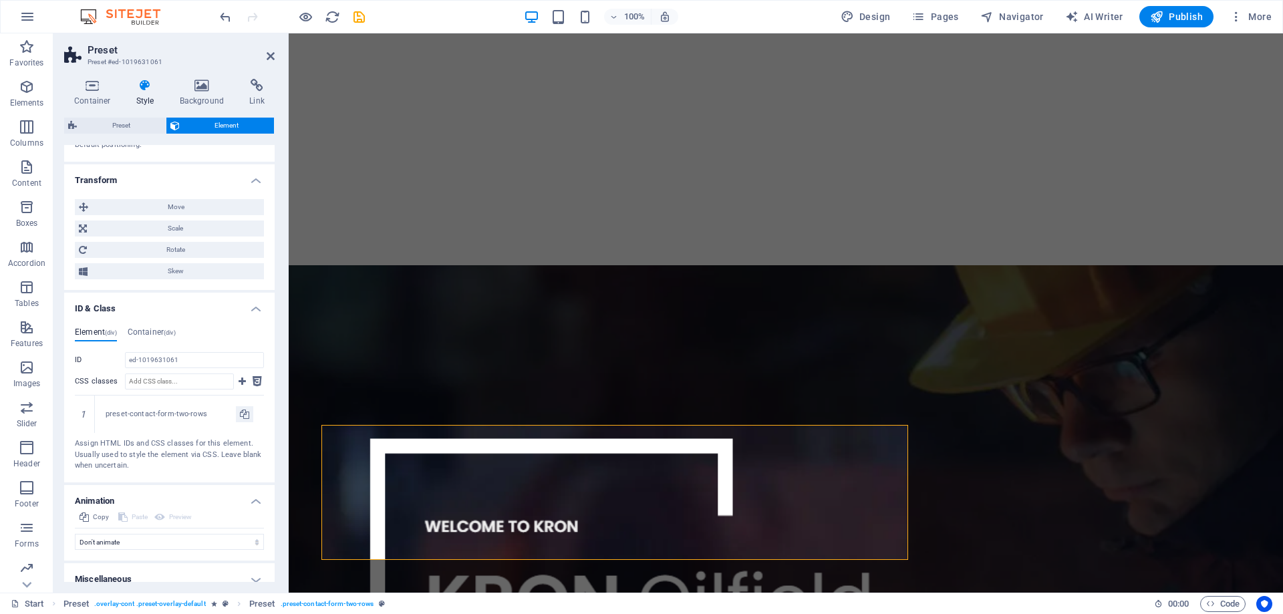
scroll to position [637, 0]
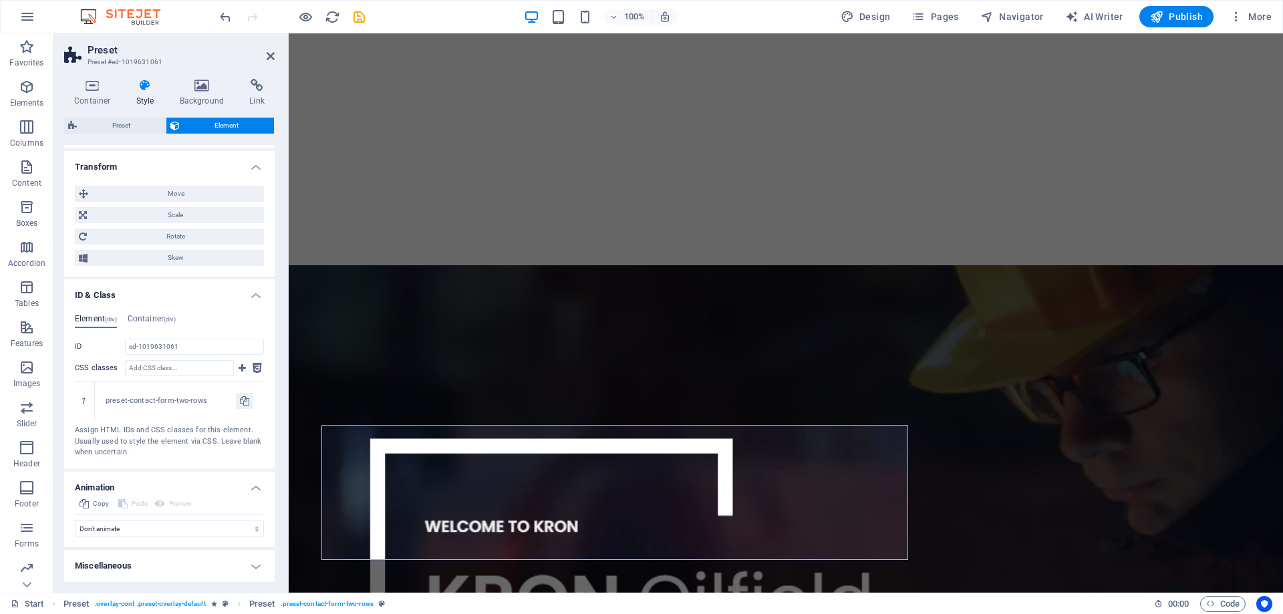
click at [148, 563] on h4 "Miscellaneous" at bounding box center [169, 566] width 210 height 32
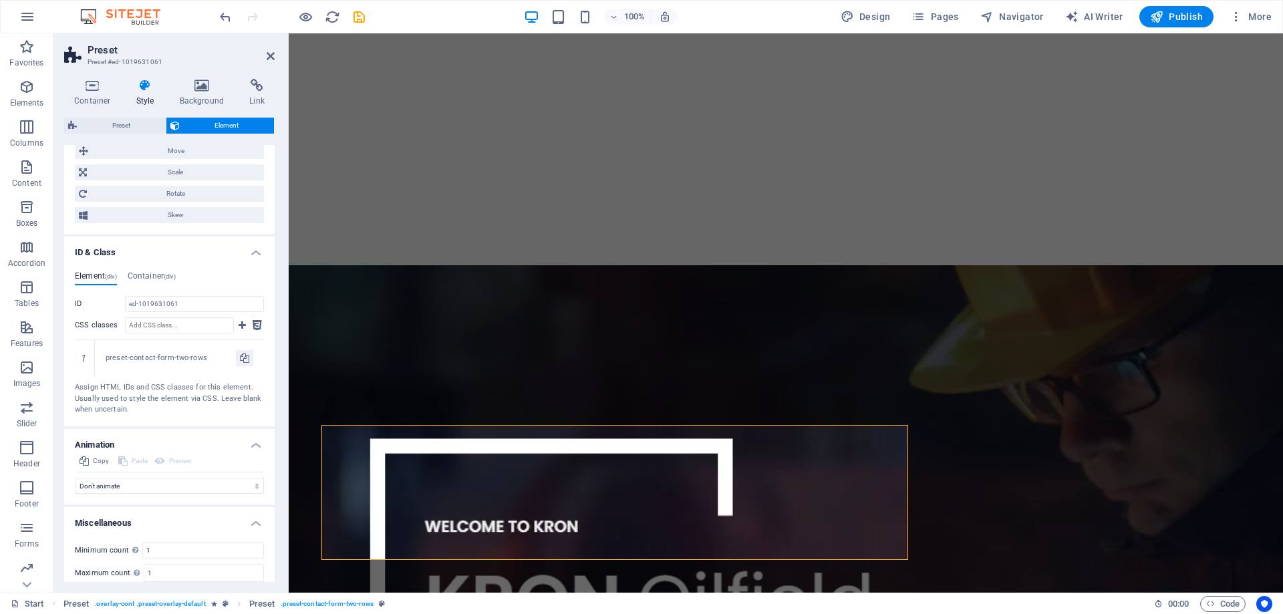
scroll to position [720, 0]
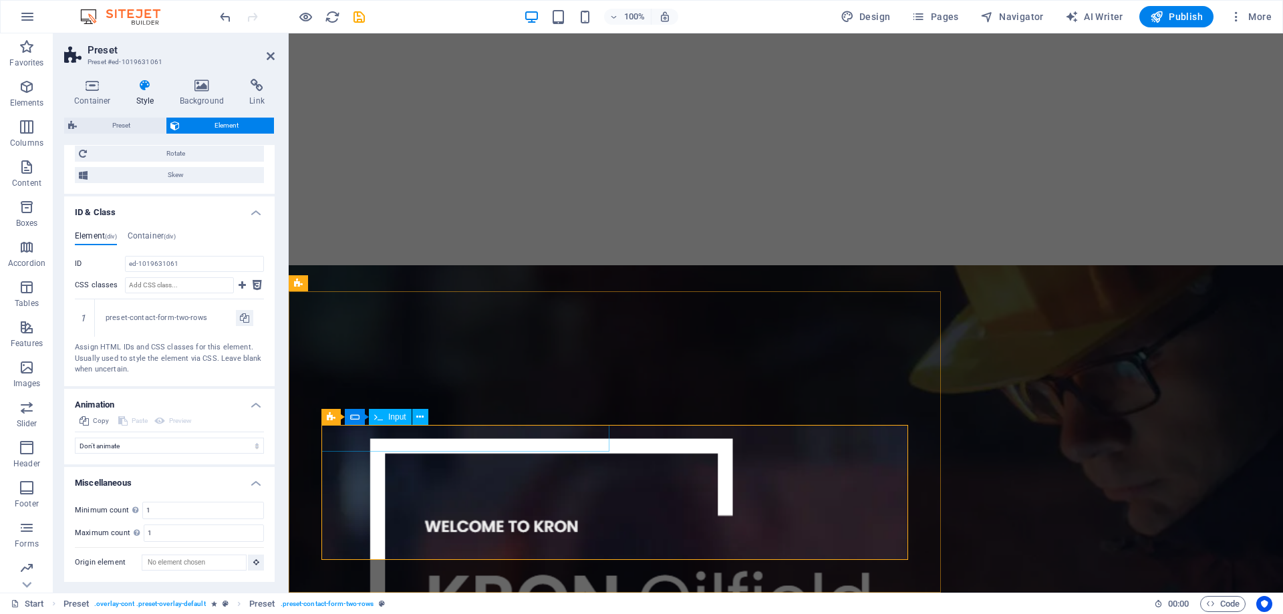
click at [382, 418] on icon at bounding box center [378, 417] width 9 height 16
click at [421, 416] on icon at bounding box center [419, 417] width 7 height 14
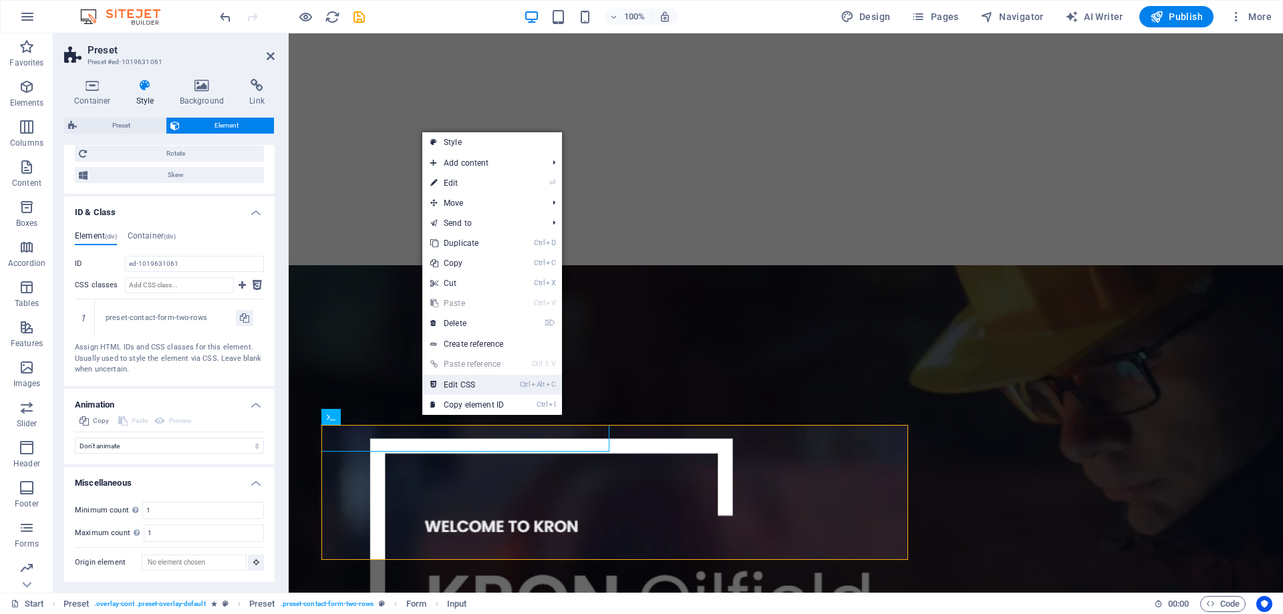
click at [469, 380] on link "Ctrl Alt C Edit CSS" at bounding box center [467, 385] width 90 height 20
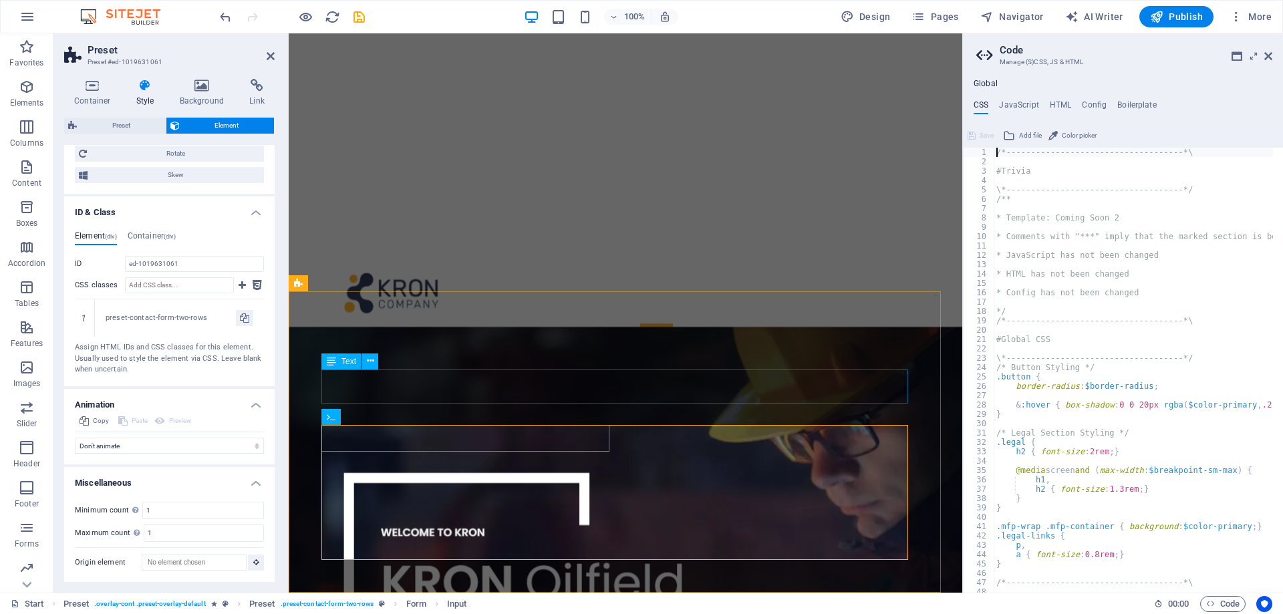
type textarea "textarea { border-radius: $border-radius; }"
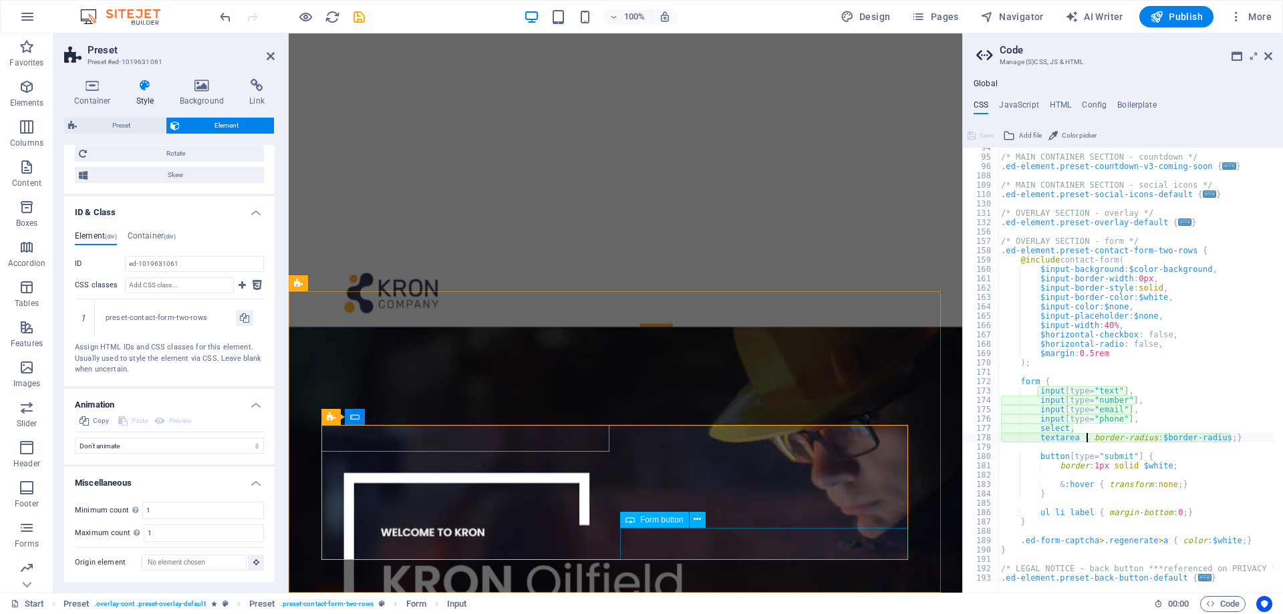
drag, startPoint x: 784, startPoint y: 542, endPoint x: 1020, endPoint y: 543, distance: 235.2
click at [962, 543] on div "Chemicals & Petrochemicals With expertise in the Chemical and Petrochemical Ind…" at bounding box center [625, 520] width 673 height 1629
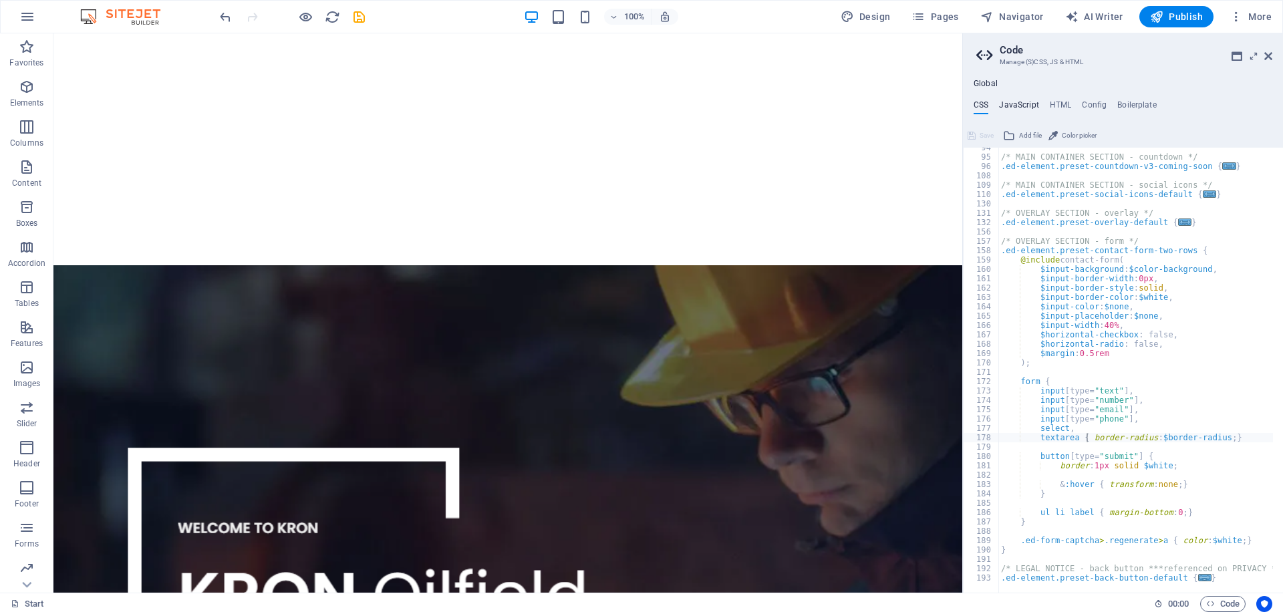
click at [1016, 106] on h4 "JavaScript" at bounding box center [1018, 107] width 39 height 15
type textarea "/* JS for preset "Countdown V3" */"
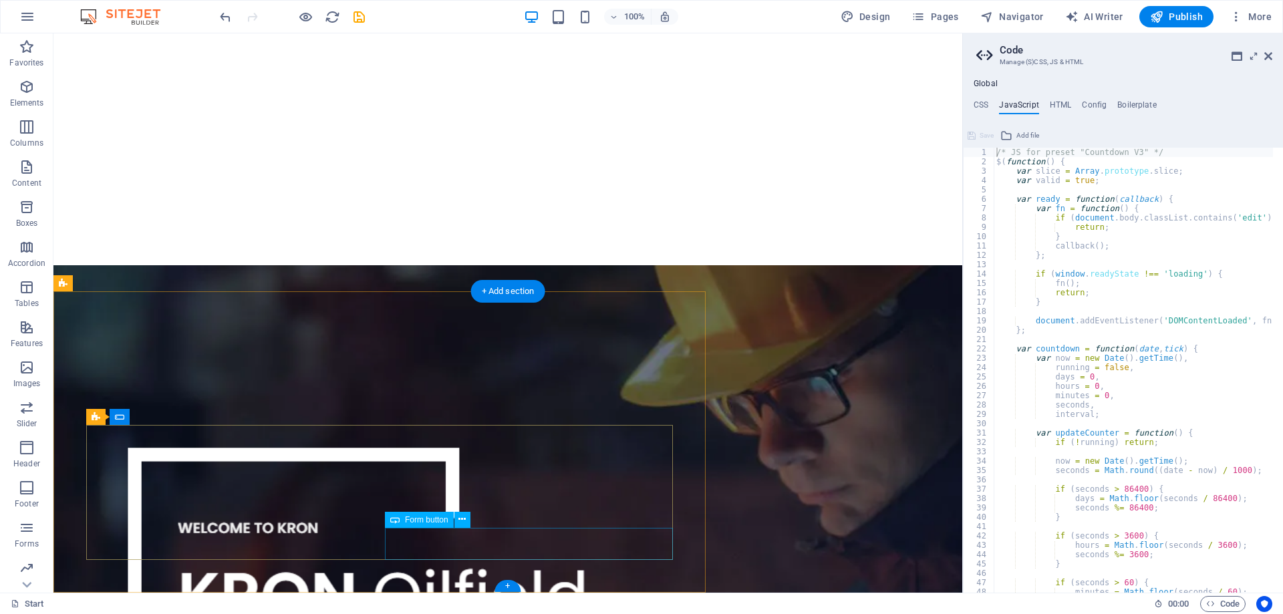
click at [462, 516] on icon at bounding box center [461, 519] width 7 height 14
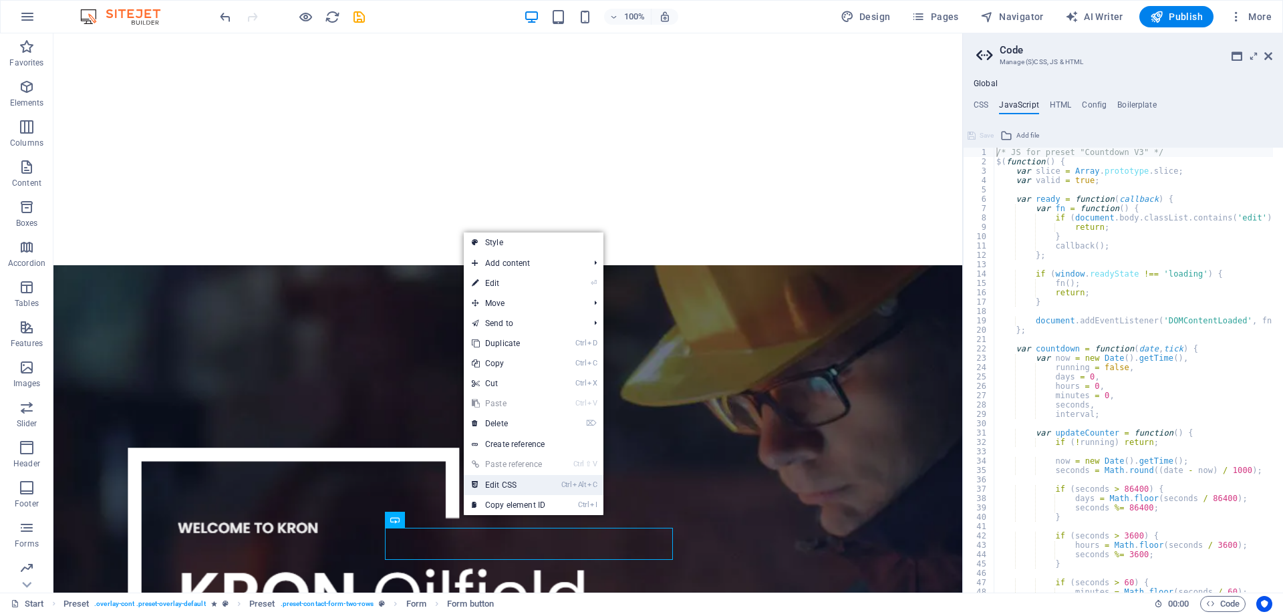
click at [533, 484] on link "Ctrl Alt C Edit CSS" at bounding box center [509, 485] width 90 height 20
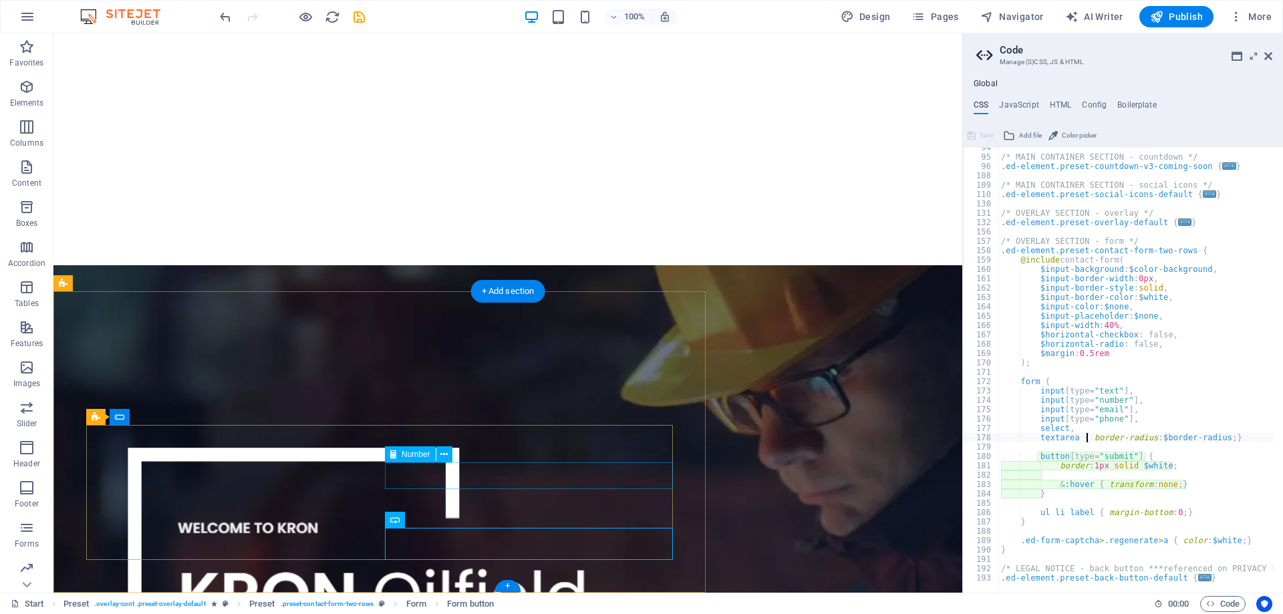
type textarea "border: 1px solid $white;"
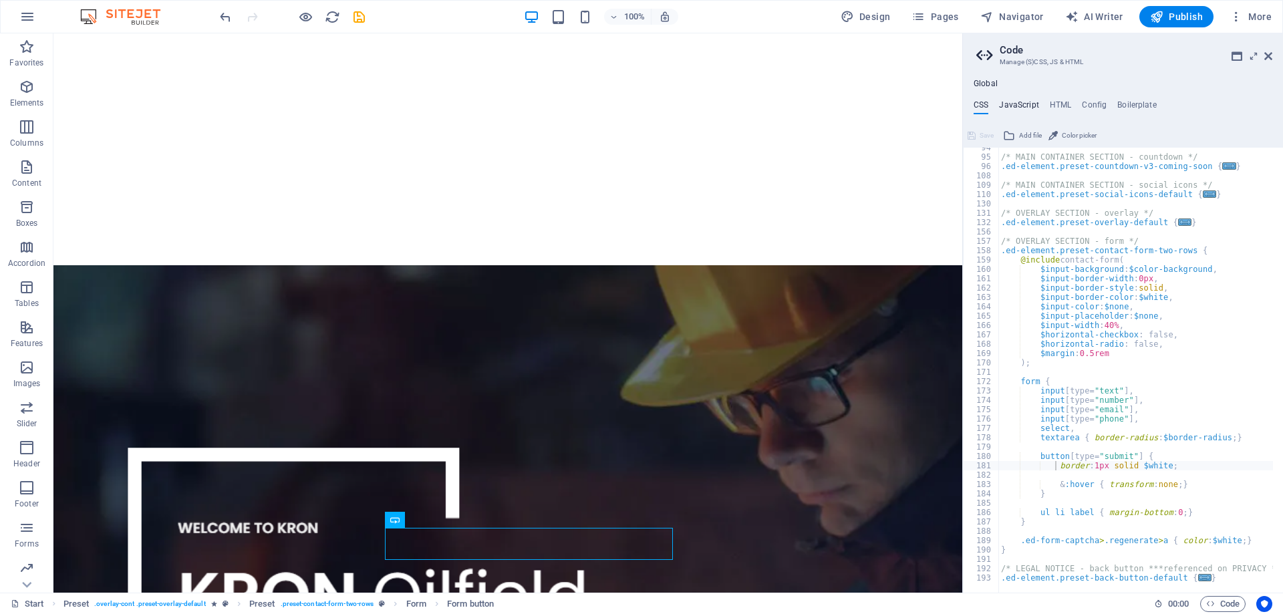
click at [1017, 103] on h4 "JavaScript" at bounding box center [1018, 107] width 39 height 15
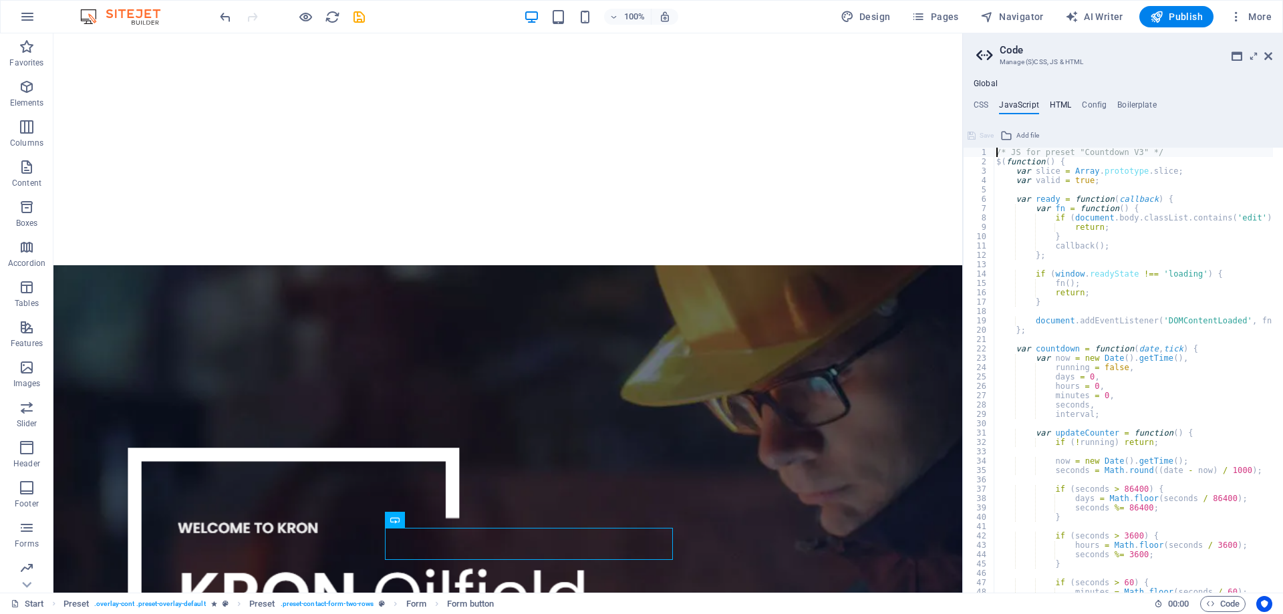
click at [1059, 107] on h4 "HTML" at bounding box center [1061, 107] width 22 height 15
type textarea "<a href="#main-content" class="wv-link-content button">Skip to main content</a>"
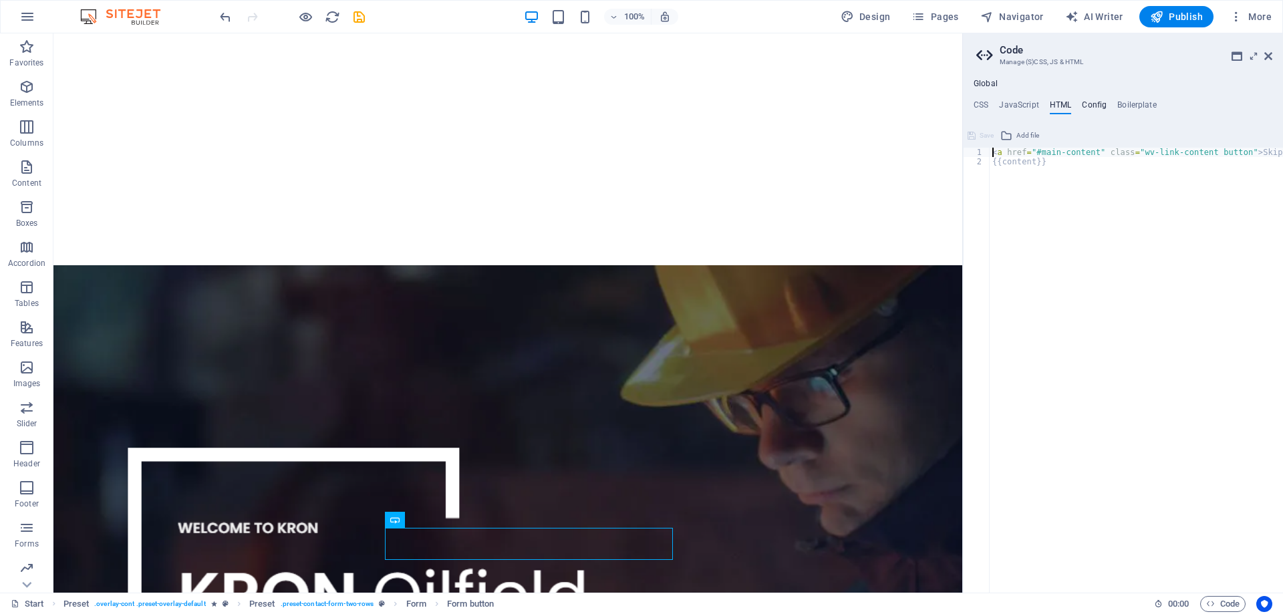
click at [1096, 100] on h4 "Config" at bounding box center [1094, 107] width 25 height 15
type textarea "$color-background: #ffffff;"
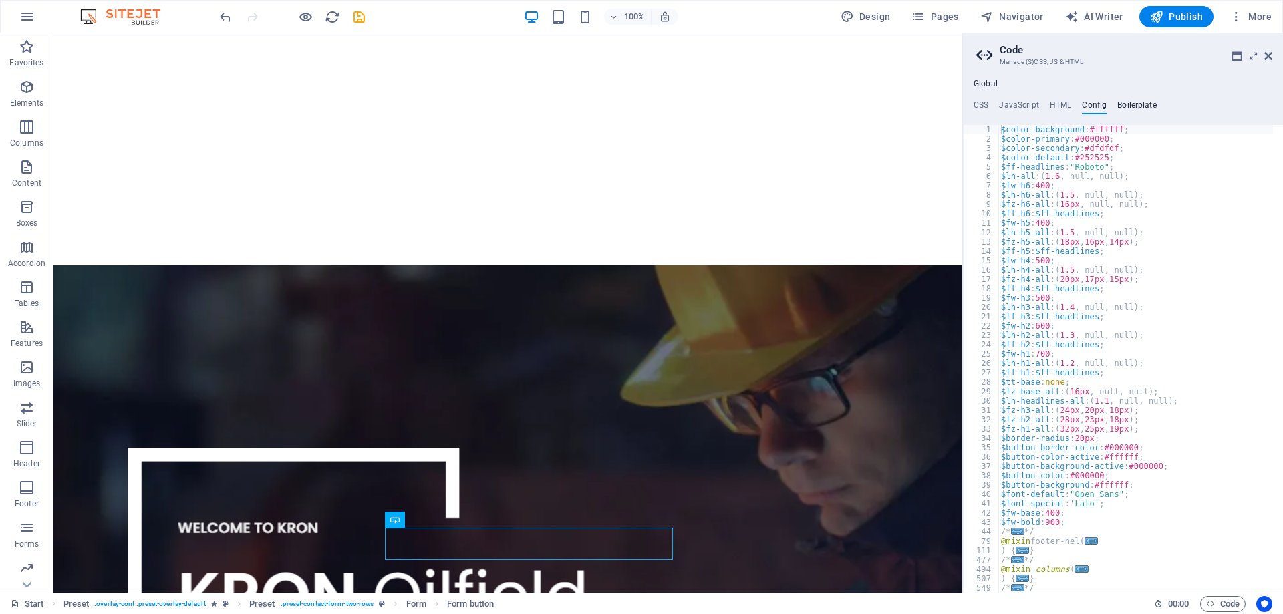
click at [1134, 105] on h4 "Boilerplate" at bounding box center [1136, 107] width 39 height 15
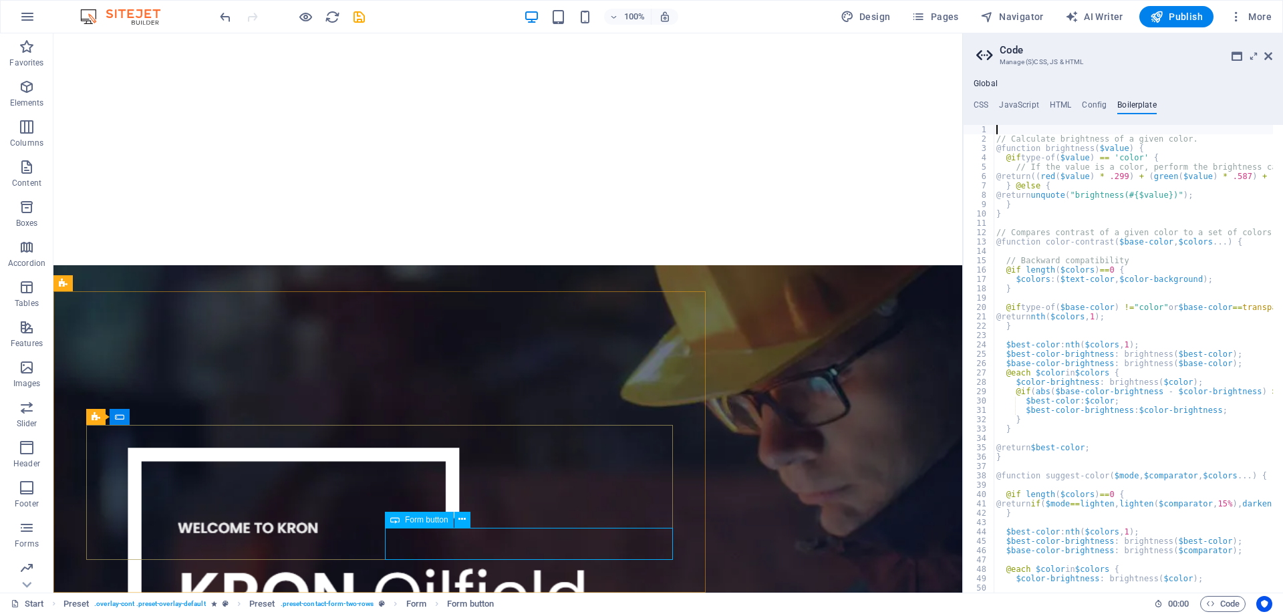
click at [430, 520] on span "Form button" at bounding box center [426, 520] width 43 height 8
click at [464, 518] on icon at bounding box center [461, 519] width 7 height 14
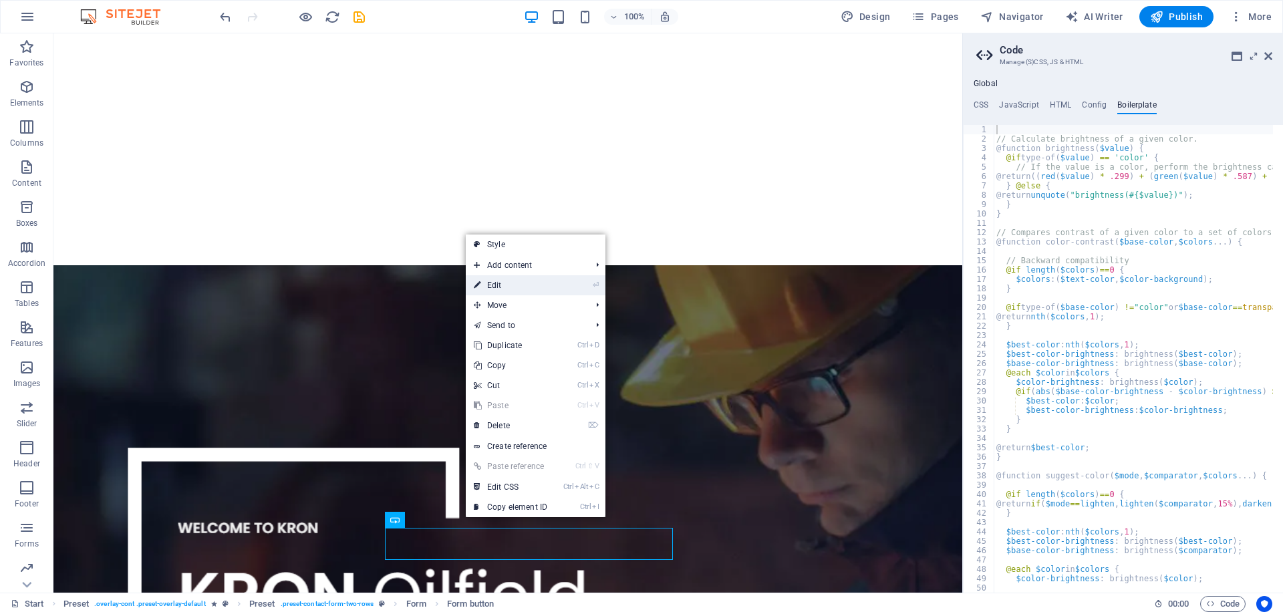
click at [528, 282] on link "⏎ Edit" at bounding box center [511, 285] width 90 height 20
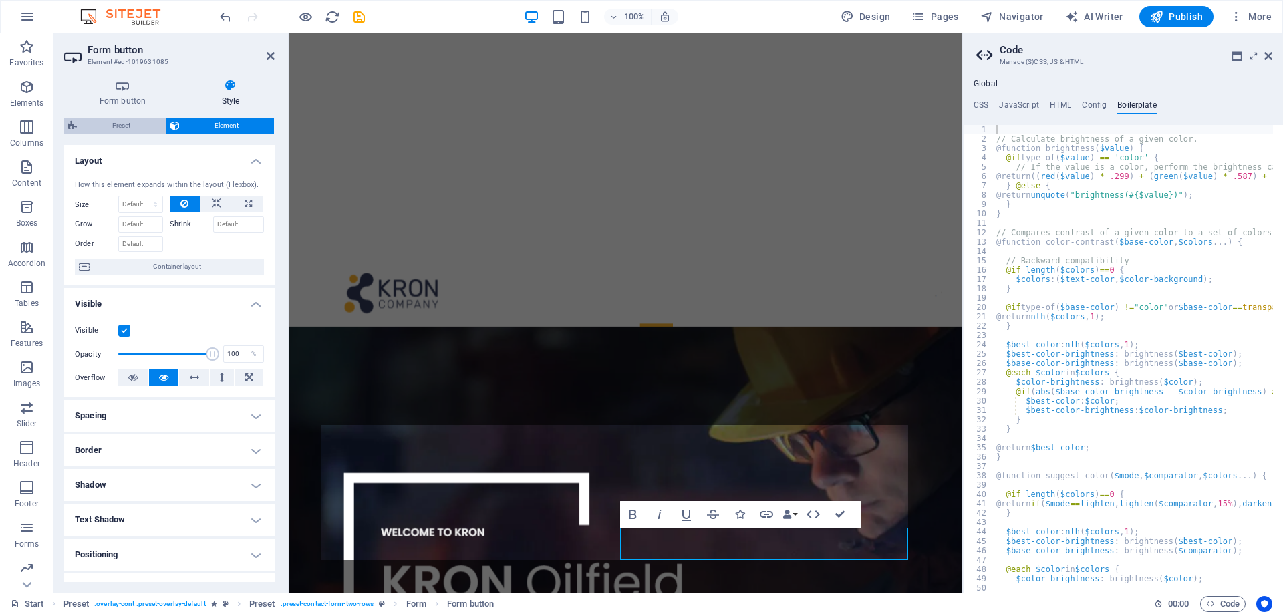
click at [122, 124] on span "Preset" at bounding box center [121, 126] width 81 height 16
select select "px"
select select "rem"
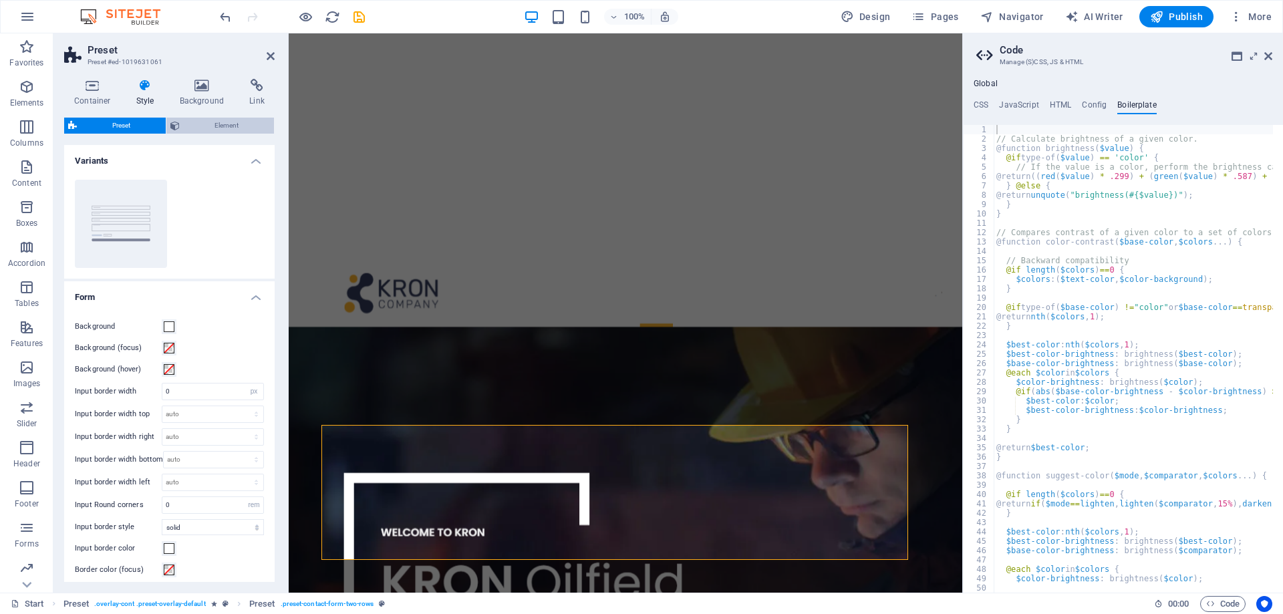
click at [195, 120] on span "Element" at bounding box center [227, 126] width 87 height 16
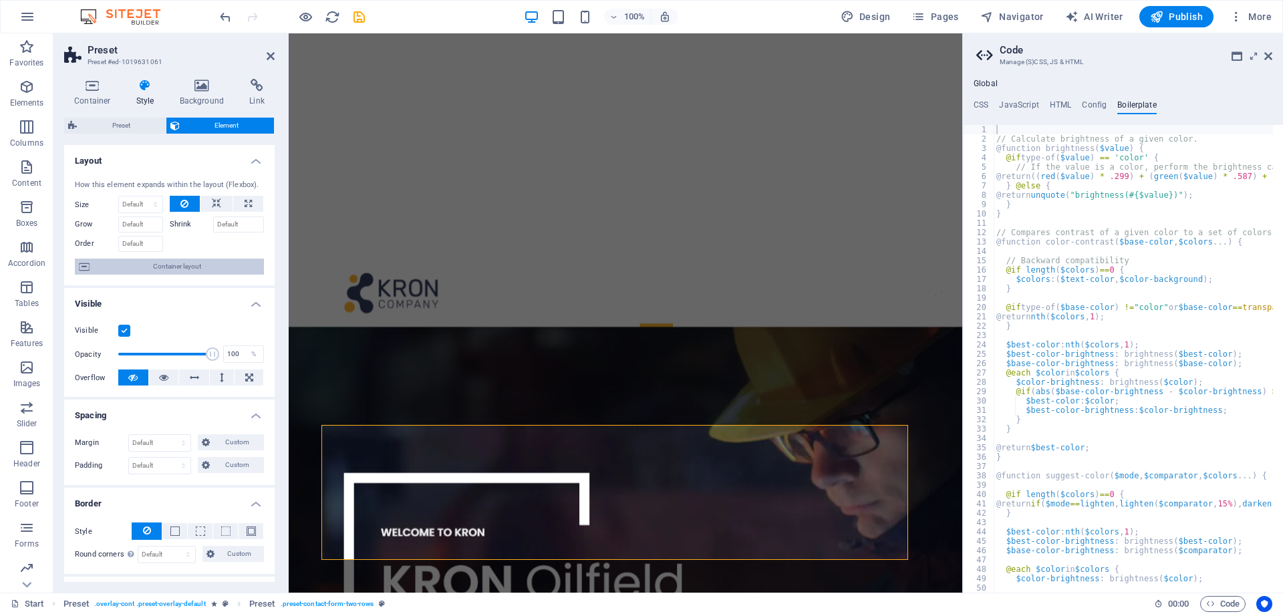
click at [202, 269] on span "Container layout" at bounding box center [177, 267] width 166 height 16
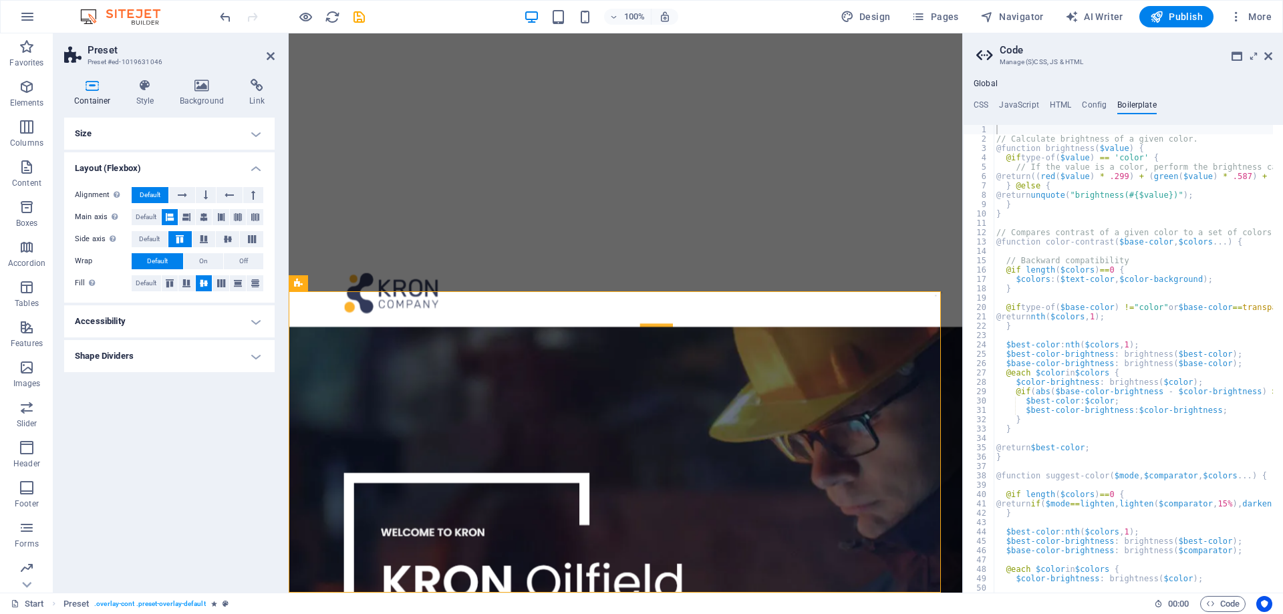
click at [198, 314] on h4 "Accessibility" at bounding box center [169, 321] width 210 height 32
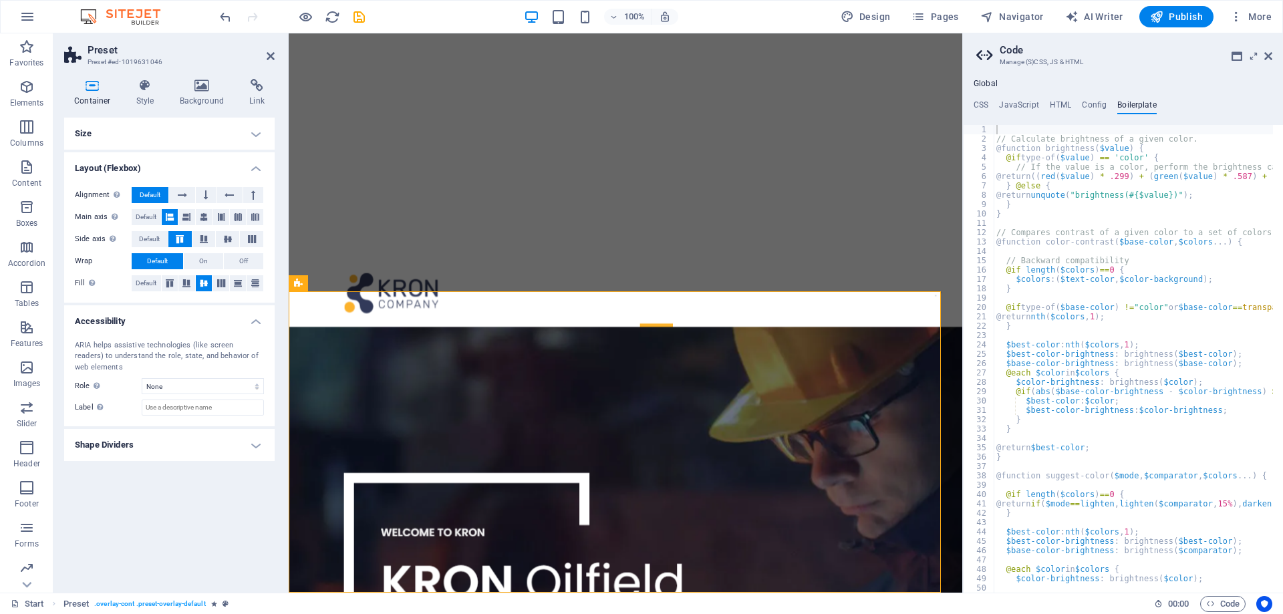
click at [192, 448] on h4 "Shape Dividers" at bounding box center [169, 445] width 210 height 32
click at [223, 17] on icon "undo" at bounding box center [225, 16] width 15 height 15
drag, startPoint x: 269, startPoint y: 52, endPoint x: 214, endPoint y: 19, distance: 64.4
click at [269, 52] on icon at bounding box center [271, 56] width 8 height 11
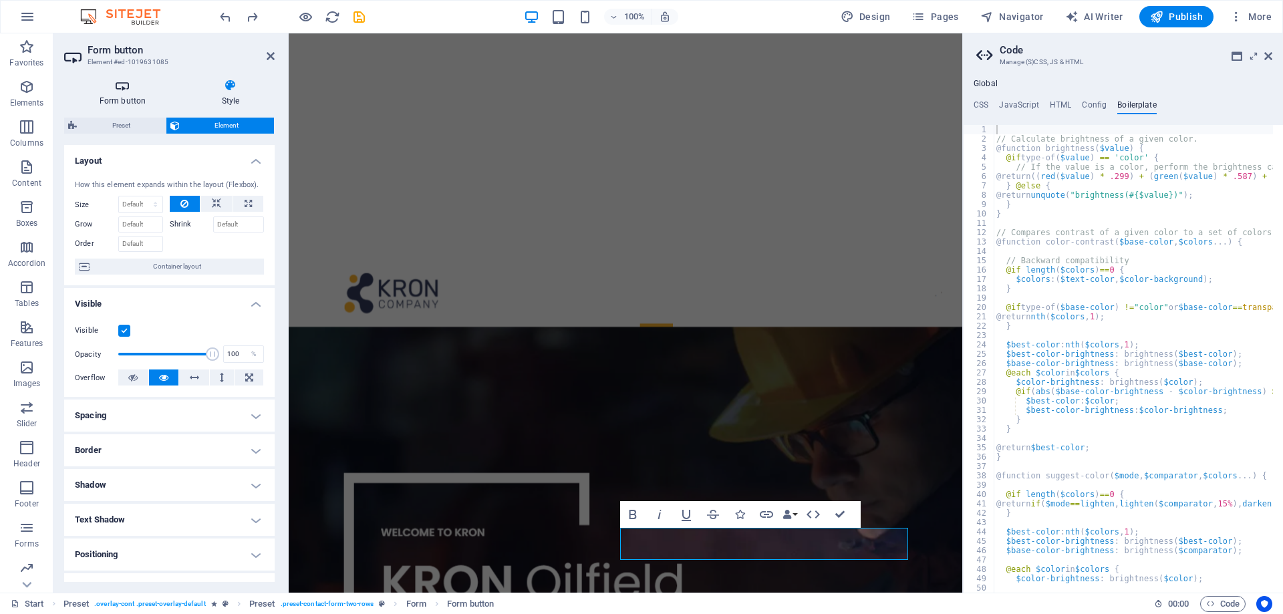
click at [116, 96] on h4 "Form button" at bounding box center [125, 93] width 122 height 28
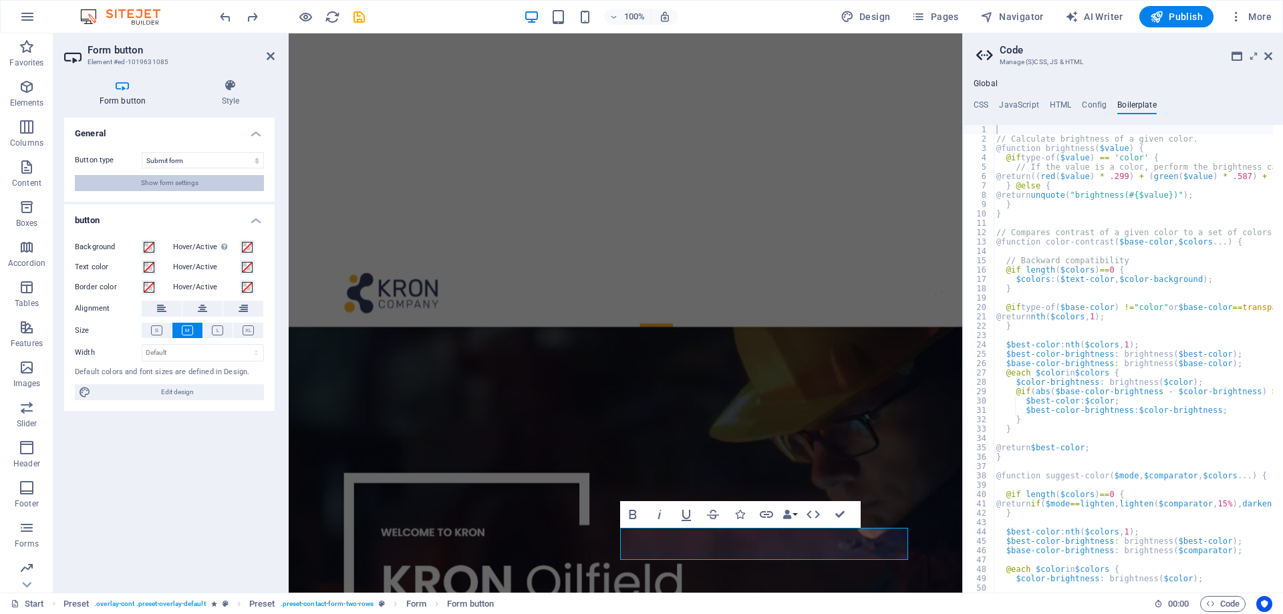
click at [167, 182] on span "Show form settings" at bounding box center [169, 183] width 57 height 16
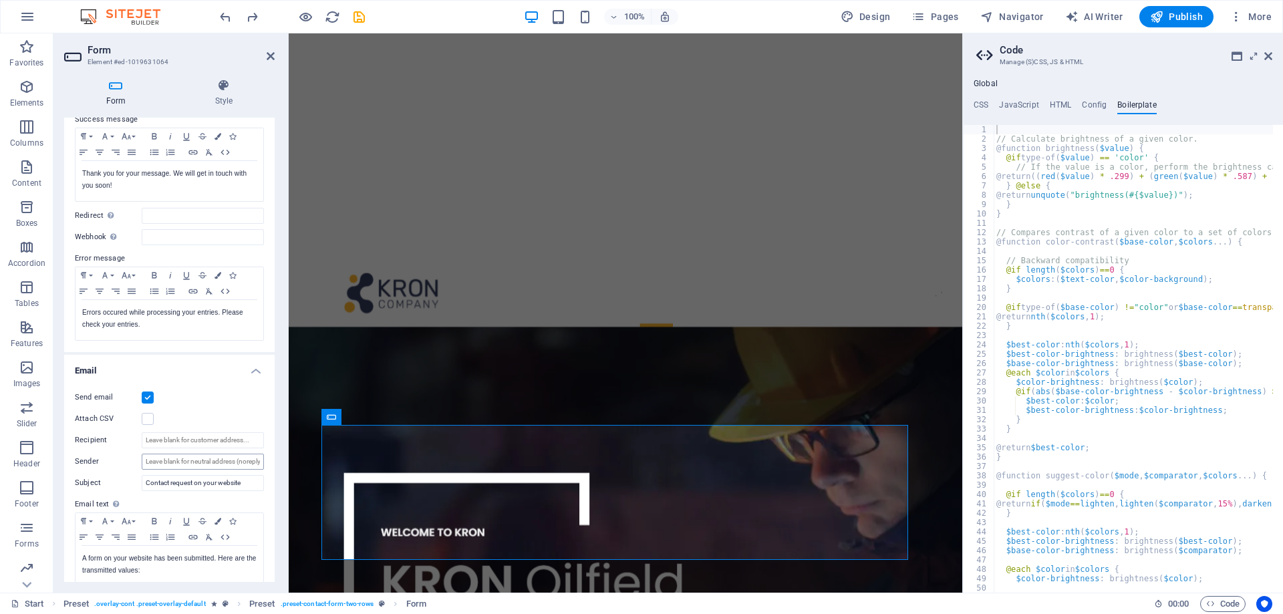
scroll to position [0, 0]
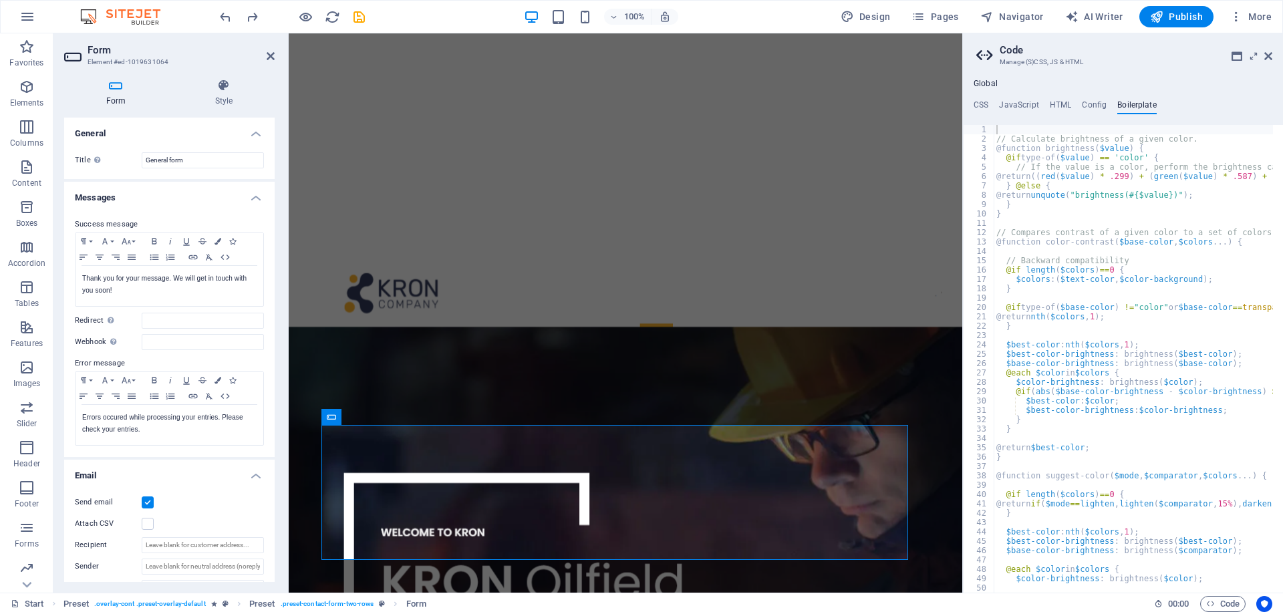
click at [253, 196] on h4 "Messages" at bounding box center [169, 194] width 210 height 24
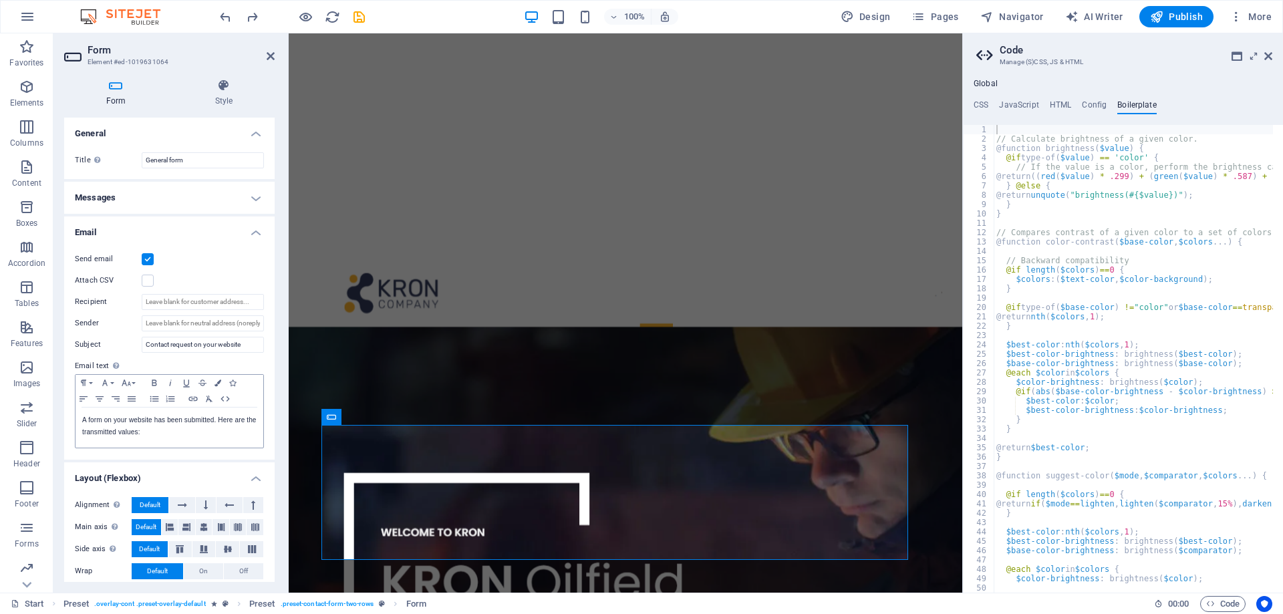
scroll to position [31, 0]
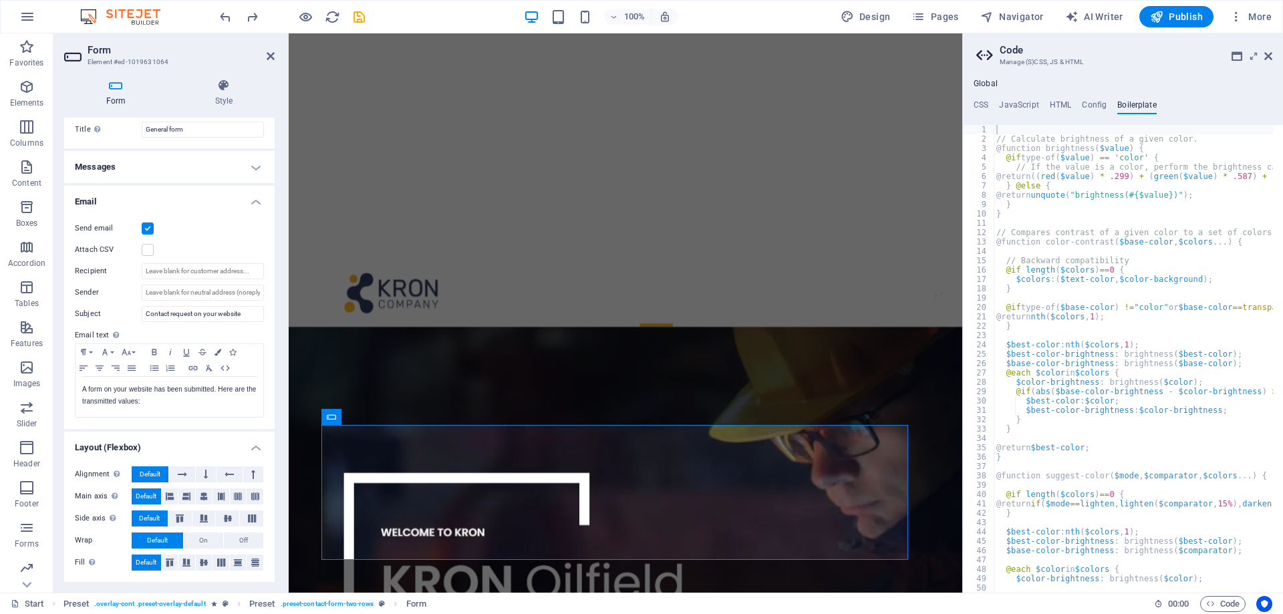
click at [255, 202] on h4 "Email" at bounding box center [169, 198] width 210 height 24
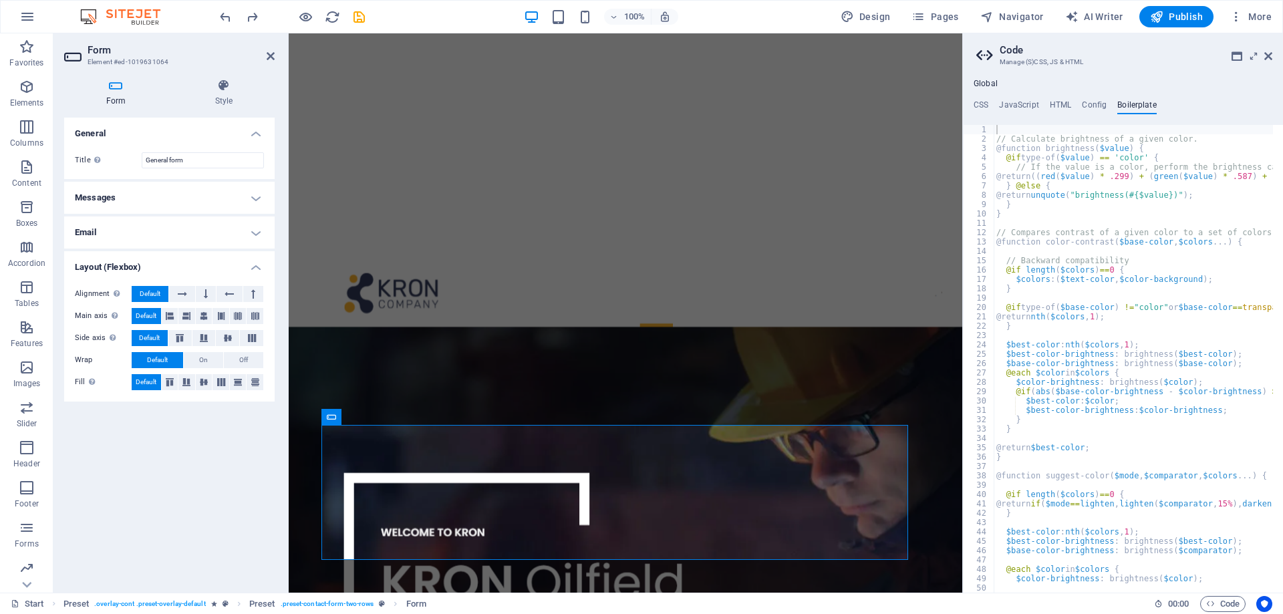
scroll to position [0, 0]
click at [145, 225] on h4 "Email" at bounding box center [169, 232] width 210 height 32
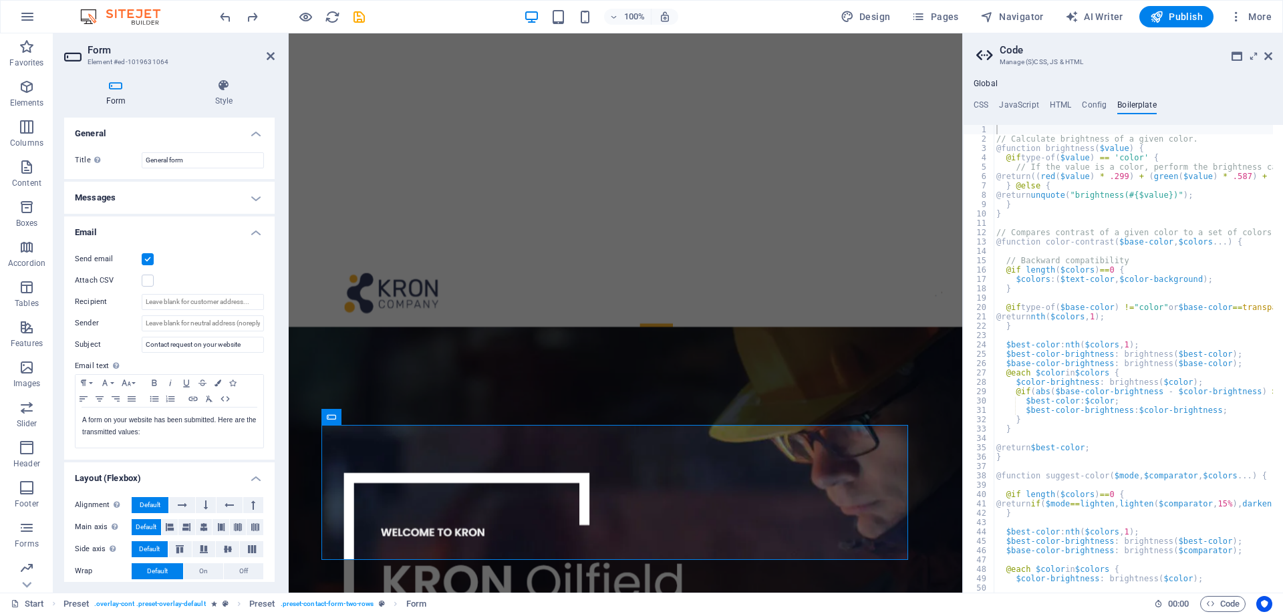
click at [255, 232] on h4 "Email" at bounding box center [169, 228] width 210 height 24
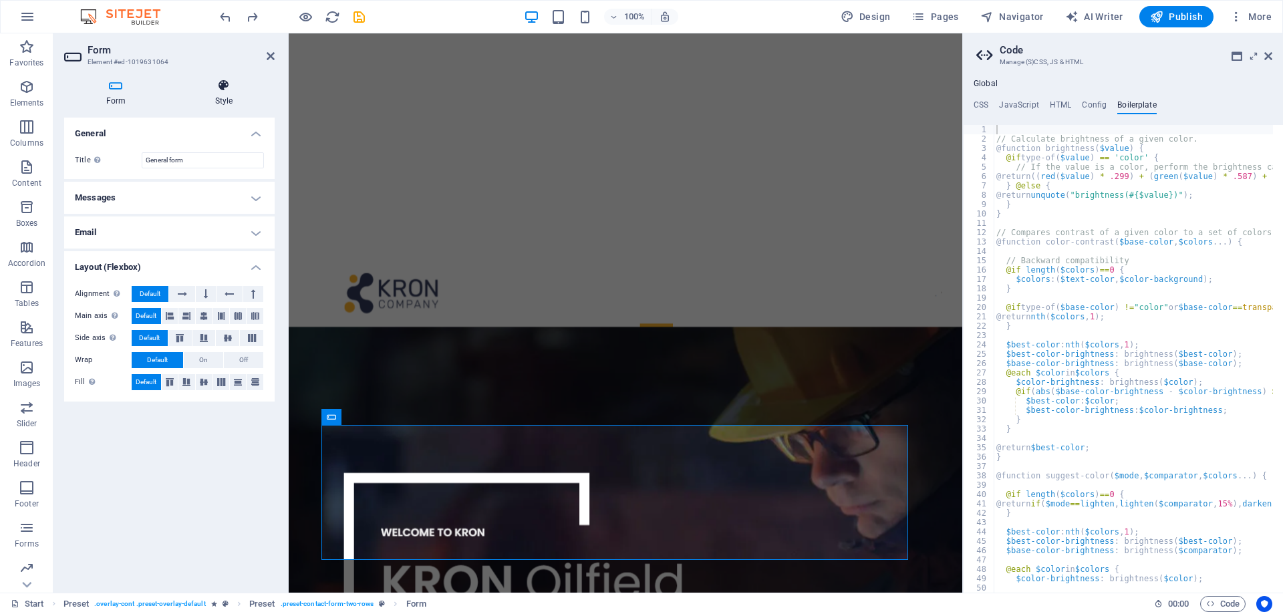
click at [220, 89] on icon at bounding box center [224, 85] width 102 height 13
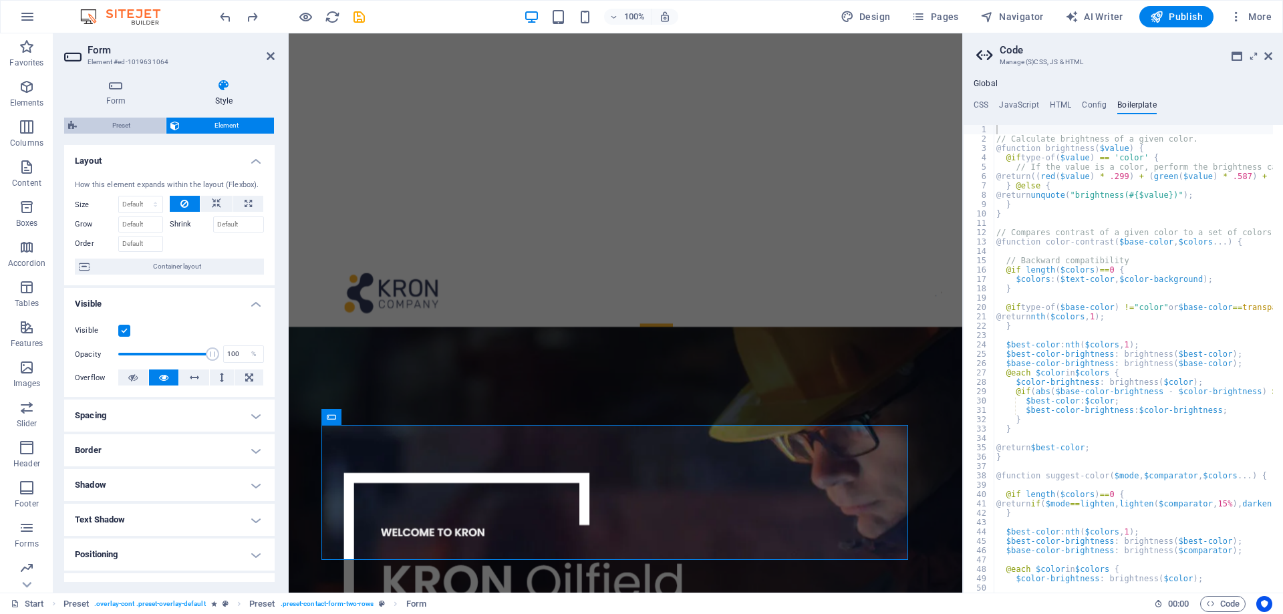
click at [121, 123] on span "Preset" at bounding box center [121, 126] width 81 height 16
select select "px"
select select "rem"
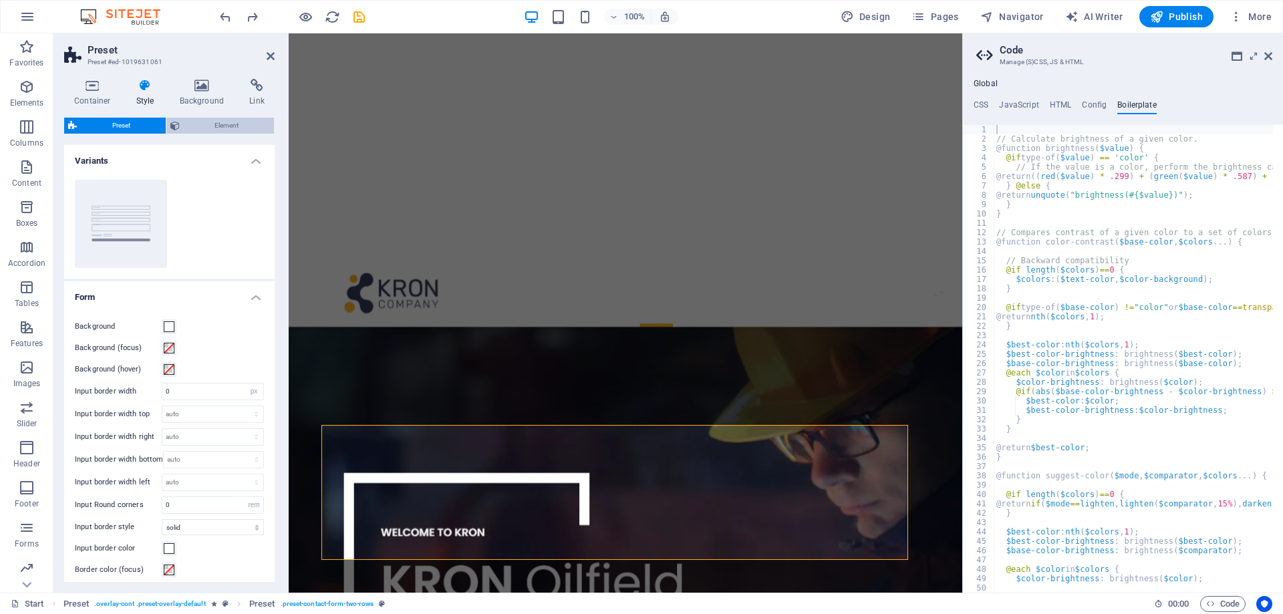
click at [208, 124] on span "Element" at bounding box center [227, 126] width 87 height 16
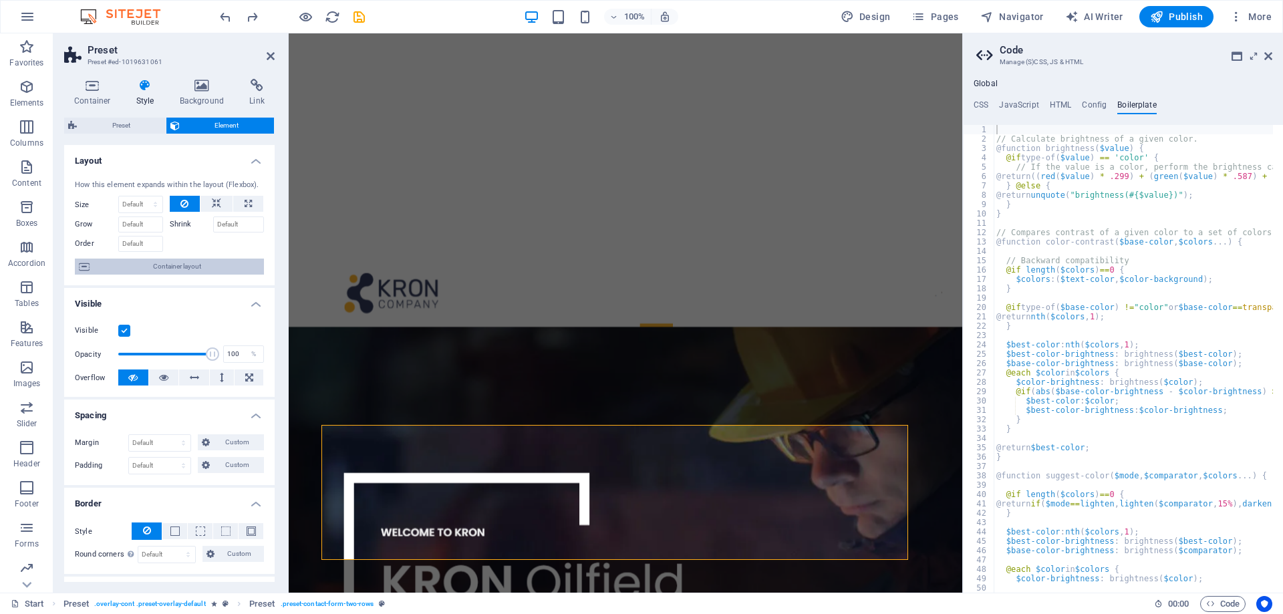
click at [172, 265] on span "Container layout" at bounding box center [177, 267] width 166 height 16
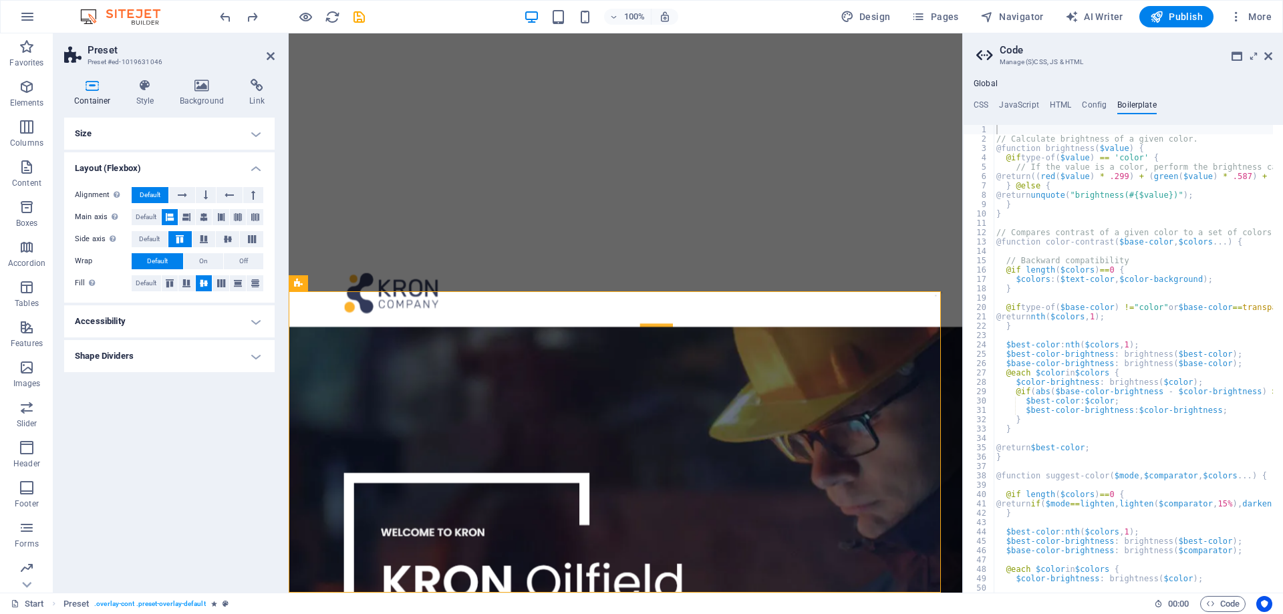
click at [187, 132] on h4 "Size" at bounding box center [169, 134] width 210 height 32
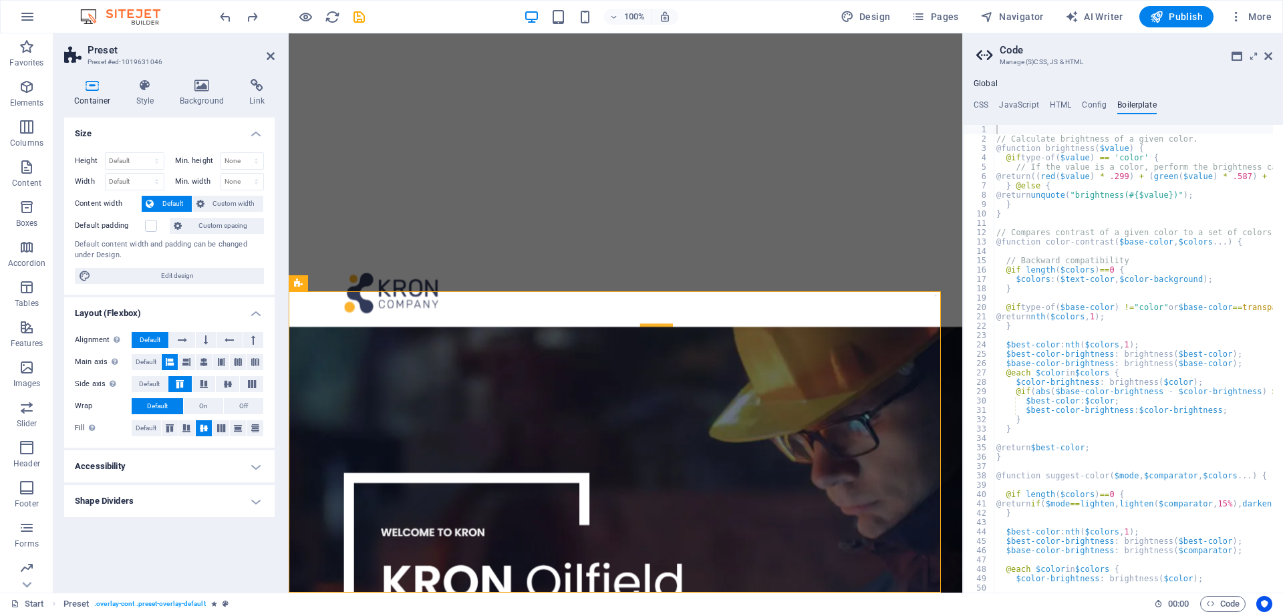
click at [187, 132] on h4 "Size" at bounding box center [169, 130] width 210 height 24
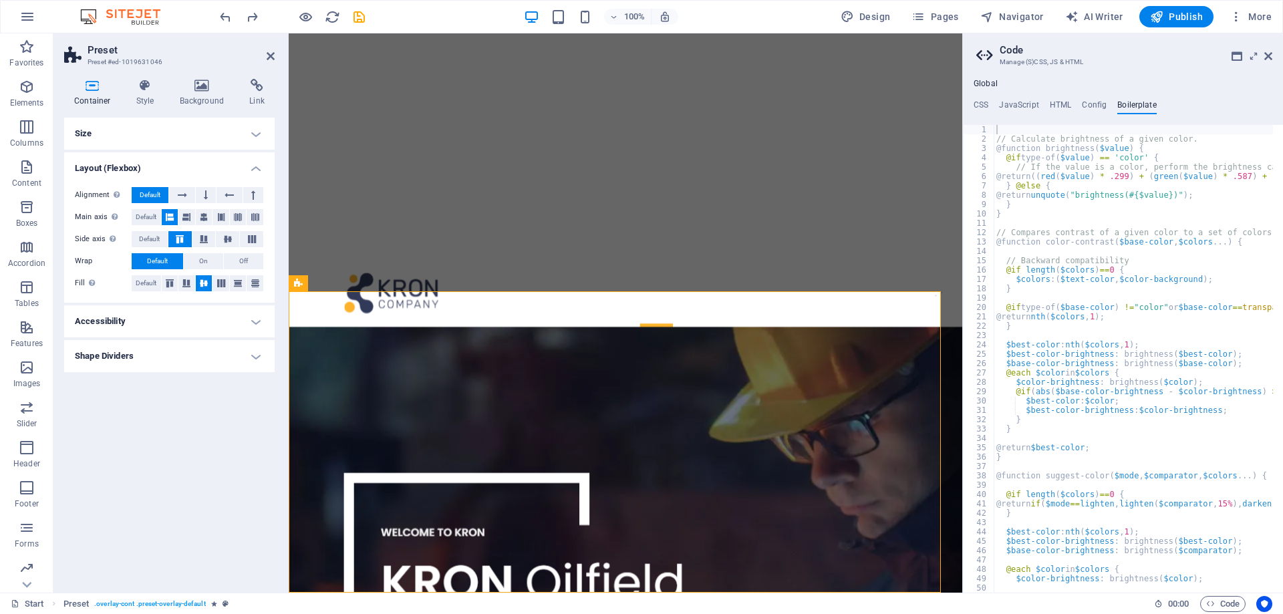
click at [85, 85] on icon at bounding box center [92, 85] width 57 height 13
click at [269, 59] on icon at bounding box center [271, 56] width 8 height 11
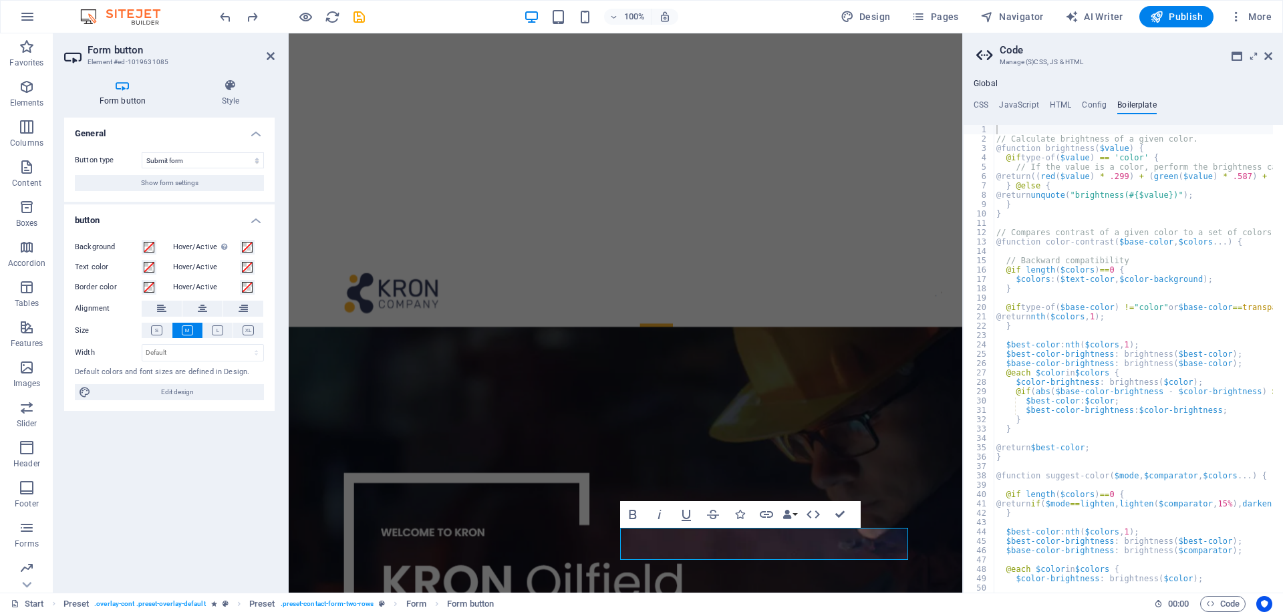
click at [126, 92] on h4 "Form button" at bounding box center [125, 93] width 122 height 28
click at [206, 156] on select "Submit form Reset form No action" at bounding box center [203, 160] width 122 height 16
click at [142, 152] on select "Submit form Reset form No action" at bounding box center [203, 160] width 122 height 16
click at [194, 184] on span "Show form settings" at bounding box center [169, 183] width 57 height 16
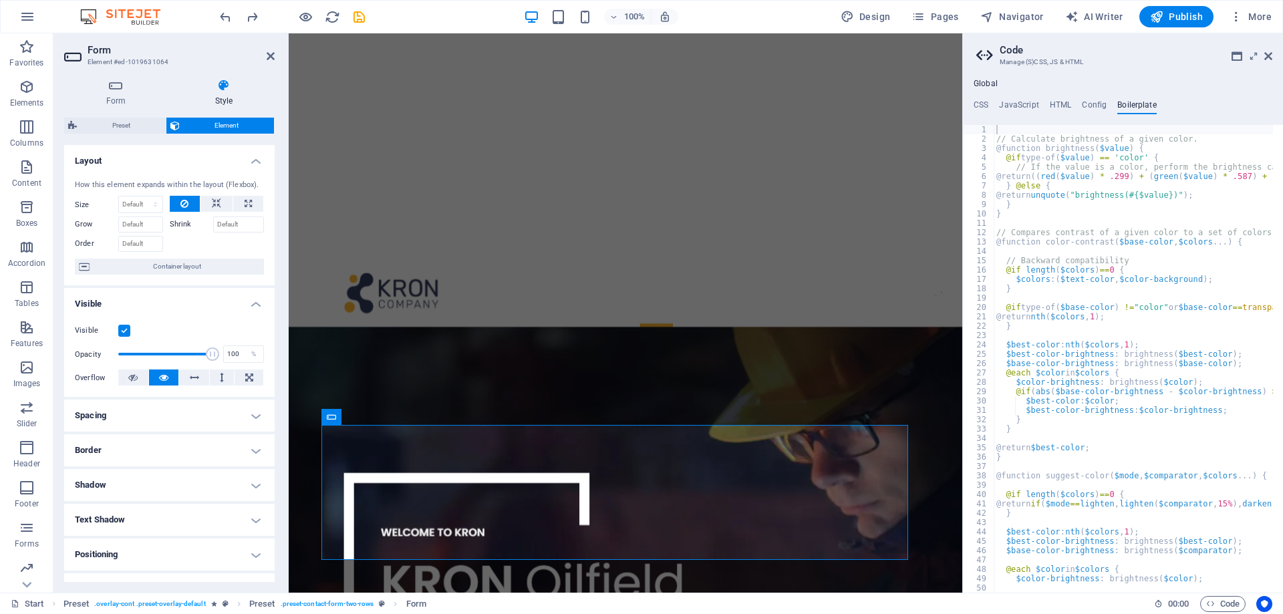
scroll to position [128, 0]
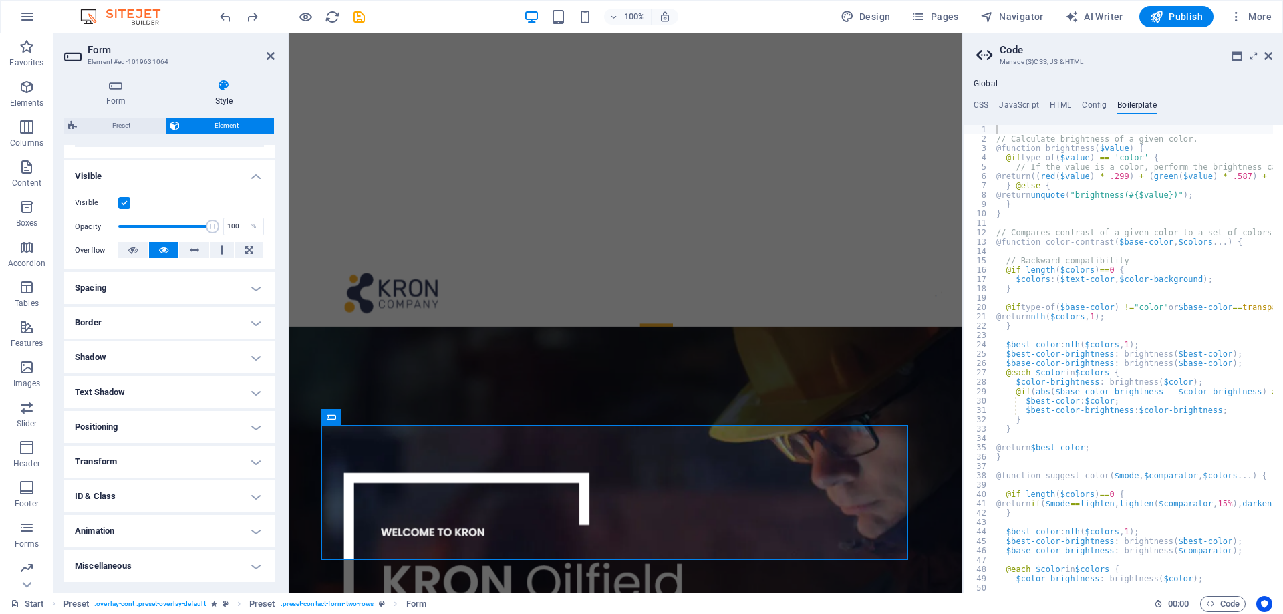
click at [173, 392] on h4 "Text Shadow" at bounding box center [169, 392] width 210 height 32
click at [188, 385] on h4 "Text Shadow" at bounding box center [169, 388] width 210 height 24
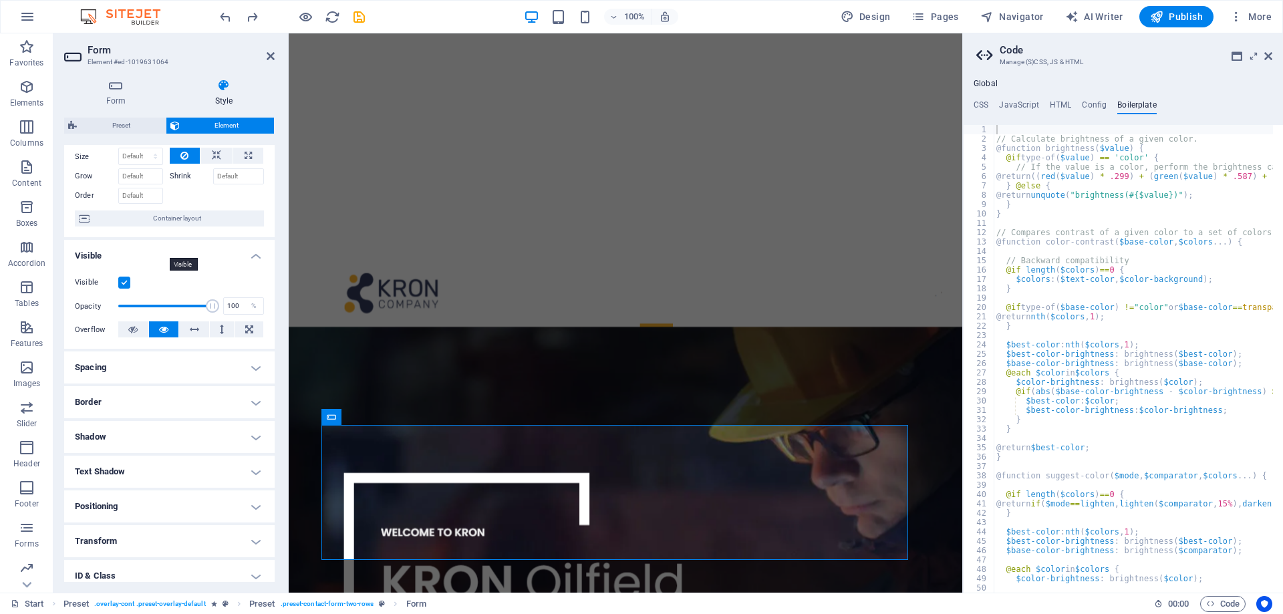
scroll to position [0, 0]
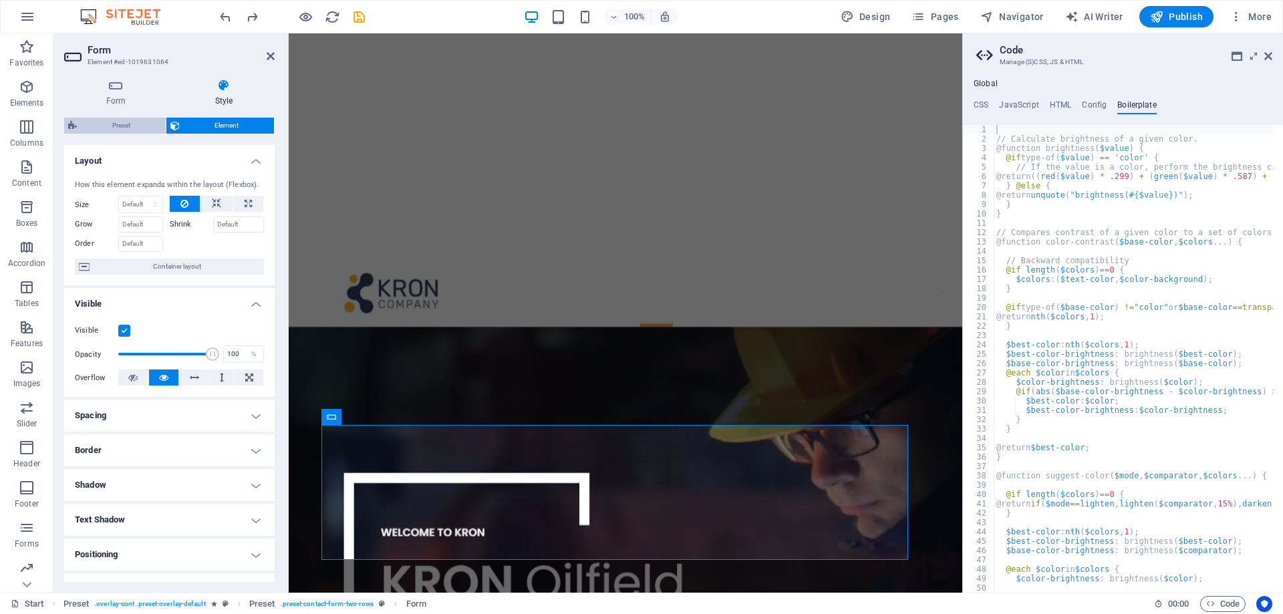
click at [135, 126] on span "Preset" at bounding box center [121, 126] width 81 height 16
select select "px"
select select "rem"
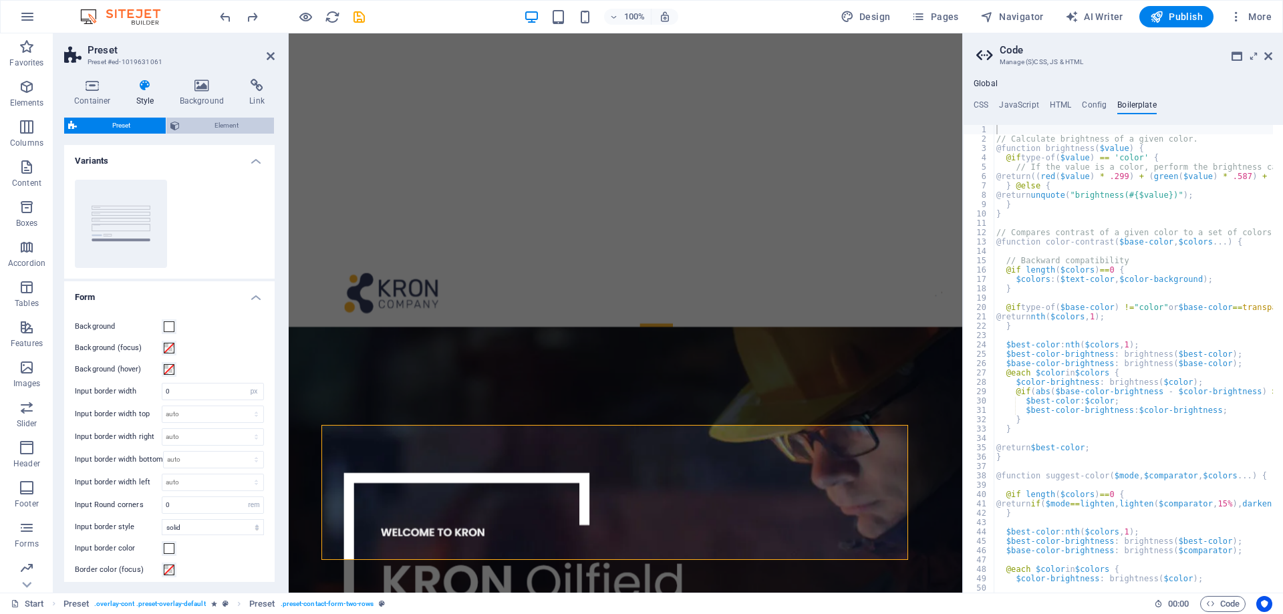
click at [241, 132] on span "Element" at bounding box center [227, 126] width 87 height 16
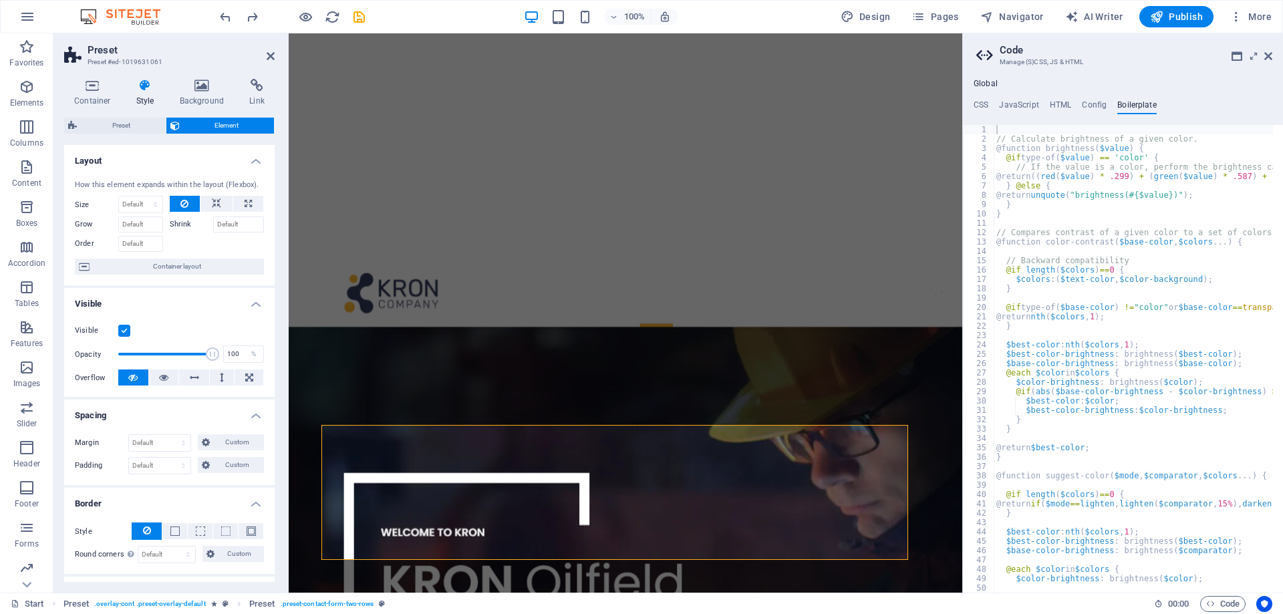
click at [66, 52] on icon at bounding box center [74, 55] width 20 height 19
click at [272, 57] on icon at bounding box center [271, 56] width 8 height 11
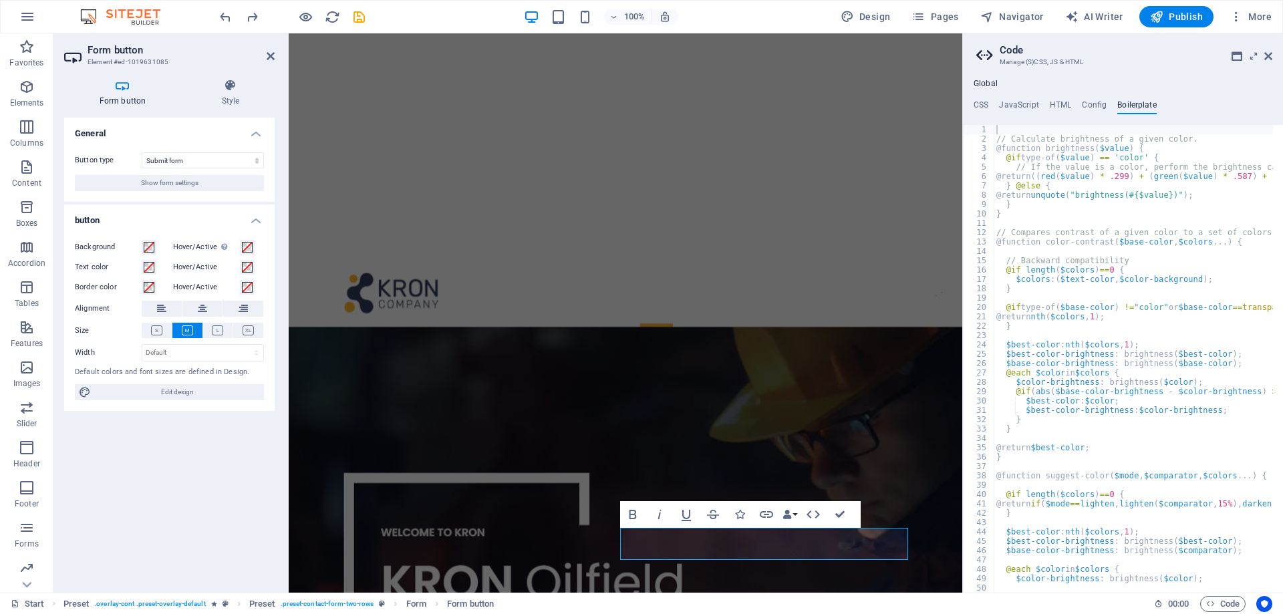
click at [110, 94] on h4 "Form button" at bounding box center [125, 93] width 122 height 28
click at [126, 90] on icon at bounding box center [122, 85] width 117 height 13
click at [179, 396] on span "Edit design" at bounding box center [177, 392] width 165 height 16
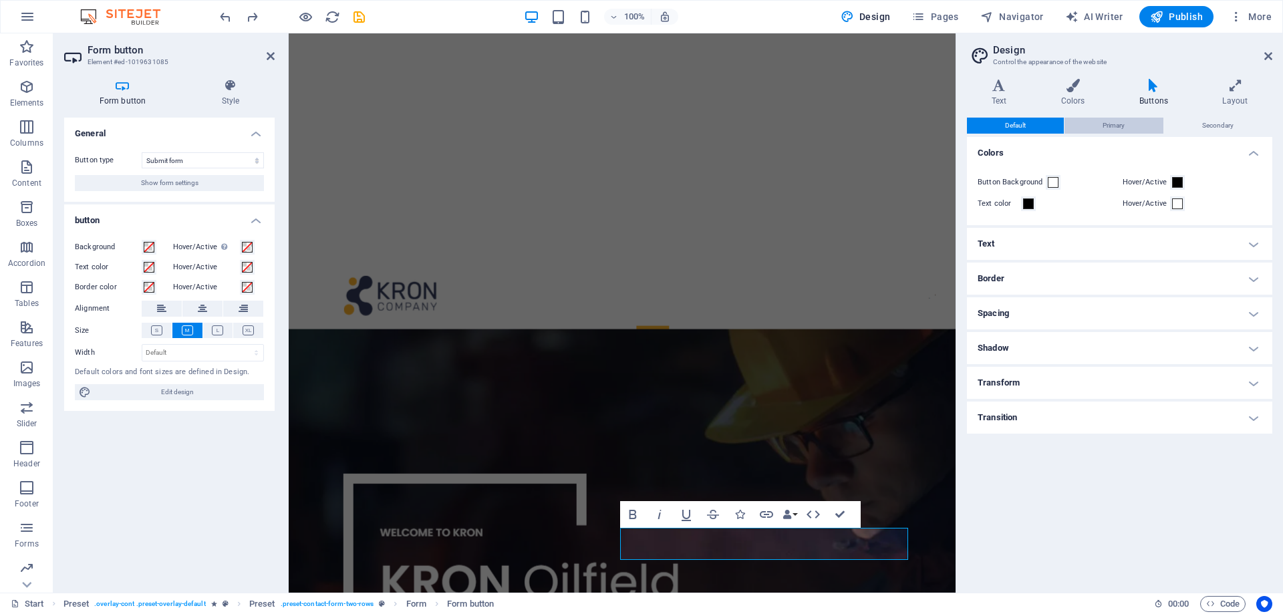
click at [1104, 126] on span "Primary" at bounding box center [1113, 126] width 22 height 16
click at [1155, 87] on icon at bounding box center [1152, 85] width 77 height 13
click at [1011, 124] on span "Default" at bounding box center [1015, 126] width 21 height 16
click at [1151, 84] on icon at bounding box center [1152, 85] width 77 height 13
click at [1055, 381] on h4 "Transform" at bounding box center [1119, 383] width 305 height 32
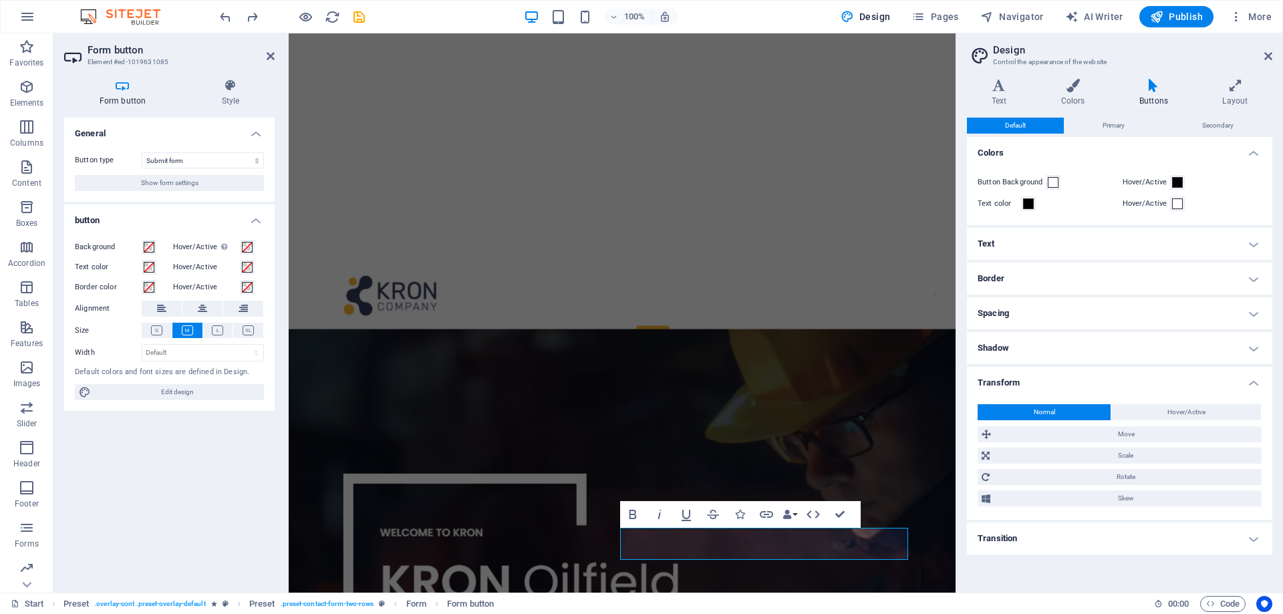
click at [1065, 376] on h4 "Transform" at bounding box center [1119, 379] width 305 height 24
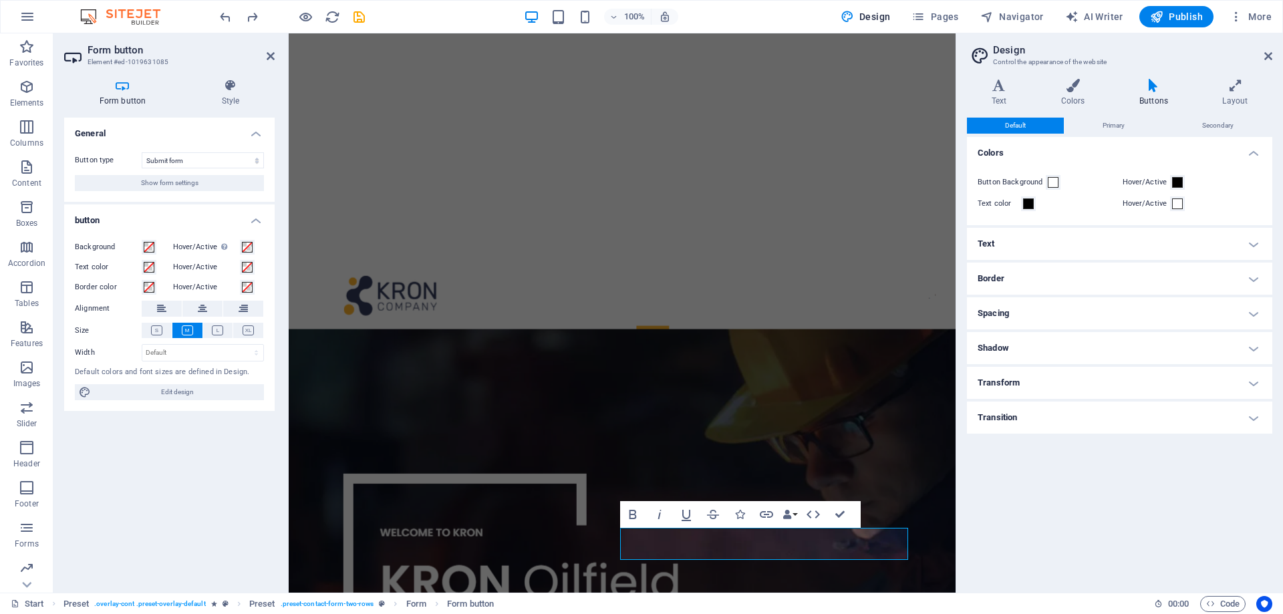
click at [1055, 414] on h4 "Transition" at bounding box center [1119, 418] width 305 height 32
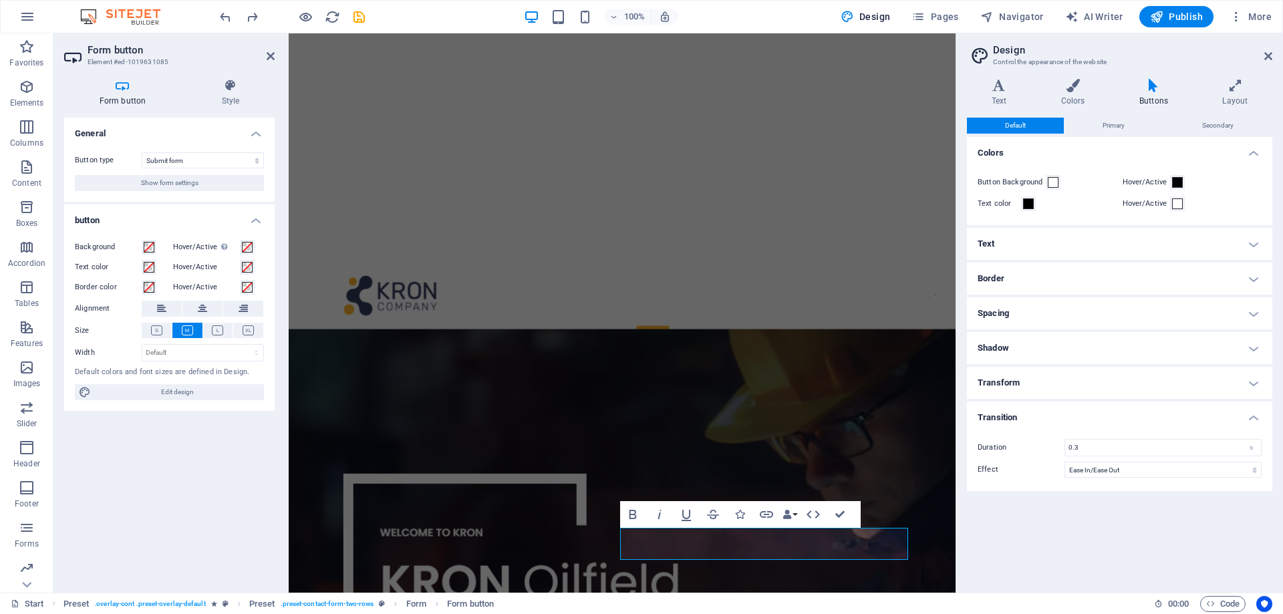
click at [1054, 414] on h4 "Transition" at bounding box center [1119, 414] width 305 height 24
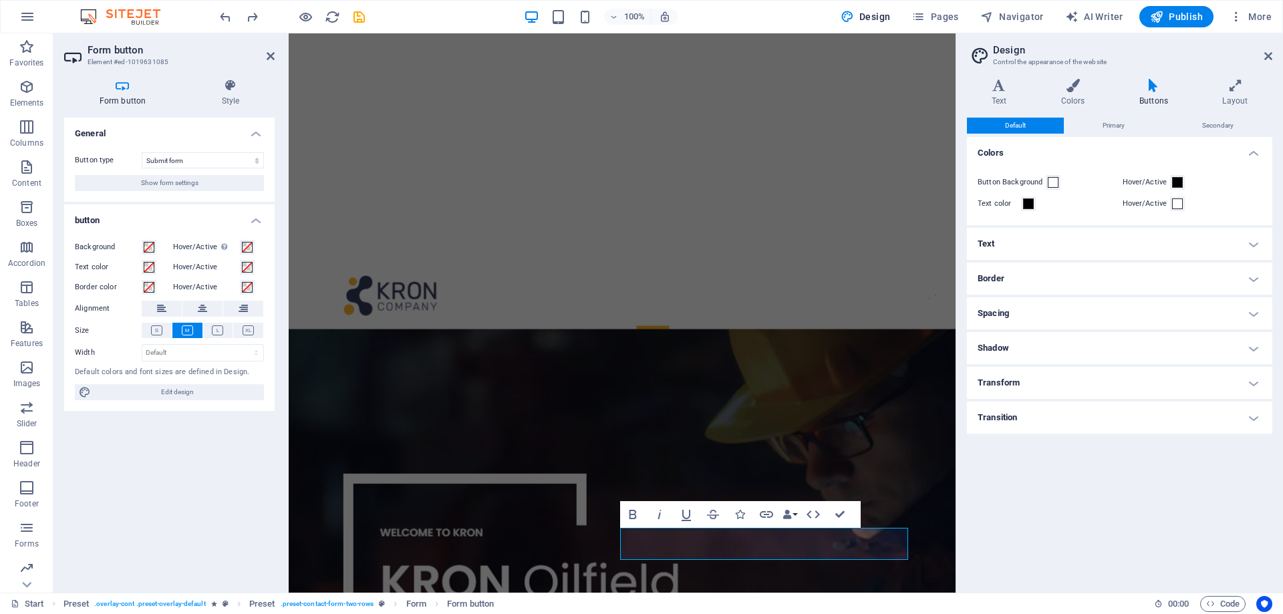
click at [1045, 346] on h4 "Shadow" at bounding box center [1119, 348] width 305 height 32
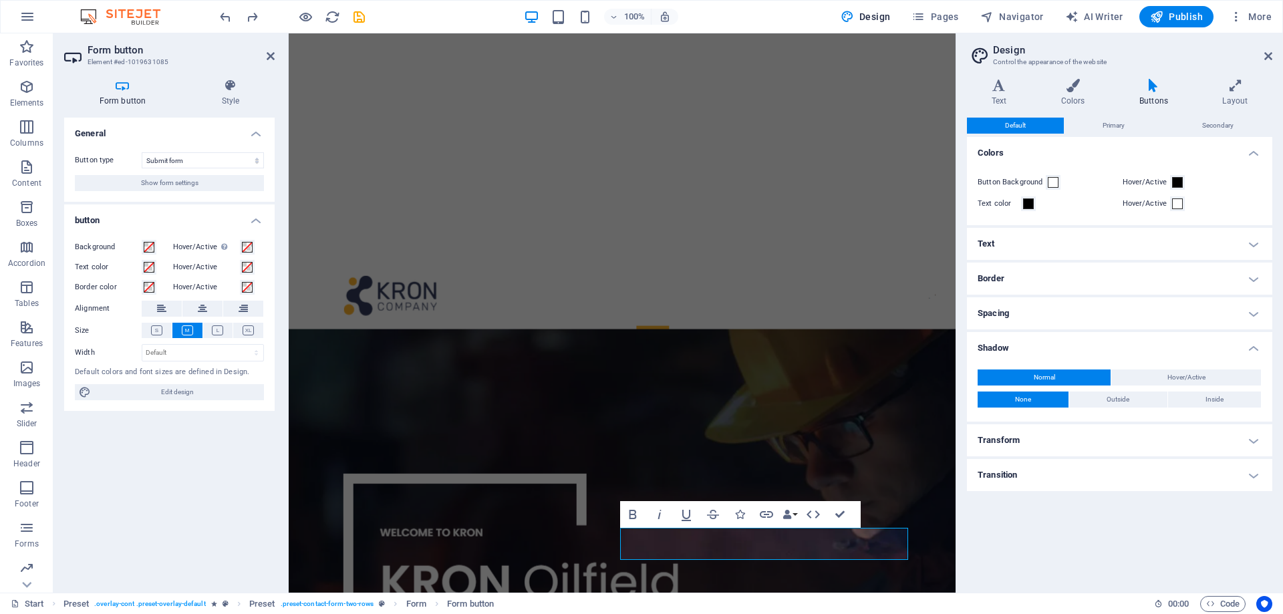
click at [1045, 345] on h4 "Shadow" at bounding box center [1119, 344] width 305 height 24
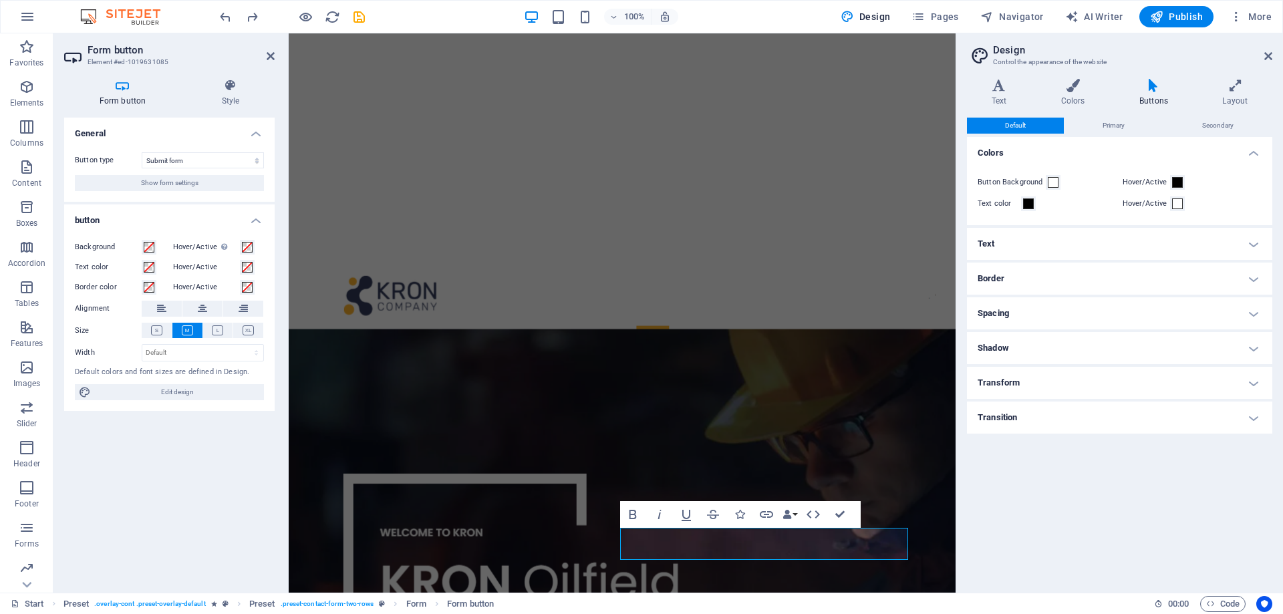
click at [1033, 315] on h4 "Spacing" at bounding box center [1119, 313] width 305 height 32
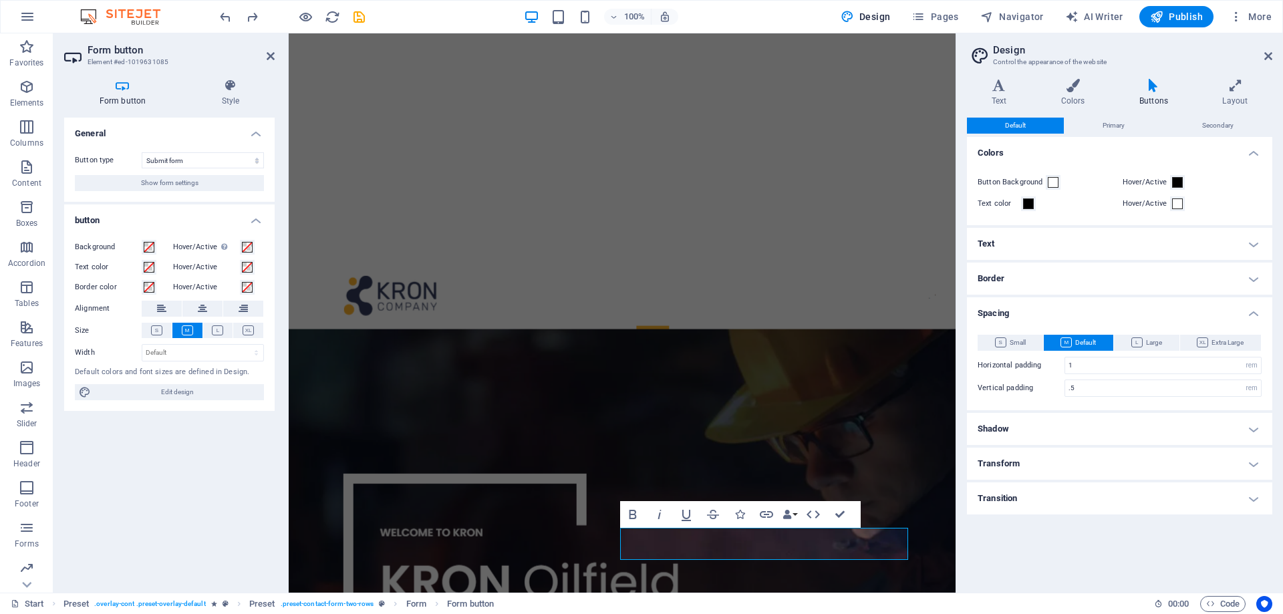
click at [1040, 308] on h4 "Spacing" at bounding box center [1119, 309] width 305 height 24
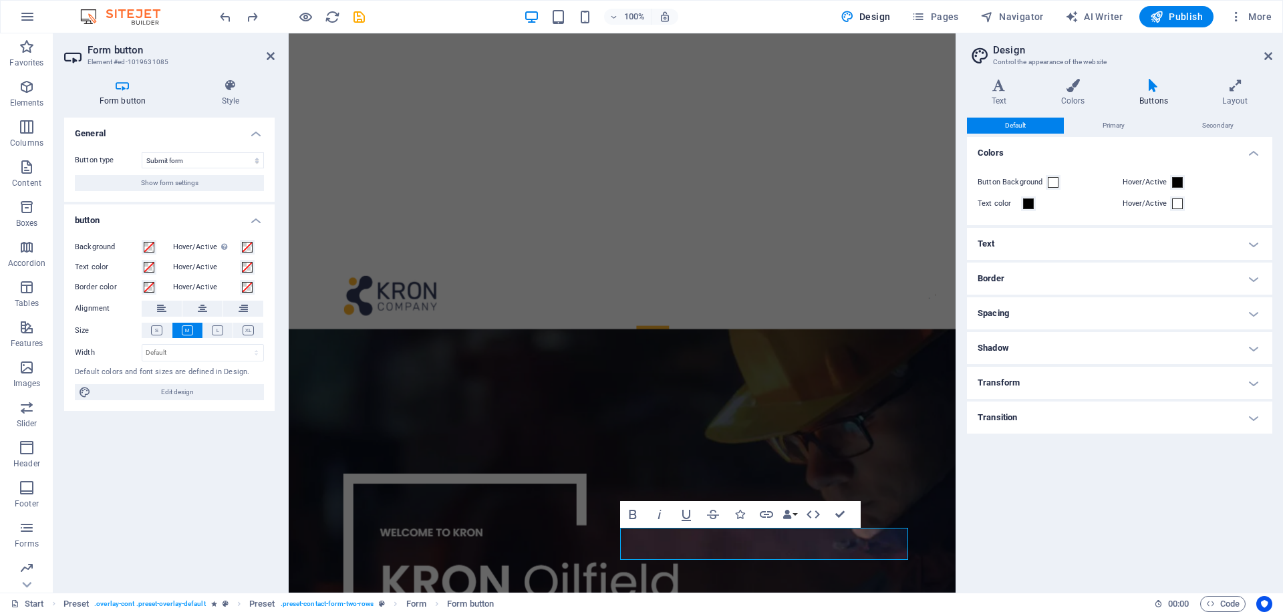
click at [1032, 278] on h4 "Border" at bounding box center [1119, 279] width 305 height 32
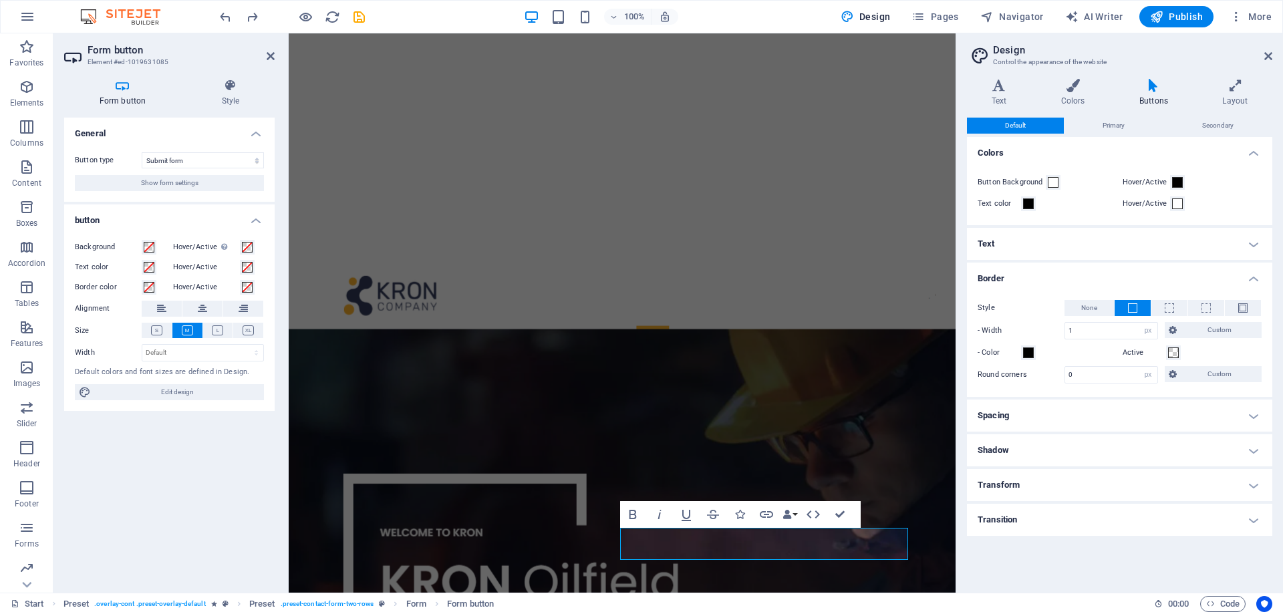
click at [1032, 276] on h4 "Border" at bounding box center [1119, 275] width 305 height 24
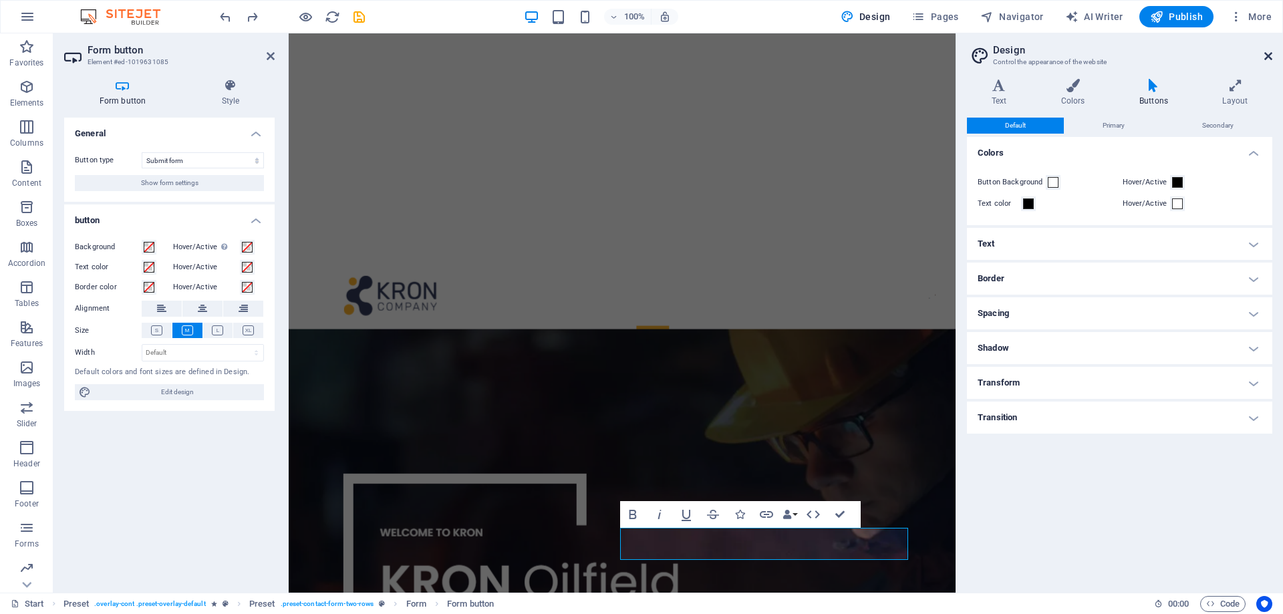
click at [1267, 53] on icon at bounding box center [1268, 56] width 8 height 11
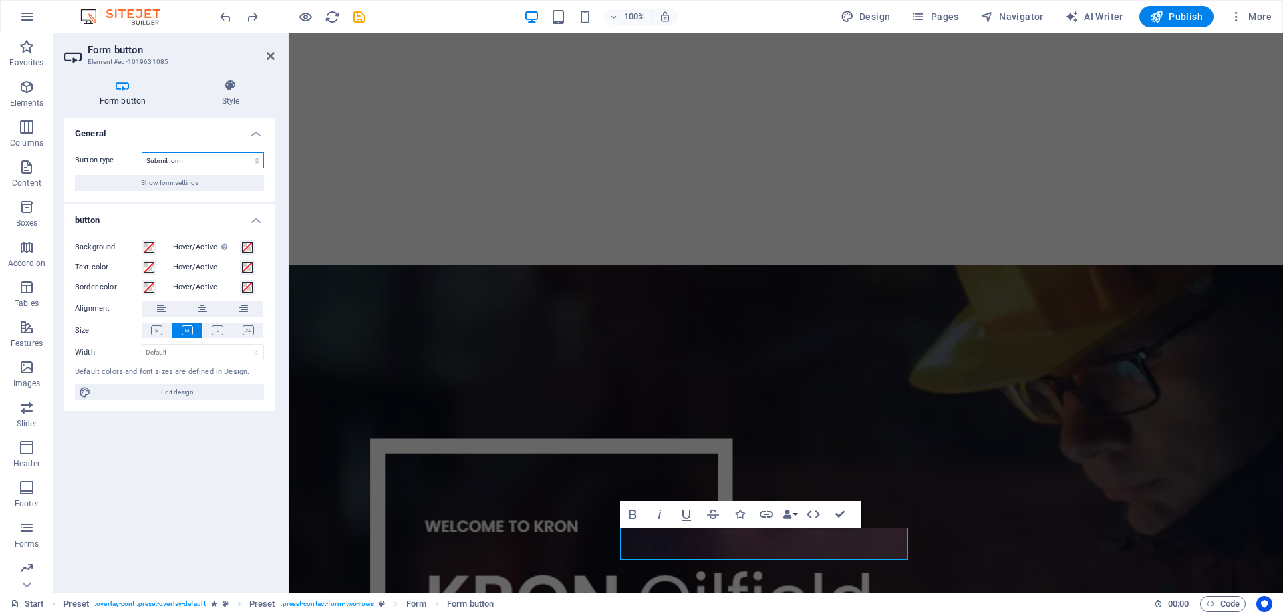
click at [245, 159] on select "Submit form Reset form No action" at bounding box center [203, 160] width 122 height 16
click at [241, 159] on select "Submit form Reset form No action" at bounding box center [203, 160] width 122 height 16
click at [152, 182] on span "Show form settings" at bounding box center [169, 183] width 57 height 16
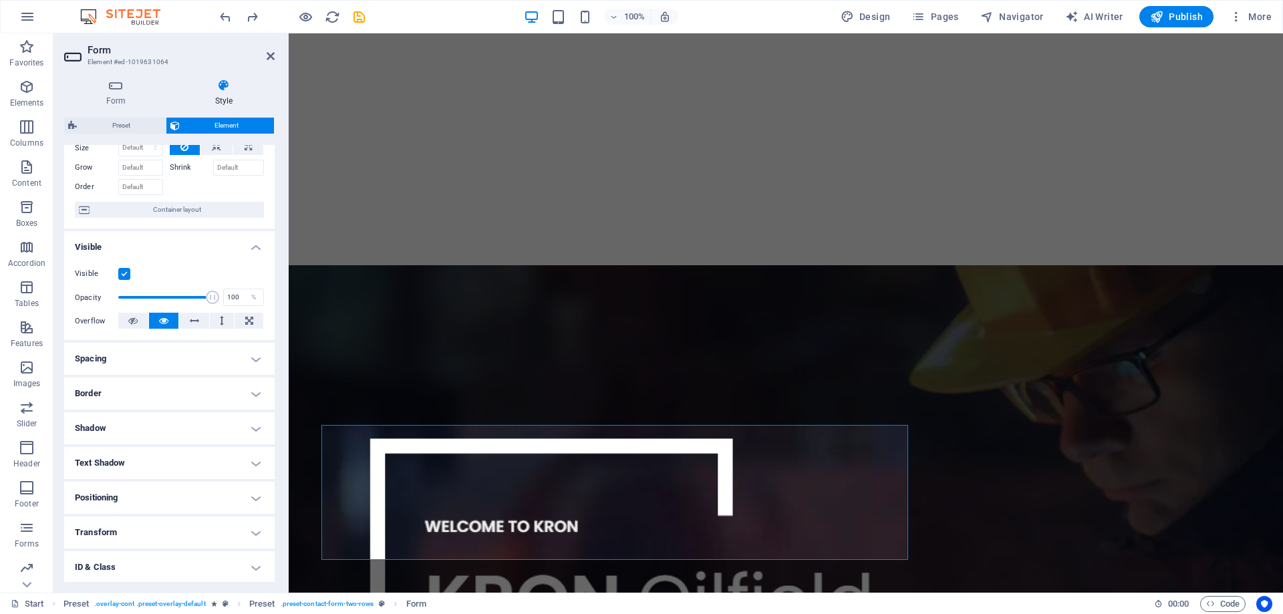
scroll to position [128, 0]
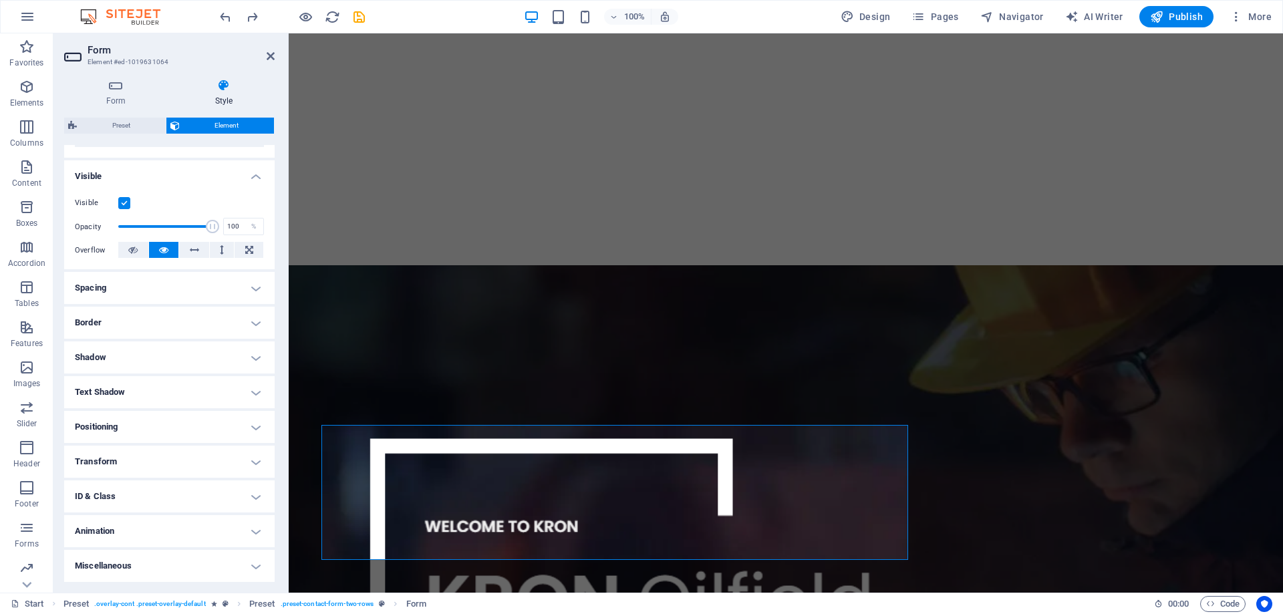
click at [163, 277] on h4 "Spacing" at bounding box center [169, 288] width 210 height 32
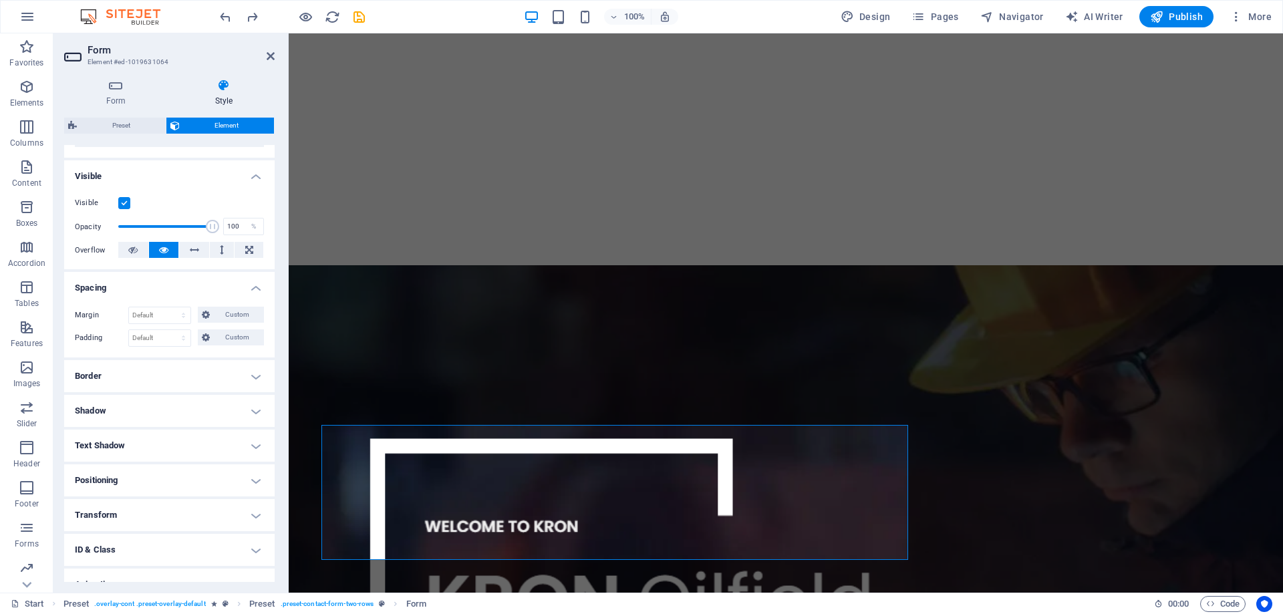
click at [163, 277] on h4 "Spacing" at bounding box center [169, 284] width 210 height 24
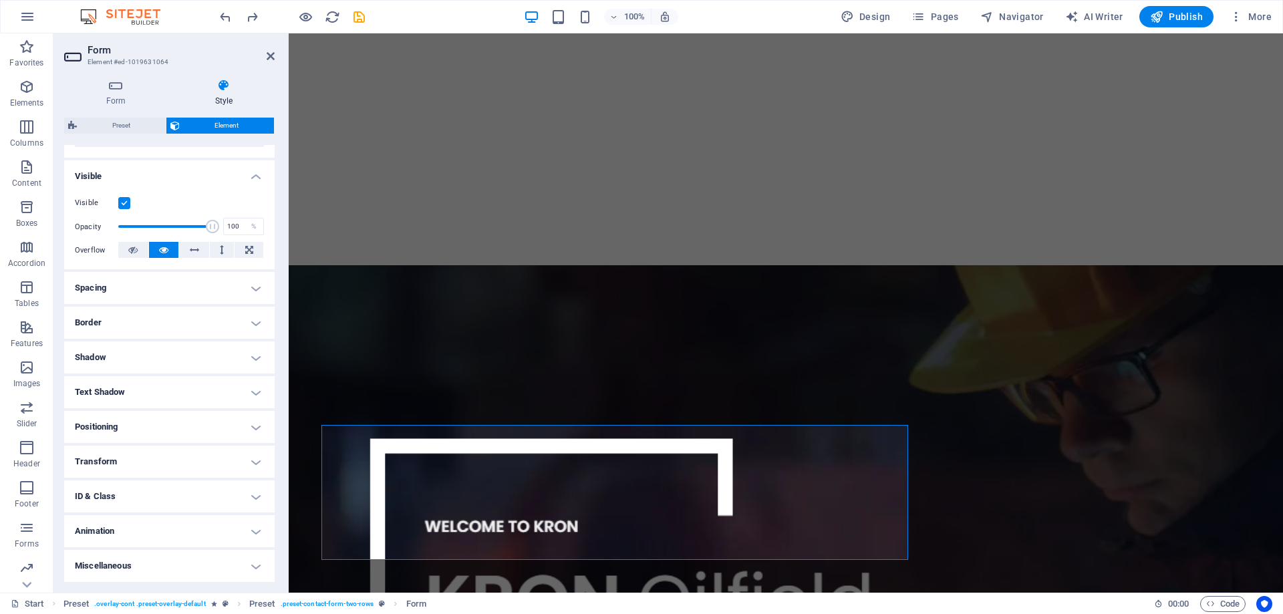
click at [176, 392] on h4 "Text Shadow" at bounding box center [169, 392] width 210 height 32
click at [176, 389] on h4 "Text Shadow" at bounding box center [169, 388] width 210 height 24
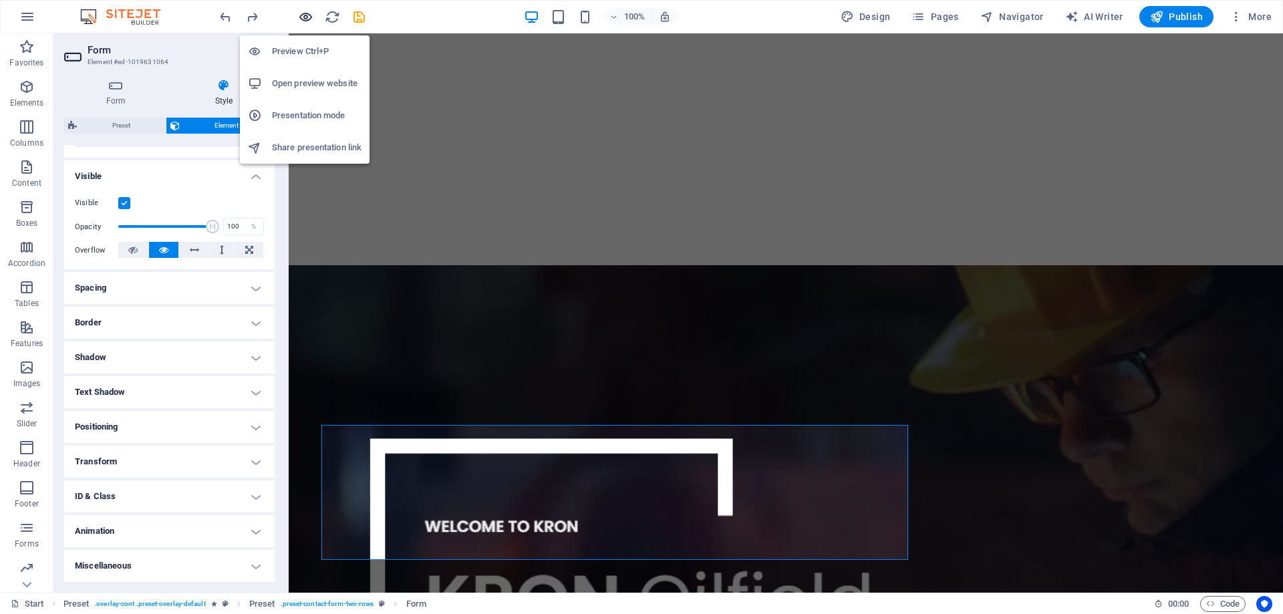
click at [306, 17] on icon "button" at bounding box center [305, 16] width 15 height 15
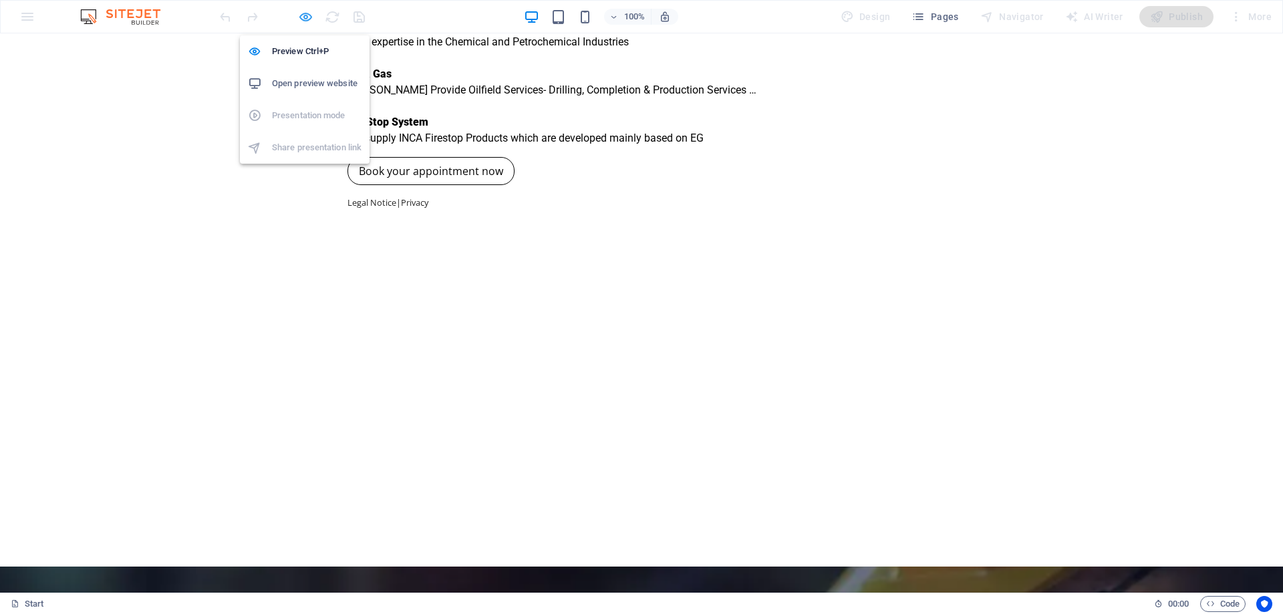
click at [306, 17] on icon "button" at bounding box center [305, 16] width 15 height 15
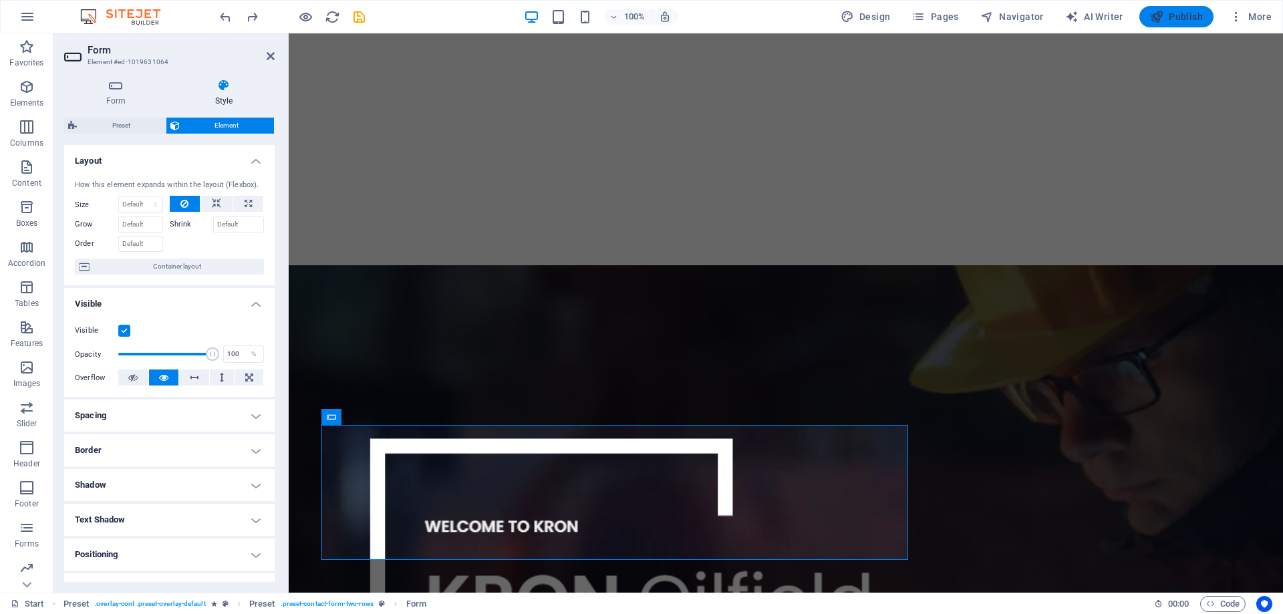
click at [1173, 9] on button "Publish" at bounding box center [1176, 16] width 74 height 21
checkbox input "false"
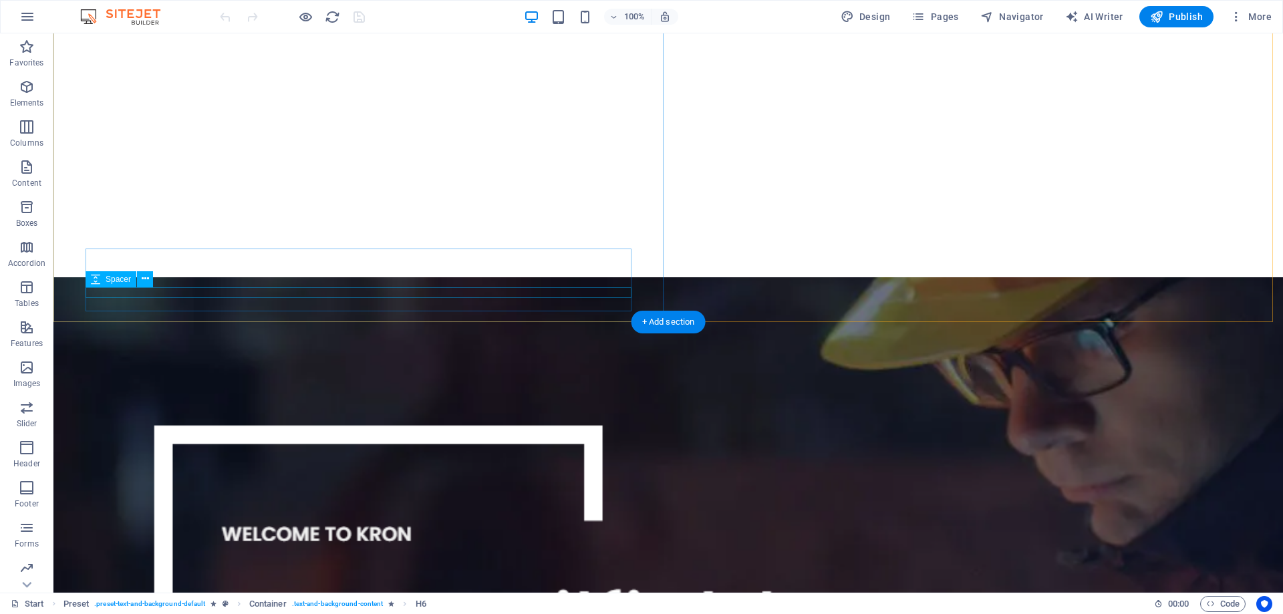
scroll to position [327, 0]
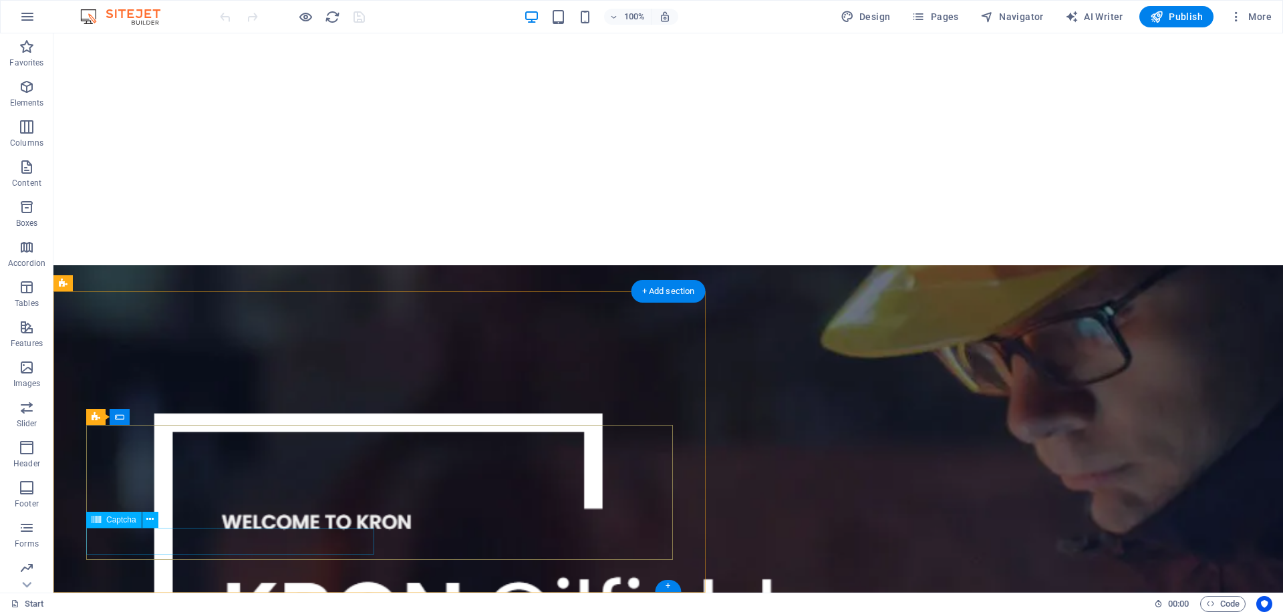
click at [152, 517] on icon at bounding box center [149, 519] width 7 height 14
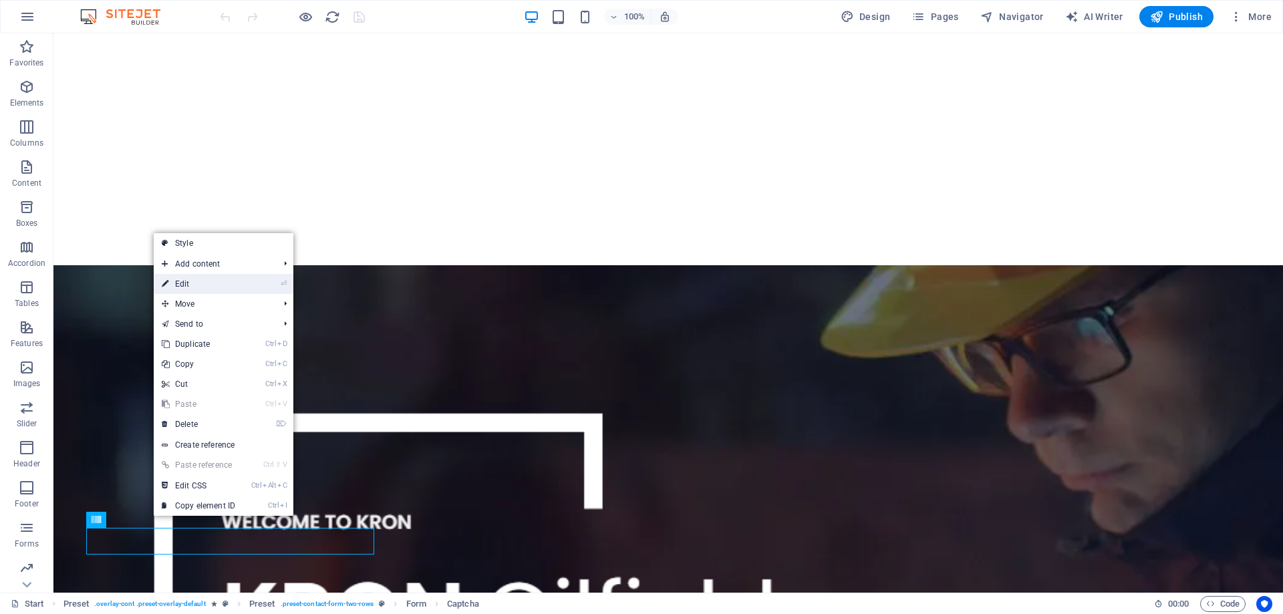
click at [220, 283] on link "⏎ Edit" at bounding box center [199, 284] width 90 height 20
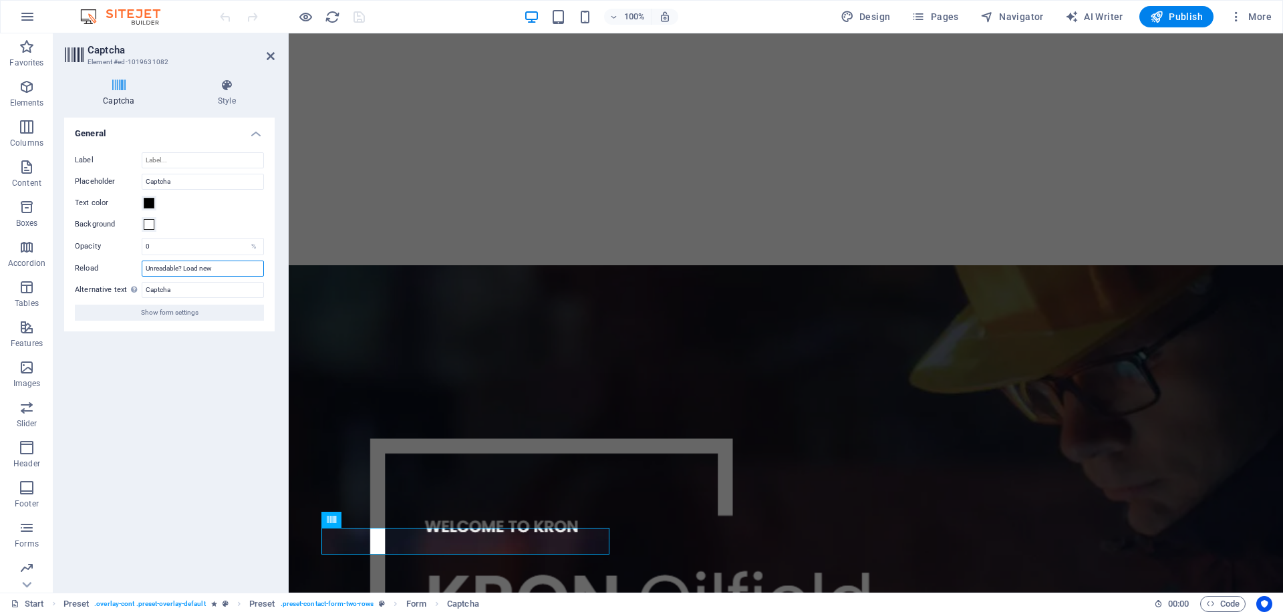
click at [232, 265] on input "Unreadable? Load new" at bounding box center [203, 269] width 122 height 16
click at [184, 311] on span "Show form settings" at bounding box center [169, 313] width 57 height 16
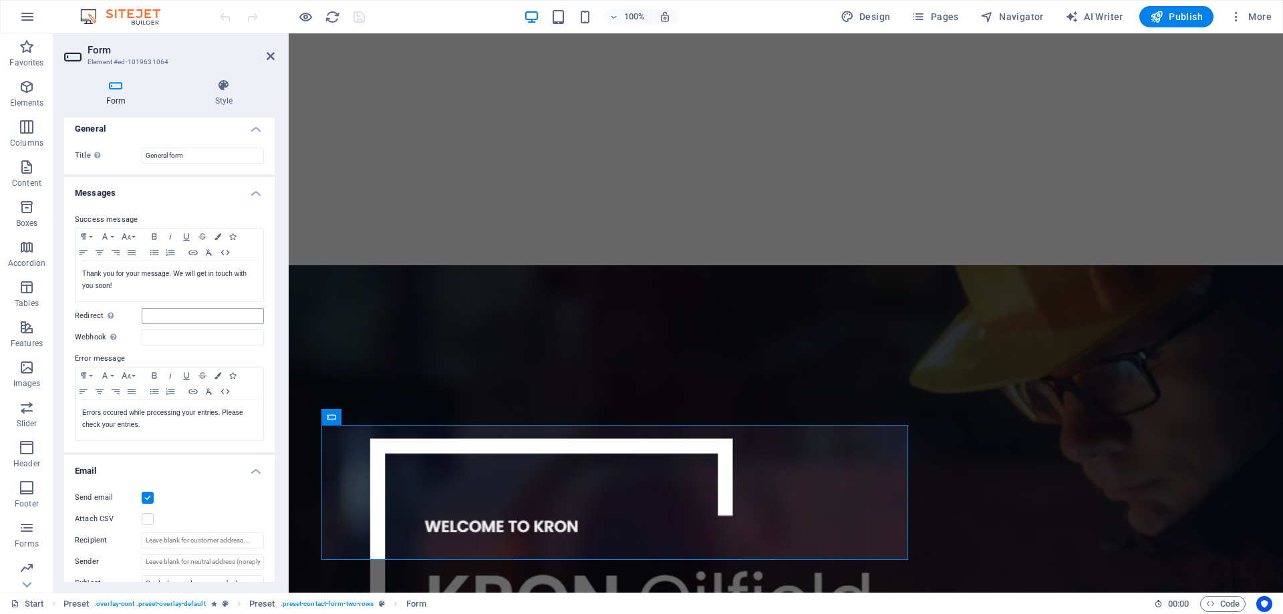
scroll to position [0, 0]
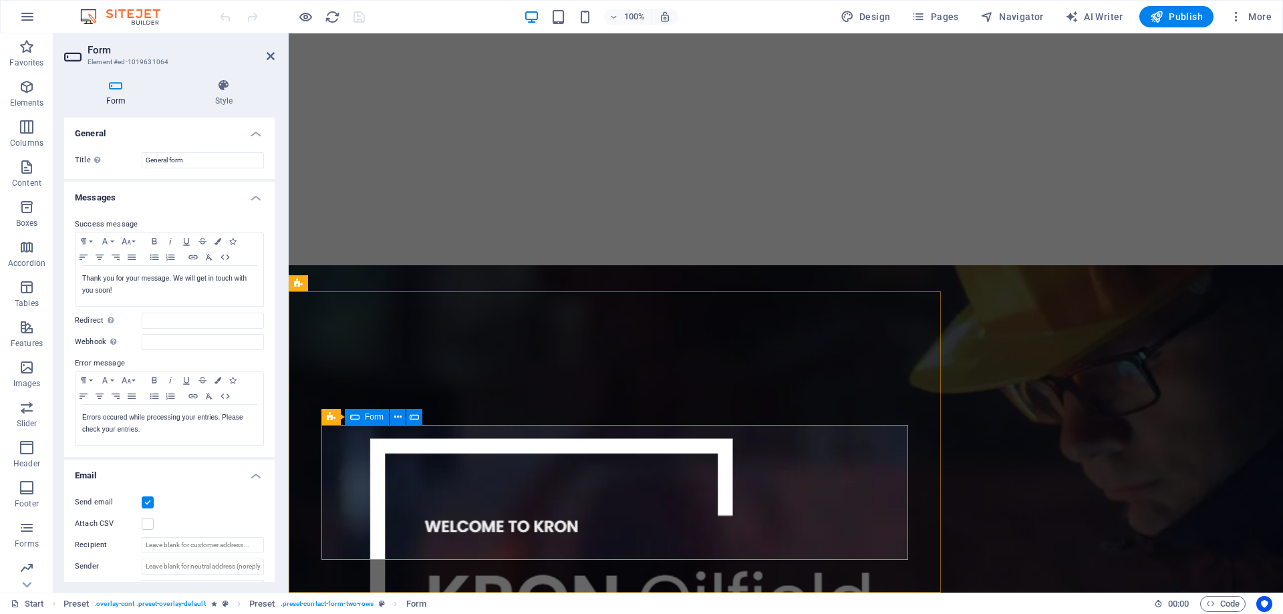
click at [363, 413] on div "Form" at bounding box center [367, 417] width 44 height 16
click at [397, 416] on icon at bounding box center [397, 417] width 7 height 14
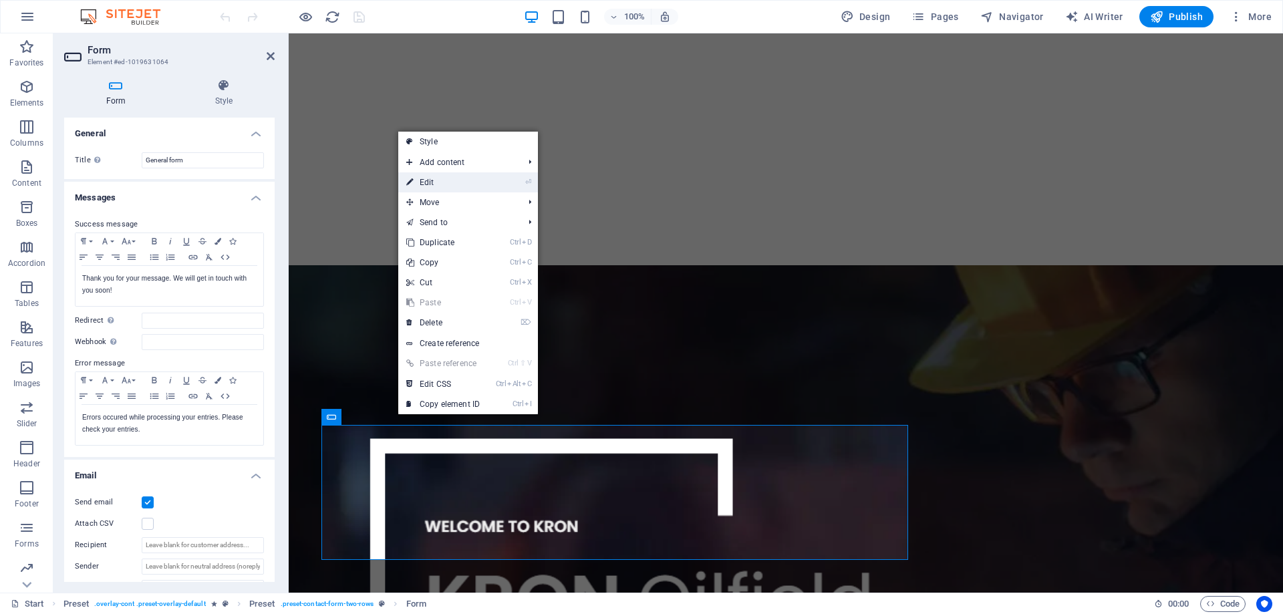
click at [469, 185] on link "⏎ Edit" at bounding box center [443, 182] width 90 height 20
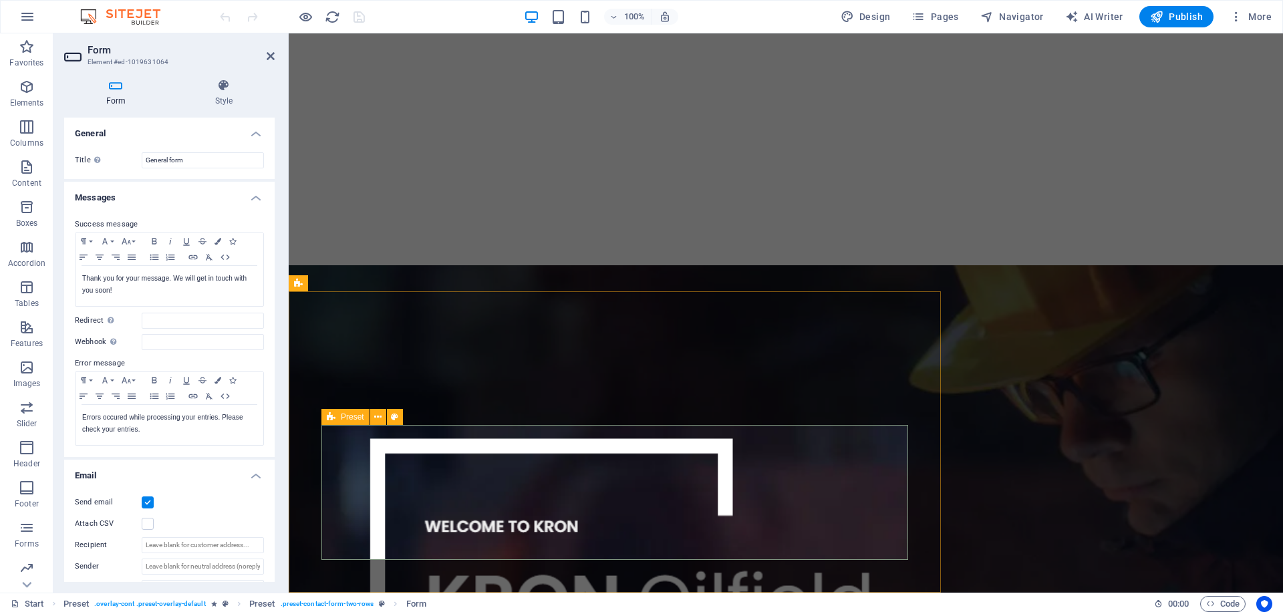
click at [350, 416] on span "Preset" at bounding box center [352, 417] width 23 height 8
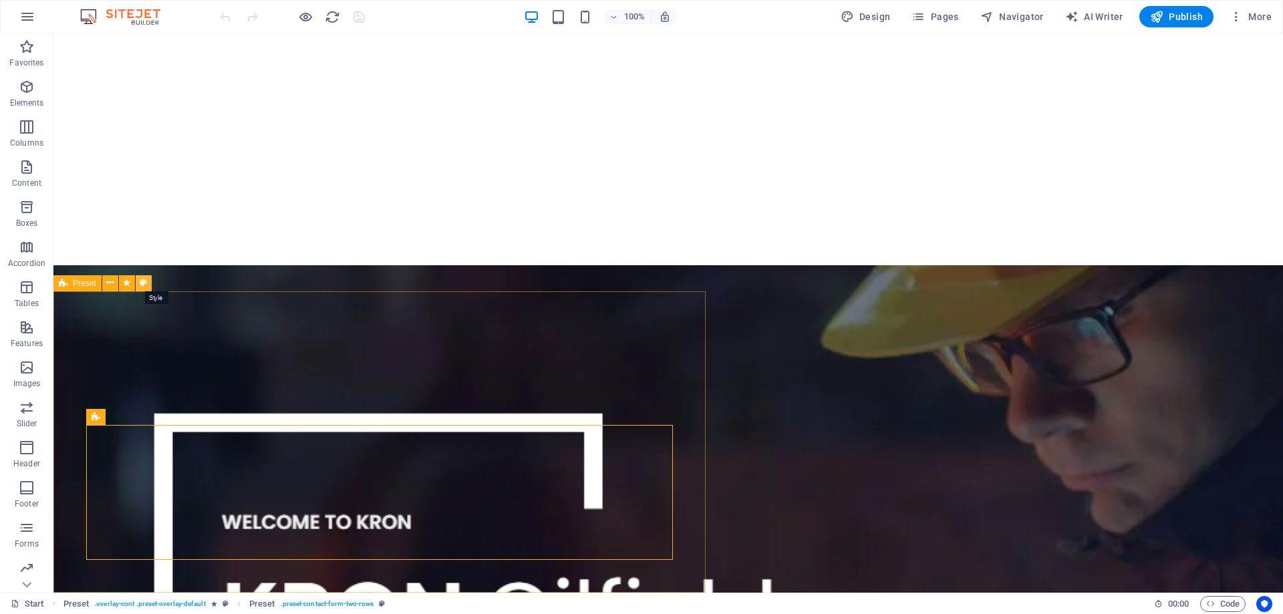
click at [144, 283] on icon at bounding box center [143, 283] width 7 height 14
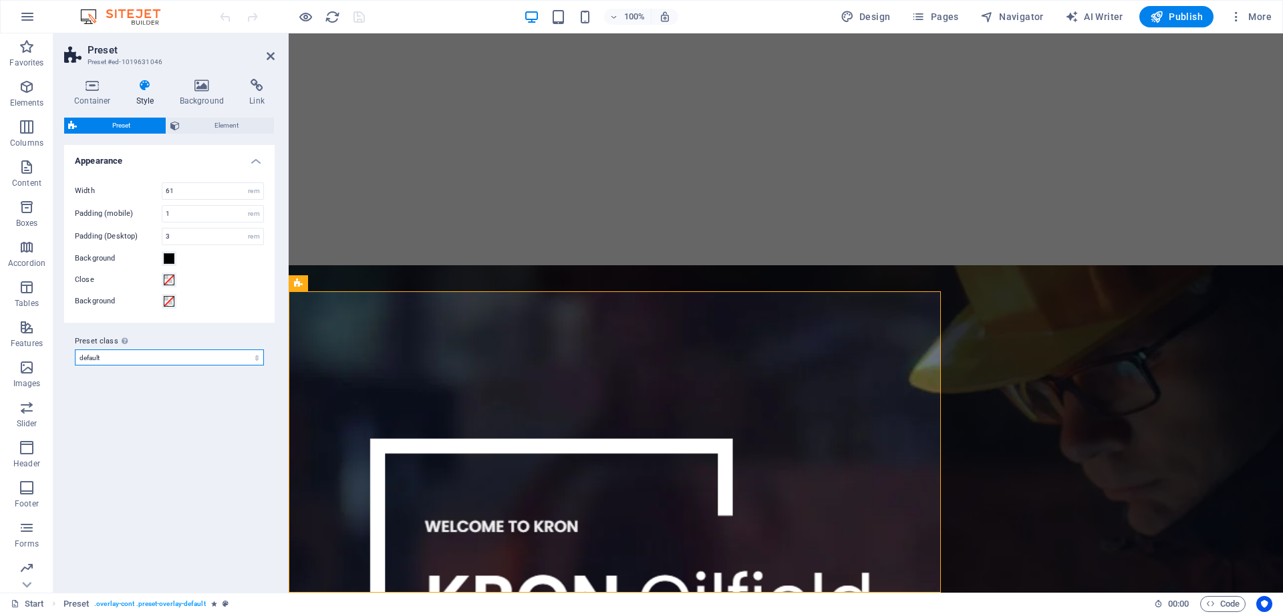
click at [211, 355] on select "default Add preset class" at bounding box center [169, 357] width 189 height 16
click at [209, 355] on select "default Add preset class" at bounding box center [169, 357] width 189 height 16
click at [203, 84] on icon at bounding box center [202, 85] width 65 height 13
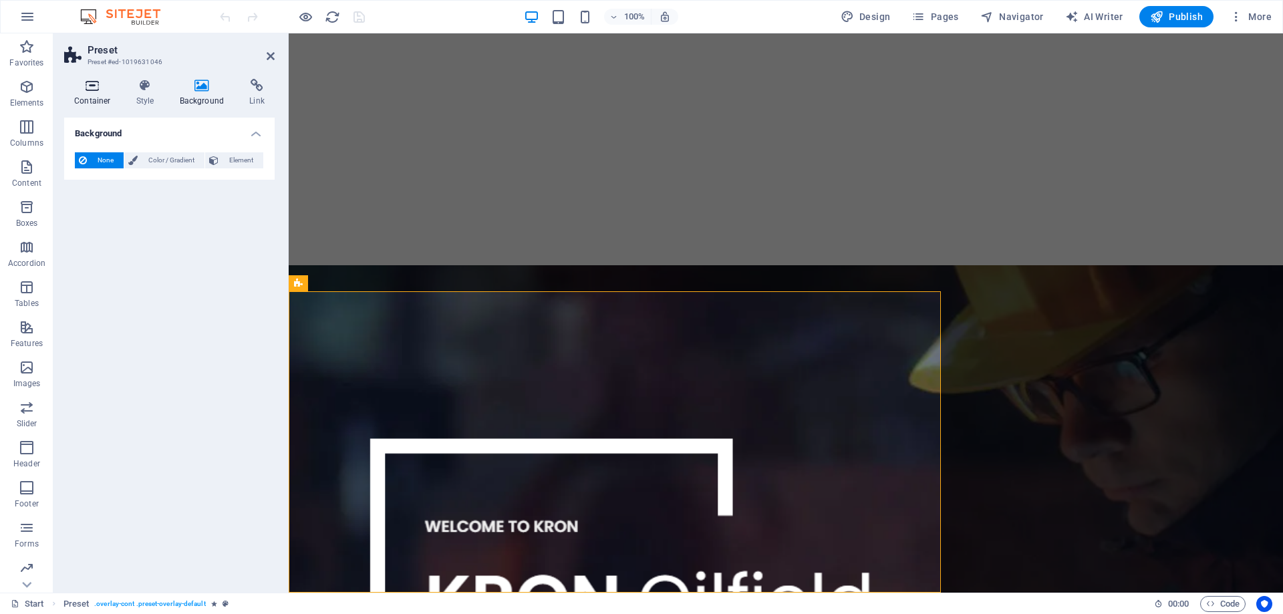
click at [97, 87] on icon at bounding box center [92, 85] width 57 height 13
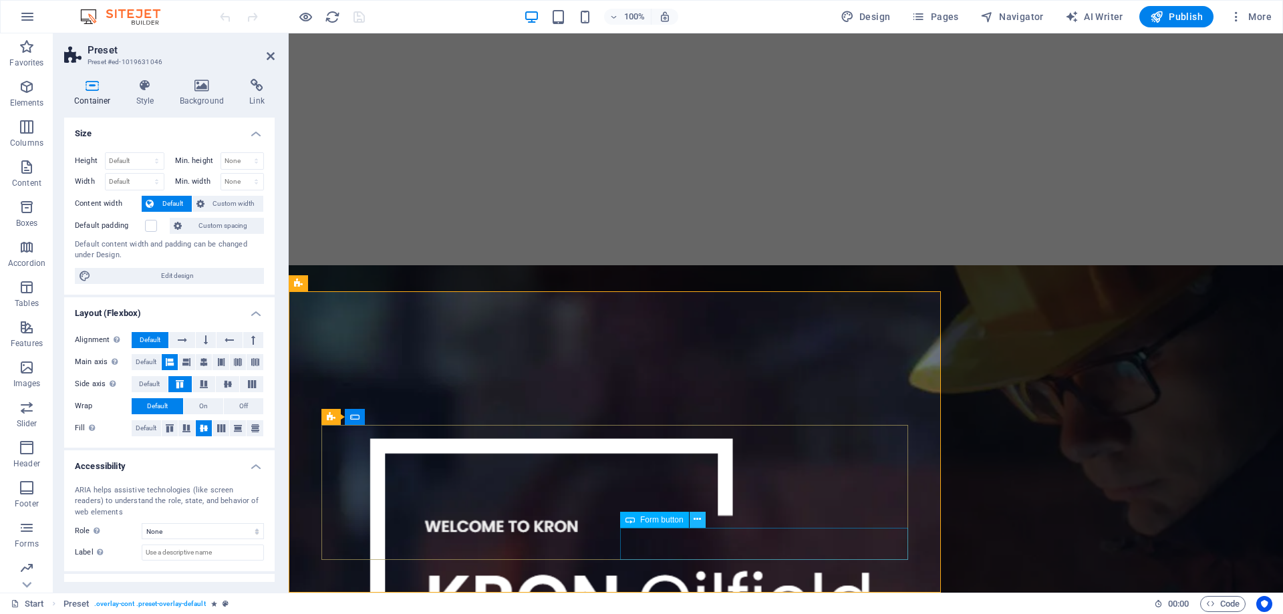
click at [700, 517] on icon at bounding box center [696, 519] width 7 height 14
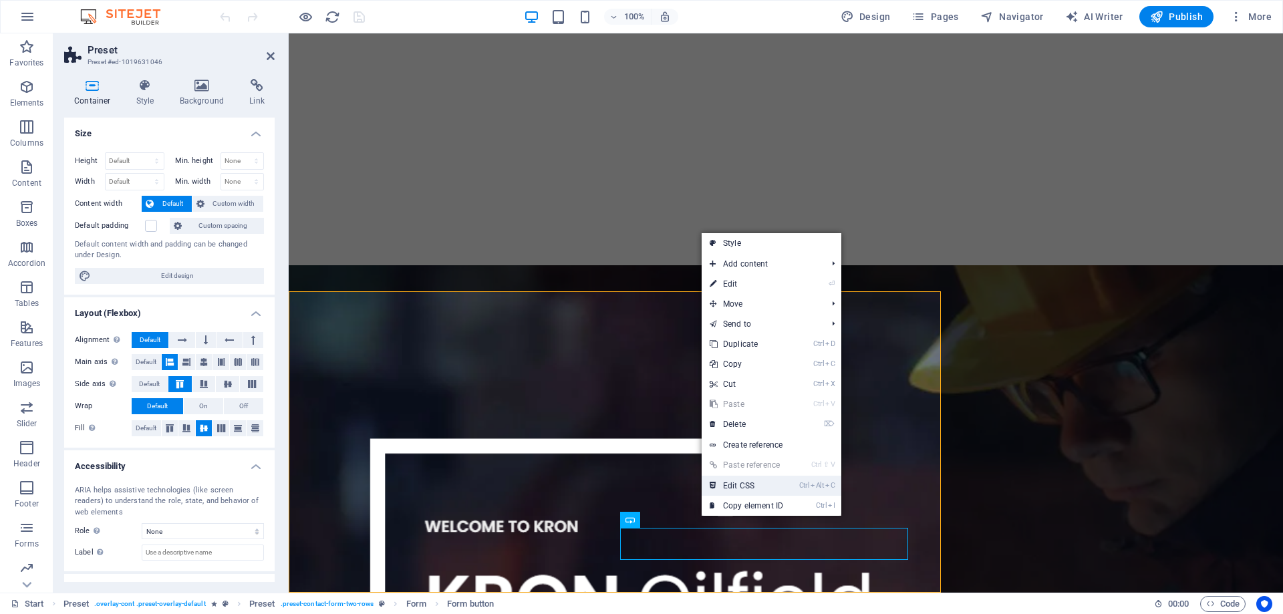
click at [743, 485] on link "Ctrl Alt C Edit CSS" at bounding box center [747, 486] width 90 height 20
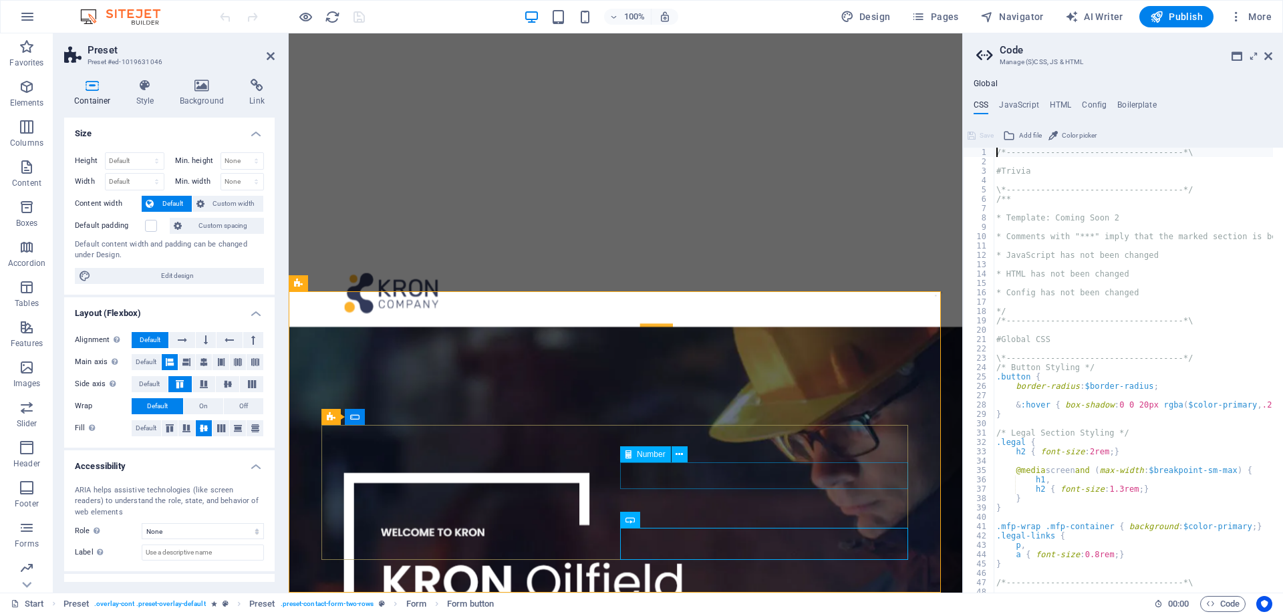
type textarea "border: 1px solid $white;"
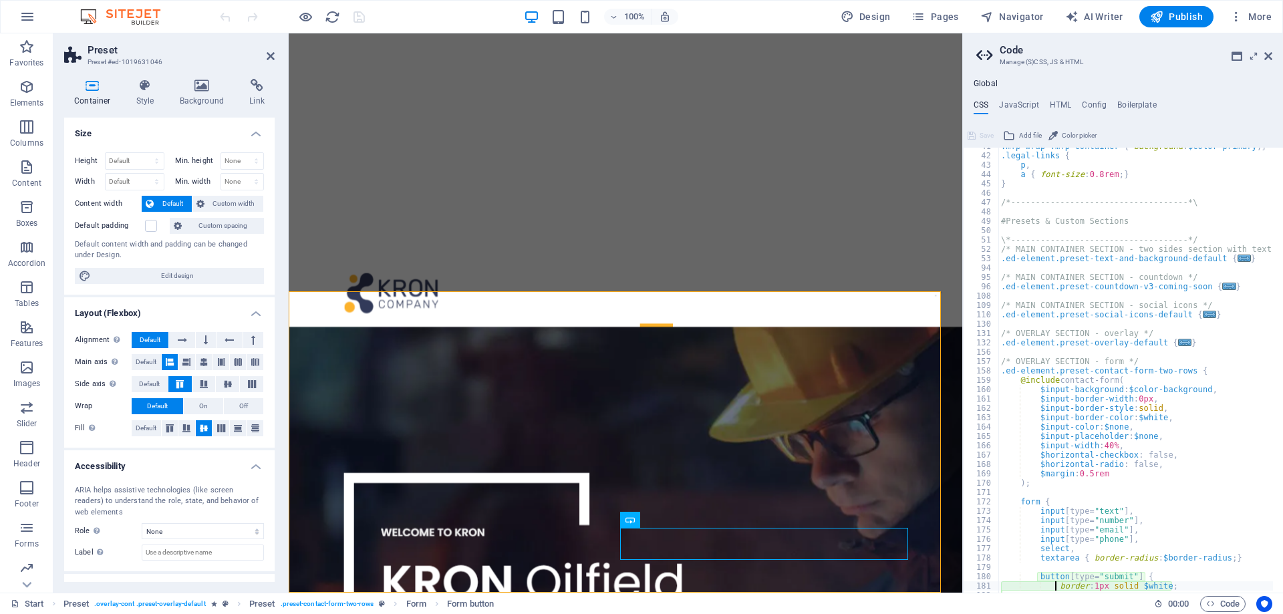
scroll to position [180, 0]
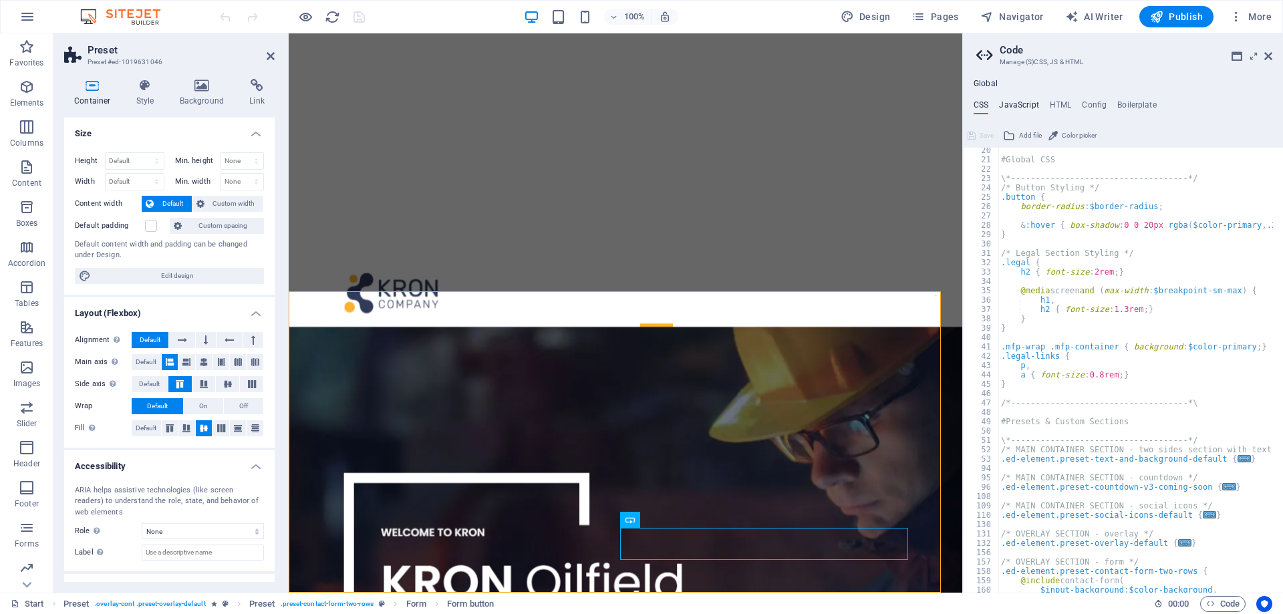
click at [1018, 100] on h4 "JavaScript" at bounding box center [1018, 107] width 39 height 15
type textarea "/* JS for preset "Countdown V3" */"
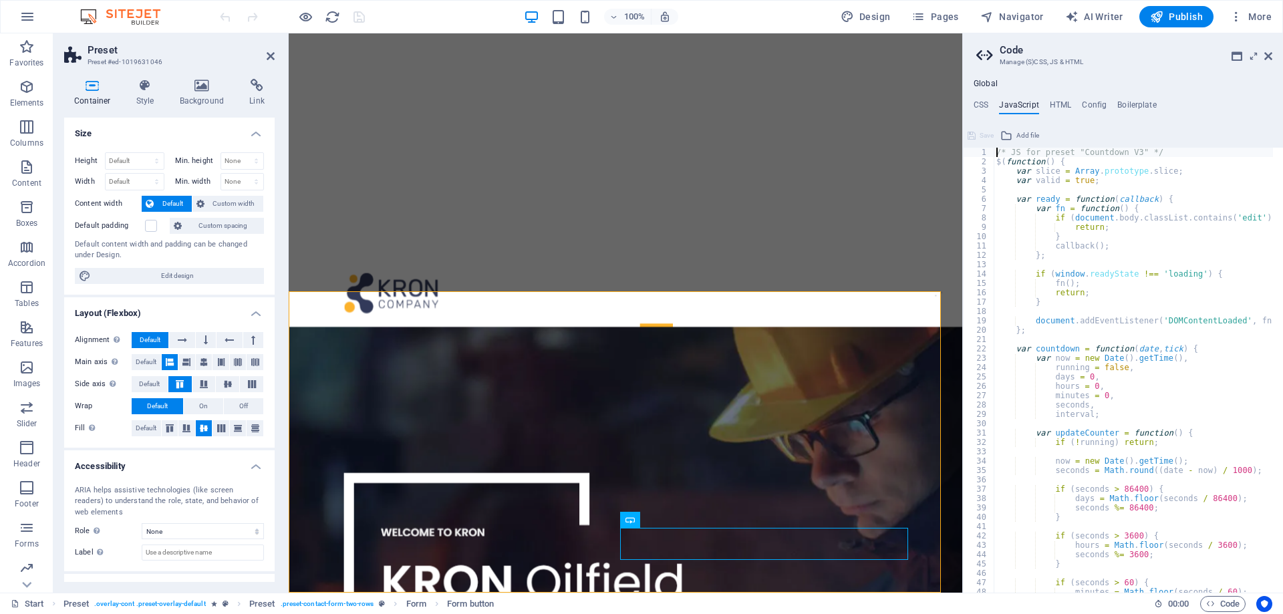
click at [1039, 102] on ul "CSS JavaScript HTML Config Boilerplate" at bounding box center [1123, 107] width 320 height 15
click at [1072, 105] on ul "CSS JavaScript HTML Config Boilerplate" at bounding box center [1123, 107] width 320 height 15
click at [1100, 106] on h4 "Config" at bounding box center [1094, 107] width 25 height 15
type textarea "$color-background: #ffffff;"
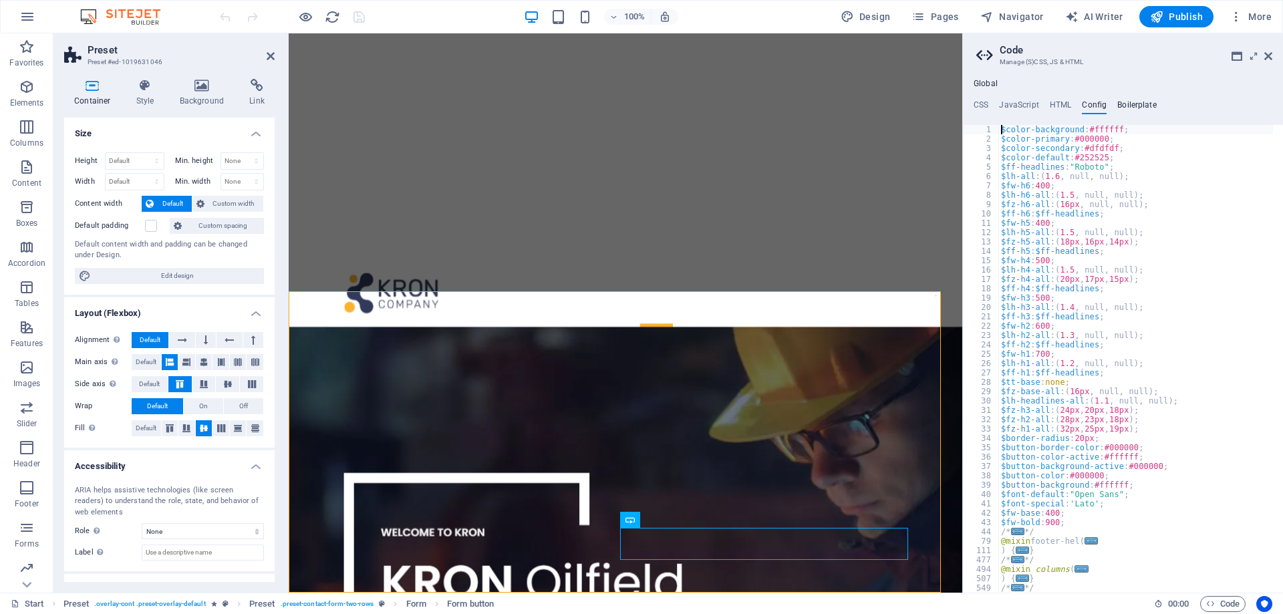
click at [1134, 107] on h4 "Boilerplate" at bounding box center [1136, 107] width 39 height 15
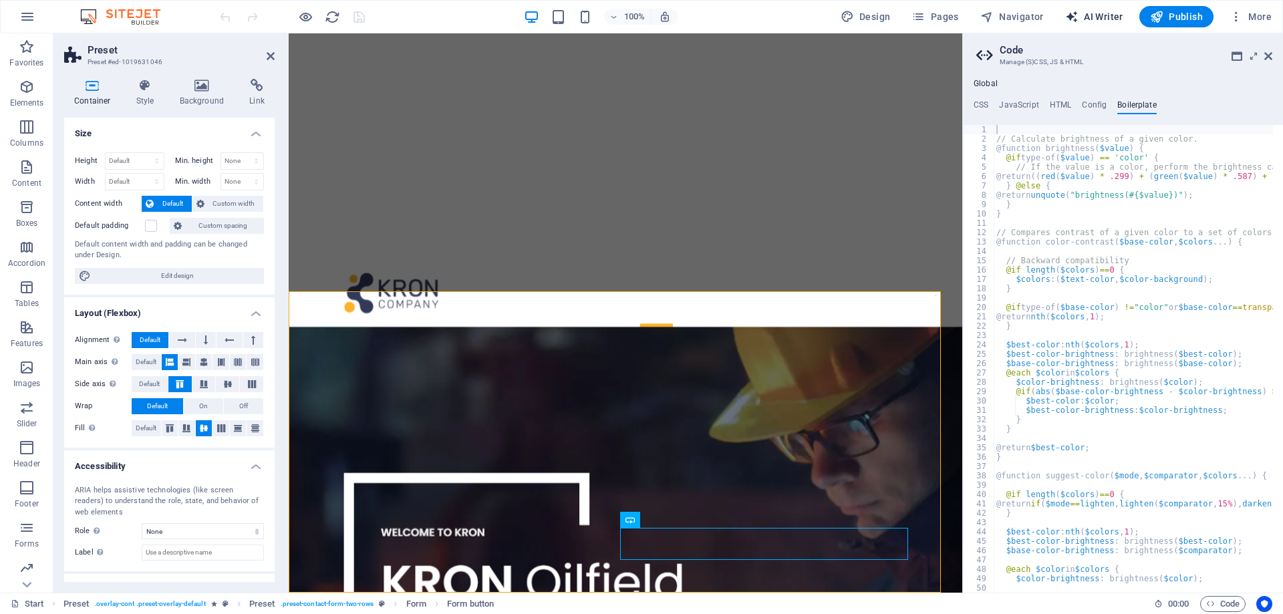
click at [1090, 13] on span "AI Writer" at bounding box center [1094, 16] width 58 height 13
select select "English"
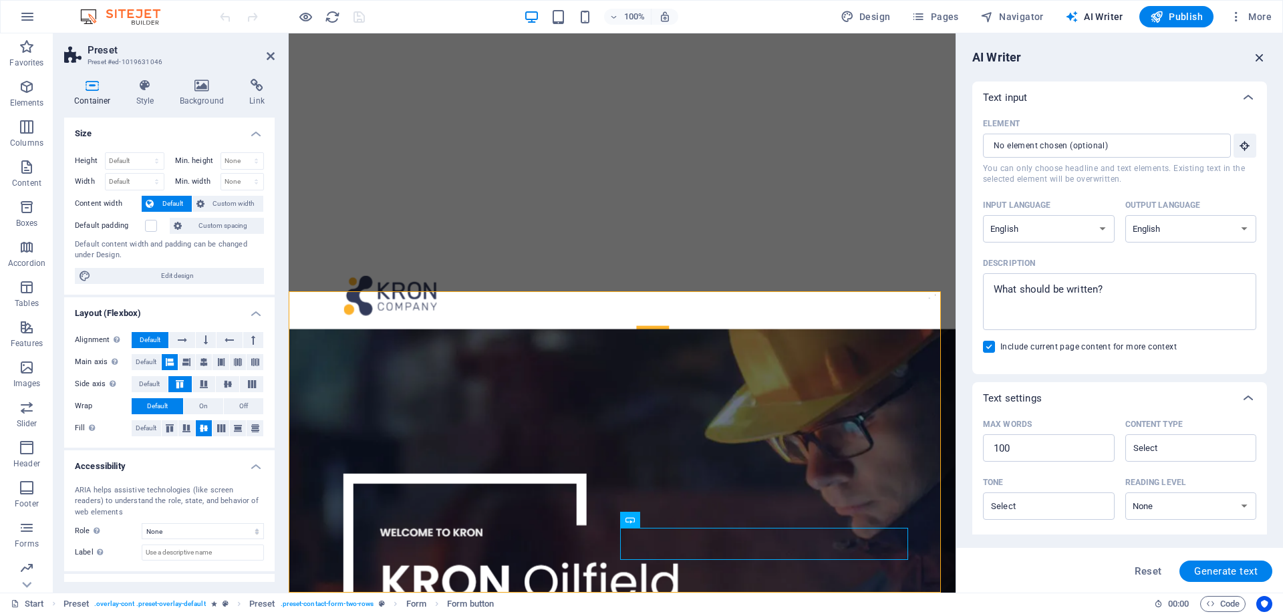
click at [1261, 51] on icon "button" at bounding box center [1259, 57] width 15 height 15
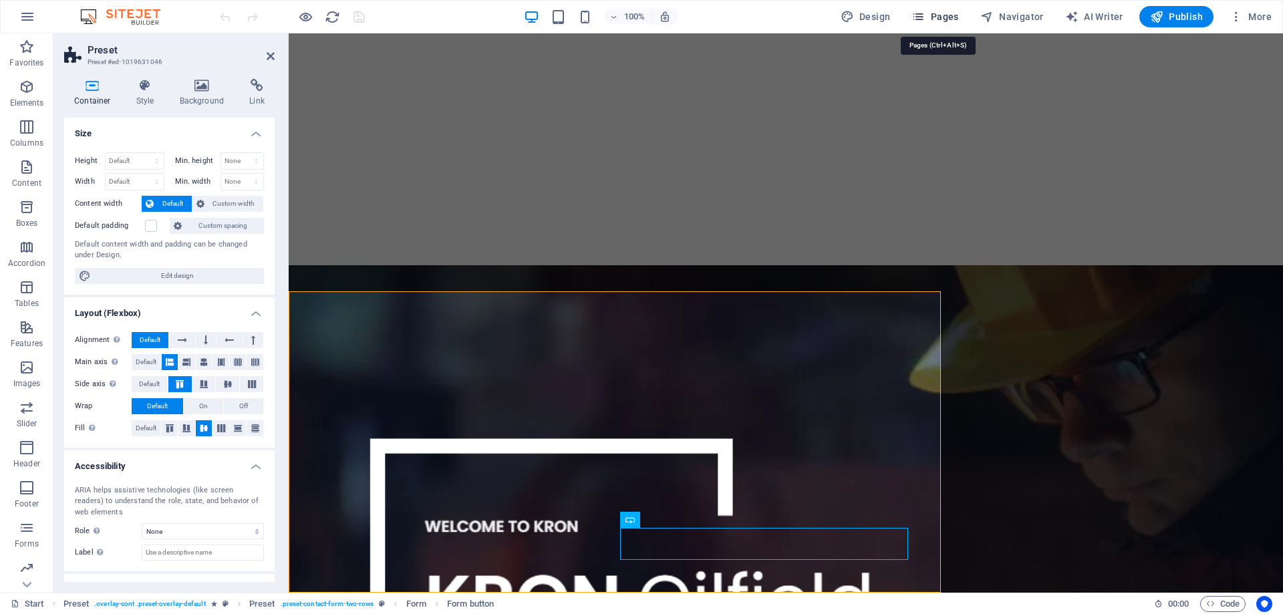
click at [947, 14] on span "Pages" at bounding box center [934, 16] width 47 height 13
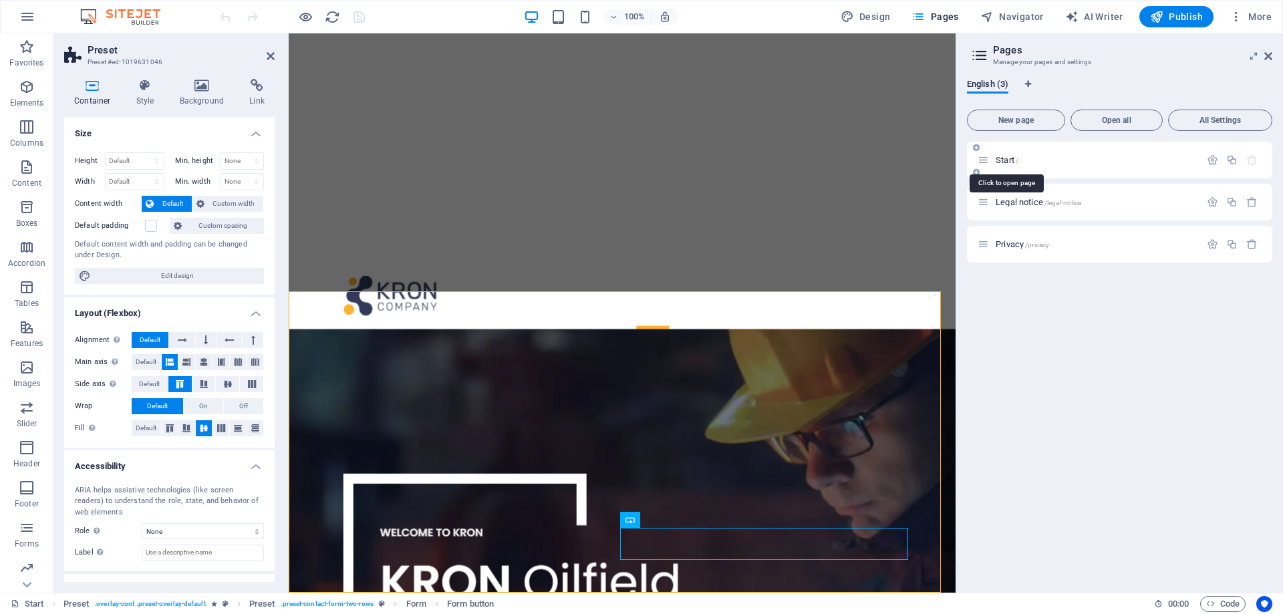
click at [1005, 158] on span "Start /" at bounding box center [1006, 160] width 23 height 10
click at [1009, 194] on div "Legal notice /legal-notice" at bounding box center [1088, 201] width 222 height 15
click at [935, 16] on span "Pages" at bounding box center [934, 16] width 47 height 13
click at [1271, 56] on icon at bounding box center [1268, 56] width 8 height 11
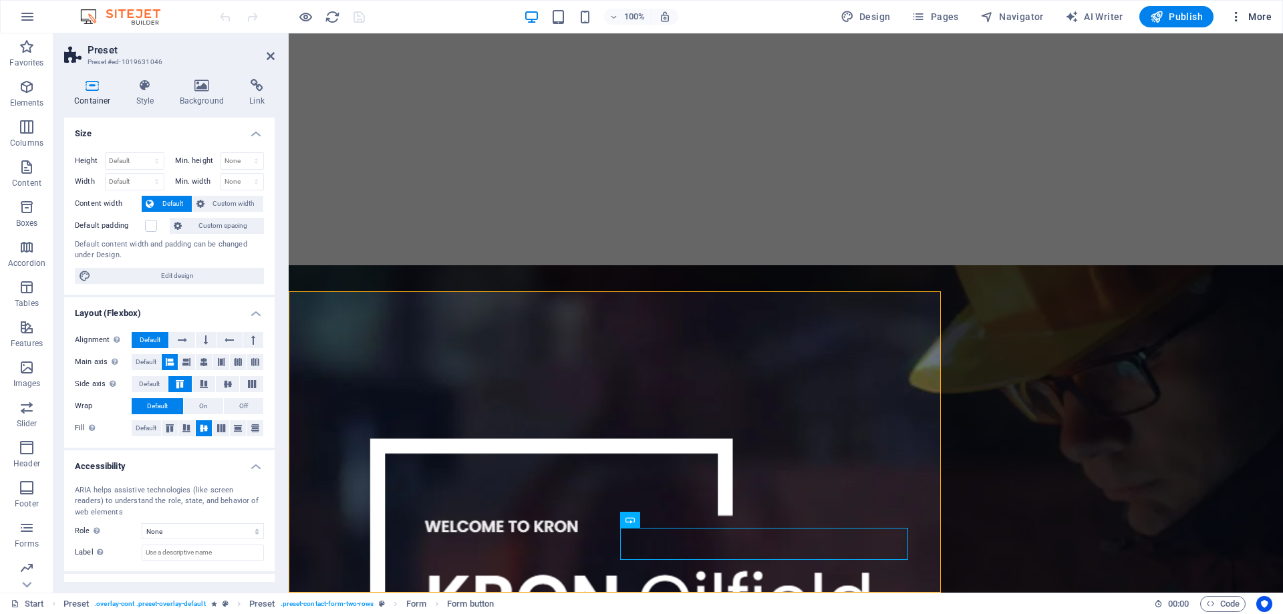
click at [1241, 16] on icon "button" at bounding box center [1235, 16] width 13 height 13
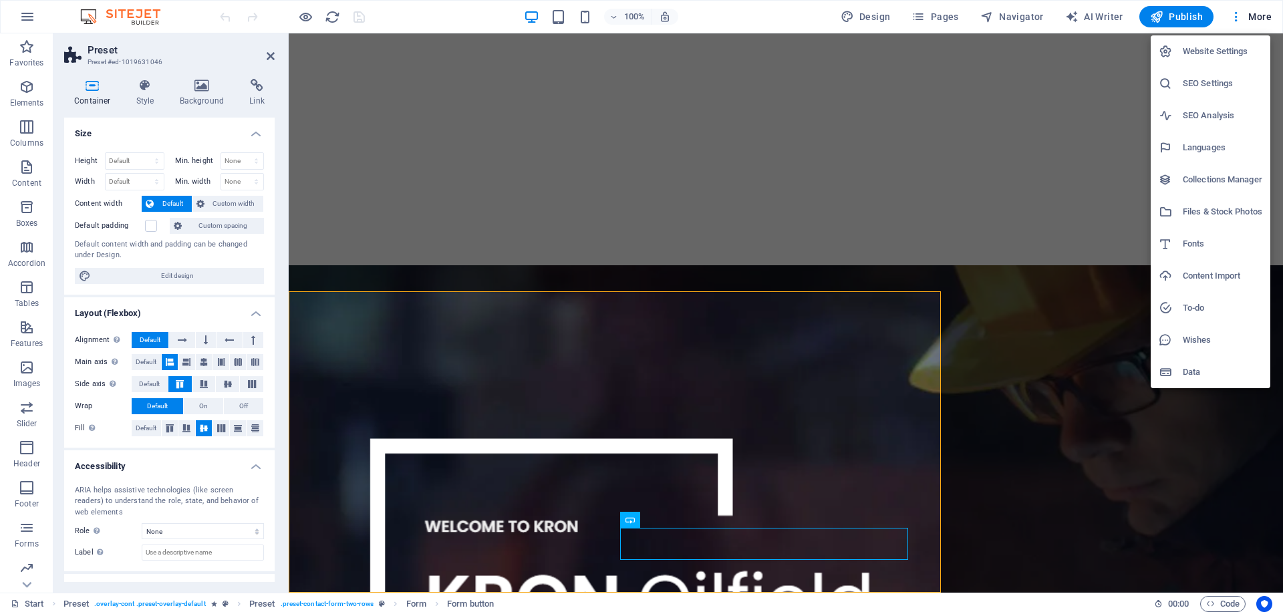
click at [1196, 49] on h6 "Website Settings" at bounding box center [1223, 51] width 80 height 16
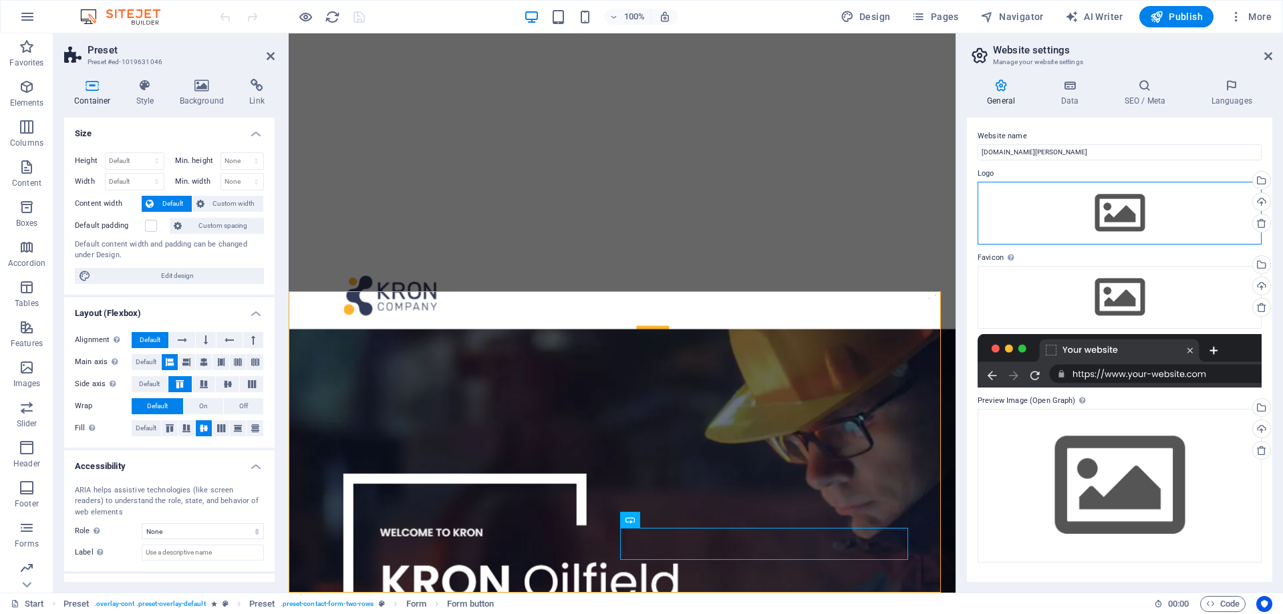
click at [1120, 202] on div "Drag files here, click to choose files or select files from Files or our free s…" at bounding box center [1119, 213] width 284 height 63
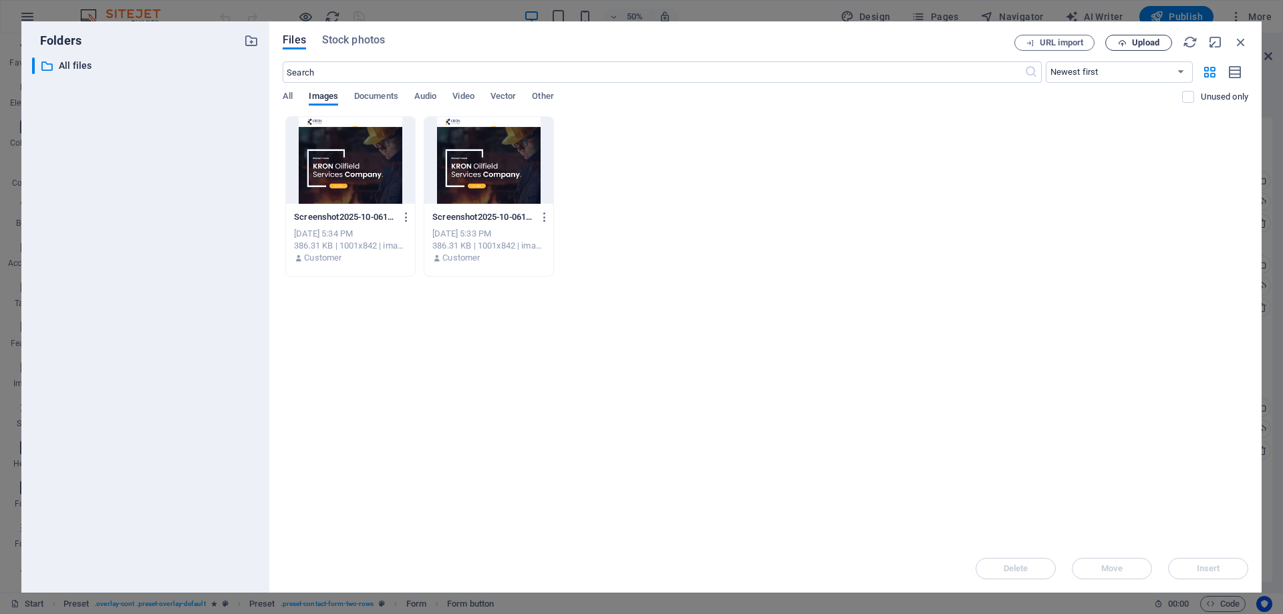
click at [1144, 39] on span "Upload" at bounding box center [1145, 43] width 27 height 8
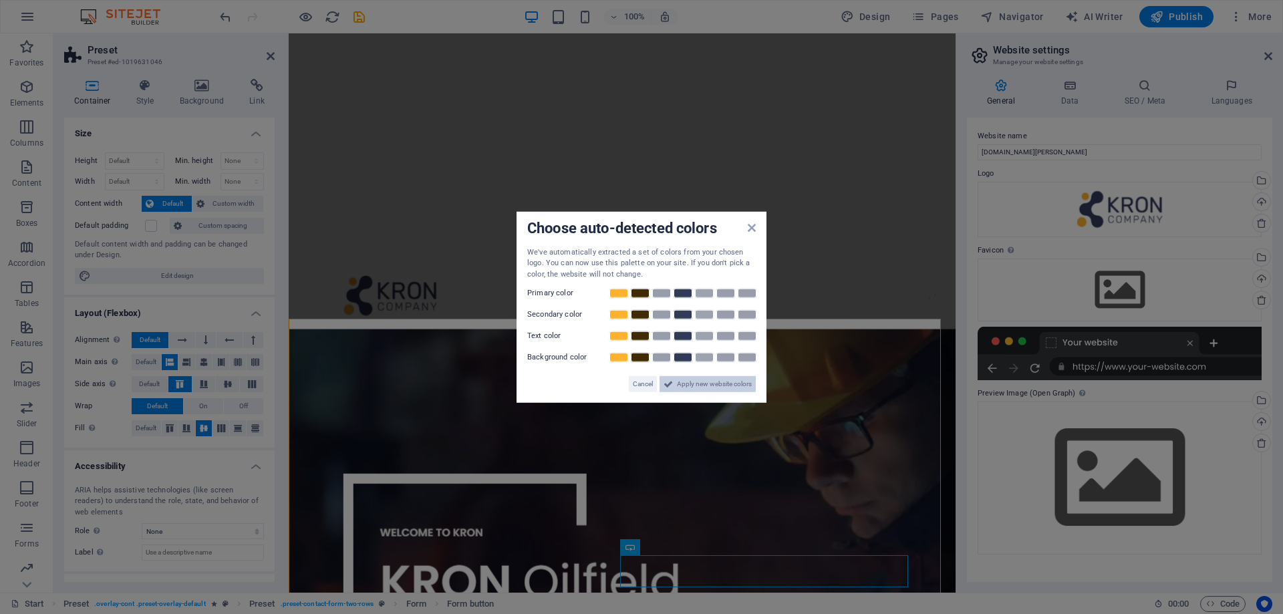
click at [692, 383] on span "Apply new website colors" at bounding box center [714, 384] width 75 height 16
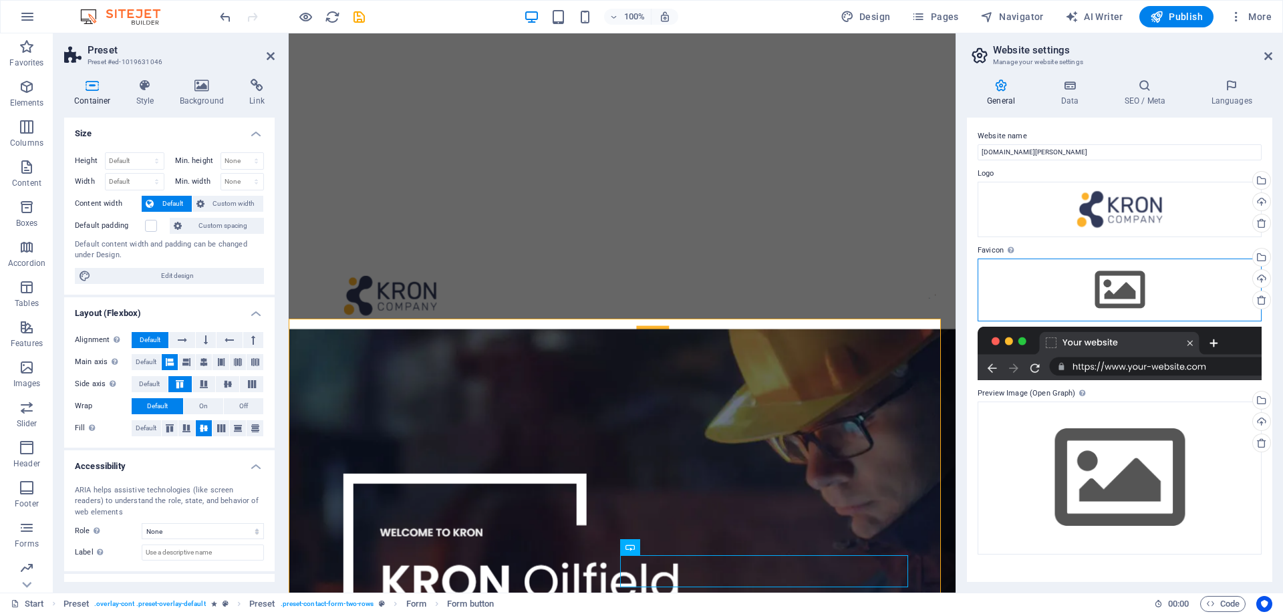
click at [1098, 287] on div "Drag files here, click to choose files or select files from Files or our free s…" at bounding box center [1119, 290] width 284 height 63
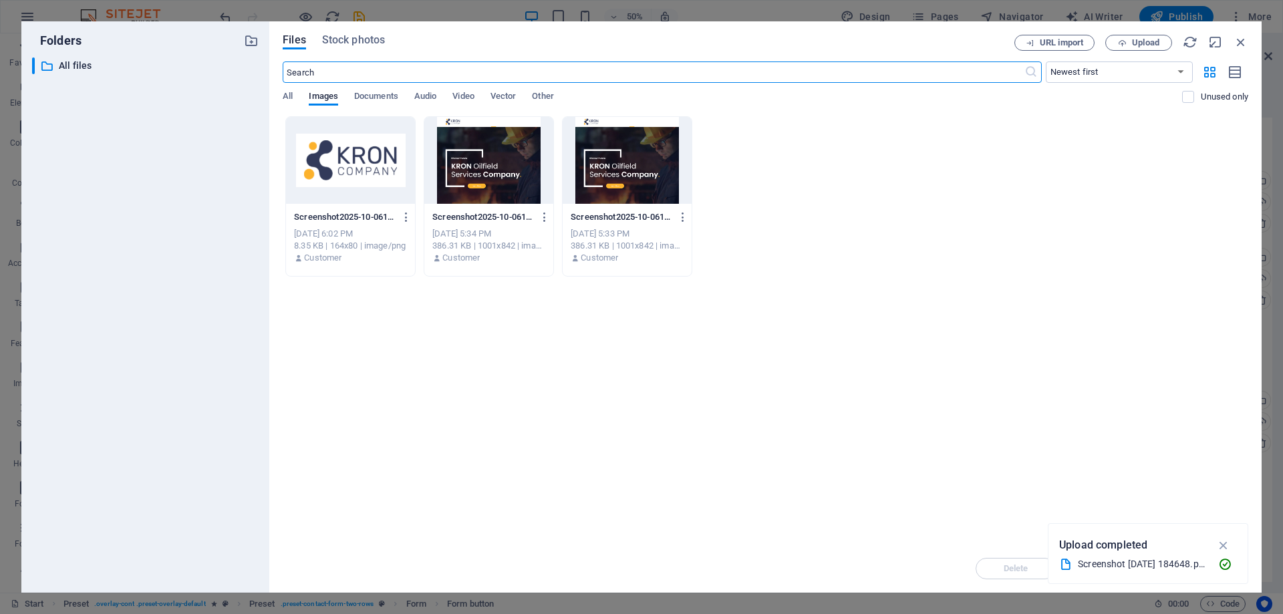
click at [337, 165] on div at bounding box center [350, 160] width 129 height 87
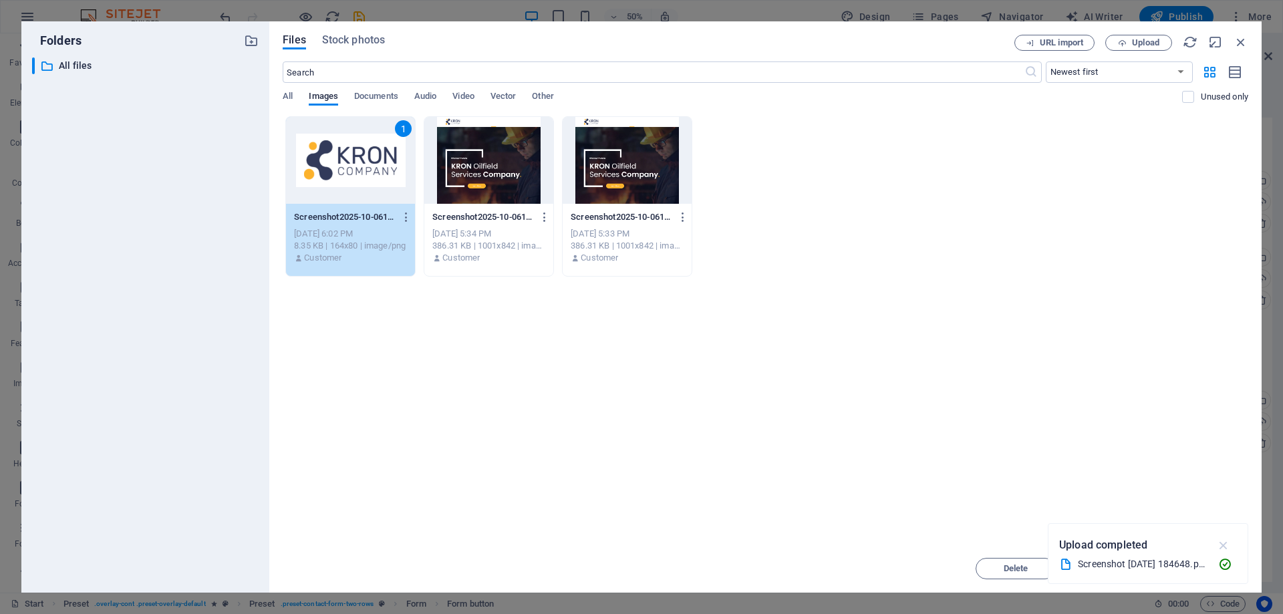
click at [1225, 544] on icon "button" at bounding box center [1223, 545] width 15 height 15
click at [1207, 562] on button "Insert" at bounding box center [1208, 568] width 80 height 21
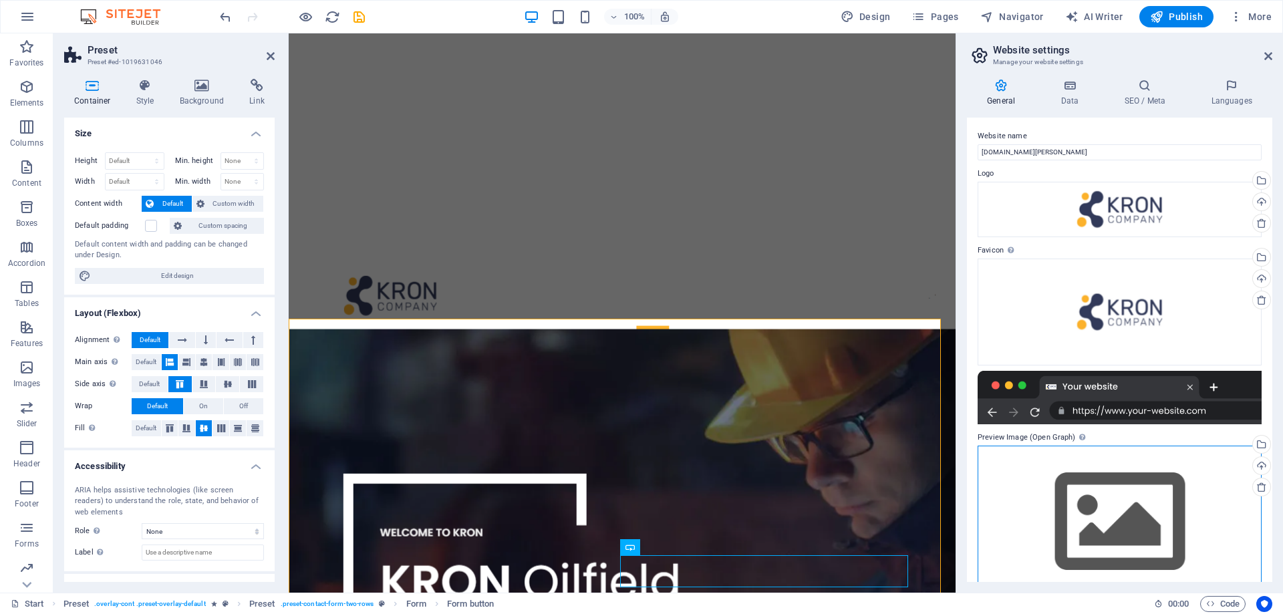
click at [1115, 511] on div "Drag files here, click to choose files or select files from Files or our free s…" at bounding box center [1119, 522] width 284 height 153
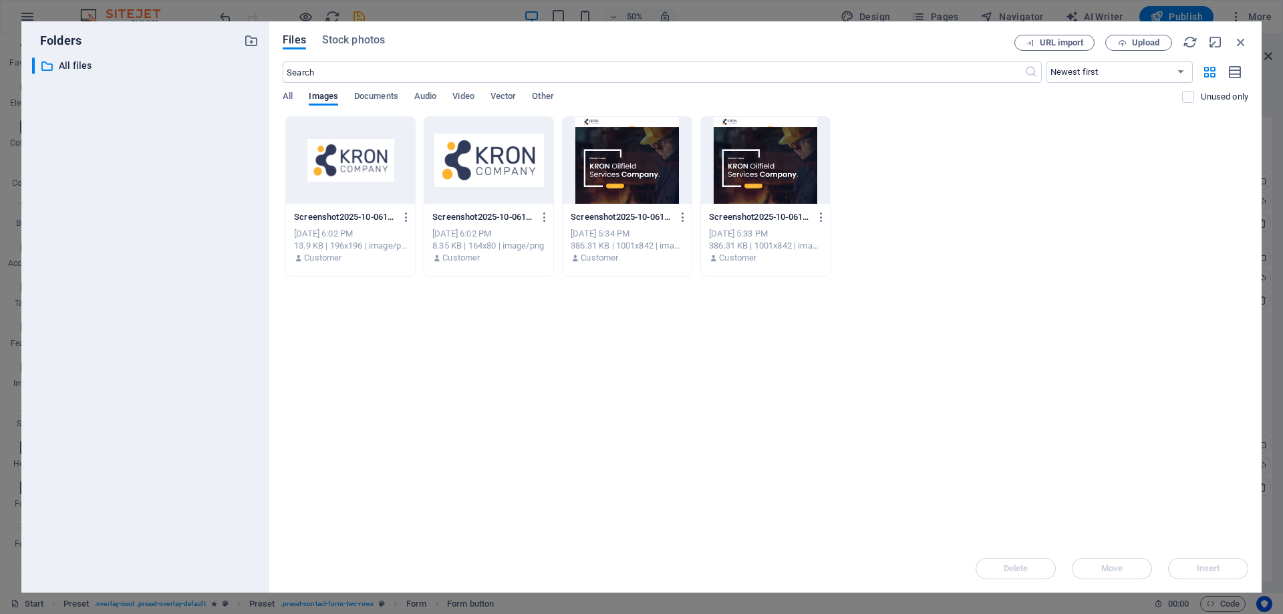
click at [474, 168] on div at bounding box center [488, 160] width 129 height 87
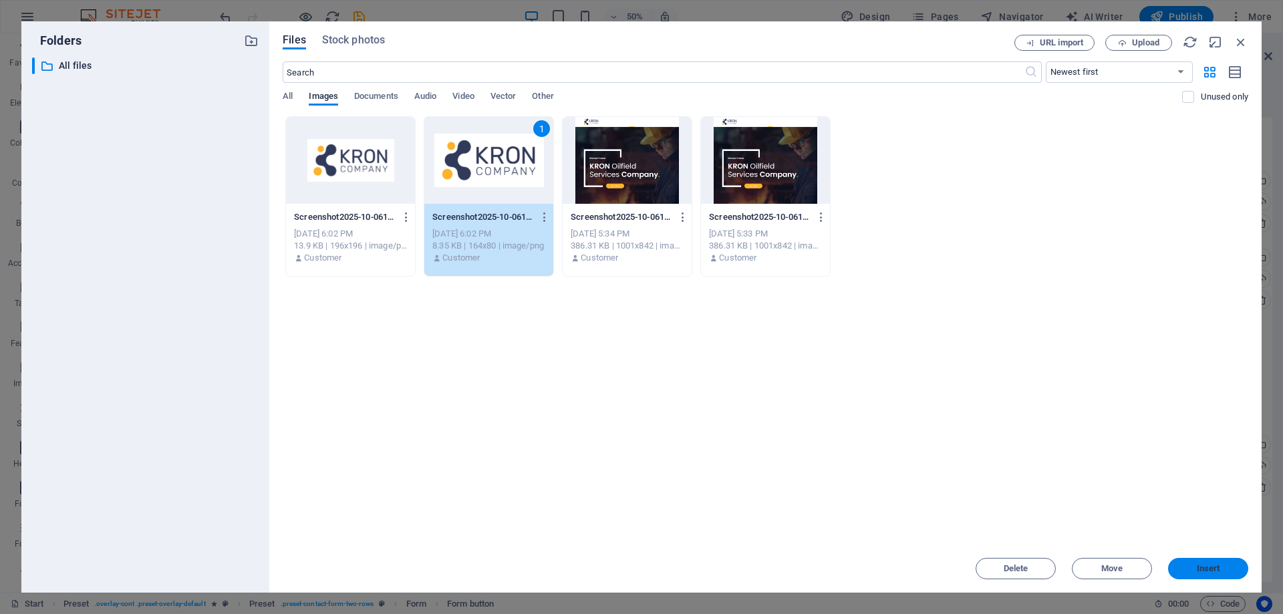
click at [1201, 573] on span "Insert" at bounding box center [1208, 569] width 23 height 8
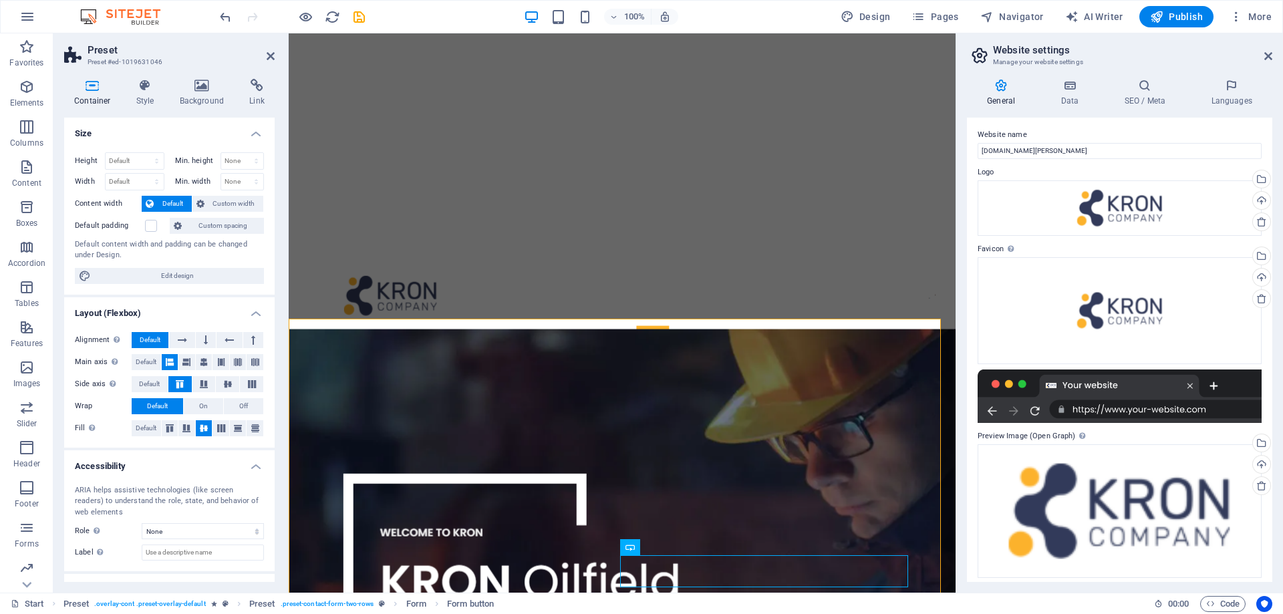
scroll to position [0, 0]
click at [1064, 97] on h4 "Data" at bounding box center [1071, 93] width 63 height 28
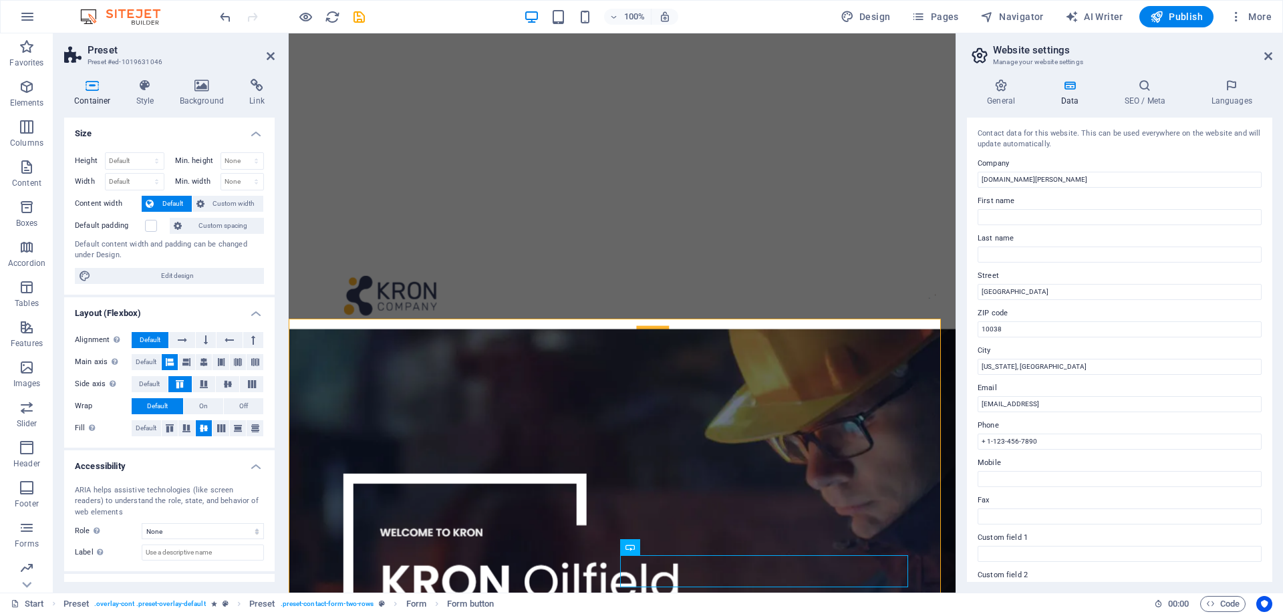
click at [1134, 78] on div "General Data SEO / Meta Languages Website name [DOMAIN_NAME][PERSON_NAME] Logo …" at bounding box center [1119, 330] width 327 height 524
click at [1141, 90] on icon at bounding box center [1145, 85] width 82 height 13
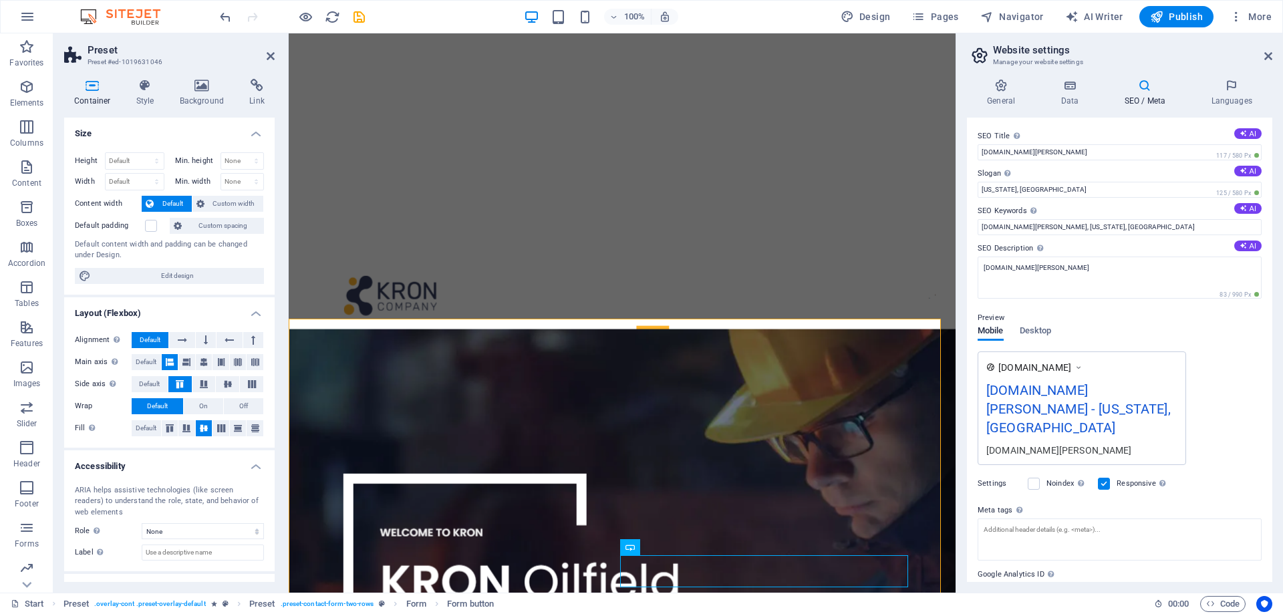
click at [1080, 390] on div "[DOMAIN_NAME][PERSON_NAME] - [US_STATE], [GEOGRAPHIC_DATA]" at bounding box center [1081, 411] width 191 height 63
click at [1092, 389] on div "[DOMAIN_NAME][PERSON_NAME] - [US_STATE], [GEOGRAPHIC_DATA]" at bounding box center [1081, 411] width 191 height 63
drag, startPoint x: 1052, startPoint y: 188, endPoint x: 981, endPoint y: 192, distance: 71.6
click at [981, 192] on input "[US_STATE], [GEOGRAPHIC_DATA]" at bounding box center [1119, 190] width 284 height 16
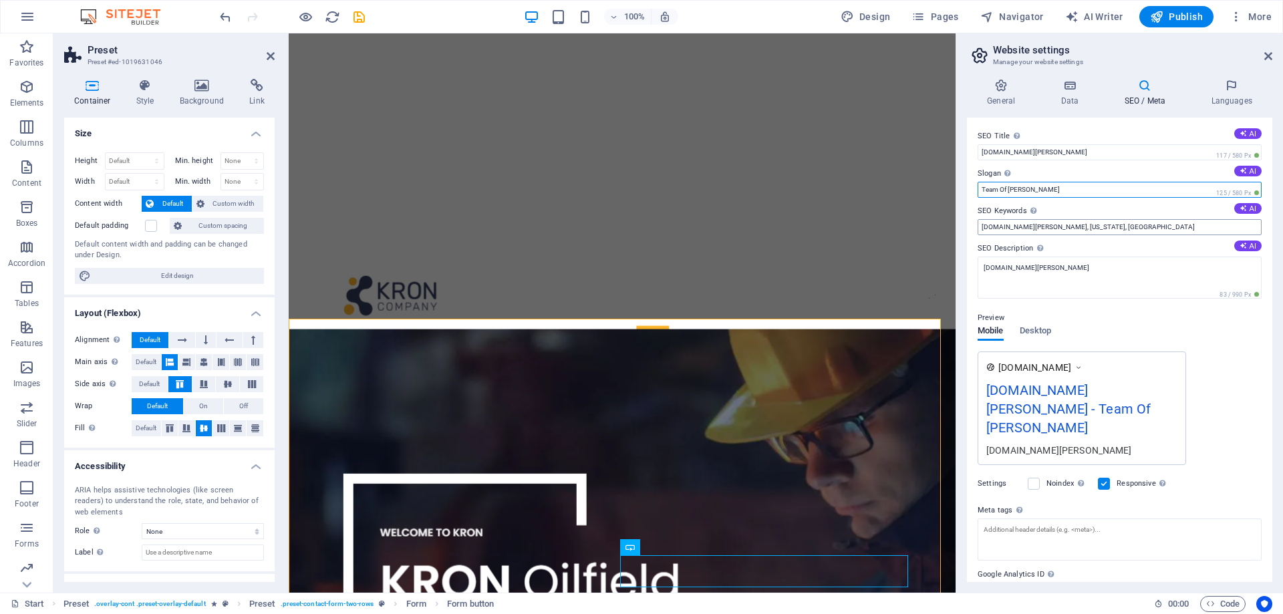
type input "Team Of [PERSON_NAME]"
drag, startPoint x: 1087, startPoint y: 226, endPoint x: 1024, endPoint y: 229, distance: 63.6
click at [1024, 229] on input "[DOMAIN_NAME][PERSON_NAME], [US_STATE], [GEOGRAPHIC_DATA]" at bounding box center [1119, 227] width 284 height 16
type input "[DOMAIN_NAME][PERSON_NAME],"
click at [1033, 332] on span "Desktop" at bounding box center [1036, 332] width 32 height 19
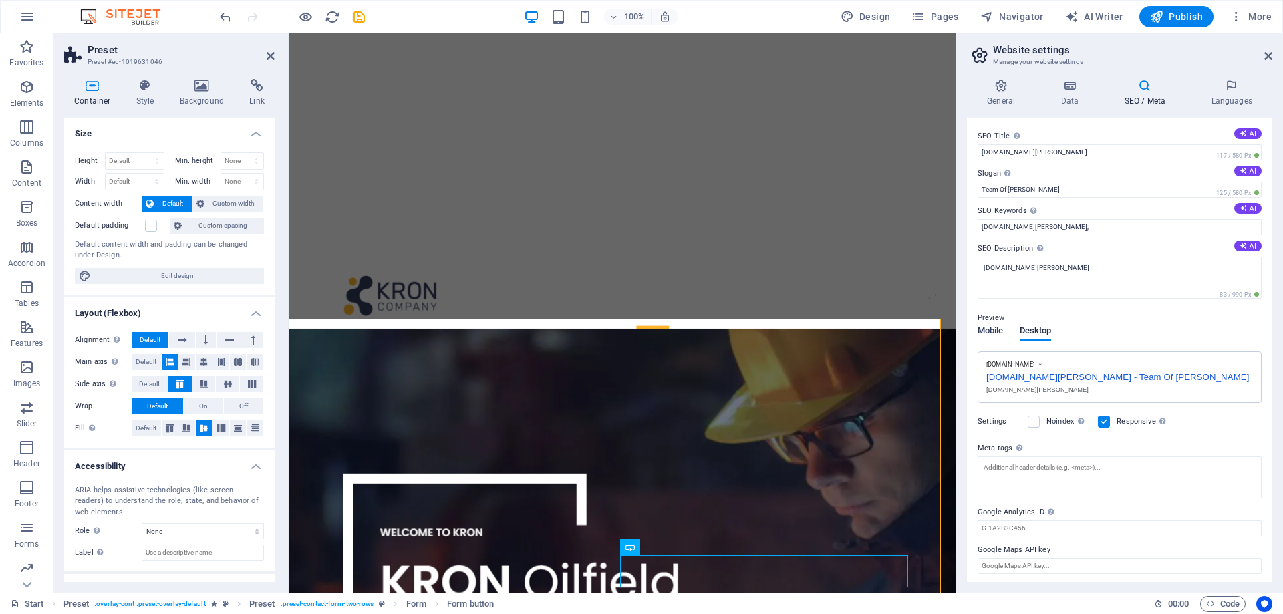
click at [977, 329] on span "Mobile" at bounding box center [990, 332] width 26 height 19
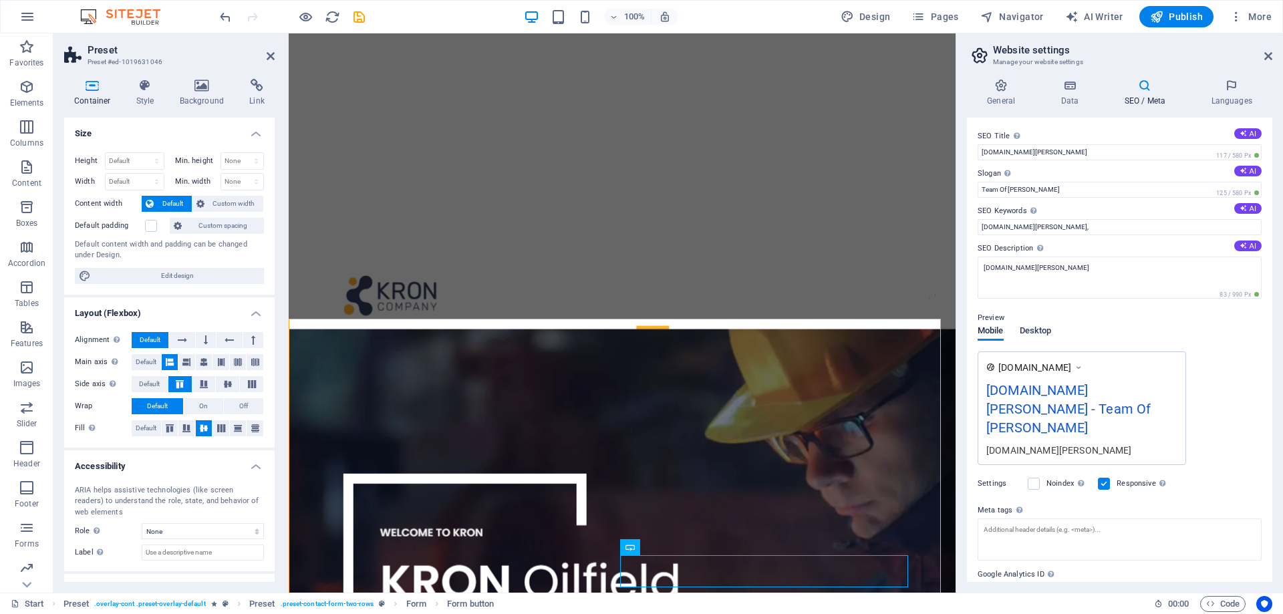
click at [1031, 327] on span "Desktop" at bounding box center [1036, 332] width 32 height 19
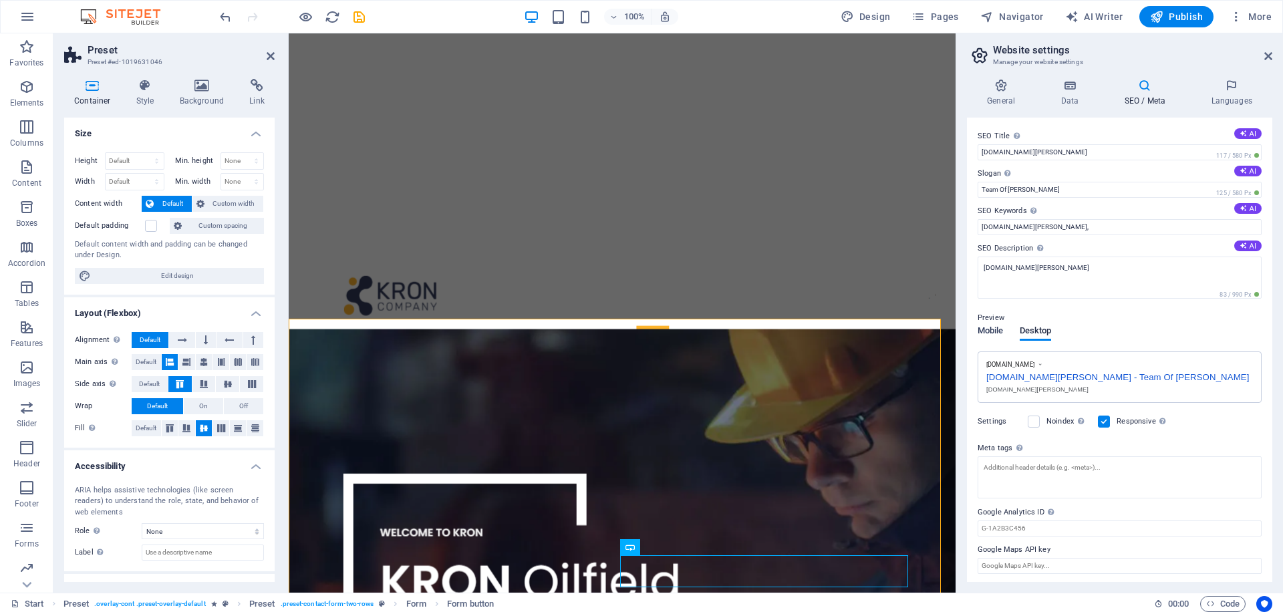
click at [984, 332] on span "Mobile" at bounding box center [990, 332] width 26 height 19
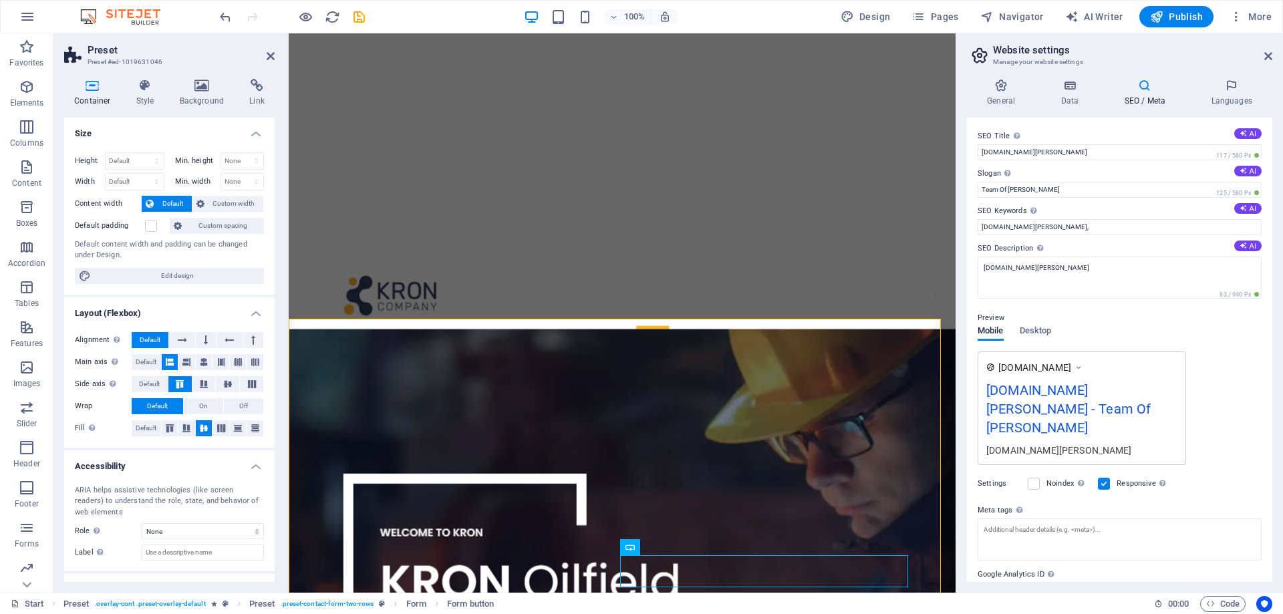
click at [1031, 363] on span "[DOMAIN_NAME]" at bounding box center [1034, 367] width 73 height 13
click at [1083, 366] on icon at bounding box center [1078, 367] width 9 height 13
click at [1179, 15] on span "Publish" at bounding box center [1176, 16] width 53 height 13
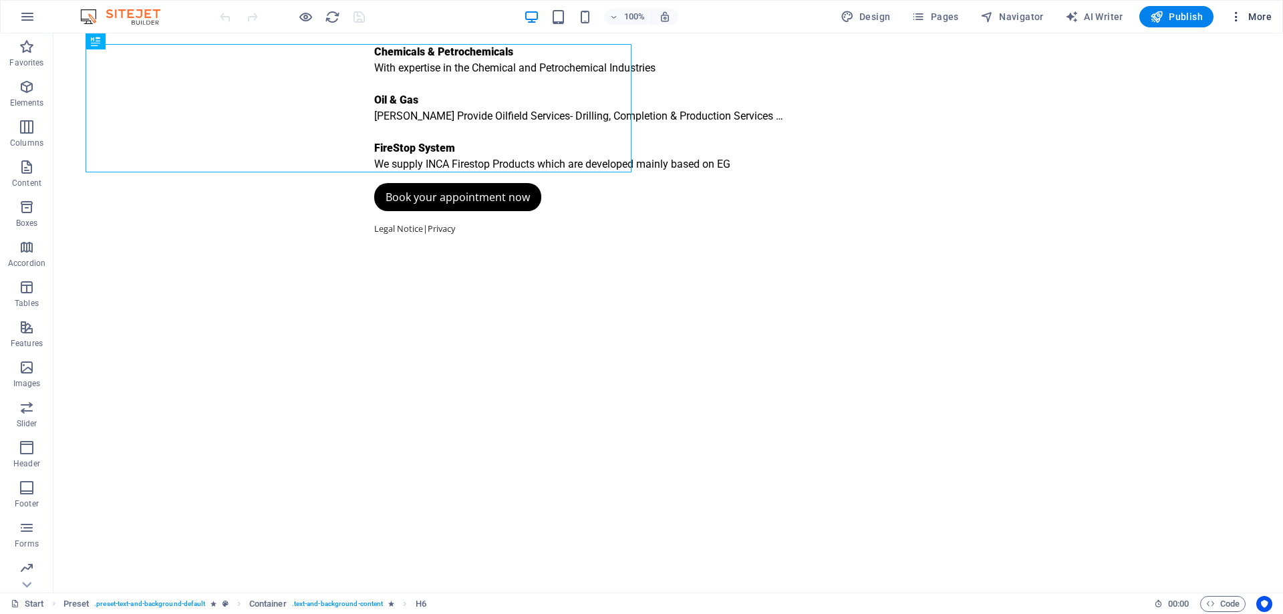
click at [1253, 13] on span "More" at bounding box center [1250, 16] width 42 height 13
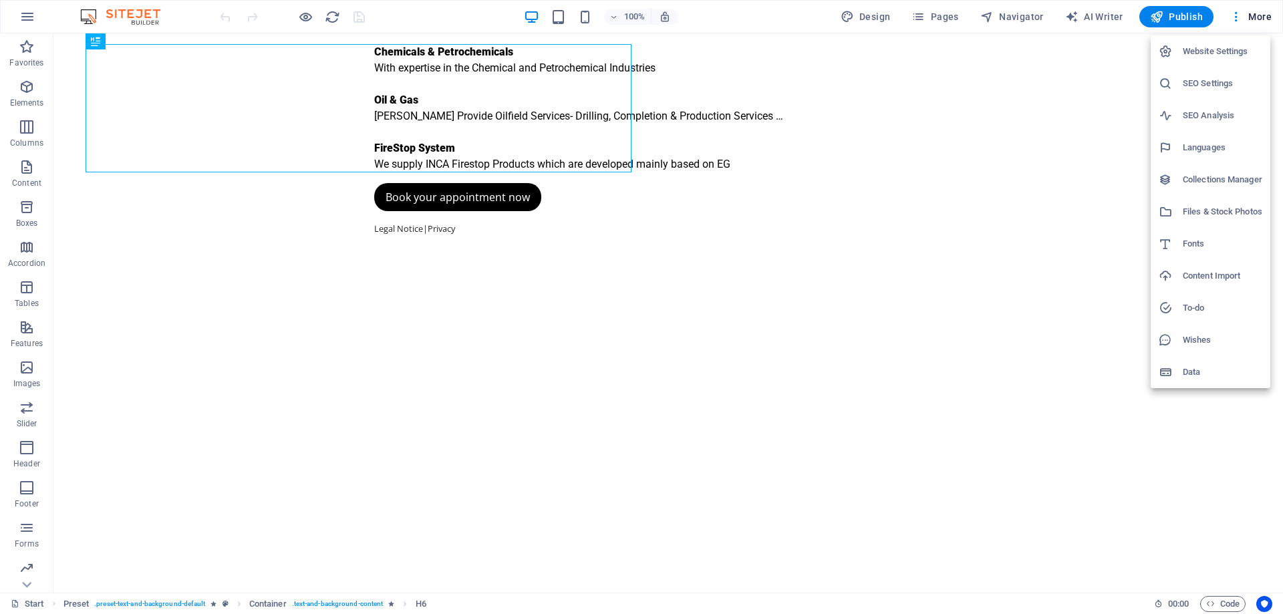
click at [1223, 52] on h6 "Website Settings" at bounding box center [1223, 51] width 80 height 16
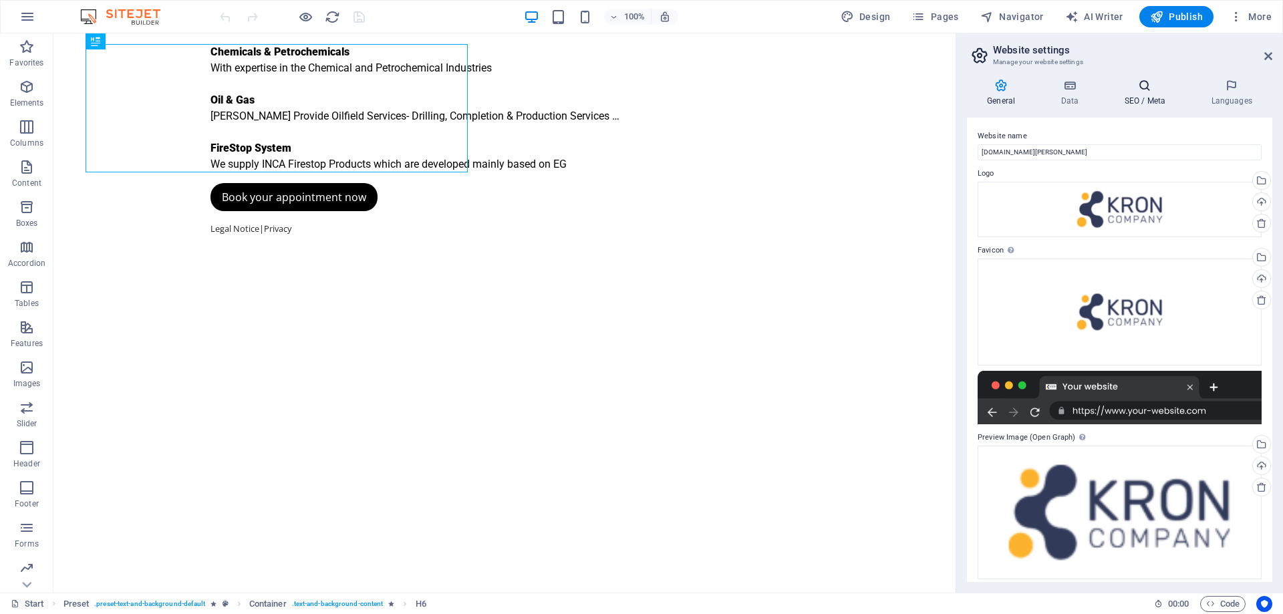
click at [1144, 90] on icon at bounding box center [1145, 85] width 82 height 13
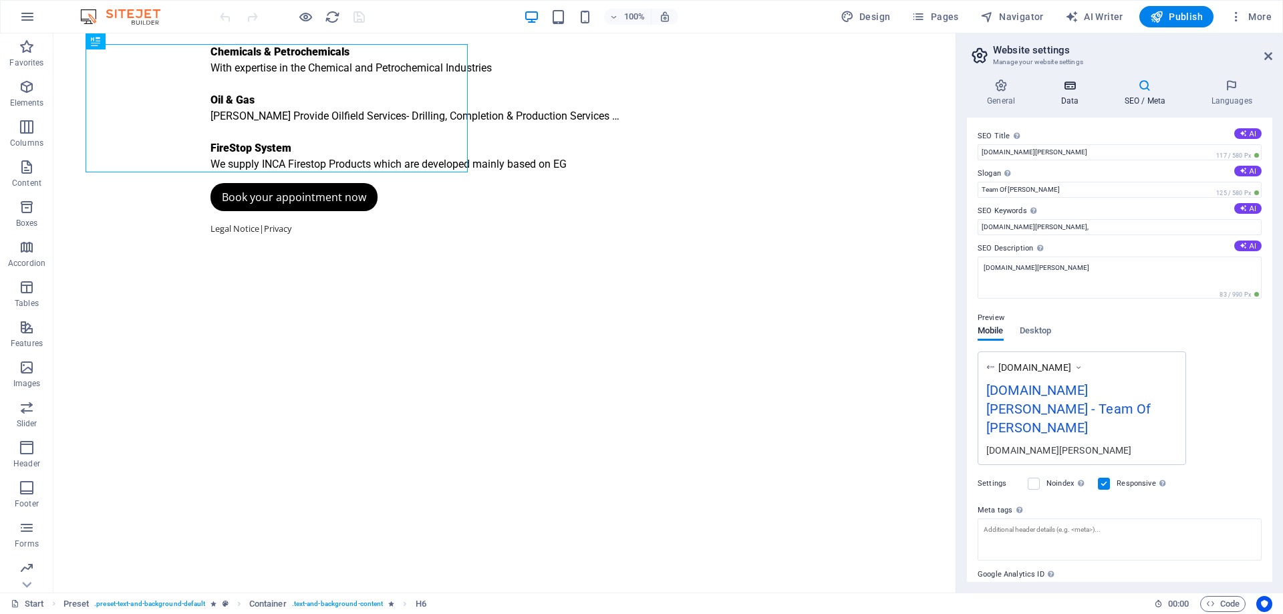
click at [1067, 90] on icon at bounding box center [1069, 85] width 58 height 13
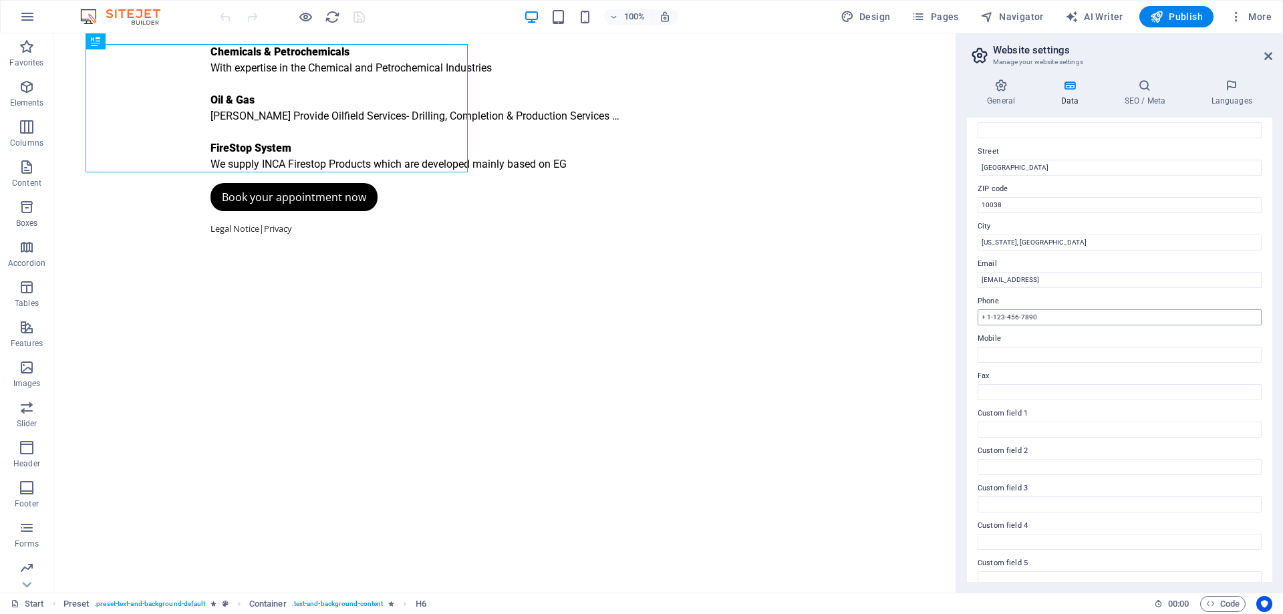
scroll to position [134, 0]
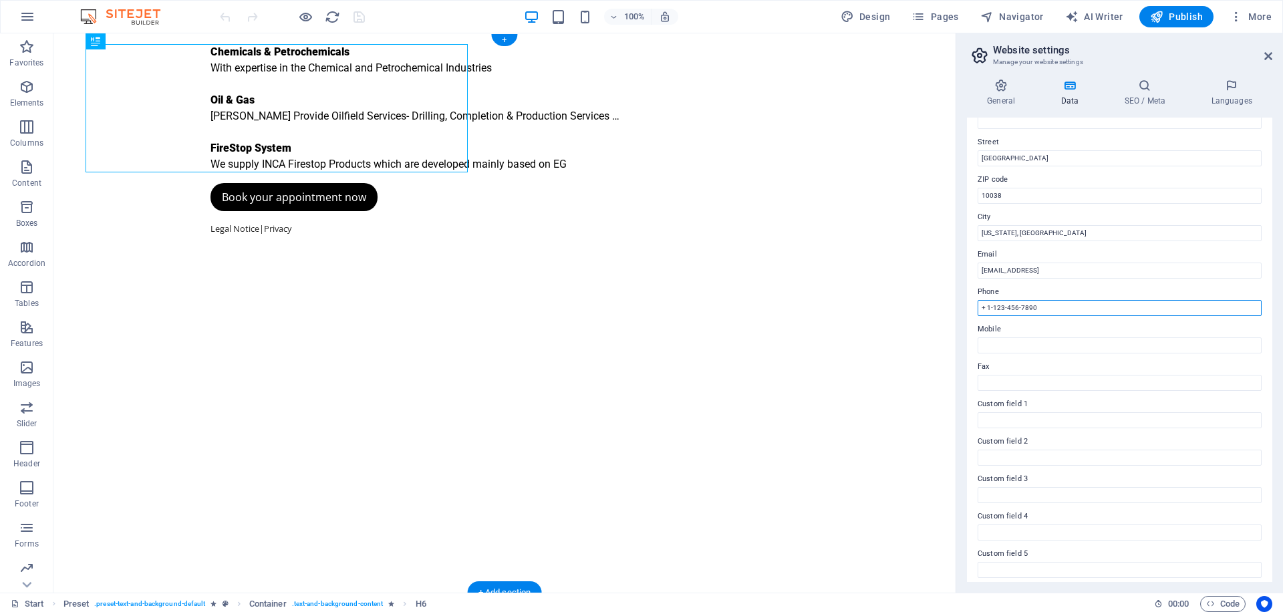
drag, startPoint x: 1112, startPoint y: 340, endPoint x: 916, endPoint y: 301, distance: 199.6
click at [1082, 309] on input "+ 1-123-456-7890" at bounding box center [1119, 308] width 284 height 16
drag, startPoint x: 1092, startPoint y: 305, endPoint x: 967, endPoint y: 305, distance: 124.9
click at [967, 305] on div "Contact data for this website. This can be used everywhere on the website and w…" at bounding box center [1119, 350] width 305 height 464
paste input "[PHONE_NUMBER]"
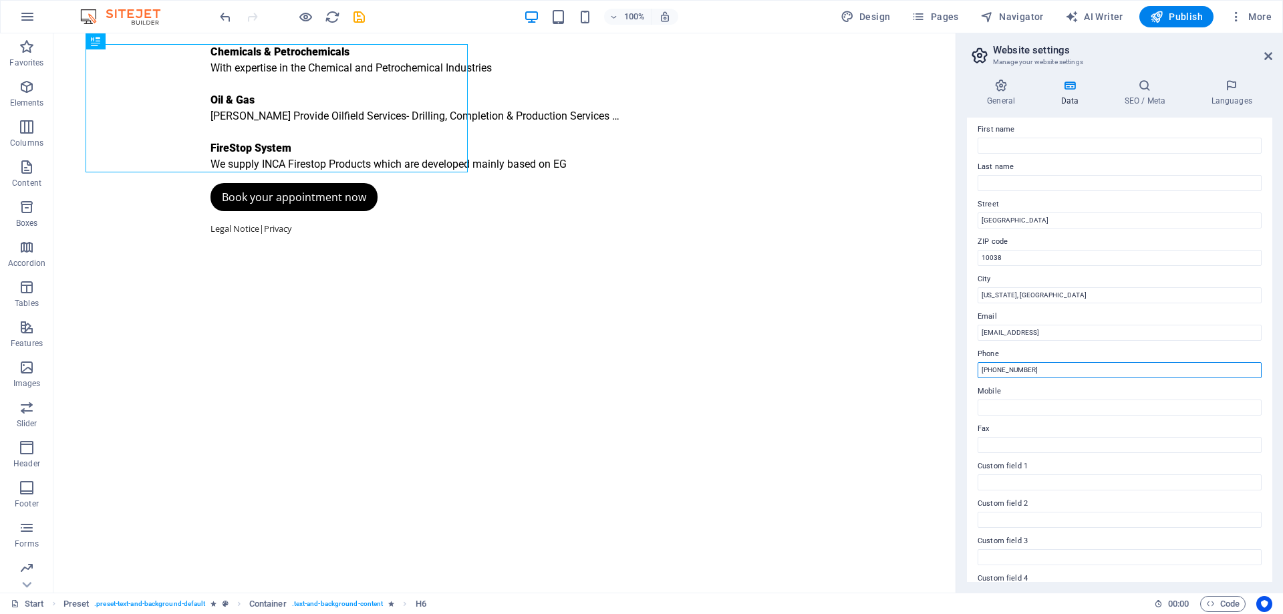
scroll to position [0, 0]
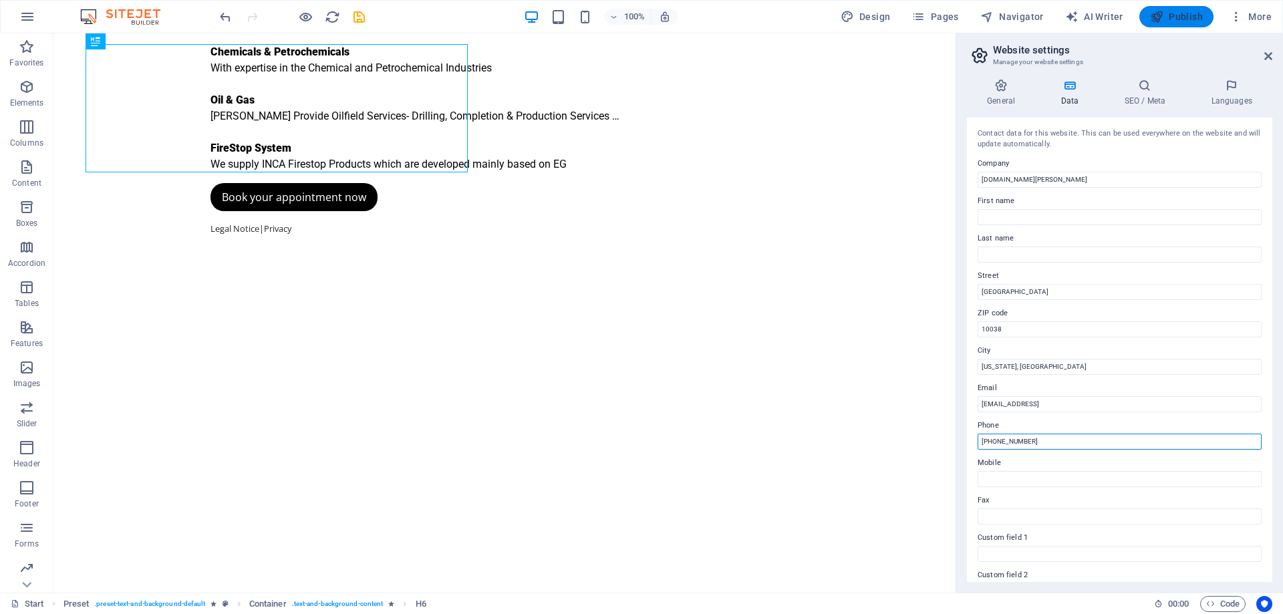
type input "[PHONE_NUMBER]"
click at [1178, 15] on span "Publish" at bounding box center [1176, 16] width 53 height 13
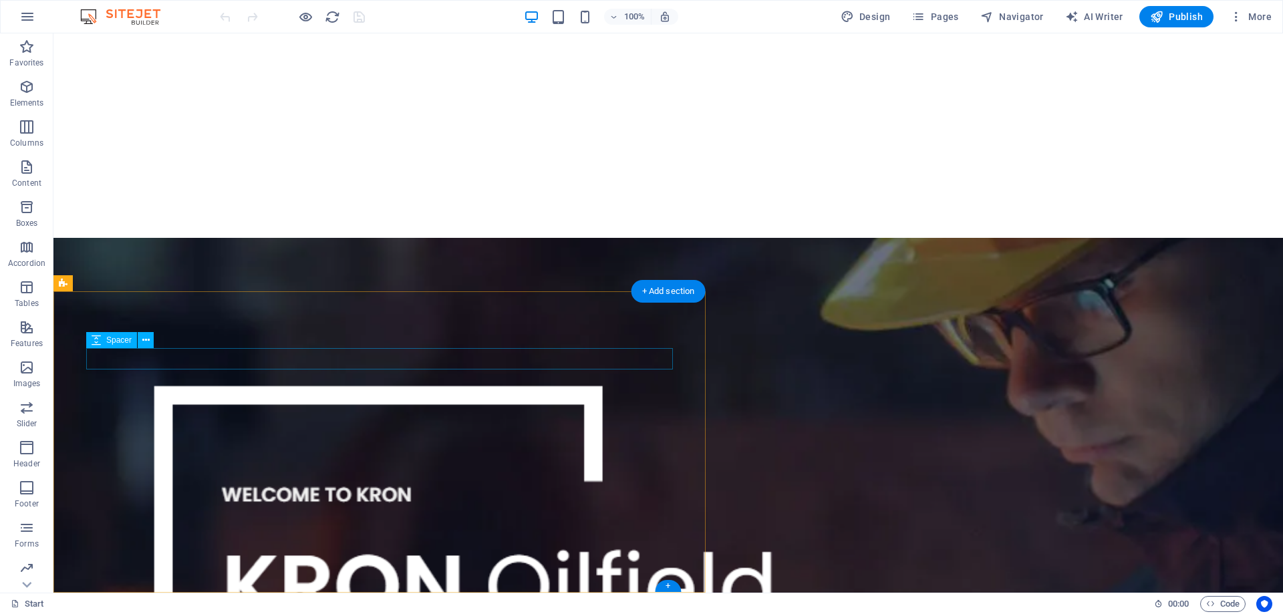
scroll to position [355, 0]
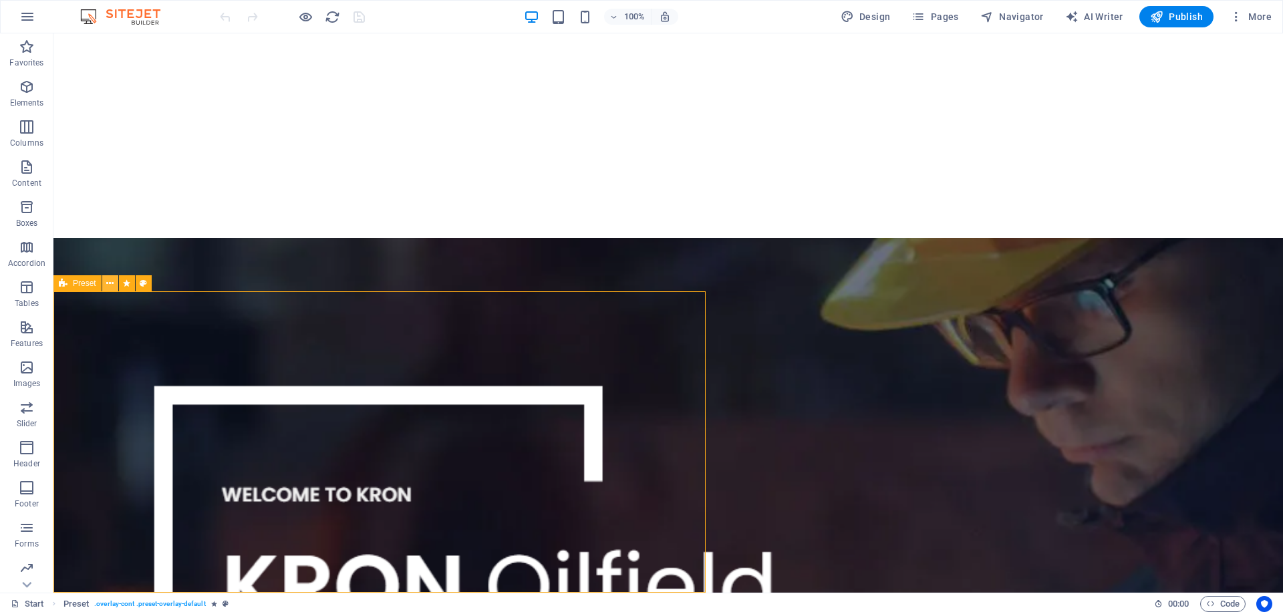
click at [112, 283] on icon at bounding box center [109, 284] width 7 height 14
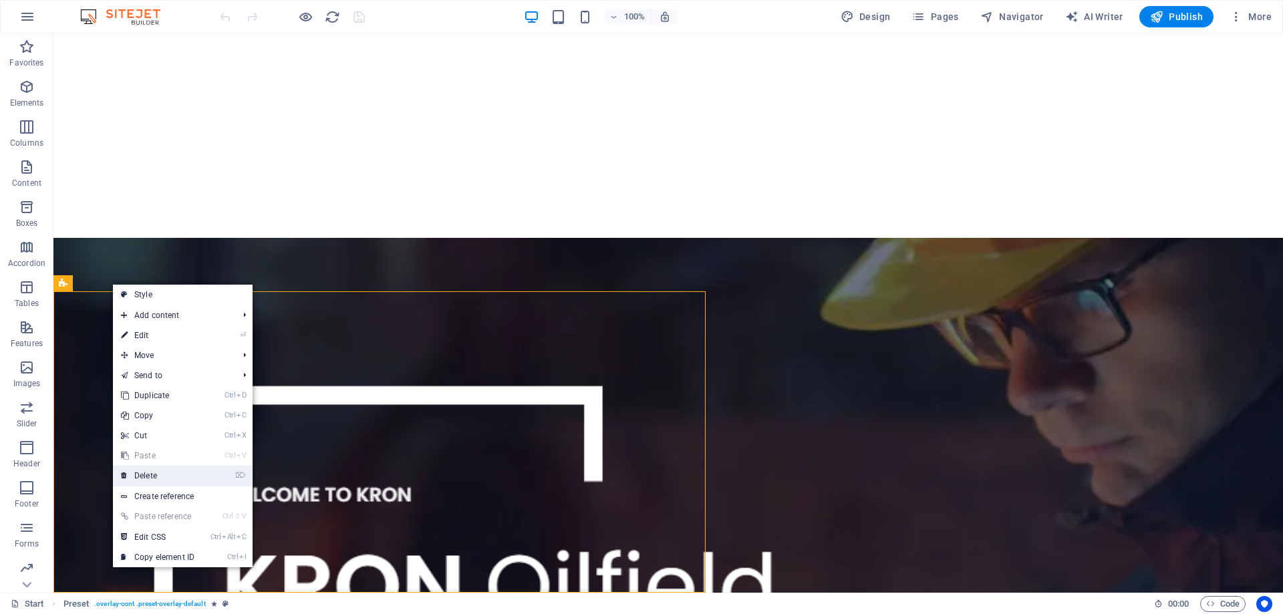
click at [166, 478] on link "⌦ Delete" at bounding box center [158, 476] width 90 height 20
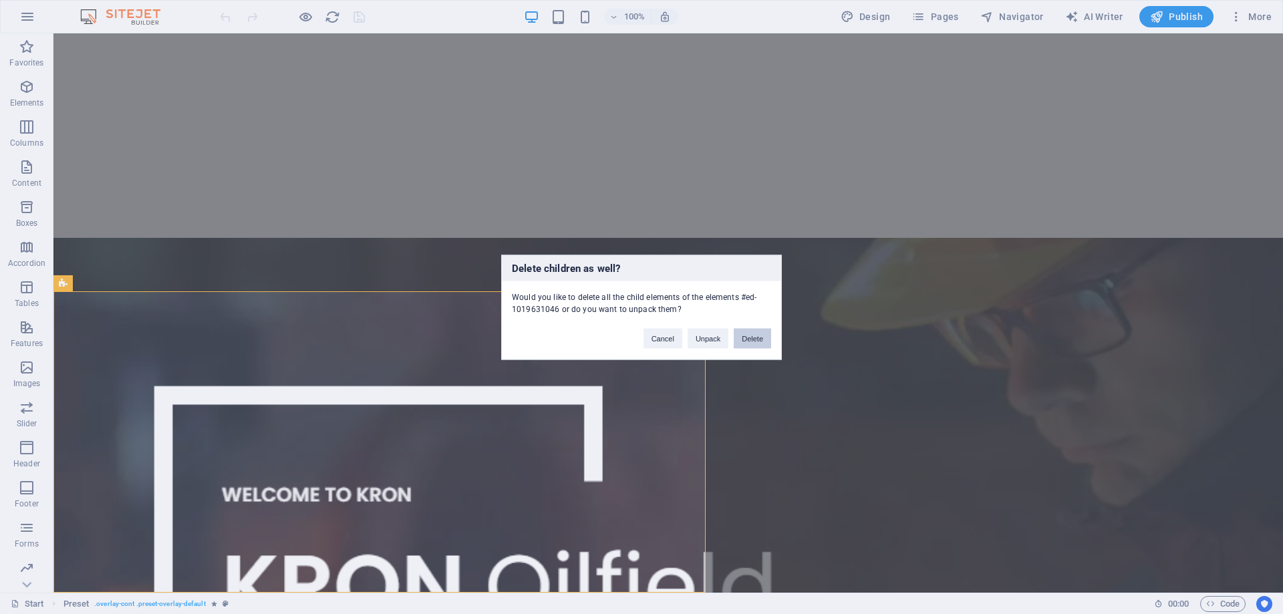
click at [754, 337] on button "Delete" at bounding box center [752, 338] width 37 height 20
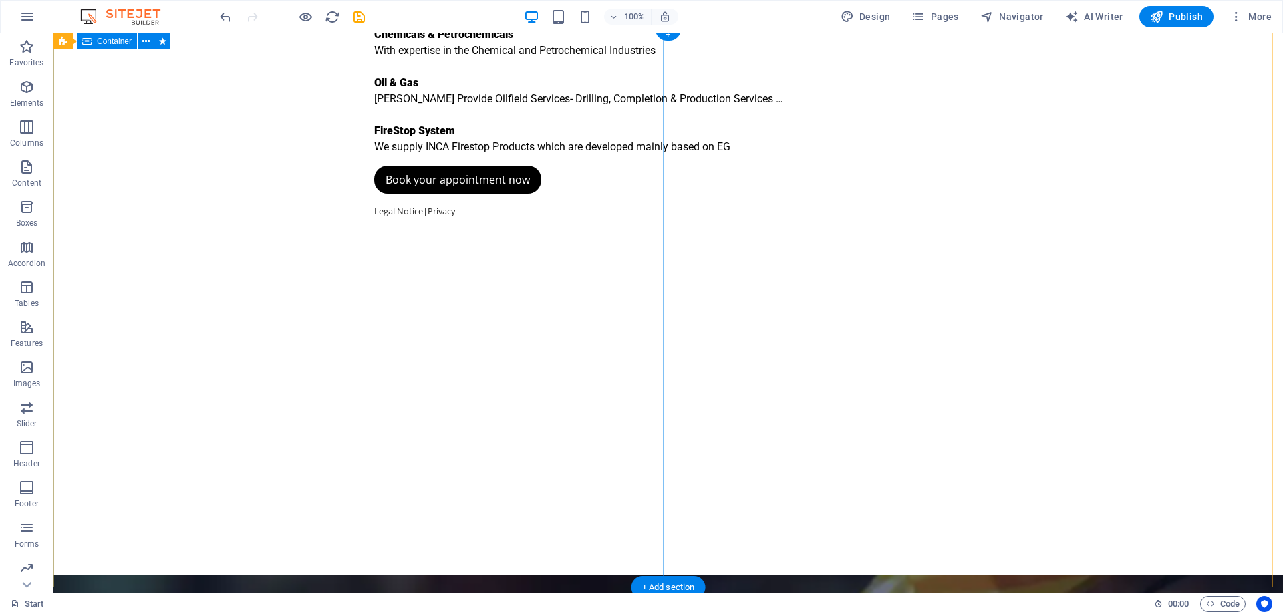
scroll to position [0, 0]
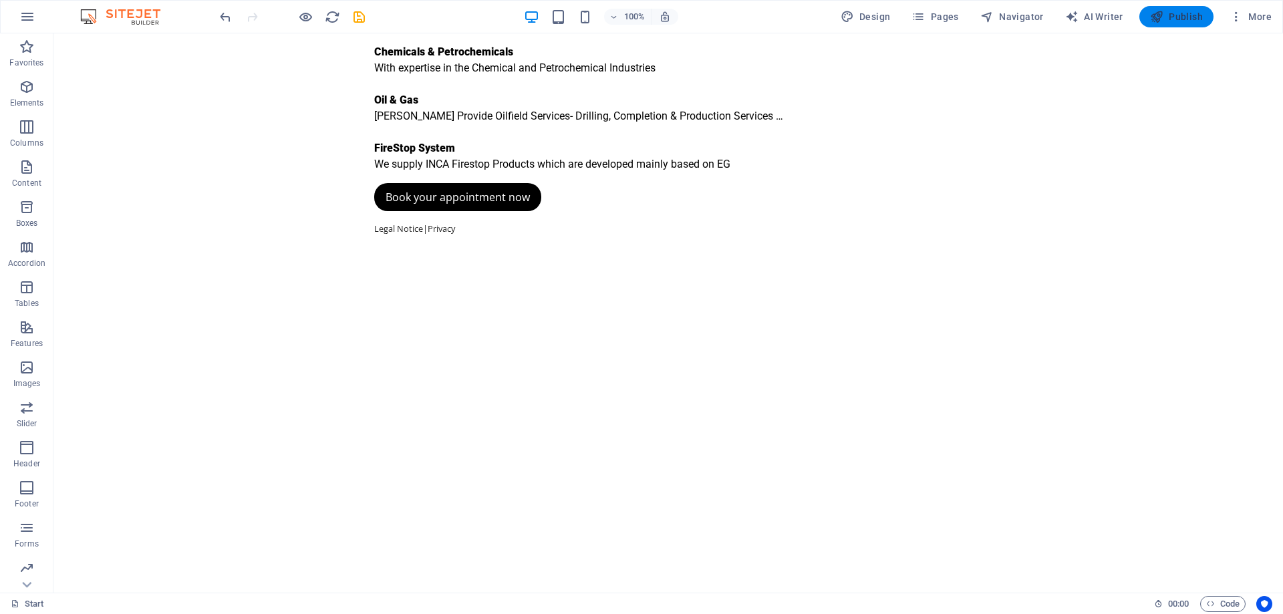
click at [1182, 16] on span "Publish" at bounding box center [1176, 16] width 53 height 13
